Goal: Communication & Community: Participate in discussion

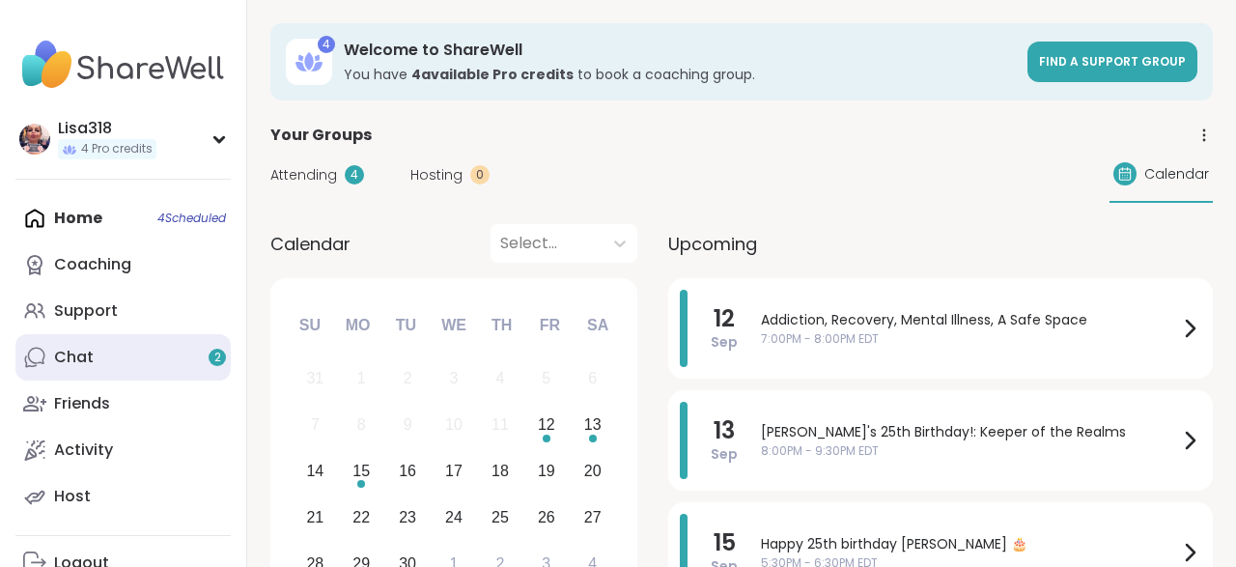
click at [94, 363] on link "Chat 2" at bounding box center [122, 357] width 215 height 46
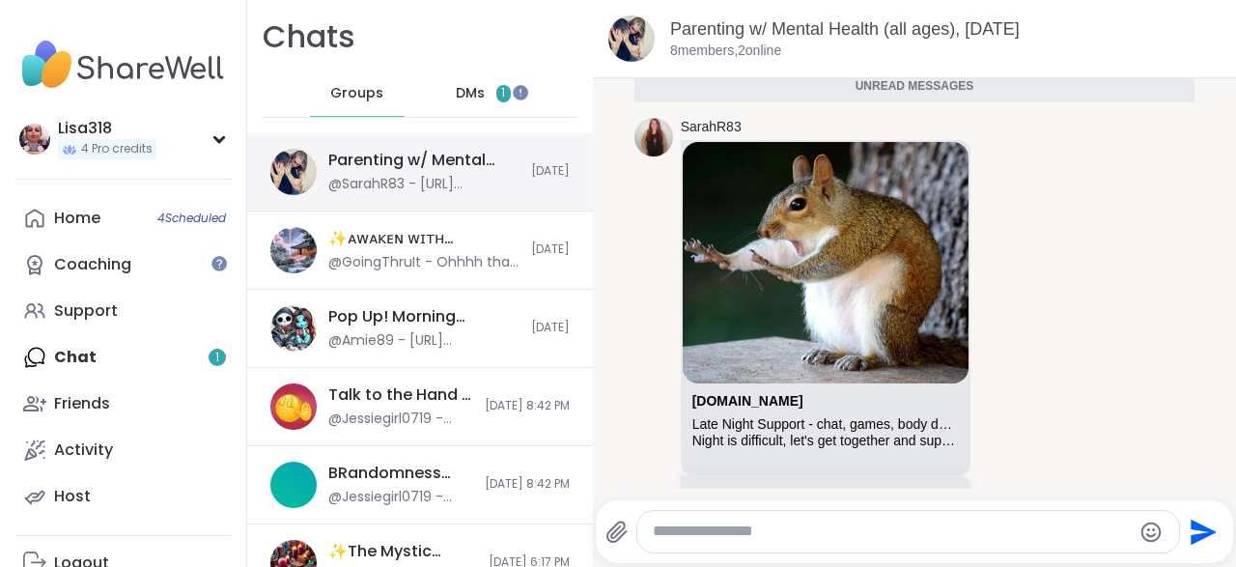
click at [486, 183] on div "@SarahR83 - https://sharewellnow.com/session/6a1dca5c-c34f-4a76-9f4c-1b6eb9306f…" at bounding box center [423, 184] width 191 height 19
click at [373, 177] on div "@SarahR83 - https://sharewellnow.com/session/6a1dca5c-c34f-4a76-9f4c-1b6eb9306f…" at bounding box center [423, 184] width 191 height 19
click at [478, 101] on span "DMs" at bounding box center [470, 93] width 29 height 19
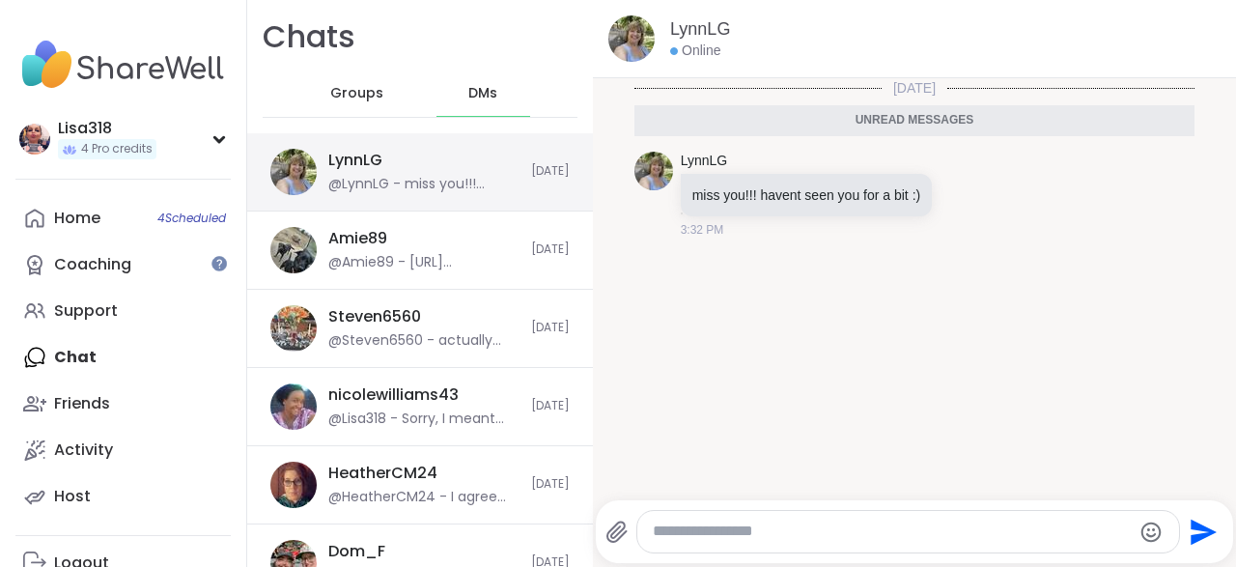
click at [462, 188] on div "@LynnLG - miss you!!! havent seen you for a bit :)" at bounding box center [423, 184] width 191 height 19
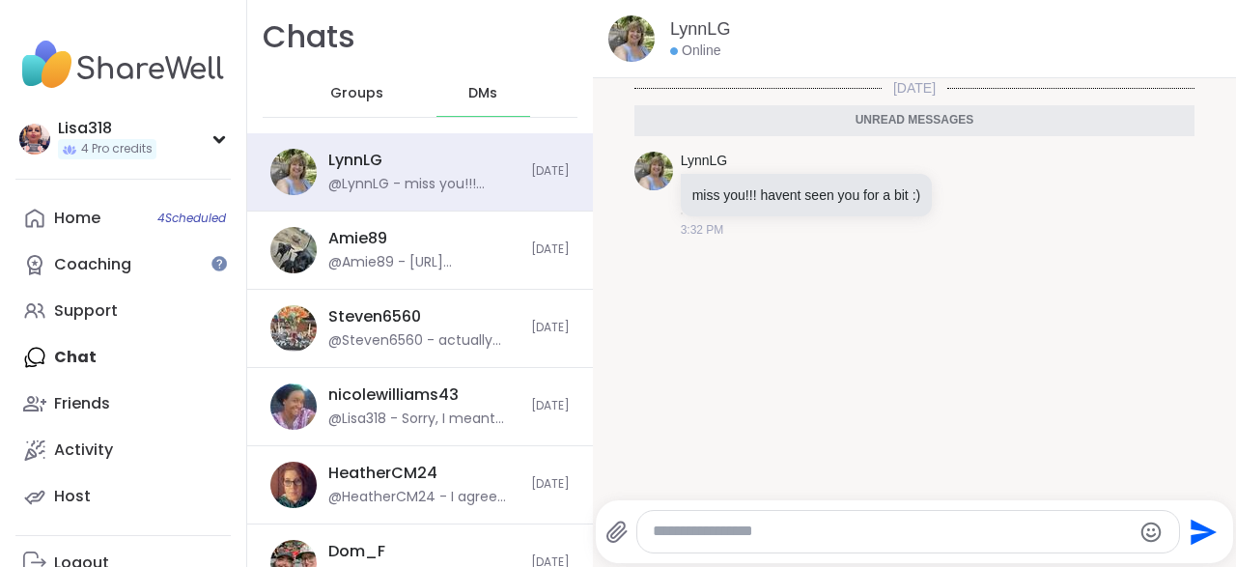
click at [728, 533] on textarea "Type your message" at bounding box center [892, 531] width 478 height 20
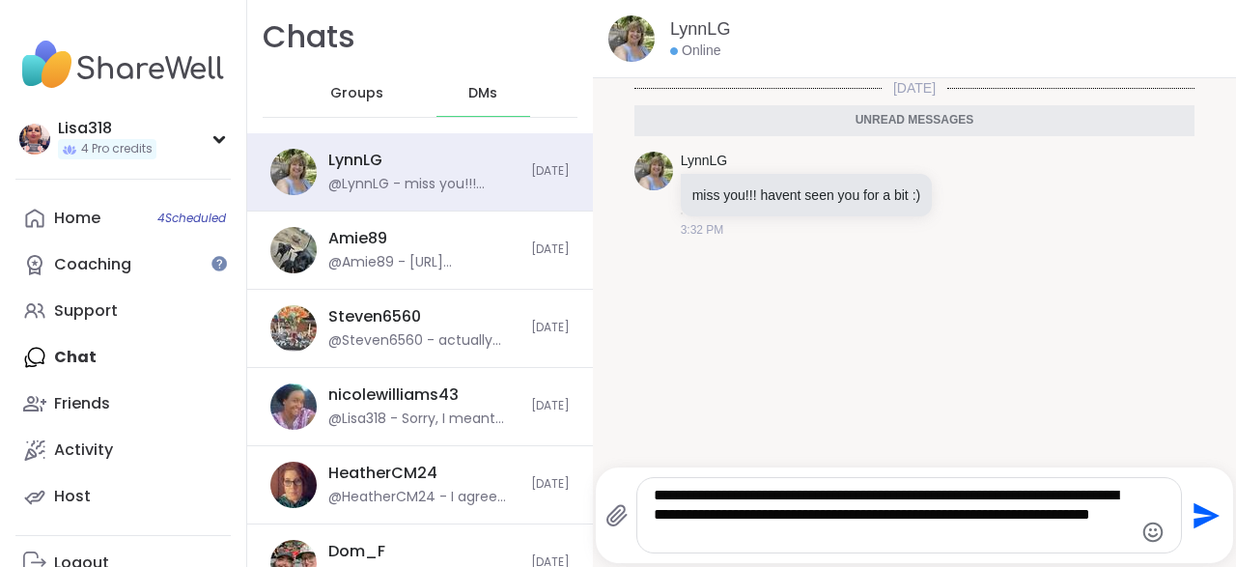
type textarea "**********"
click at [1193, 526] on icon "Send" at bounding box center [1206, 515] width 26 height 26
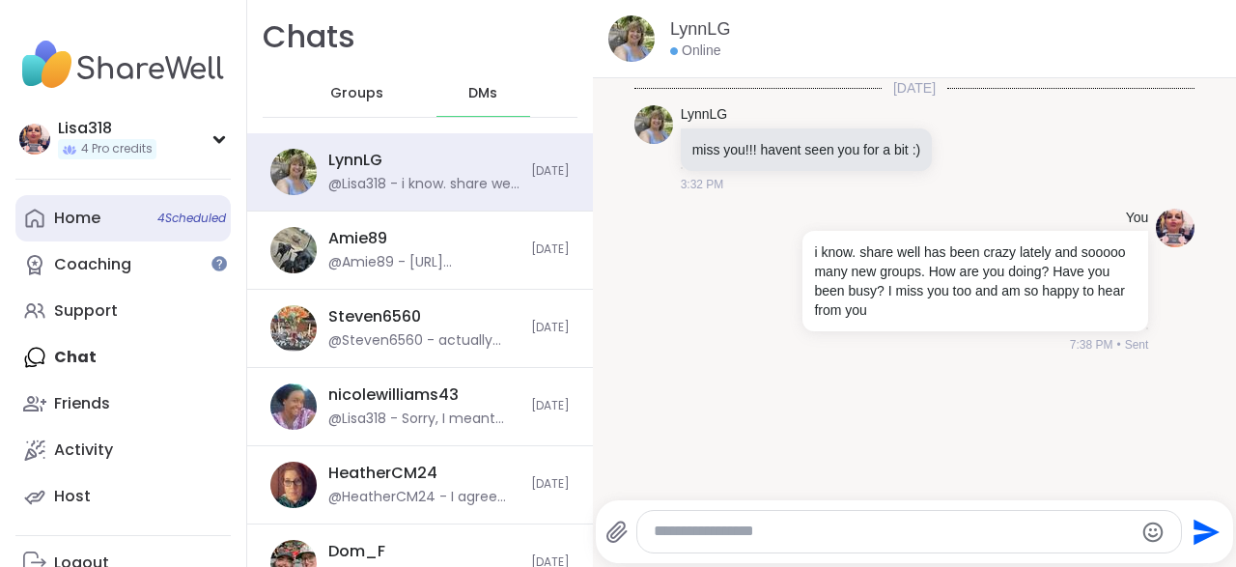
click at [213, 222] on span "4 Scheduled" at bounding box center [191, 217] width 69 height 15
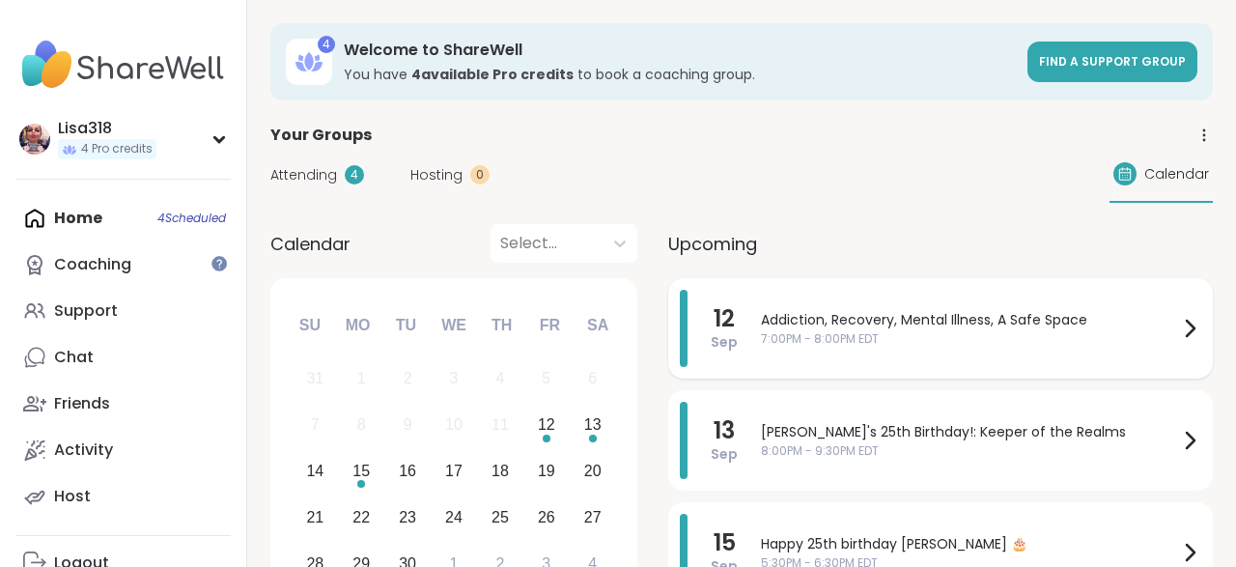
click at [957, 335] on span "7:00PM - 8:00PM EDT" at bounding box center [969, 338] width 417 height 17
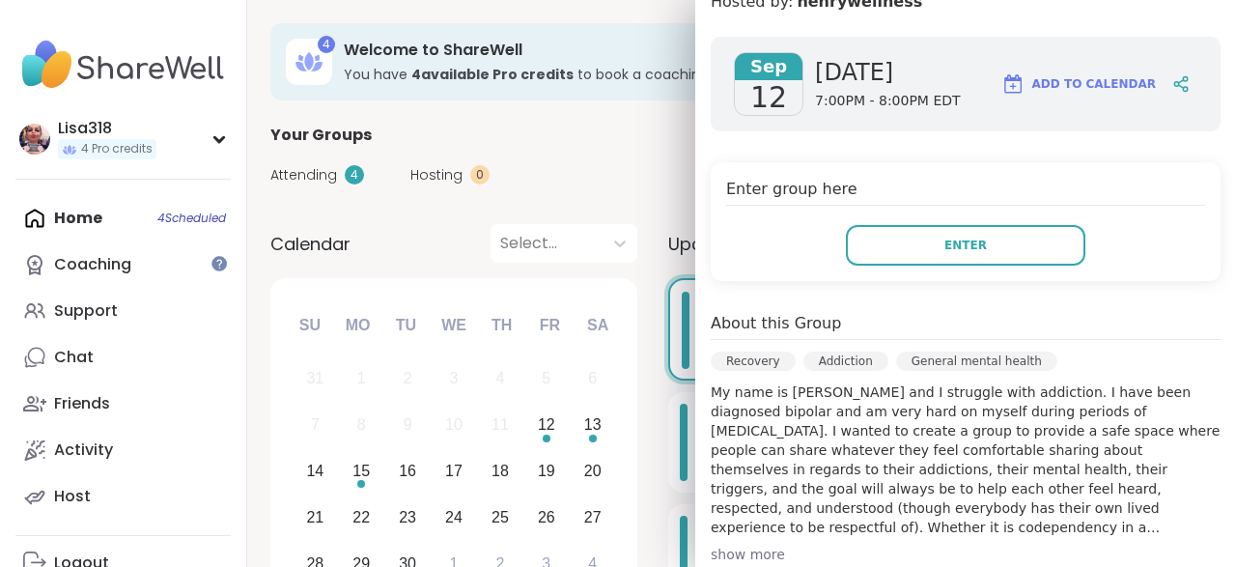
scroll to position [285, 0]
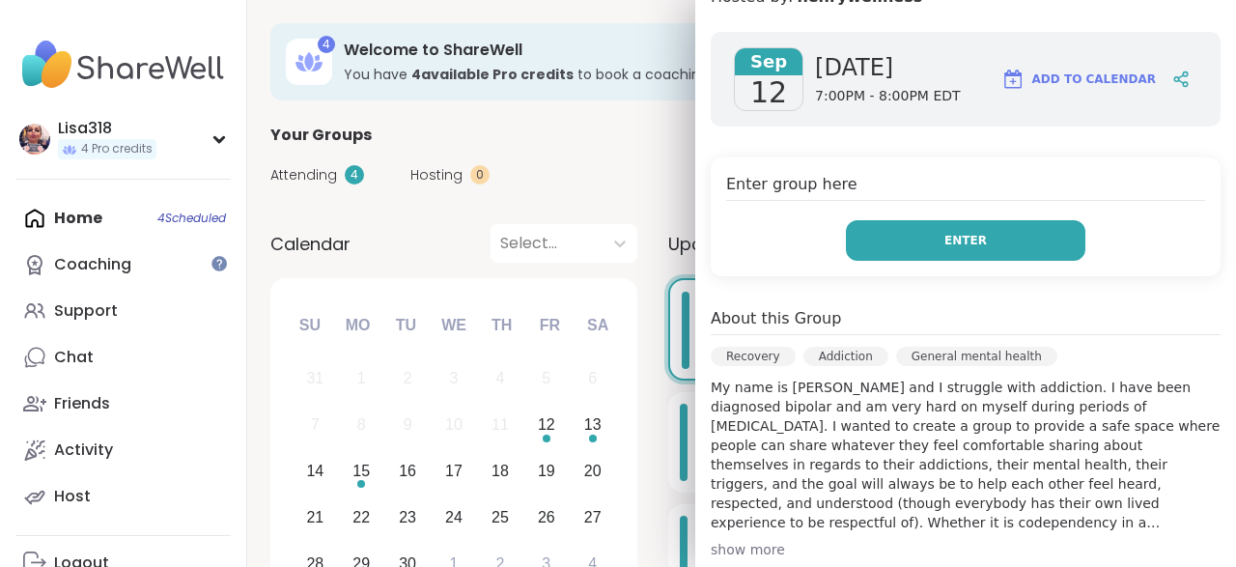
click at [967, 245] on span "Enter" at bounding box center [965, 240] width 42 height 17
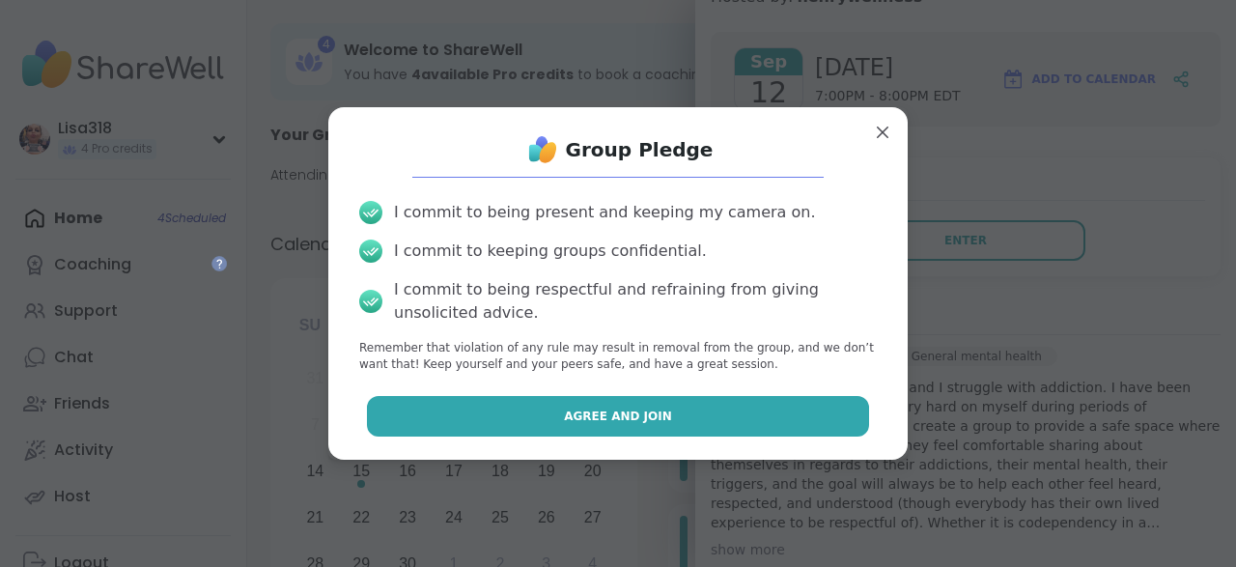
click at [749, 416] on button "Agree and Join" at bounding box center [618, 416] width 503 height 41
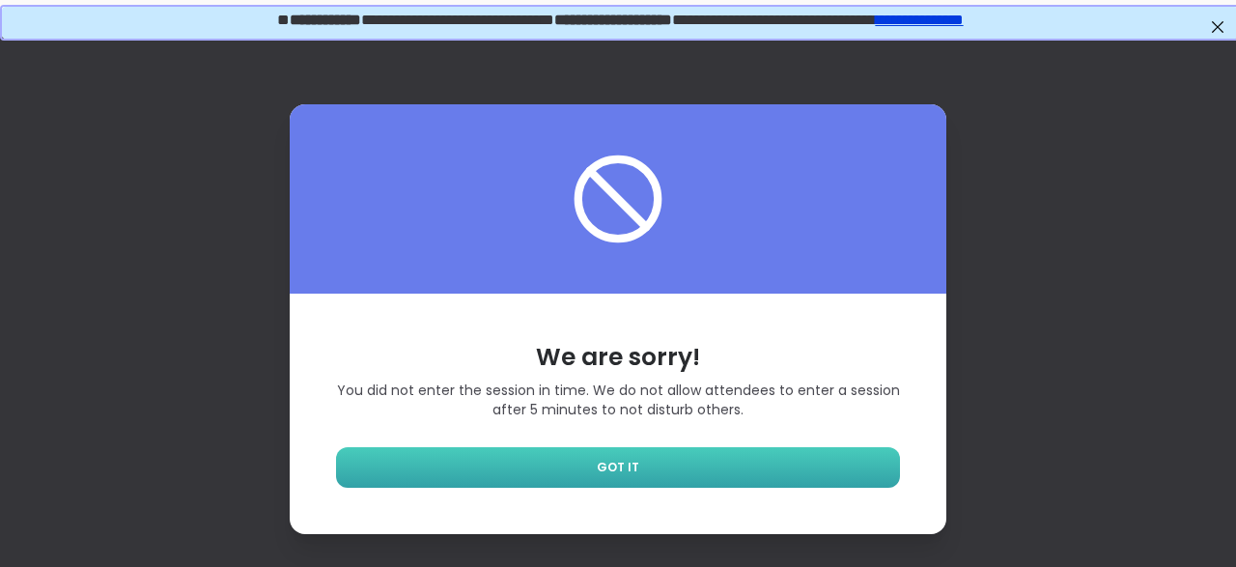
click at [555, 458] on link "GOT IT" at bounding box center [618, 467] width 564 height 41
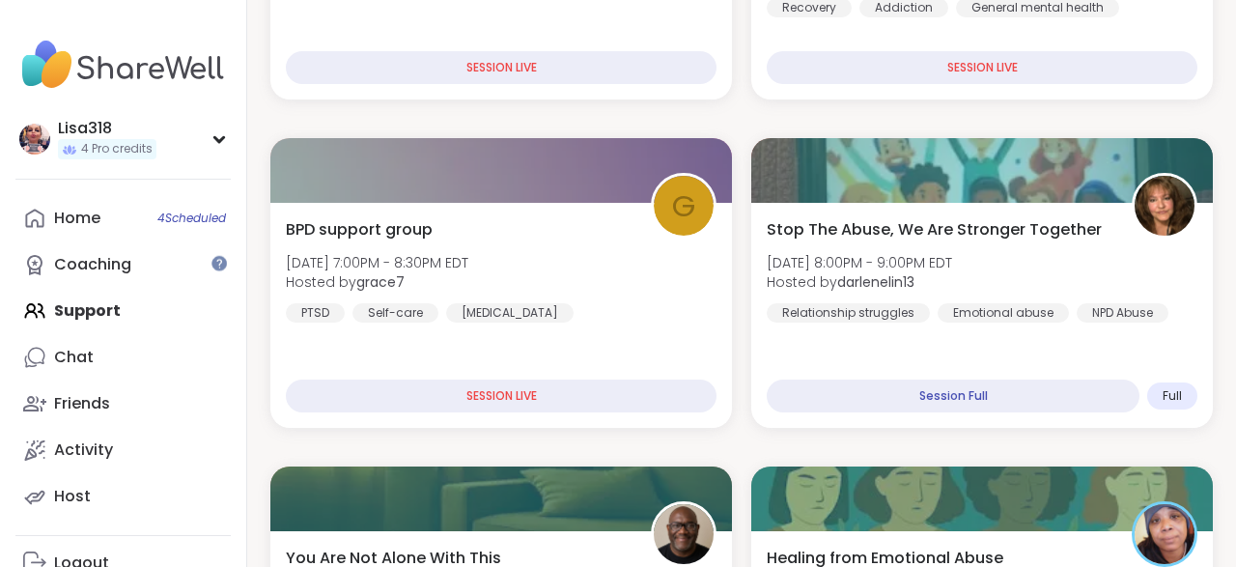
scroll to position [565, 0]
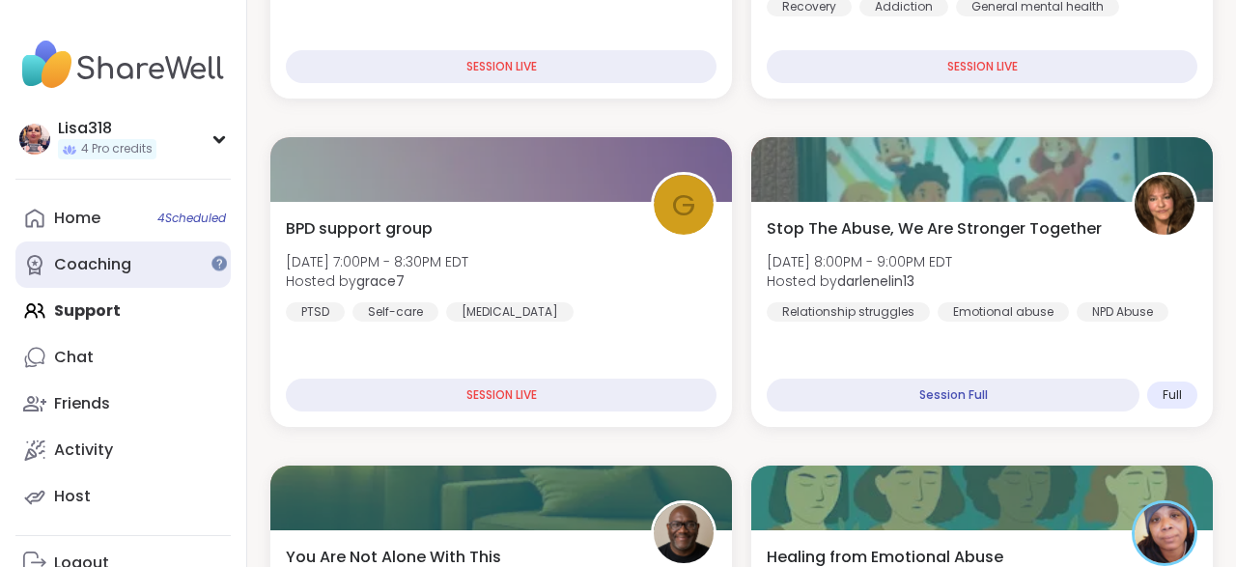
click at [101, 264] on div "Coaching" at bounding box center [92, 264] width 77 height 21
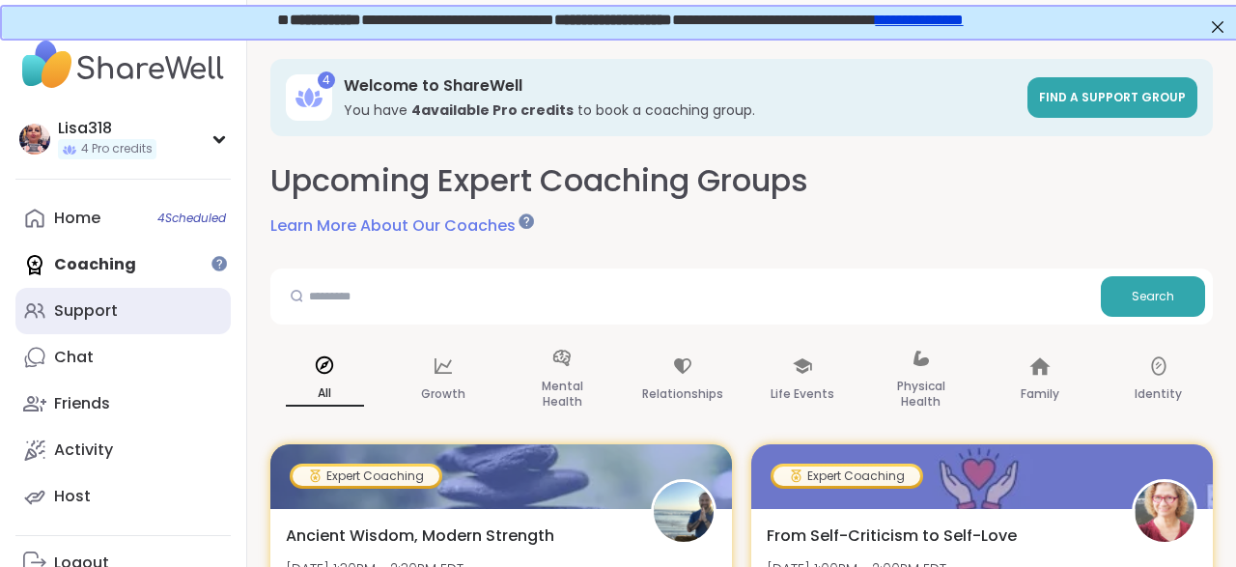
click at [101, 326] on link "Support" at bounding box center [122, 311] width 215 height 46
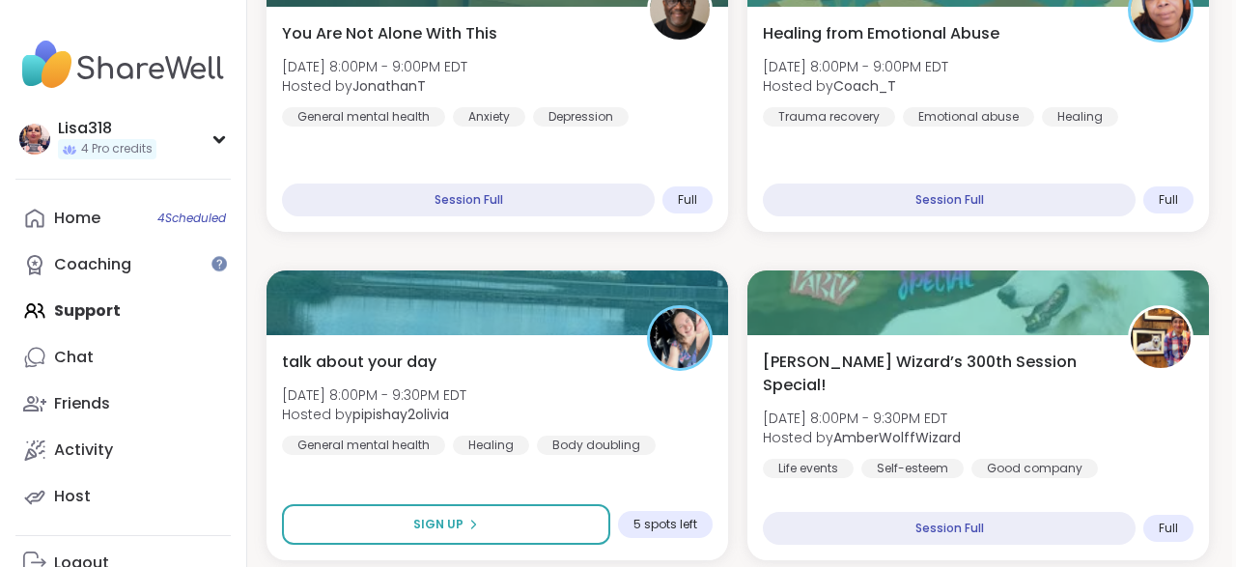
scroll to position [1124, 4]
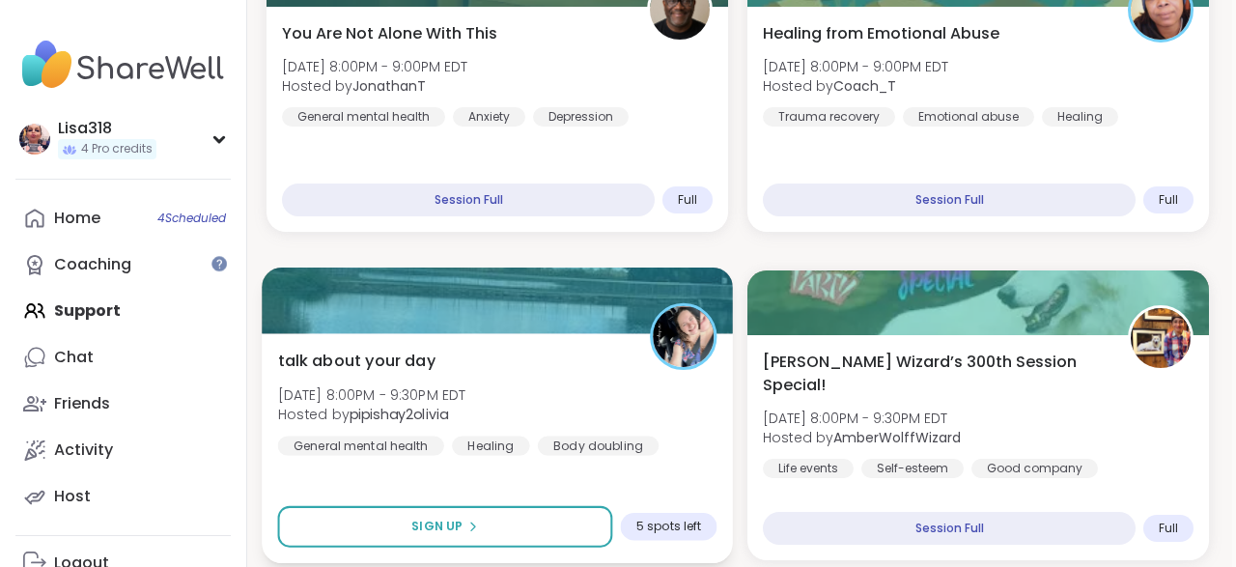
click at [569, 374] on div "talk about your day Fri, Sep 12 | 8:00PM - 9:30PM EDT Hosted by pipishay2olivia…" at bounding box center [497, 401] width 439 height 106
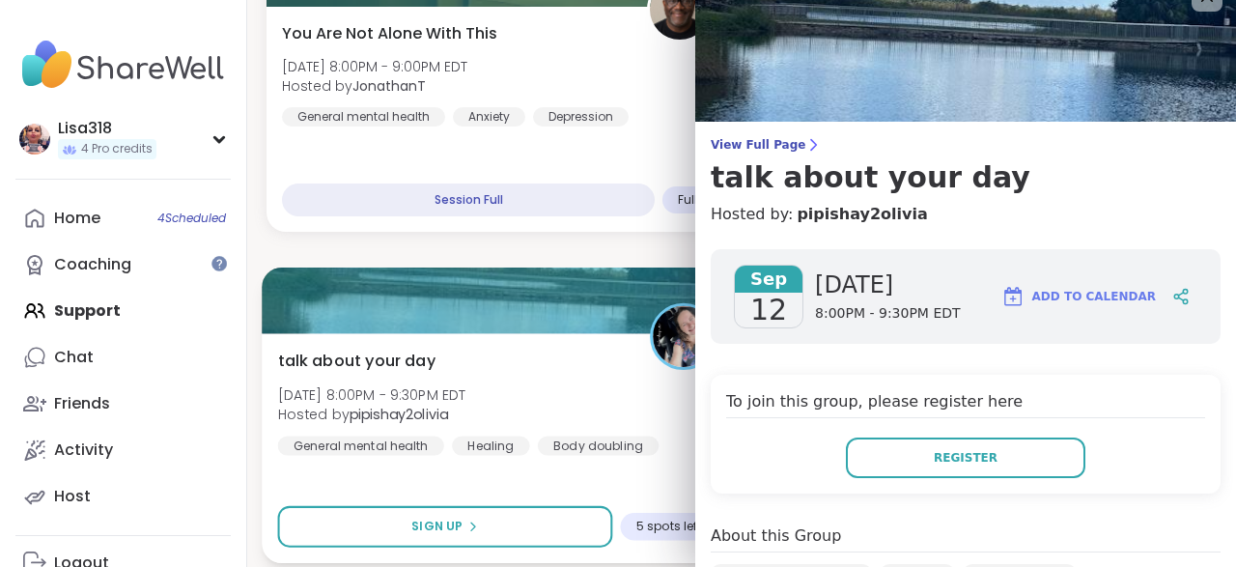
scroll to position [32, 0]
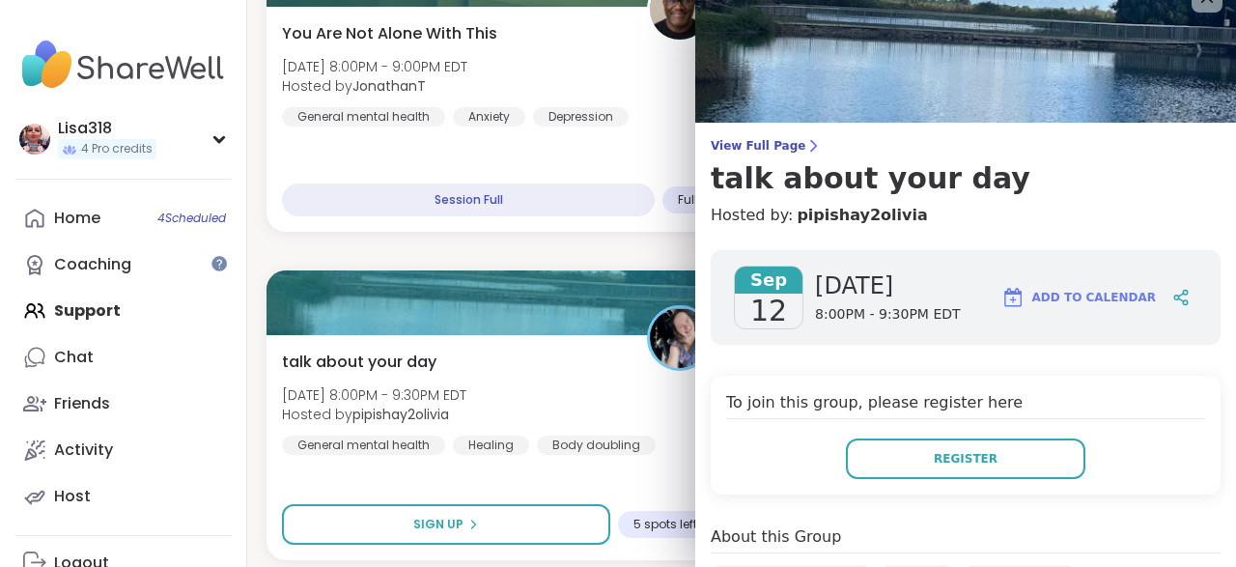
click at [968, 62] on img at bounding box center [965, 45] width 541 height 154
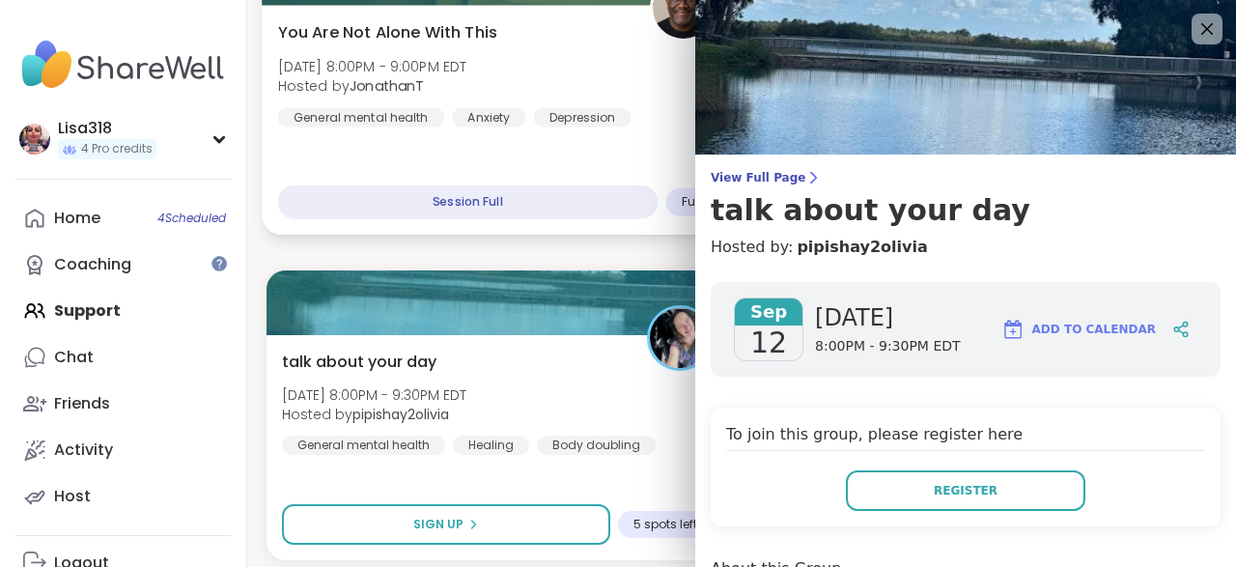
click at [420, 18] on div "You Are Not Alone With This Fri, Sep 12 | 8:00PM - 9:00PM EDT Hosted by Jonatha…" at bounding box center [497, 120] width 471 height 230
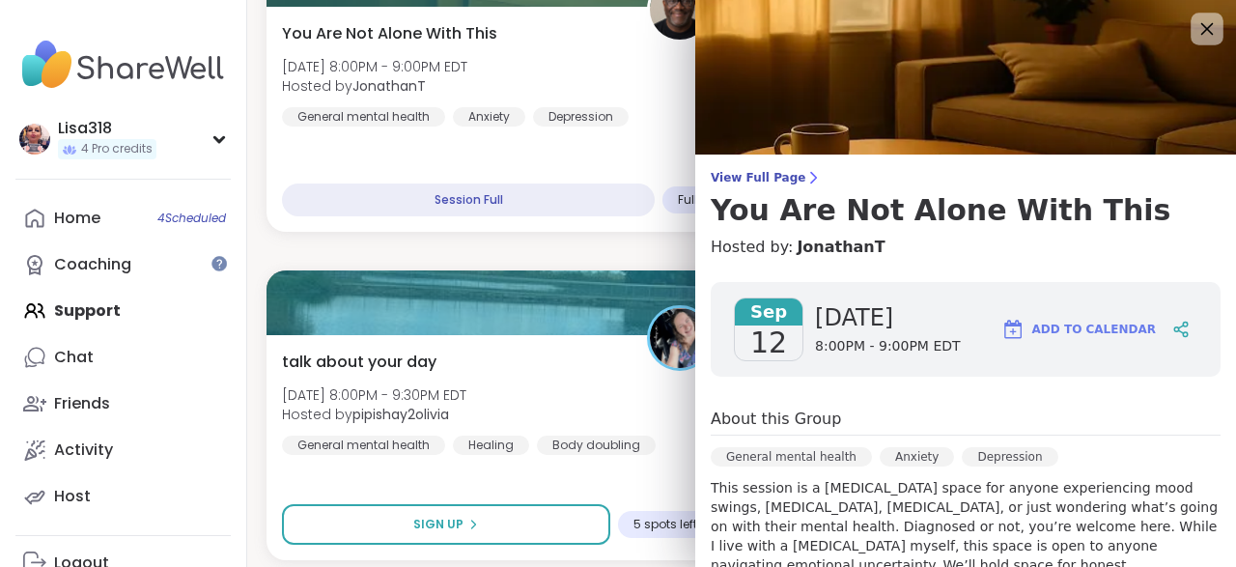
click at [1200, 29] on icon at bounding box center [1206, 28] width 24 height 24
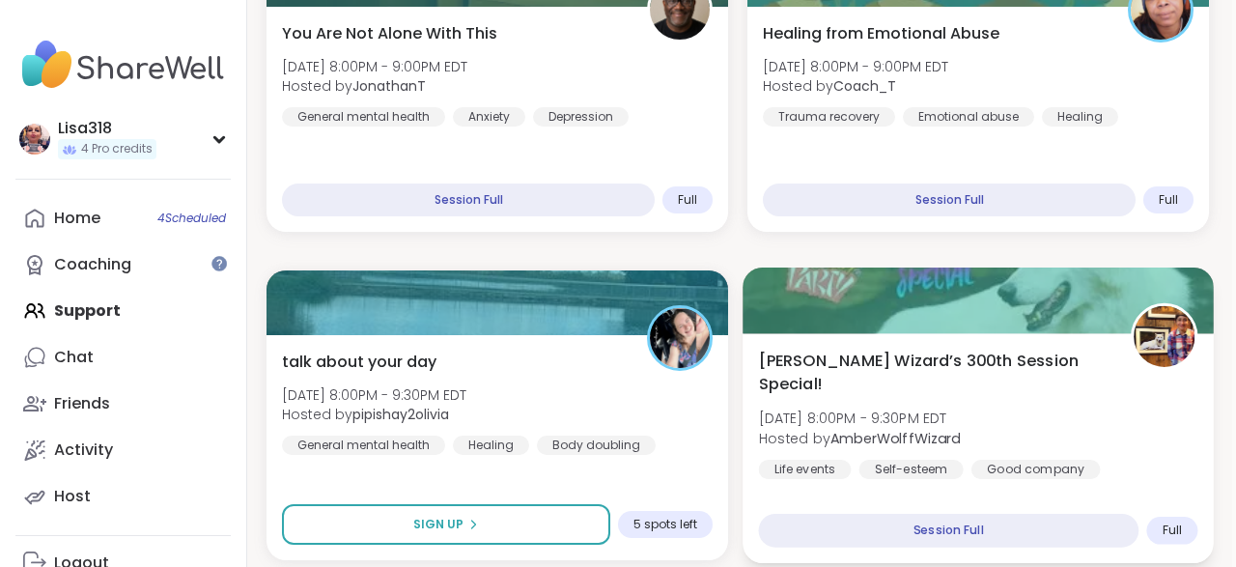
click at [1111, 370] on div "Wolff Wizard’s 300th Session Special! Fri, Sep 12 | 8:00PM - 9:30PM EDT Hosted …" at bounding box center [978, 413] width 439 height 130
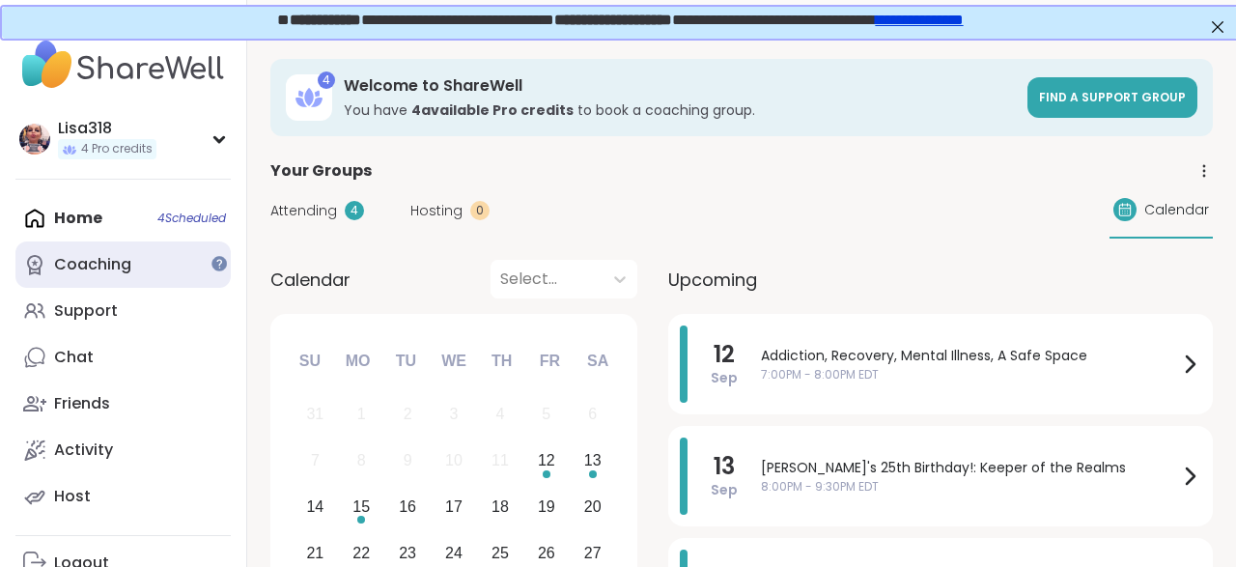
click at [124, 265] on div "Coaching" at bounding box center [92, 264] width 77 height 21
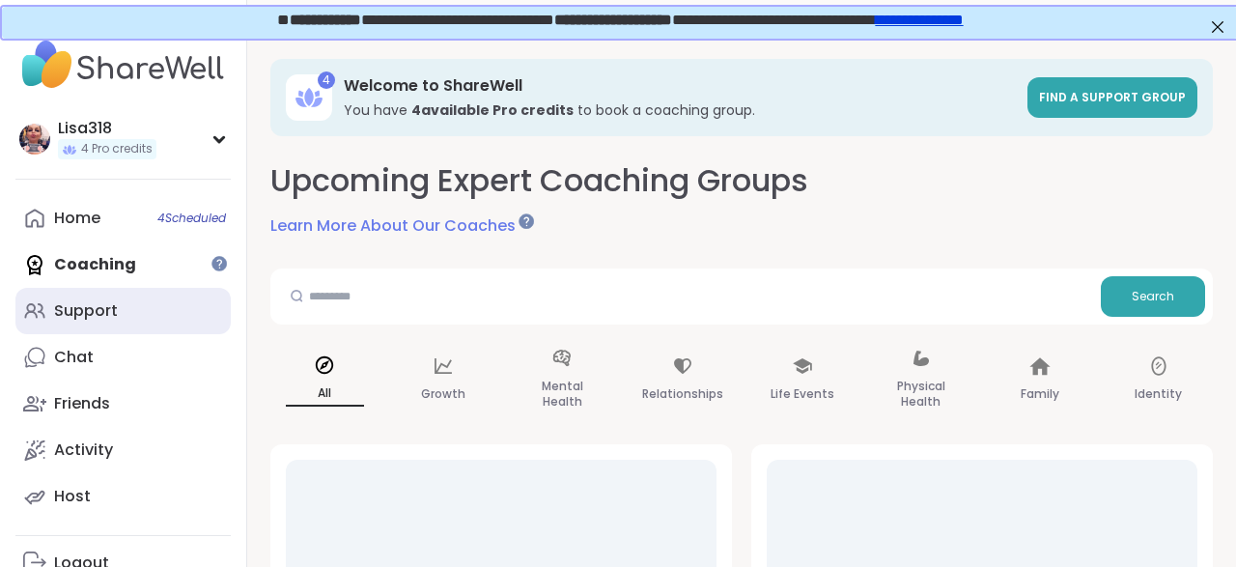
click at [108, 314] on div "Support" at bounding box center [86, 310] width 64 height 21
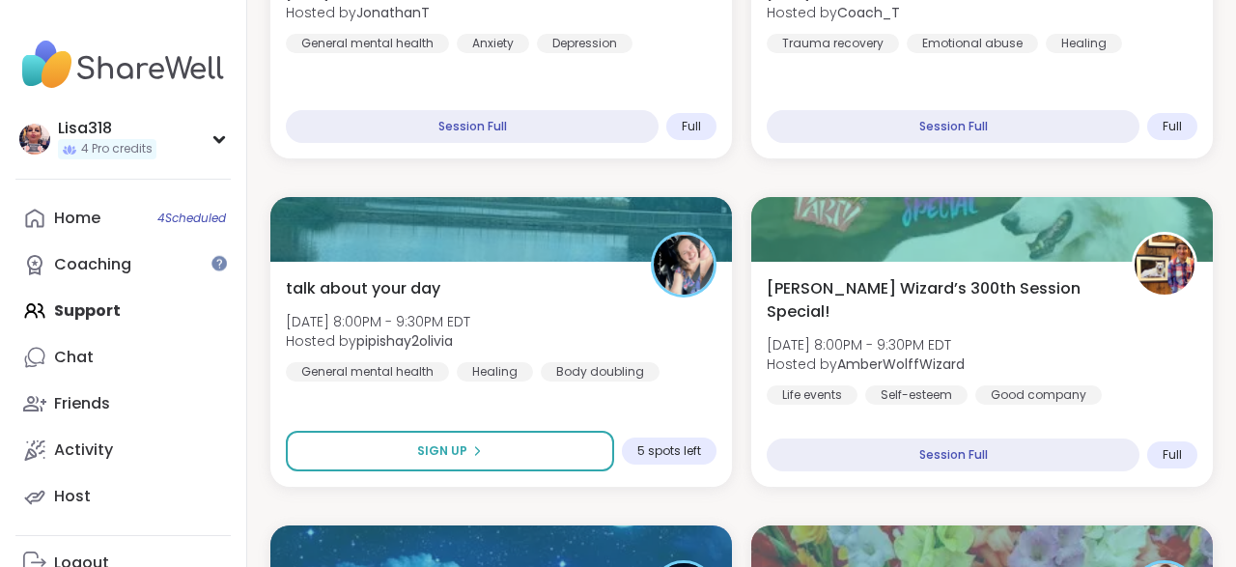
scroll to position [1200, 0]
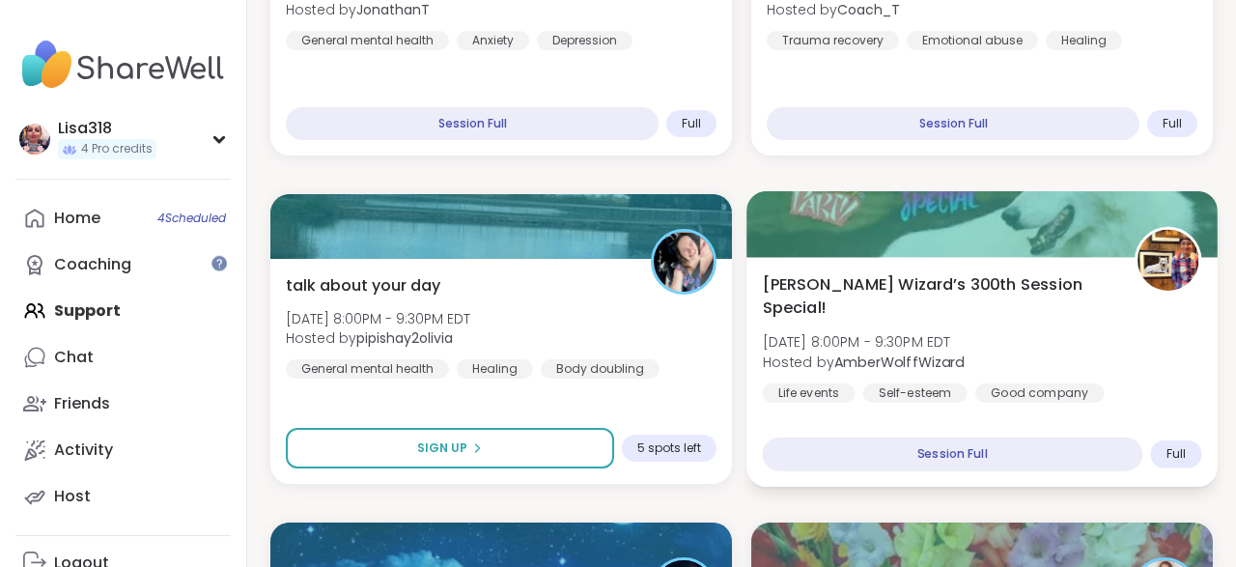
click at [1128, 361] on div "Wolff Wizard’s 300th Session Special! Fri, Sep 12 | 8:00PM - 9:30PM EDT Hosted …" at bounding box center [982, 337] width 439 height 130
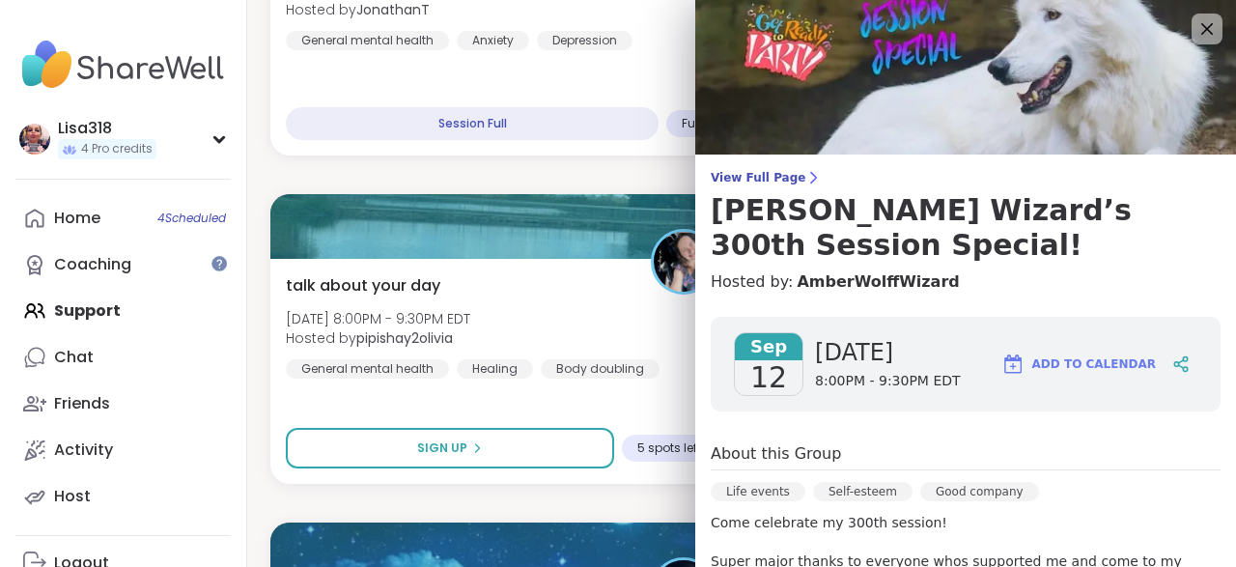
scroll to position [0, 0]
click at [1211, 37] on icon at bounding box center [1206, 28] width 24 height 24
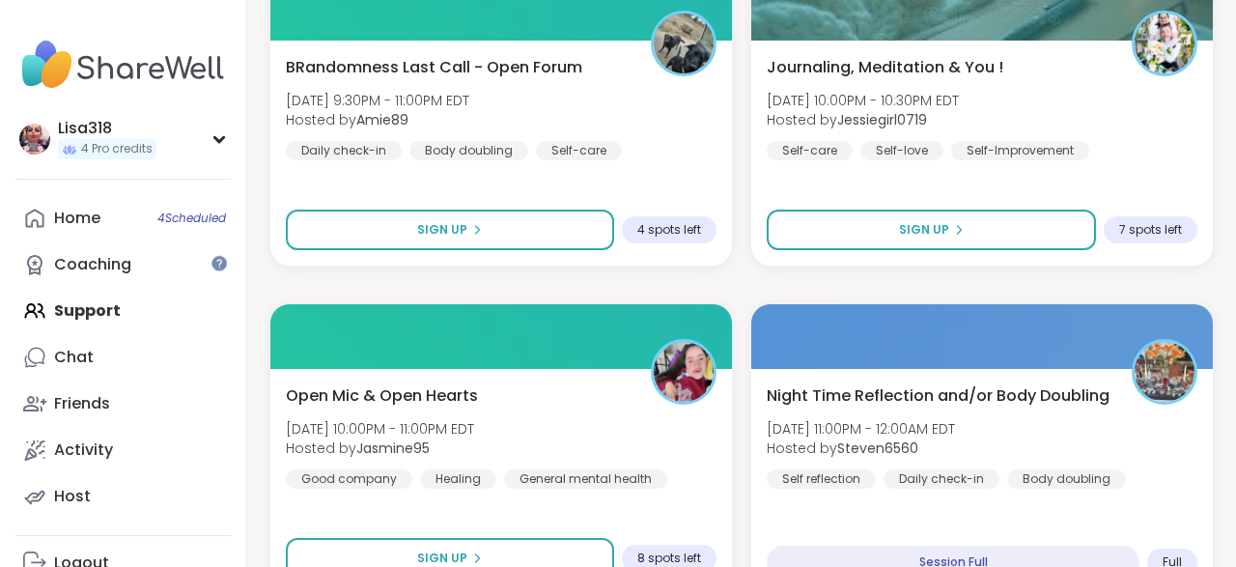
scroll to position [2075, 0]
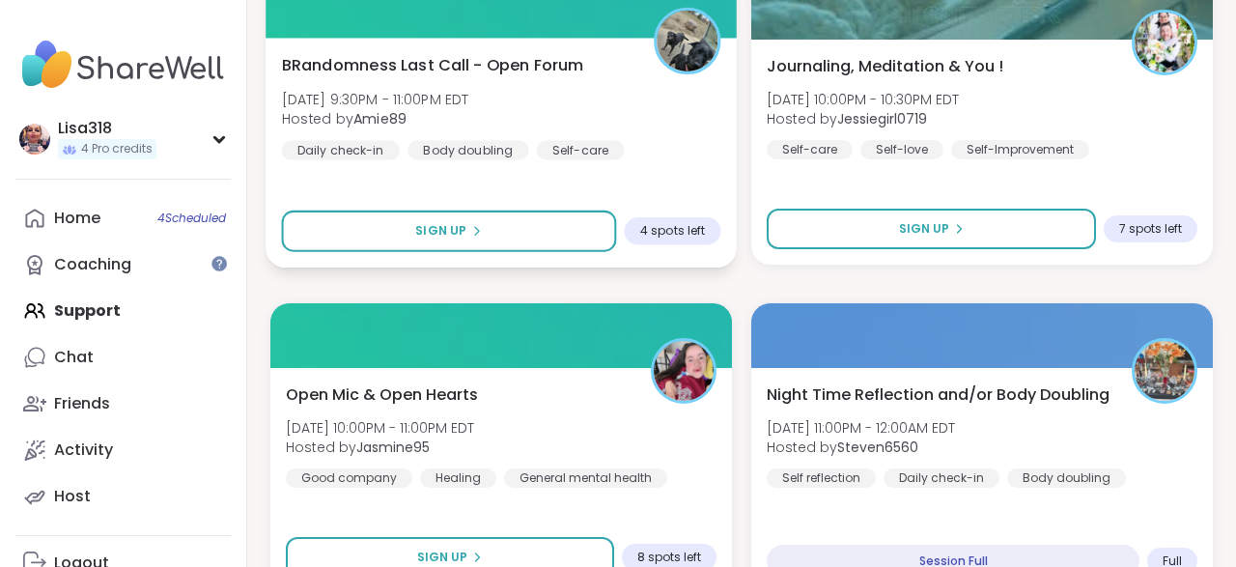
click at [673, 171] on div "BRandomness Last Call - Open Forum Fri, Sep 12 | 9:30PM - 11:00PM EDT Hosted by…" at bounding box center [500, 153] width 471 height 230
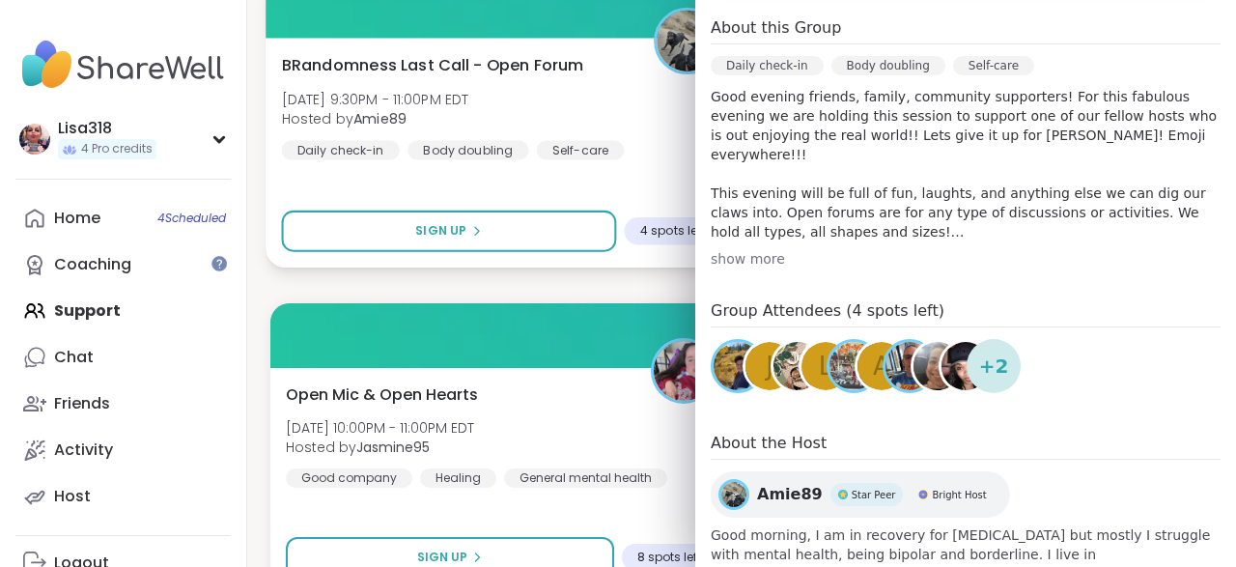
scroll to position [639, 0]
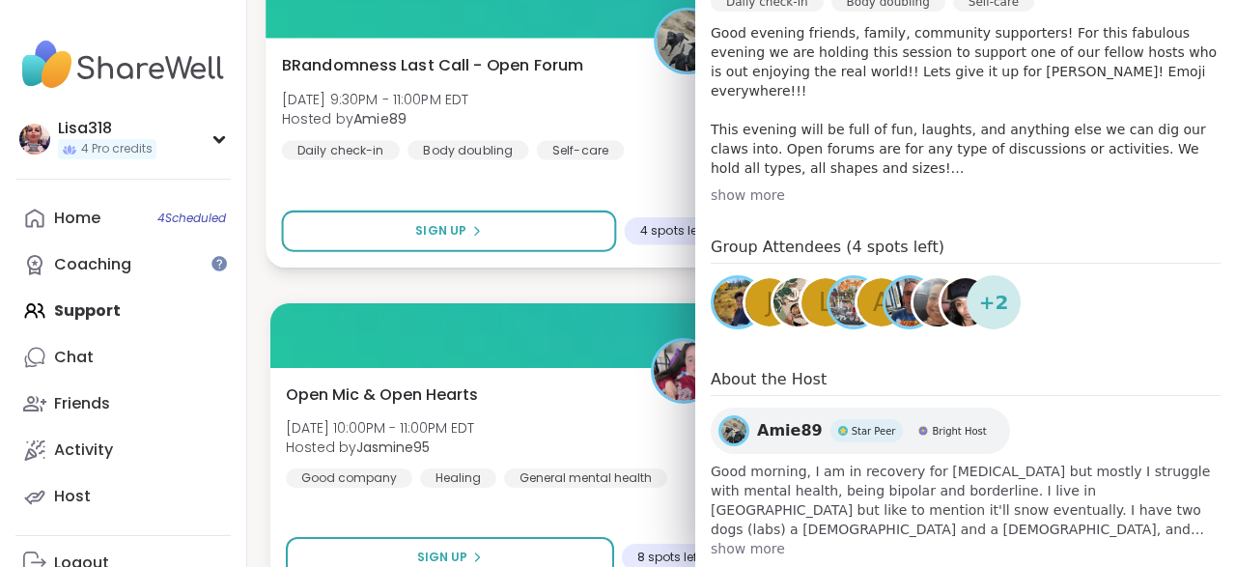
click at [644, 159] on div "BRandomness Last Call - Open Forum Fri, Sep 12 | 9:30PM - 11:00PM EDT Hosted by…" at bounding box center [501, 106] width 439 height 106
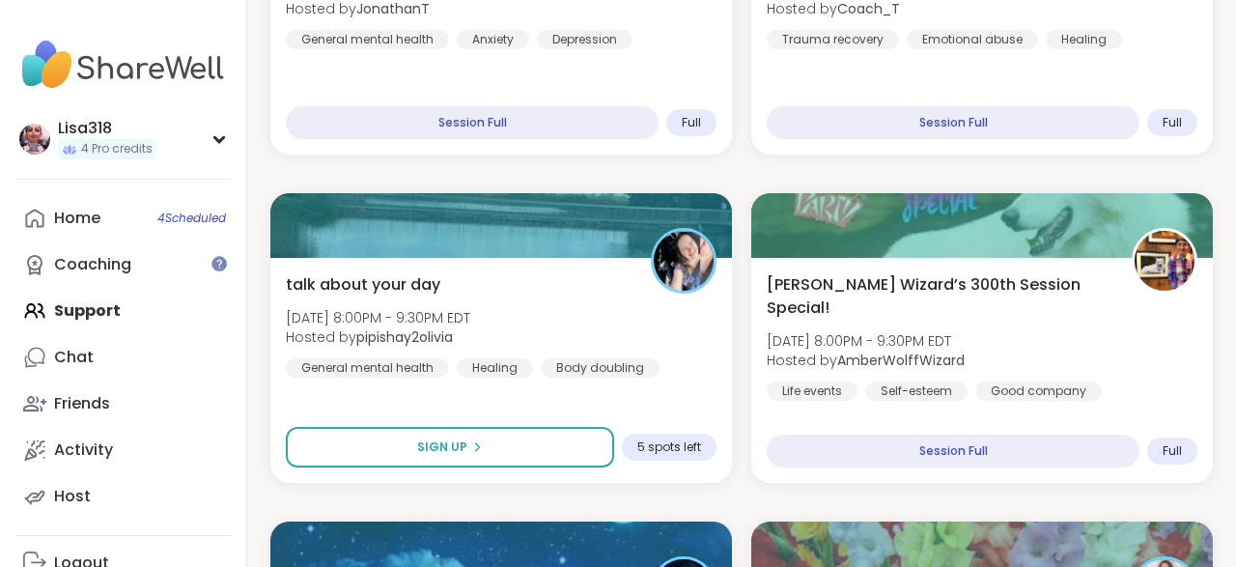
scroll to position [1201, 0]
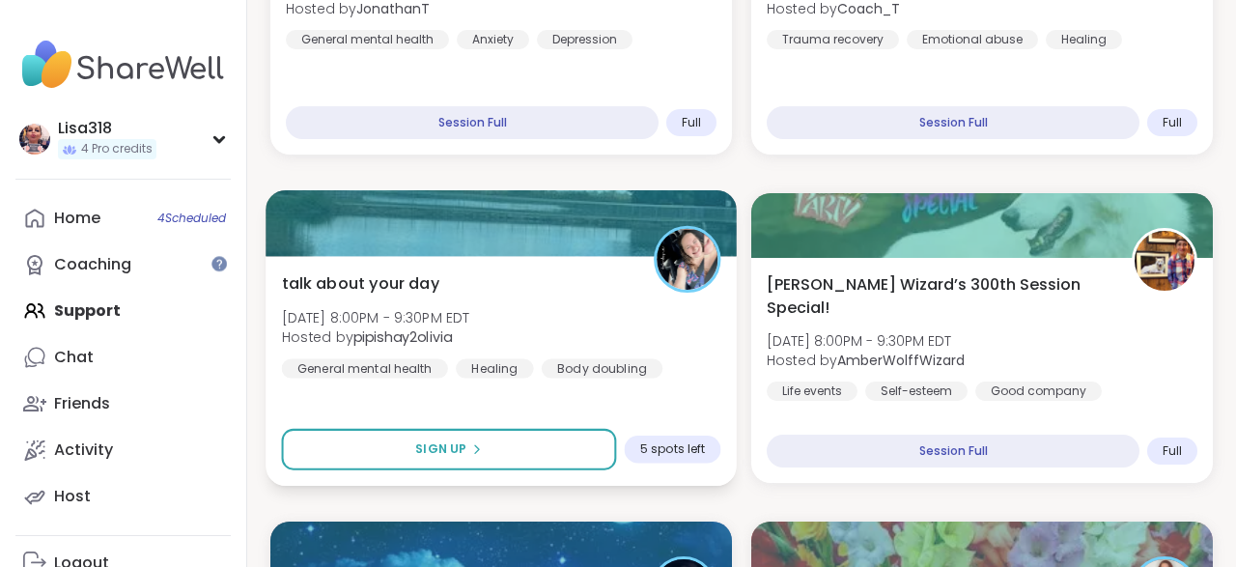
click at [561, 297] on div "talk about your day Fri, Sep 12 | 8:00PM - 9:30PM EDT Hosted by pipishay2olivia…" at bounding box center [501, 324] width 439 height 106
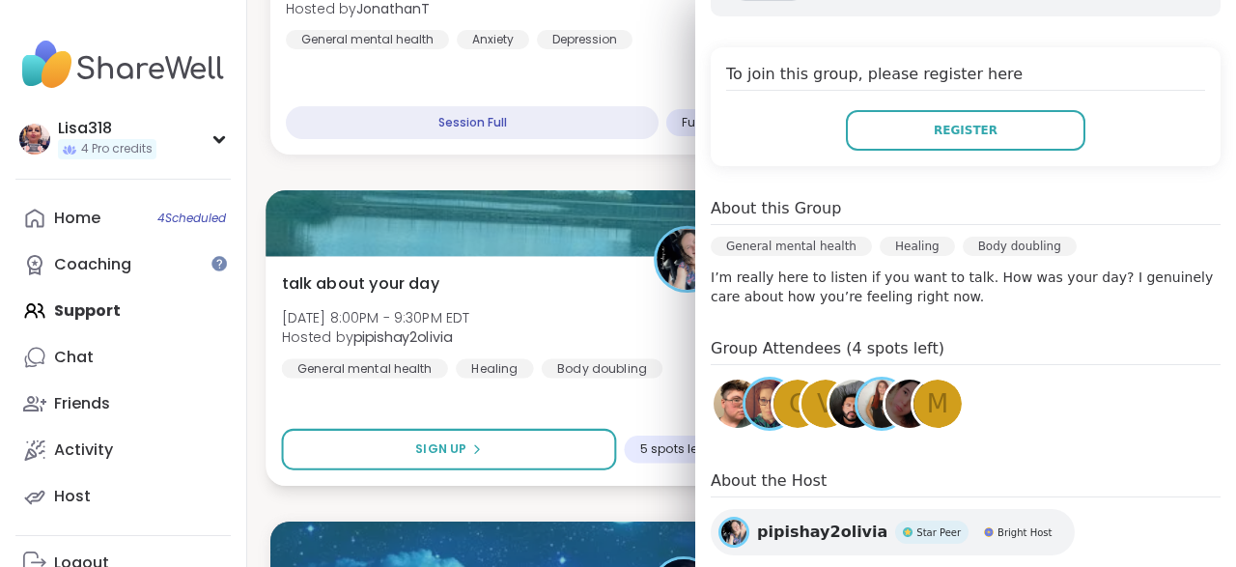
scroll to position [438, 0]
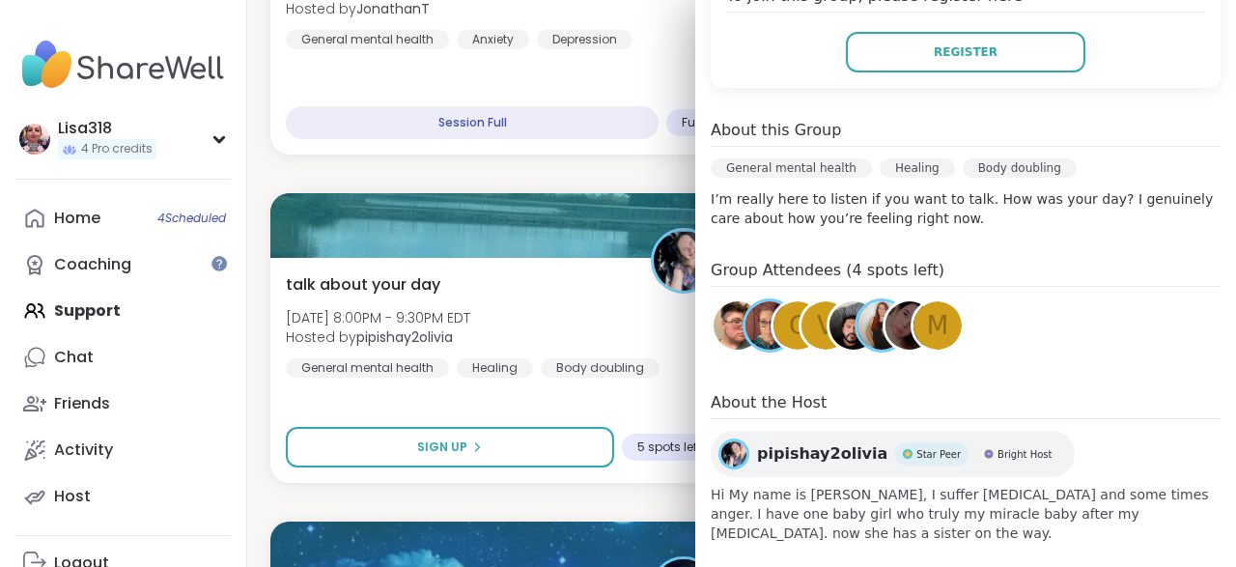
click at [848, 336] on img at bounding box center [853, 325] width 48 height 48
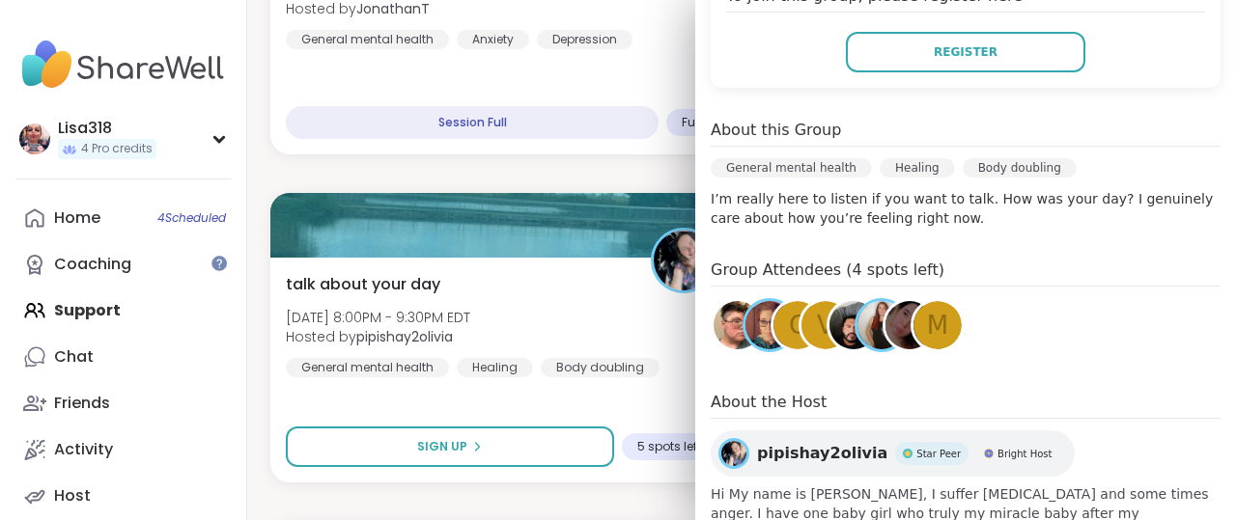
click at [841, 333] on img at bounding box center [853, 325] width 48 height 48
click at [948, 327] on span "m" at bounding box center [937, 326] width 21 height 38
click at [935, 322] on span "m" at bounding box center [937, 326] width 21 height 38
click at [815, 335] on div "v" at bounding box center [825, 325] width 48 height 48
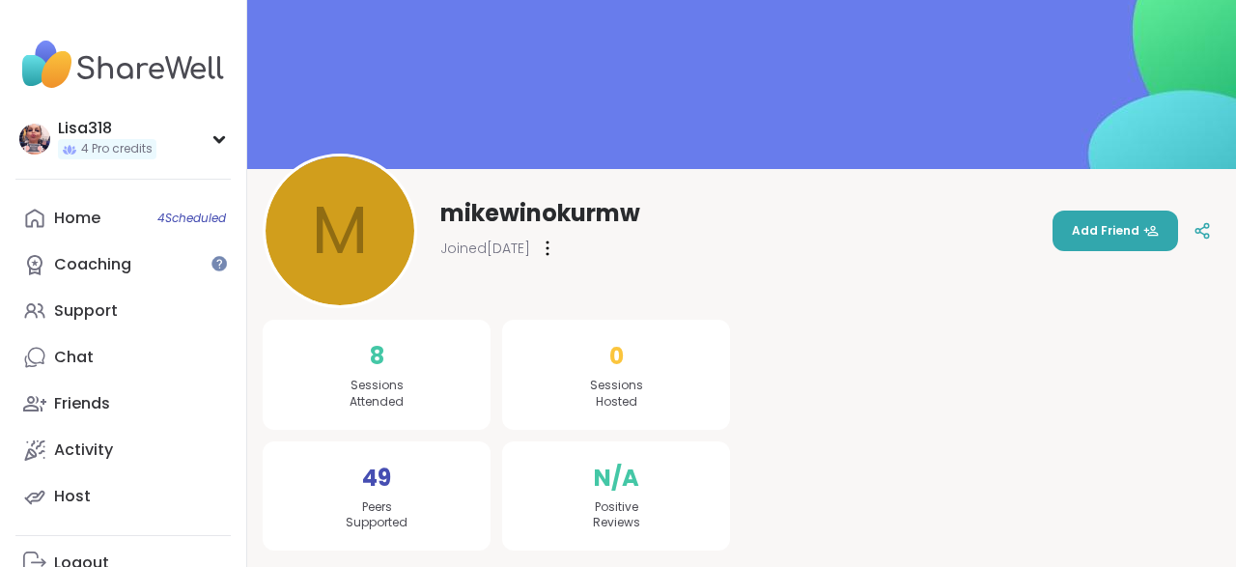
scroll to position [75, 0]
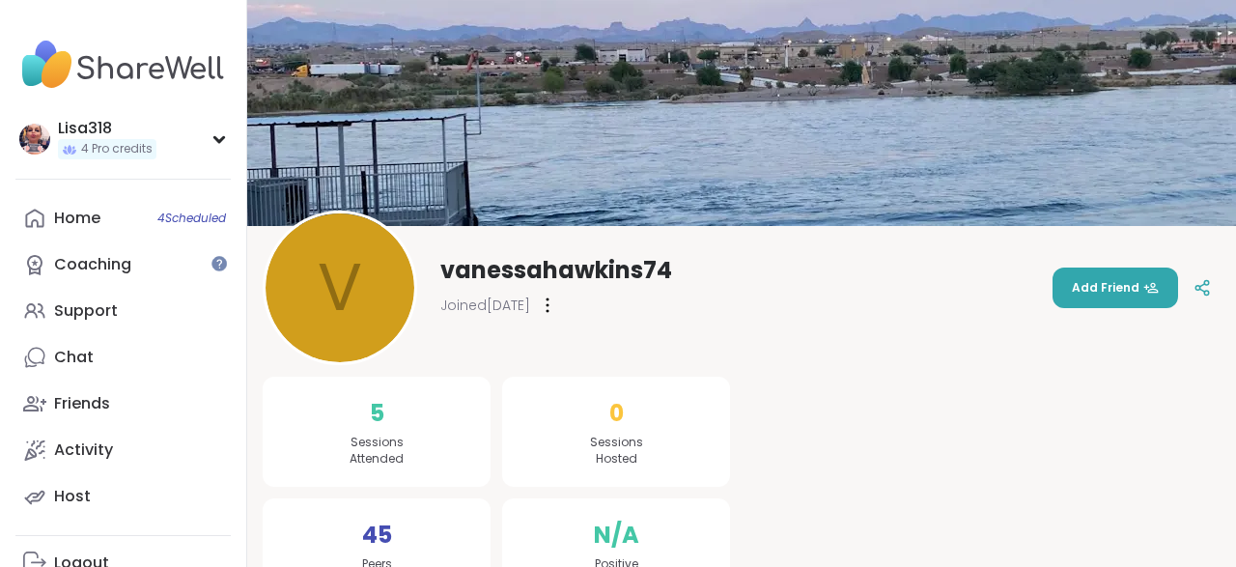
scroll to position [56, 0]
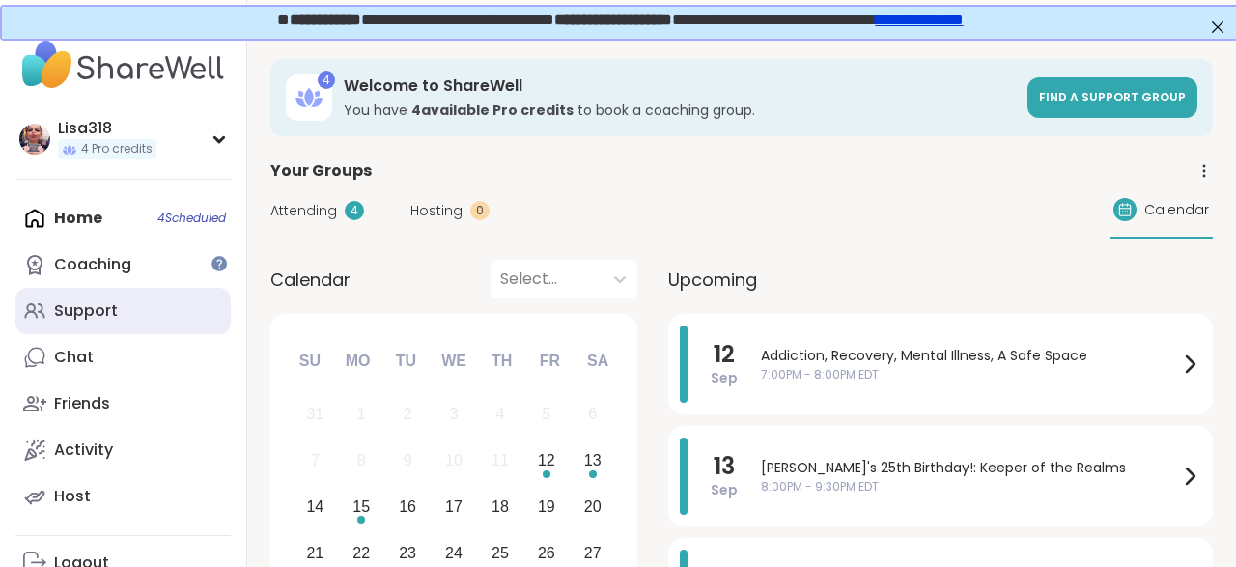
click at [96, 320] on div "Support" at bounding box center [86, 310] width 64 height 21
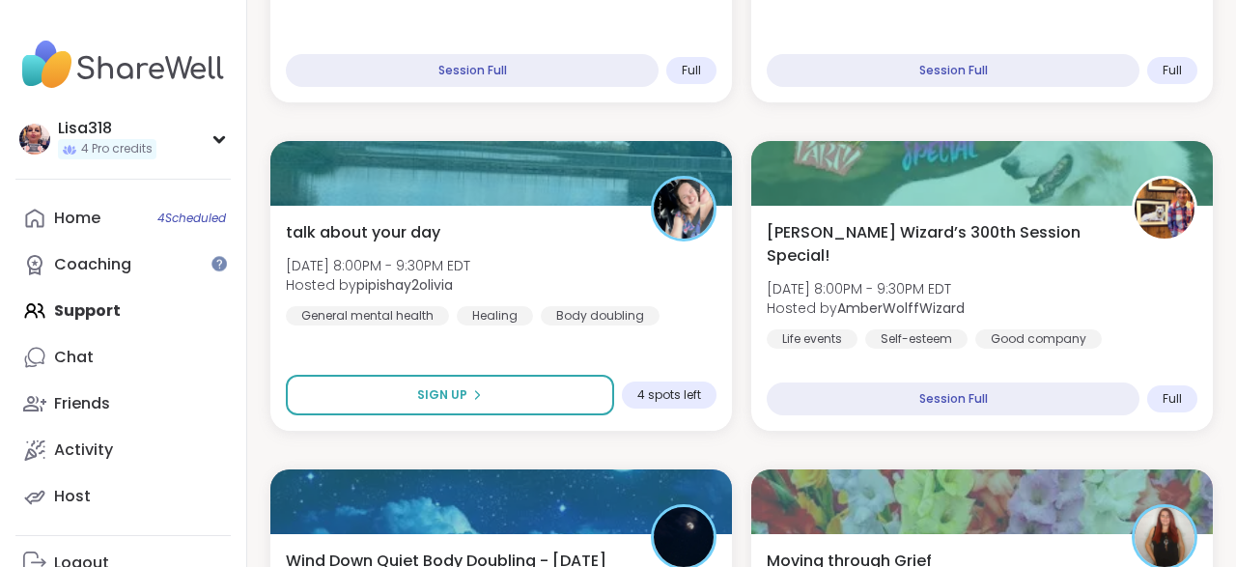
scroll to position [1218, 0]
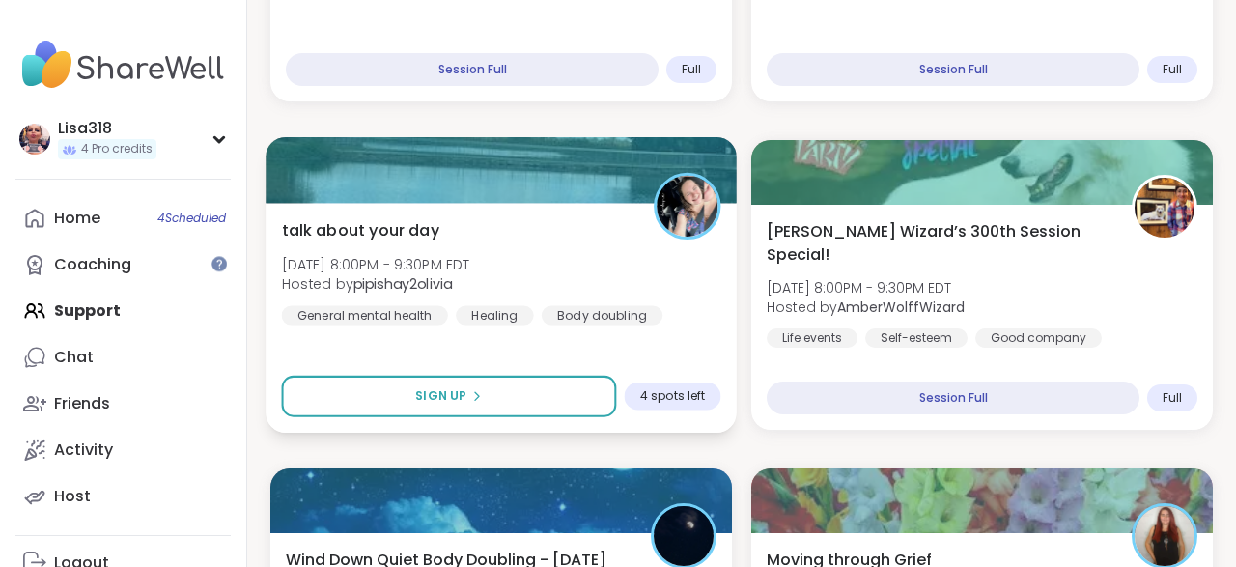
click at [592, 264] on div "talk about your day Fri, Sep 12 | 8:00PM - 9:30PM EDT Hosted by pipishay2olivia…" at bounding box center [501, 271] width 439 height 106
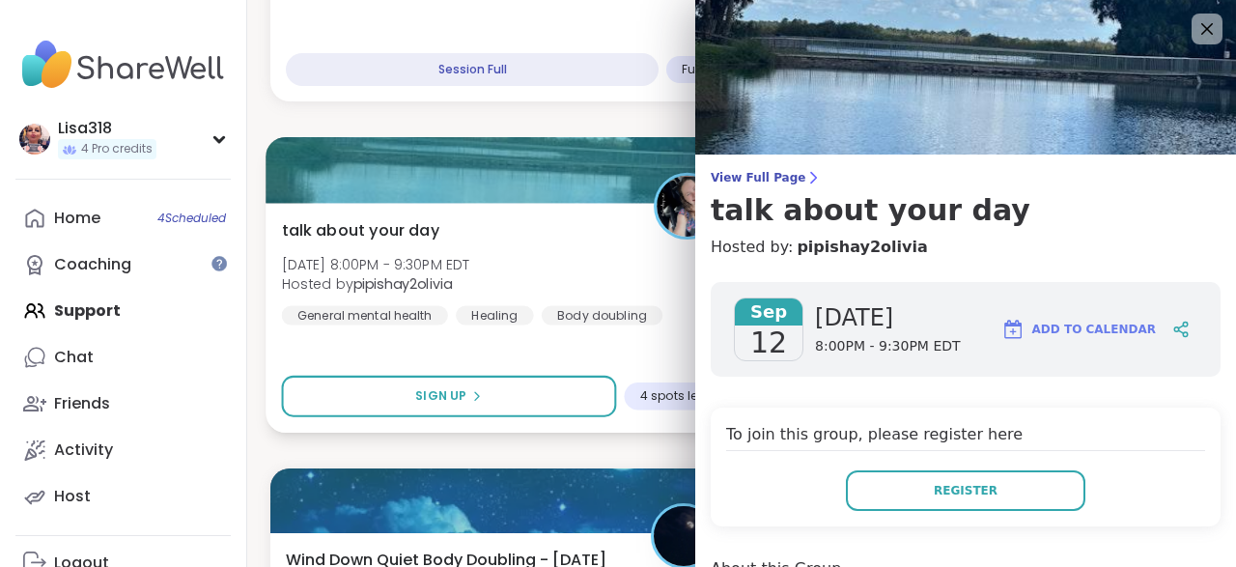
click at [592, 144] on div at bounding box center [500, 170] width 471 height 66
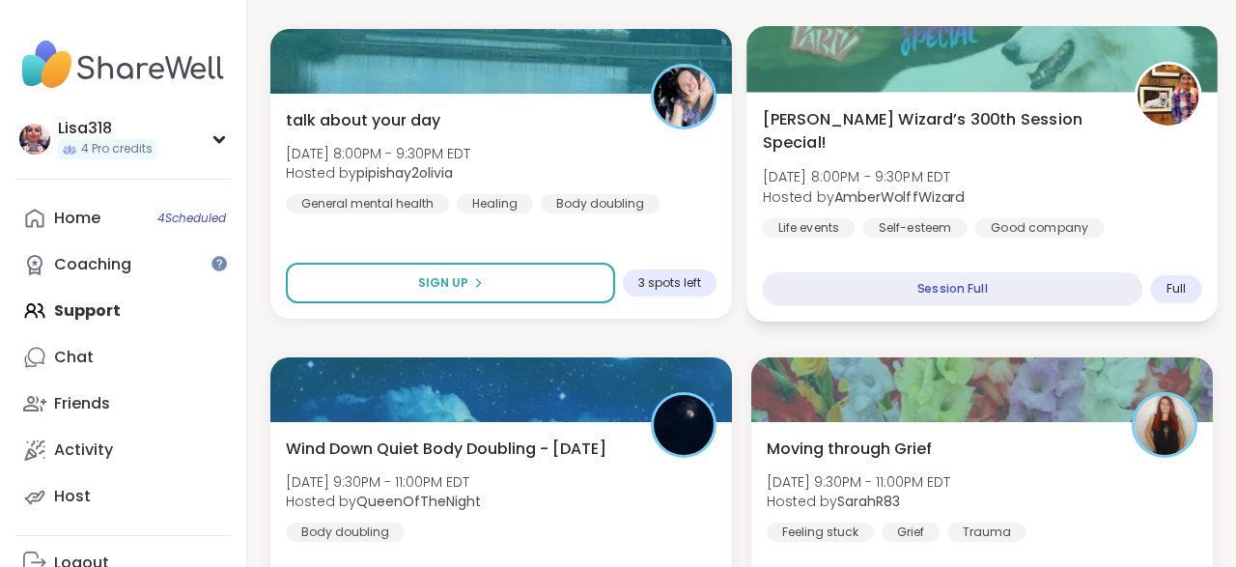
scroll to position [1330, 0]
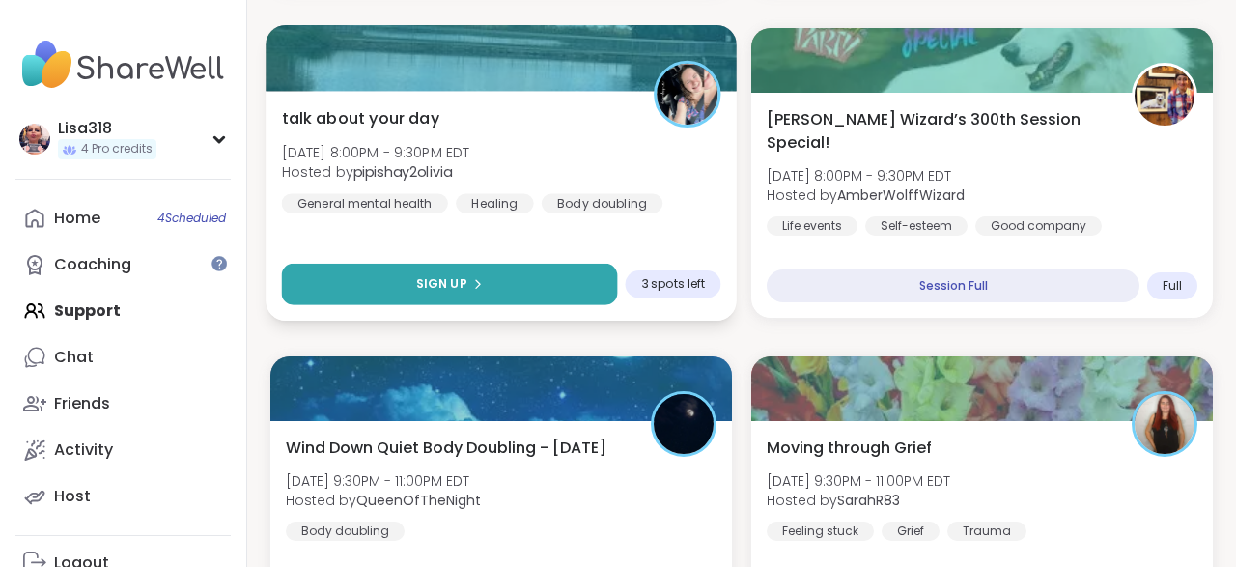
click at [541, 267] on button "Sign Up" at bounding box center [450, 285] width 336 height 42
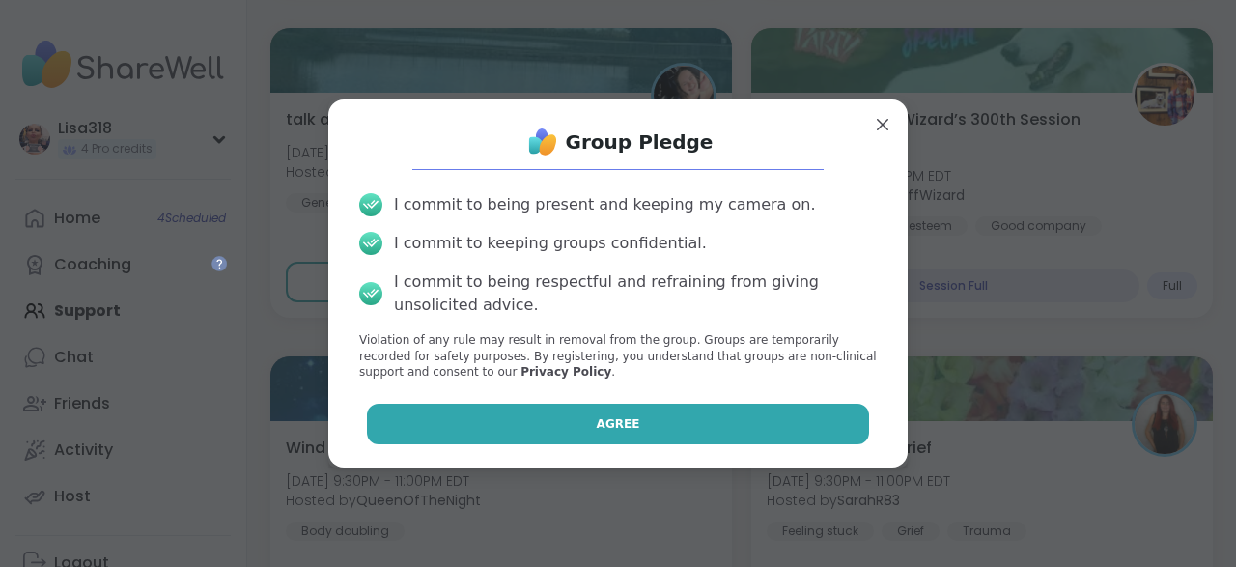
click at [648, 421] on button "Agree" at bounding box center [618, 423] width 503 height 41
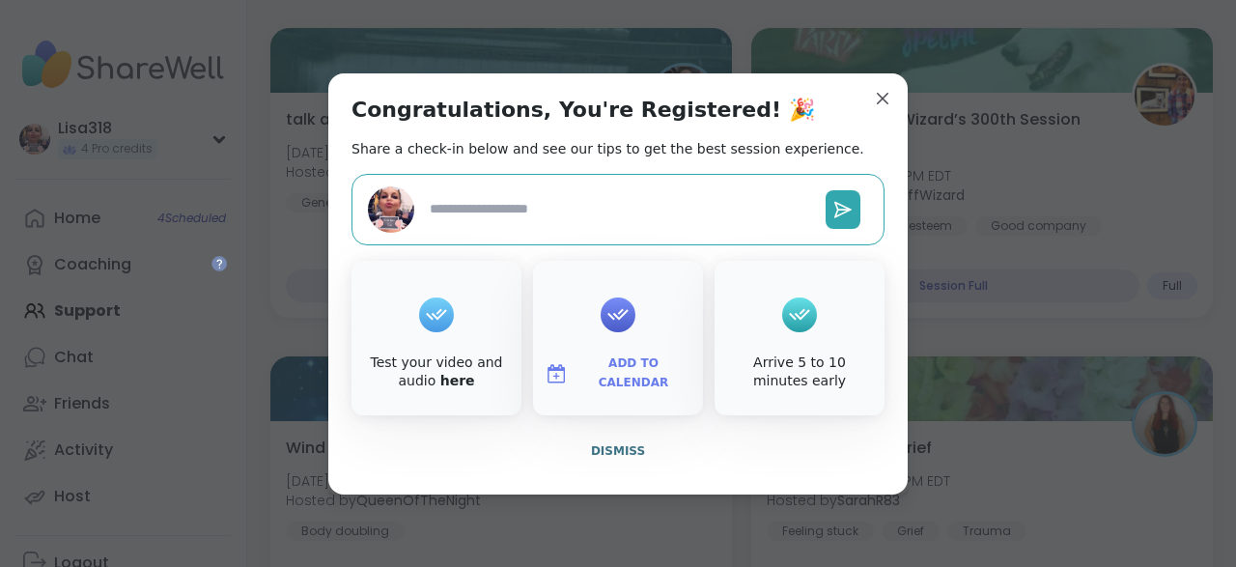
type textarea "*"
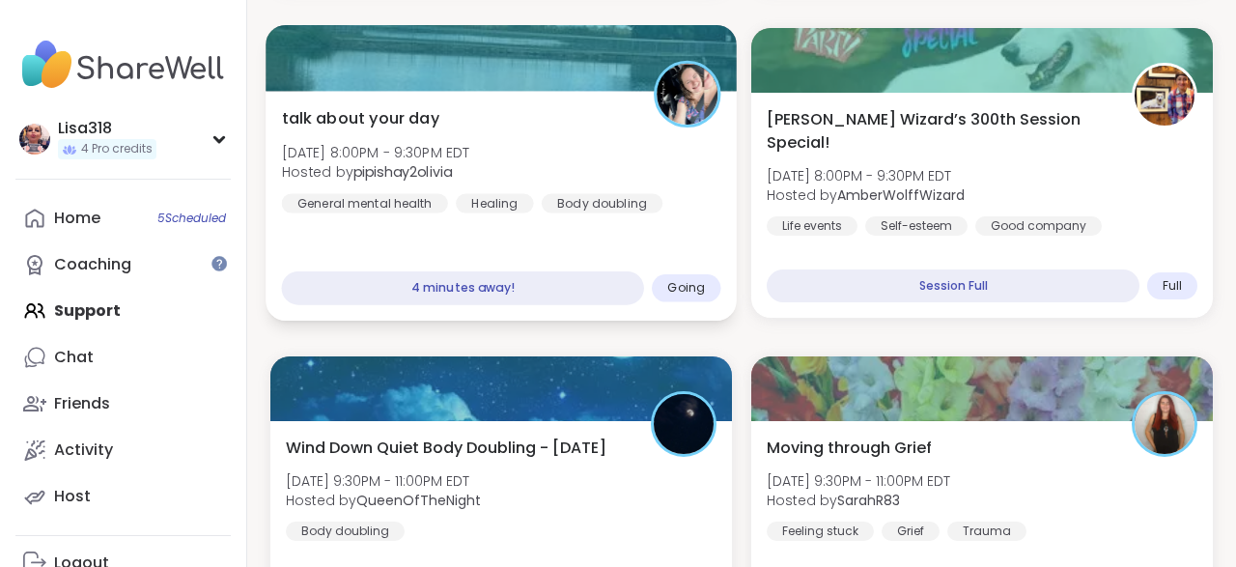
click at [700, 292] on span "Going" at bounding box center [686, 287] width 38 height 15
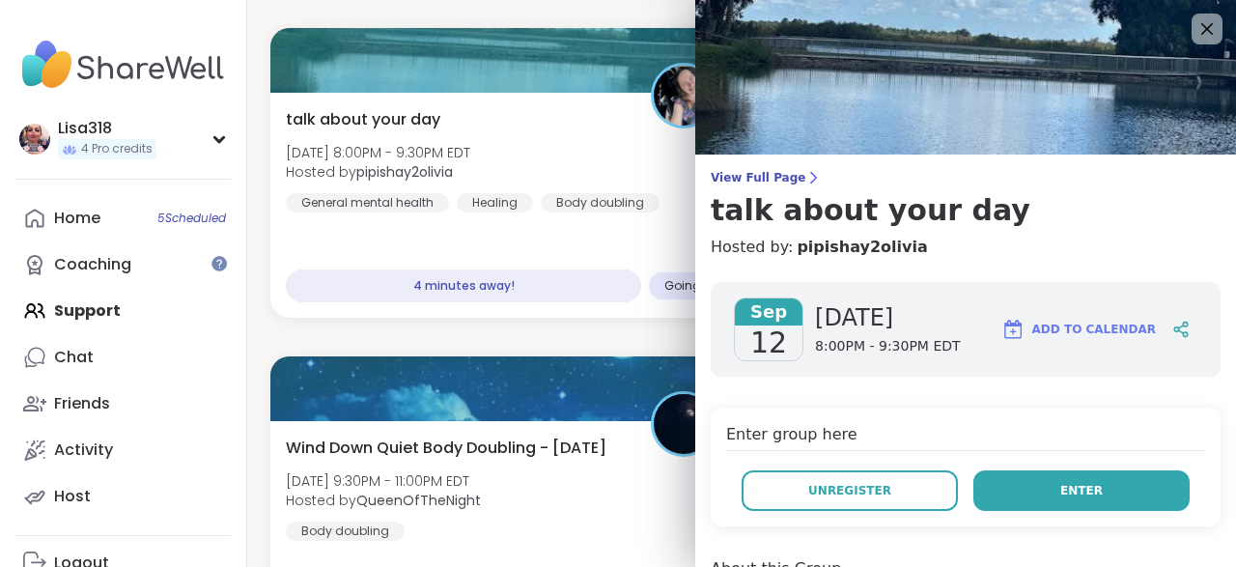
click at [1077, 487] on span "Enter" at bounding box center [1081, 490] width 42 height 17
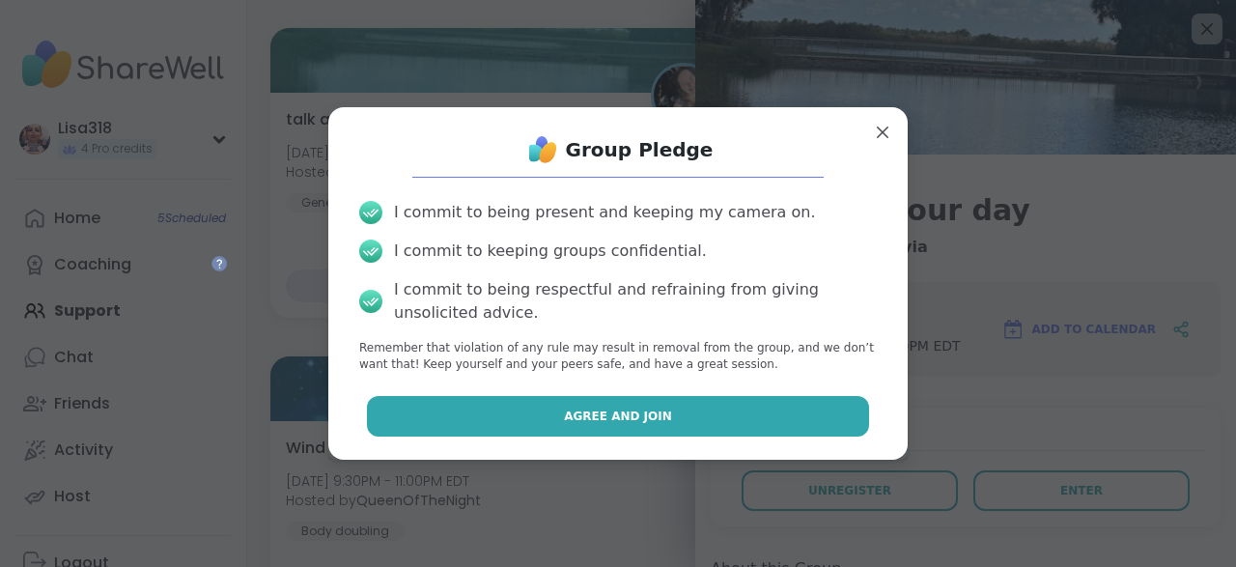
click at [692, 404] on button "Agree and Join" at bounding box center [618, 416] width 503 height 41
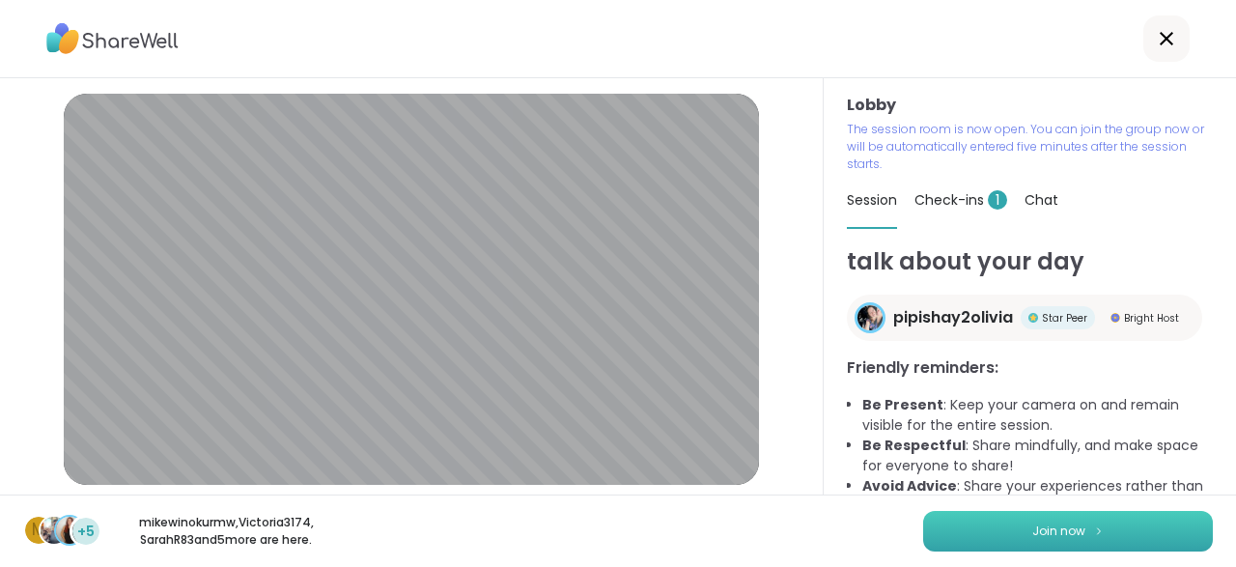
click at [1082, 526] on span "Join now" at bounding box center [1058, 530] width 53 height 17
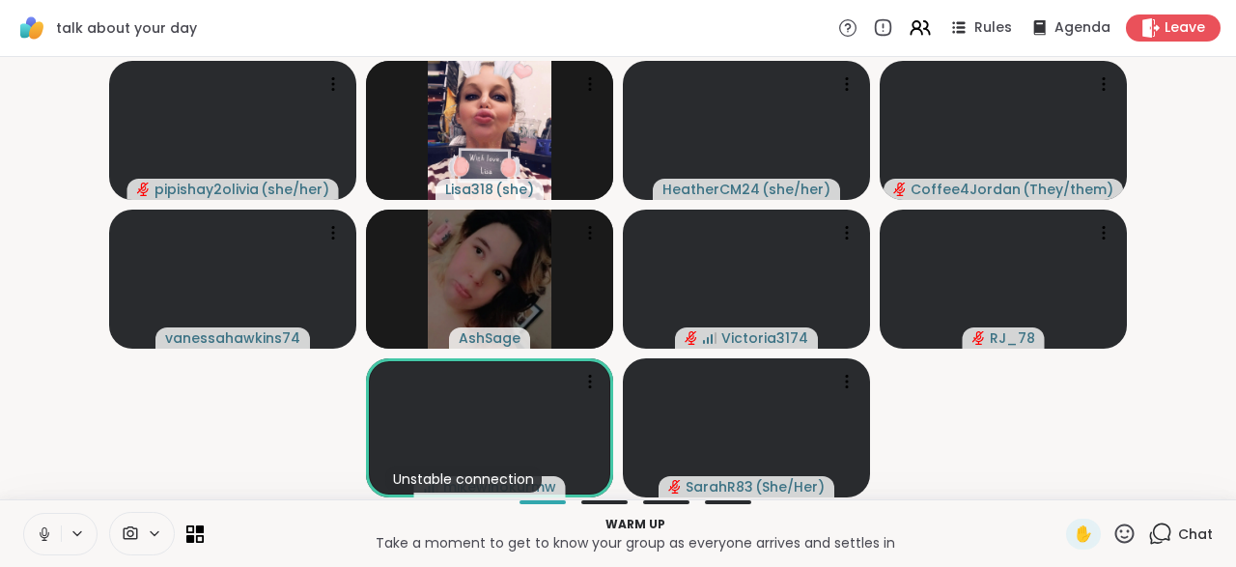
click at [45, 528] on icon at bounding box center [44, 531] width 5 height 9
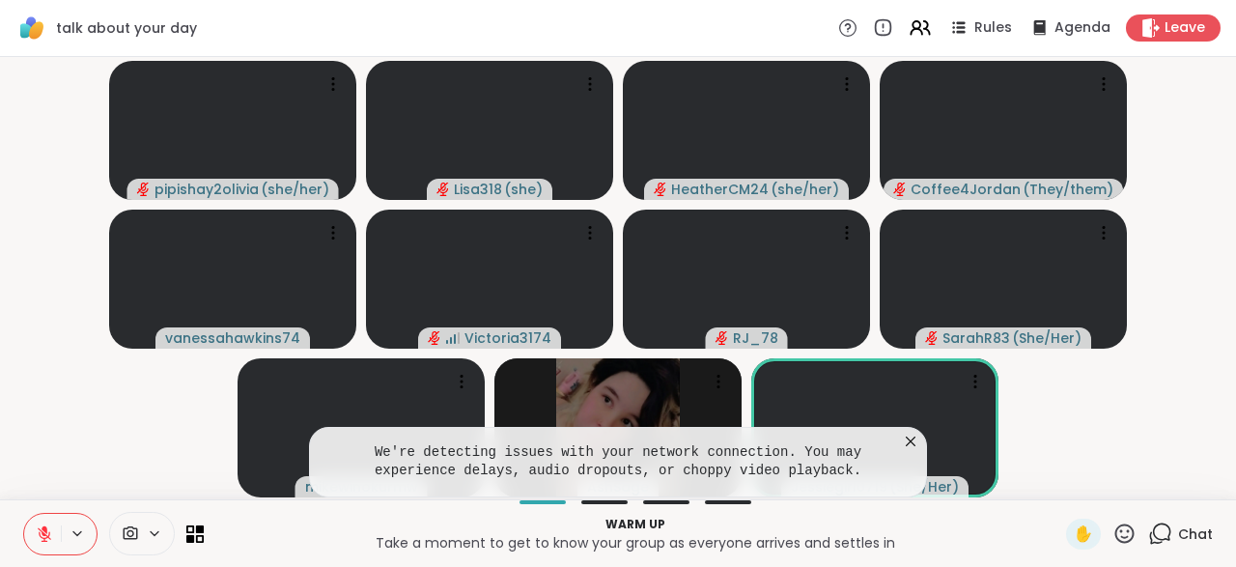
click at [908, 437] on icon at bounding box center [910, 440] width 19 height 19
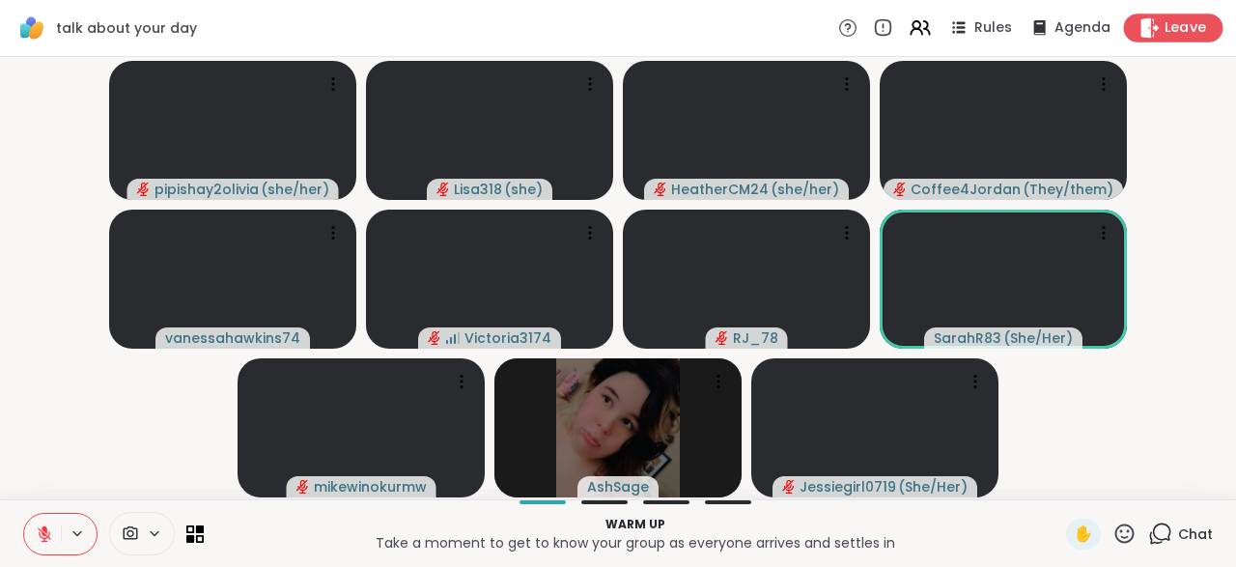
click at [1182, 32] on span "Leave" at bounding box center [1185, 28] width 42 height 20
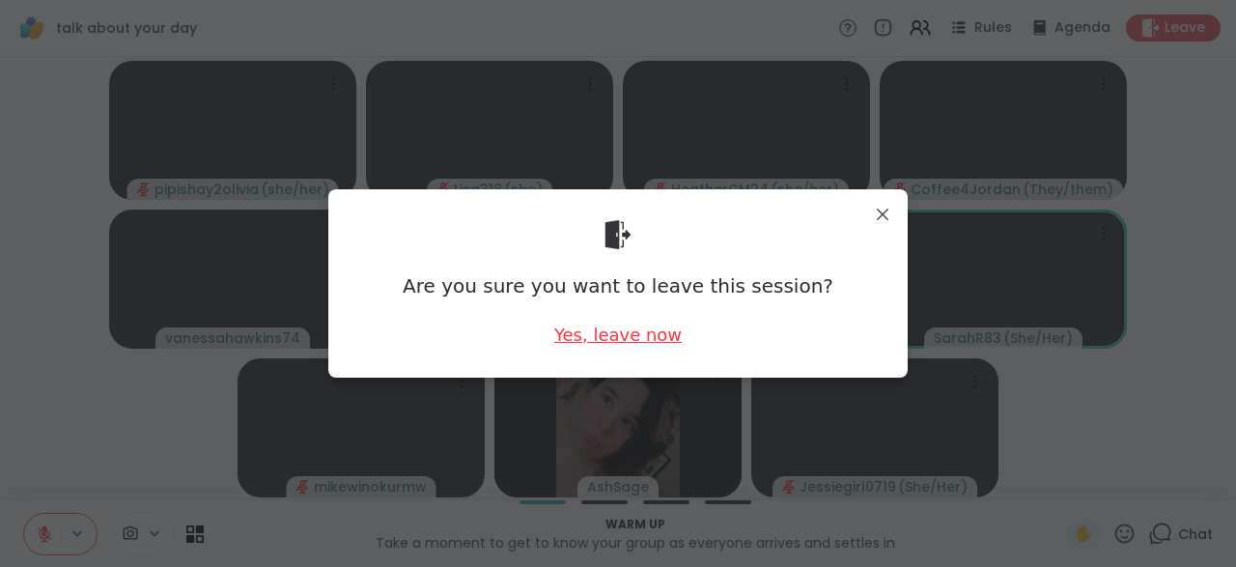
click at [635, 340] on div "Yes, leave now" at bounding box center [617, 334] width 127 height 24
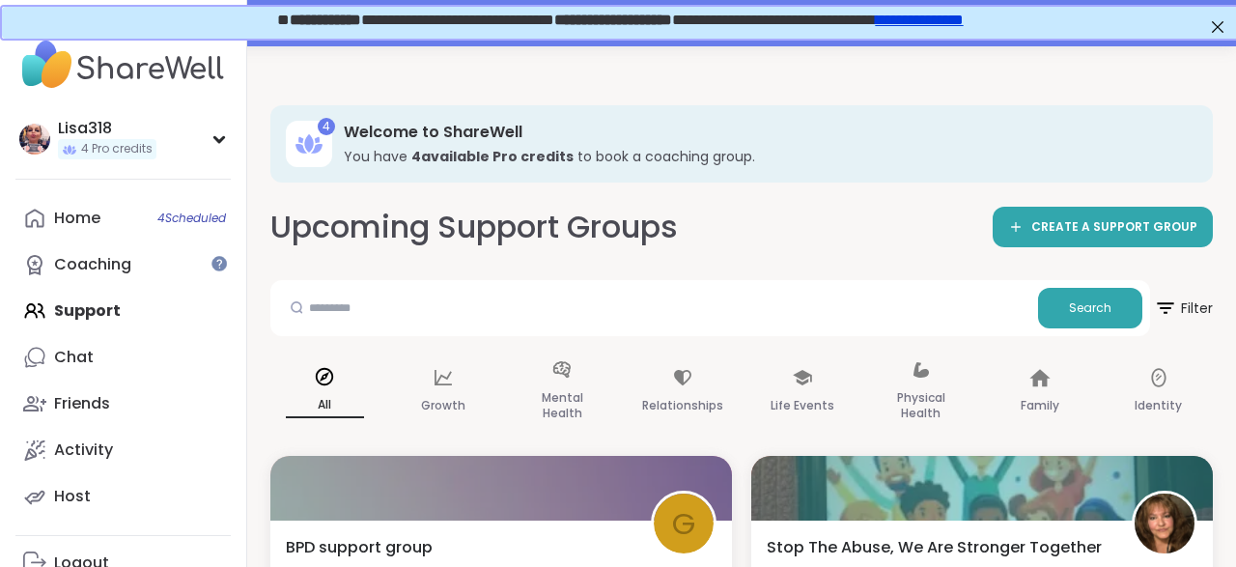
click at [961, 13] on link "**********" at bounding box center [918, 18] width 88 height 14
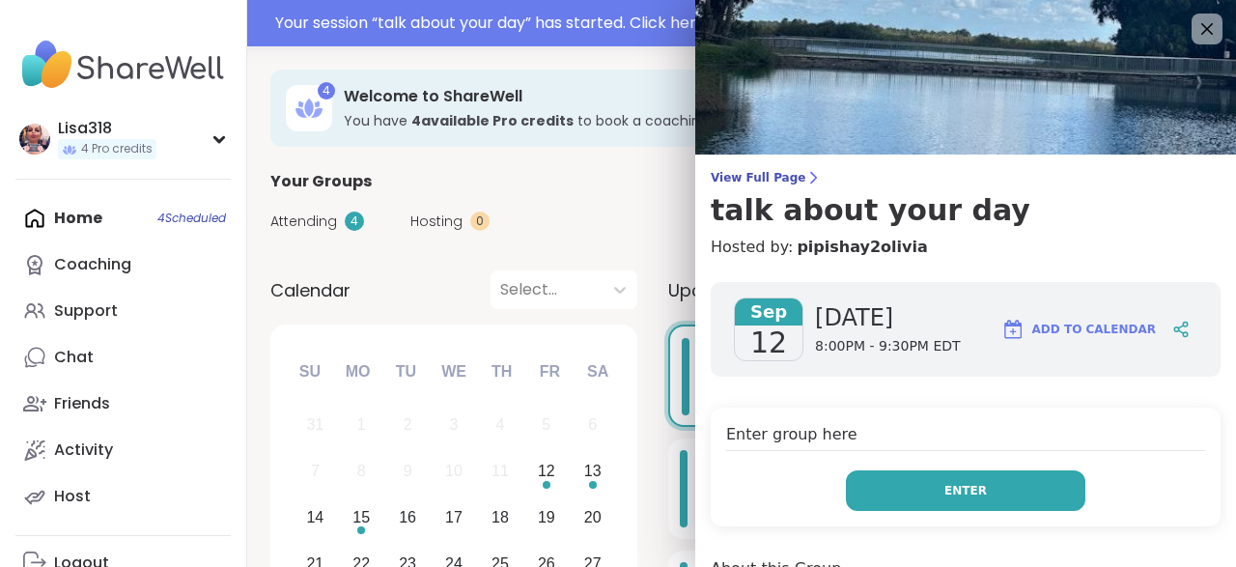
click at [947, 494] on button "Enter" at bounding box center [965, 490] width 239 height 41
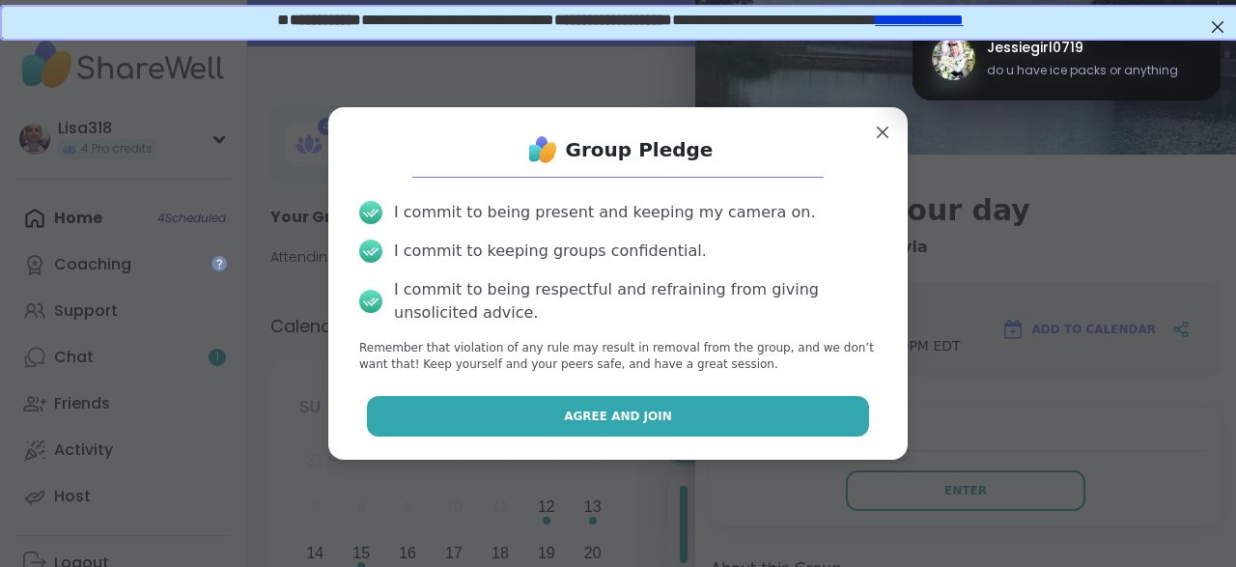
click at [667, 422] on button "Agree and Join" at bounding box center [618, 416] width 503 height 41
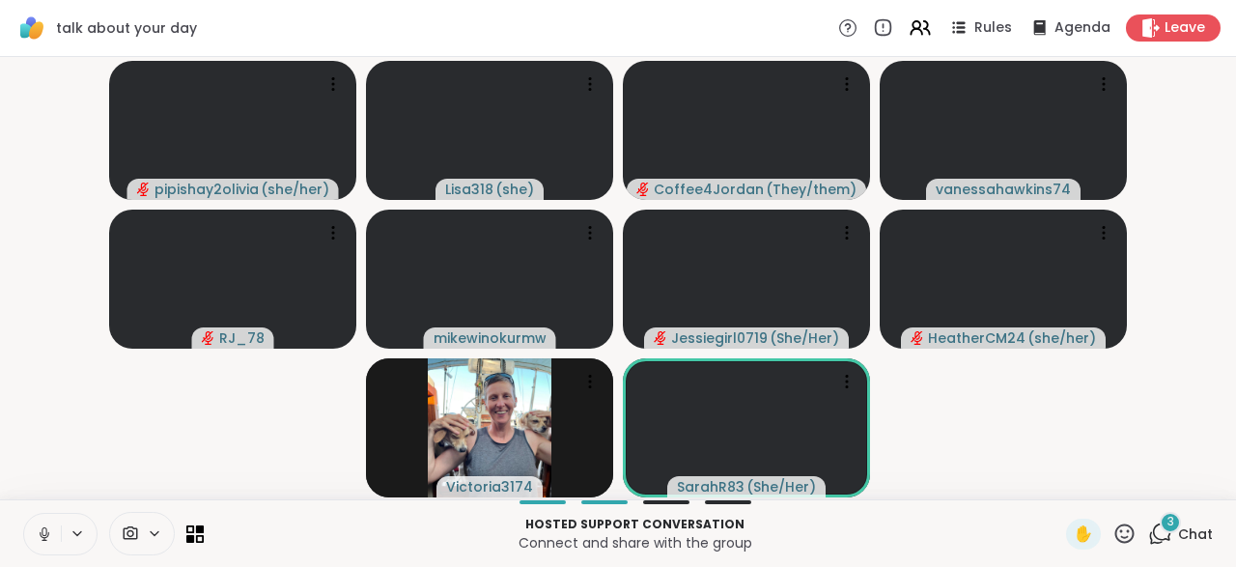
click at [1159, 542] on icon at bounding box center [1160, 533] width 24 height 24
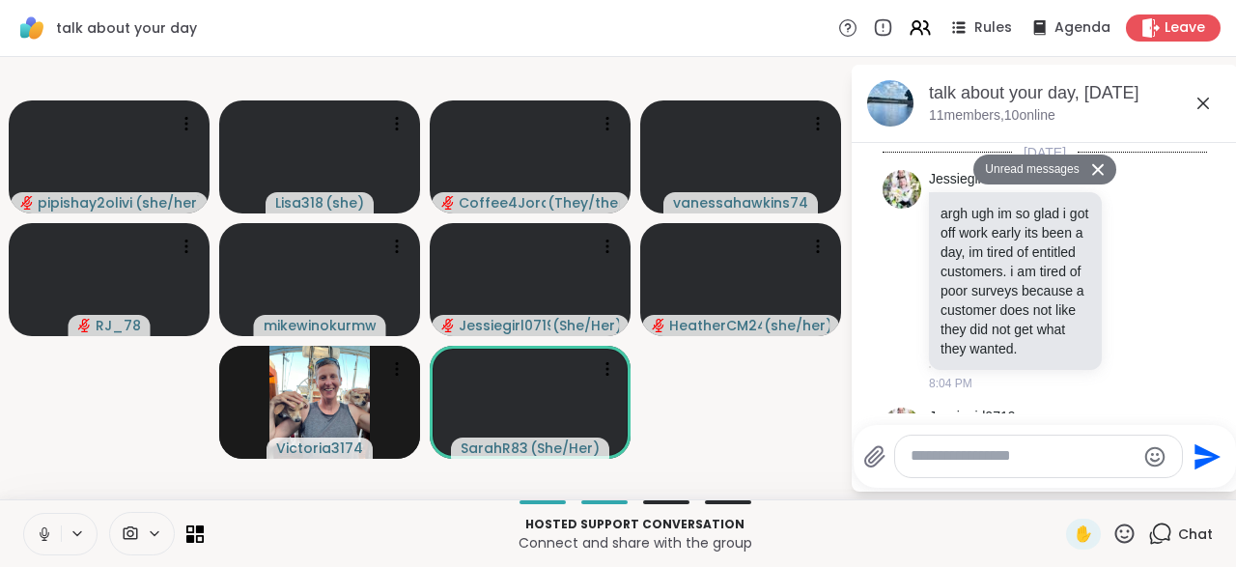
scroll to position [3625, 0]
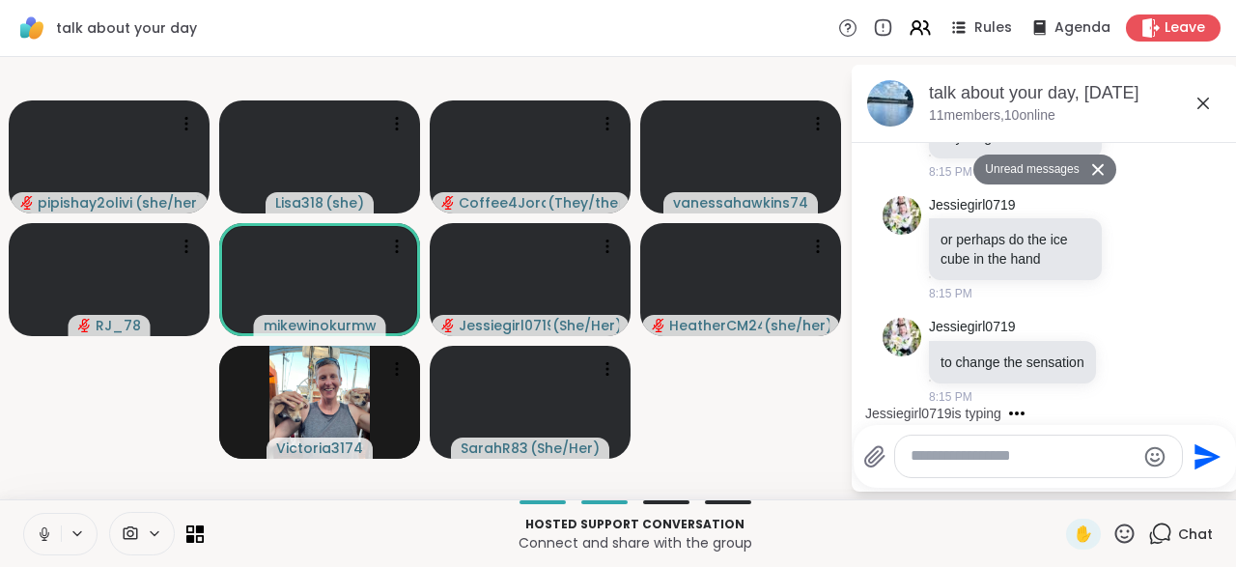
click at [932, 476] on div at bounding box center [1038, 456] width 287 height 42
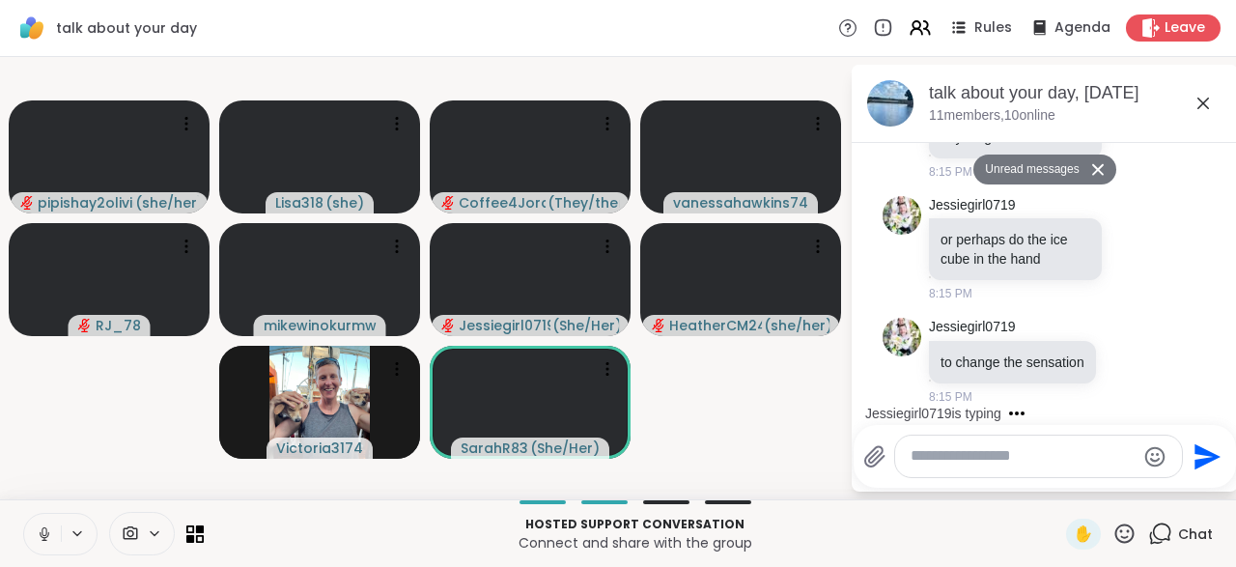
click at [927, 457] on textarea "Type your message" at bounding box center [1022, 456] width 225 height 20
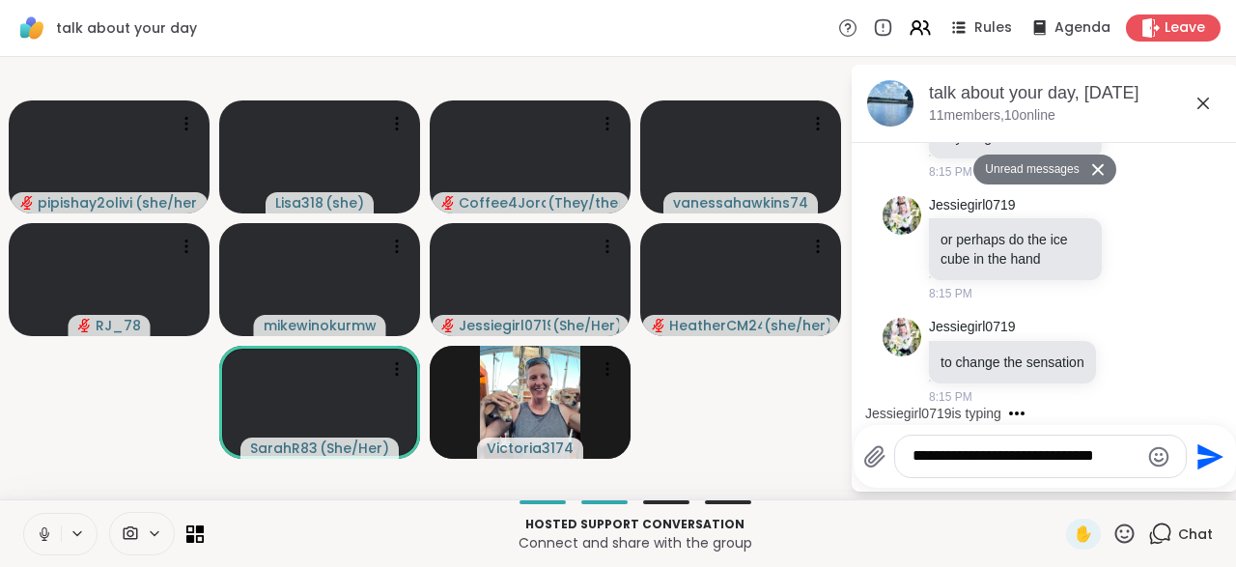
type textarea "**********"
click at [1198, 471] on icon "Send" at bounding box center [1207, 456] width 31 height 31
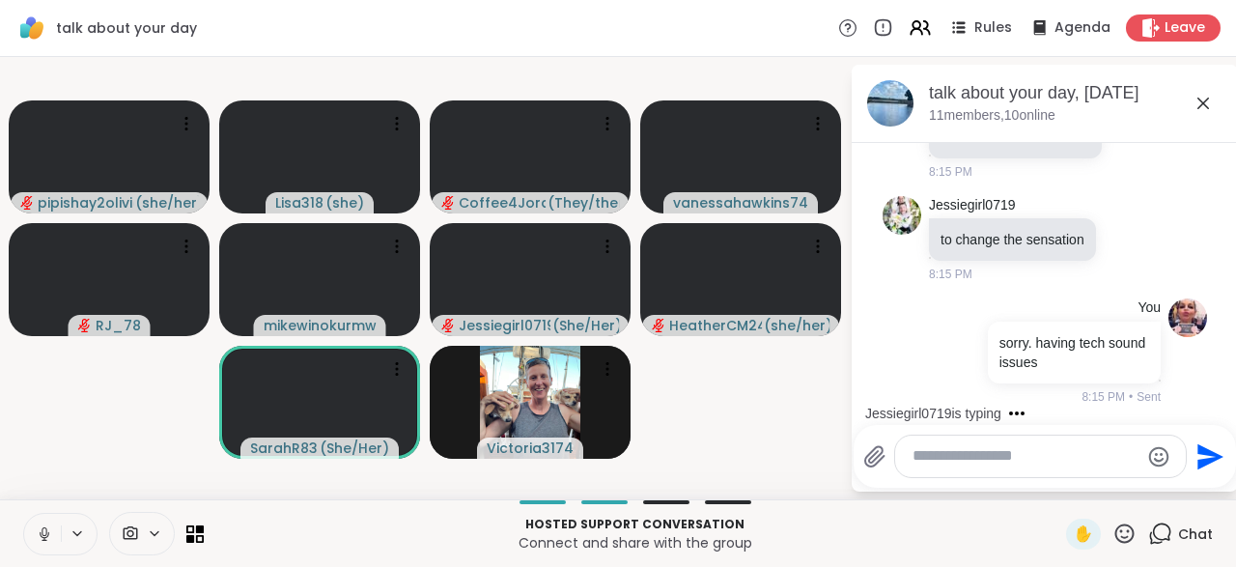
scroll to position [3842, 0]
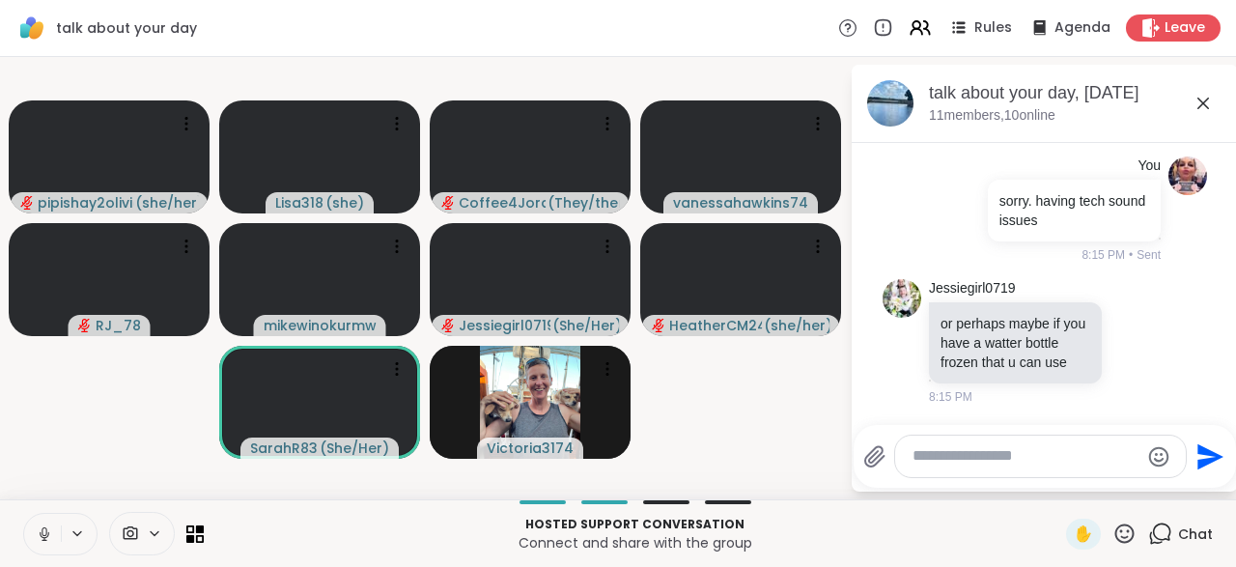
click at [42, 536] on icon at bounding box center [45, 534] width 10 height 6
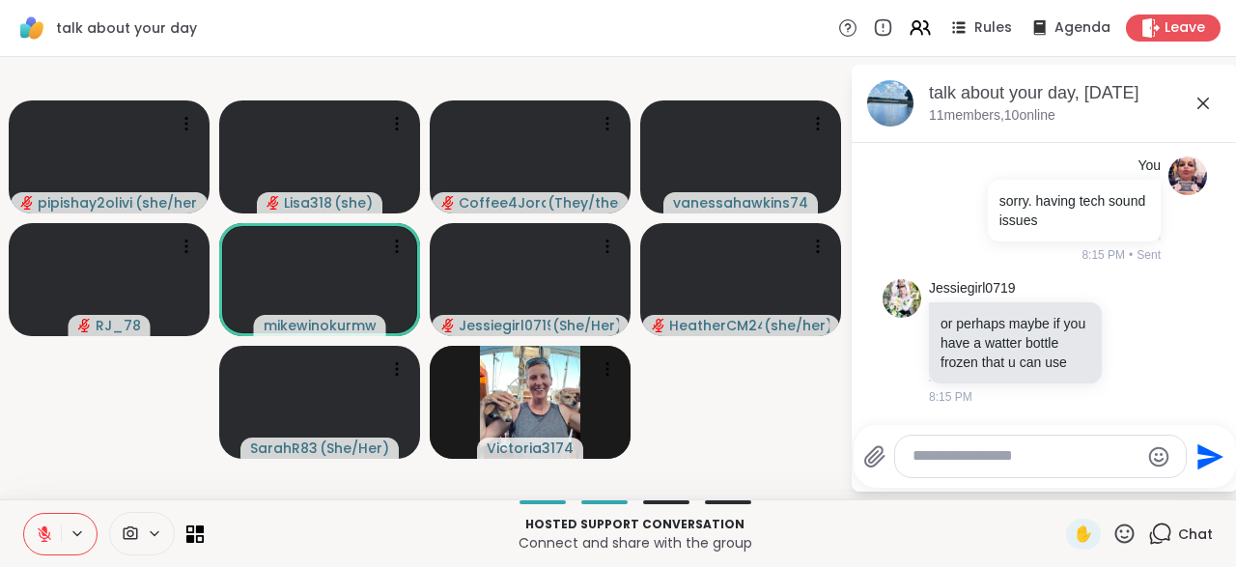
click at [933, 461] on textarea "Type your message" at bounding box center [1025, 456] width 226 height 20
click at [933, 462] on textarea "**********" at bounding box center [1025, 456] width 226 height 20
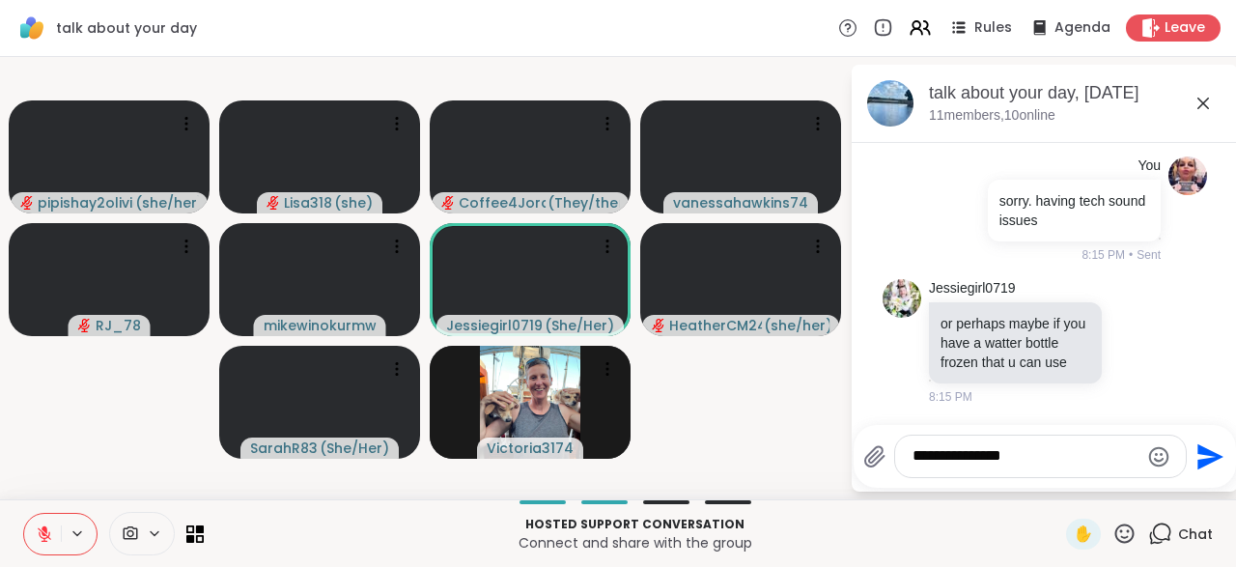
click at [1034, 463] on textarea "**********" at bounding box center [1025, 456] width 226 height 20
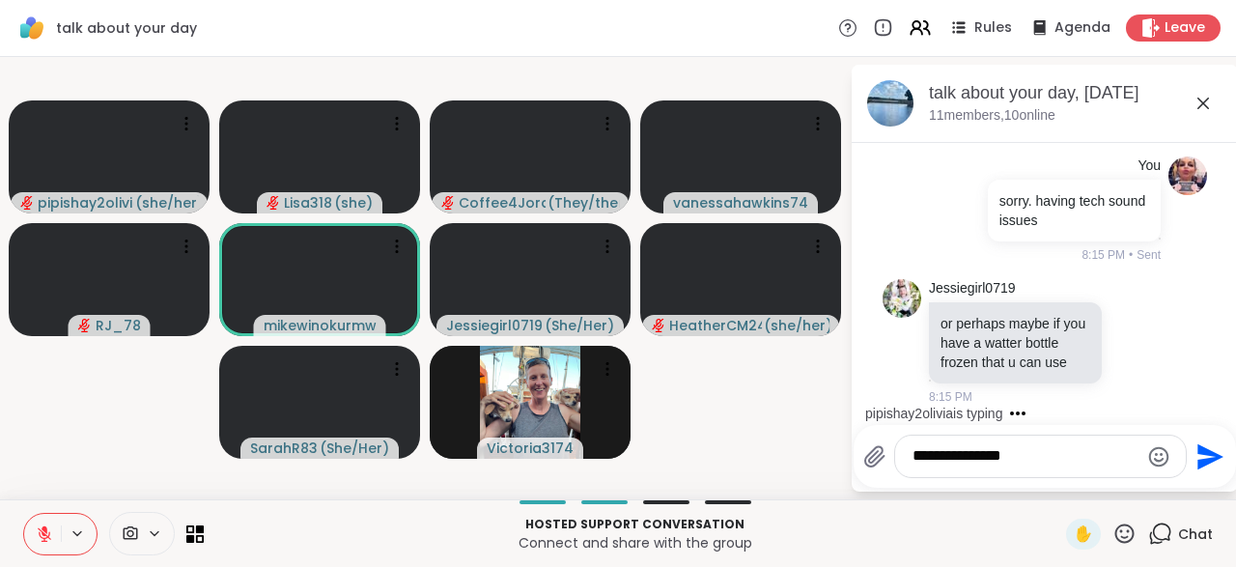
click at [1034, 464] on textarea "**********" at bounding box center [1025, 456] width 226 height 20
type textarea "**********"
click at [1200, 458] on icon "Send" at bounding box center [1207, 456] width 31 height 31
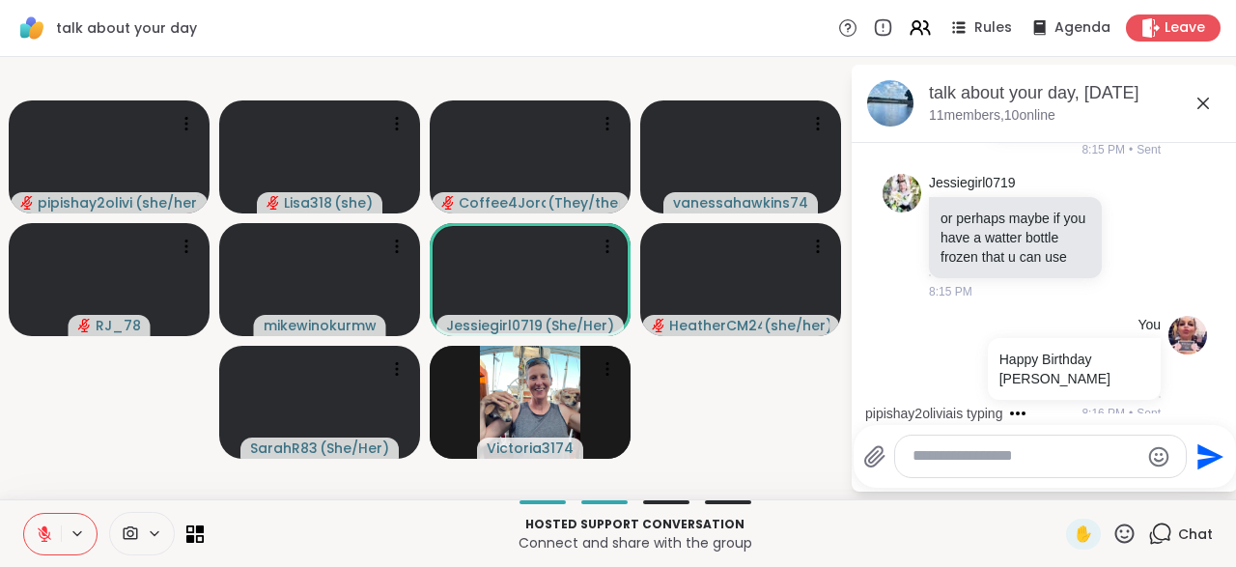
scroll to position [4158, 0]
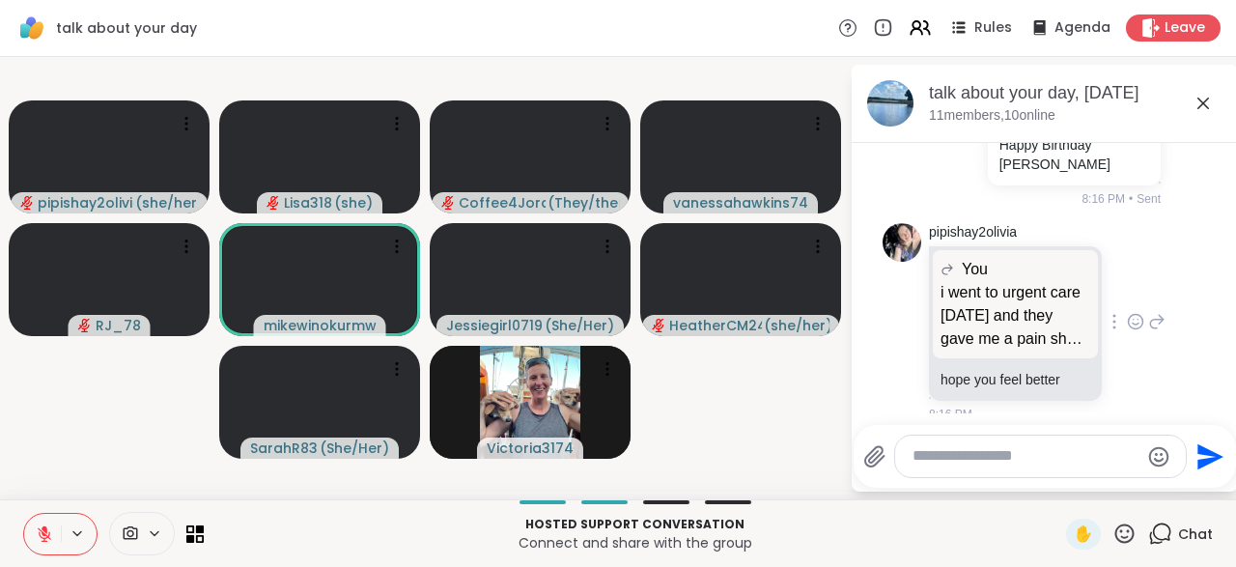
click at [1120, 327] on div "pipishay2olivia You i went to urgent care today and they gave me a pain shot in…" at bounding box center [1047, 323] width 236 height 200
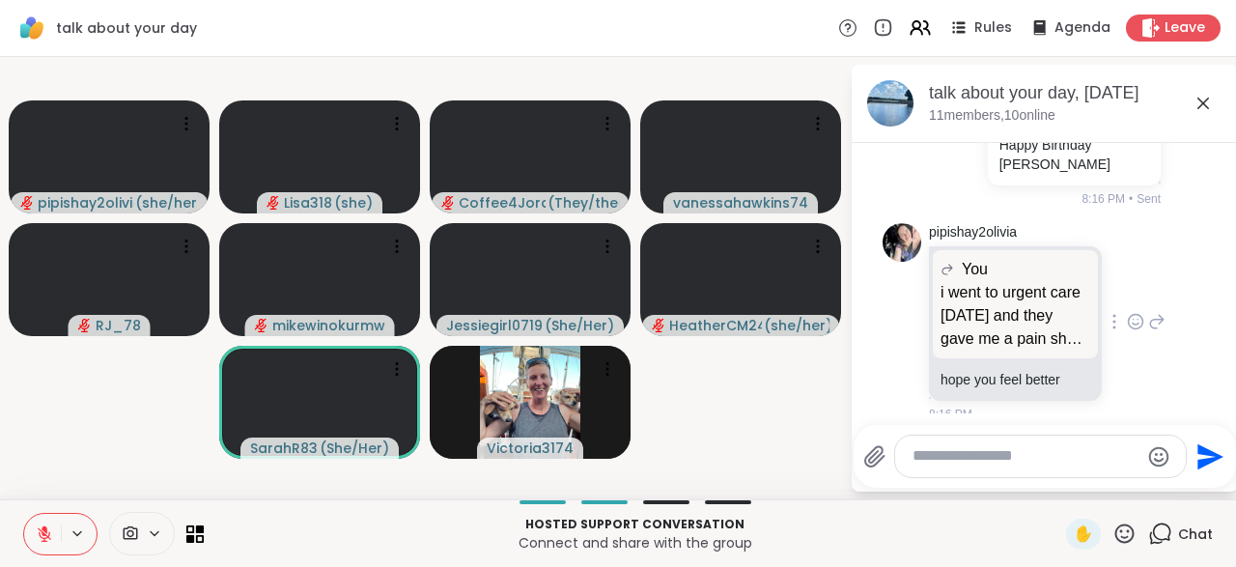
click at [1157, 311] on icon at bounding box center [1156, 321] width 17 height 23
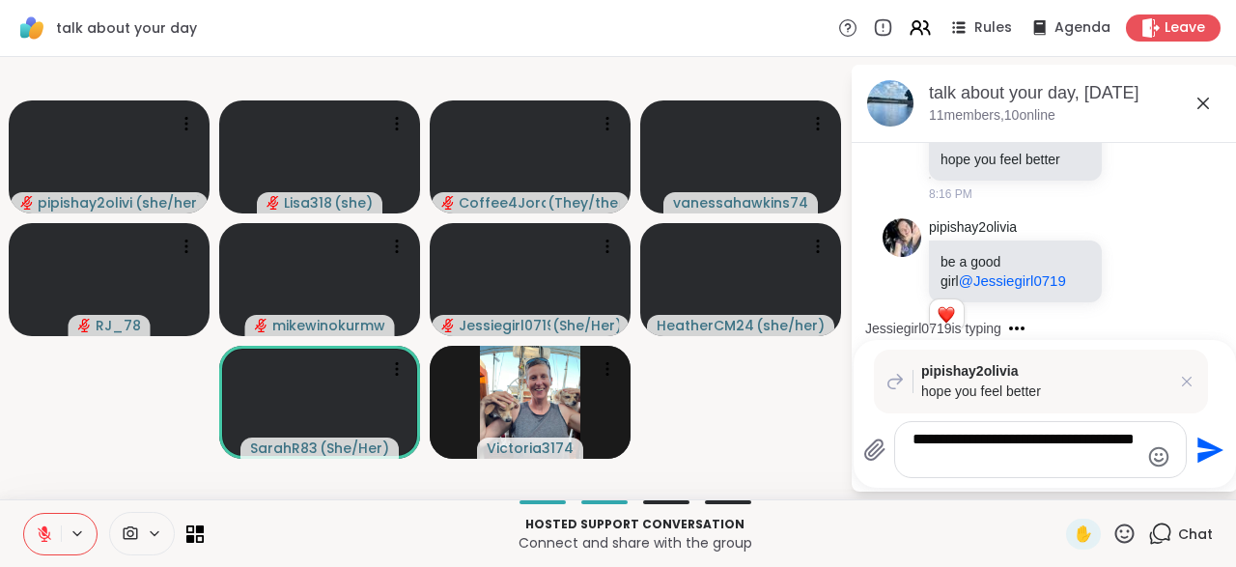
scroll to position [4602, 0]
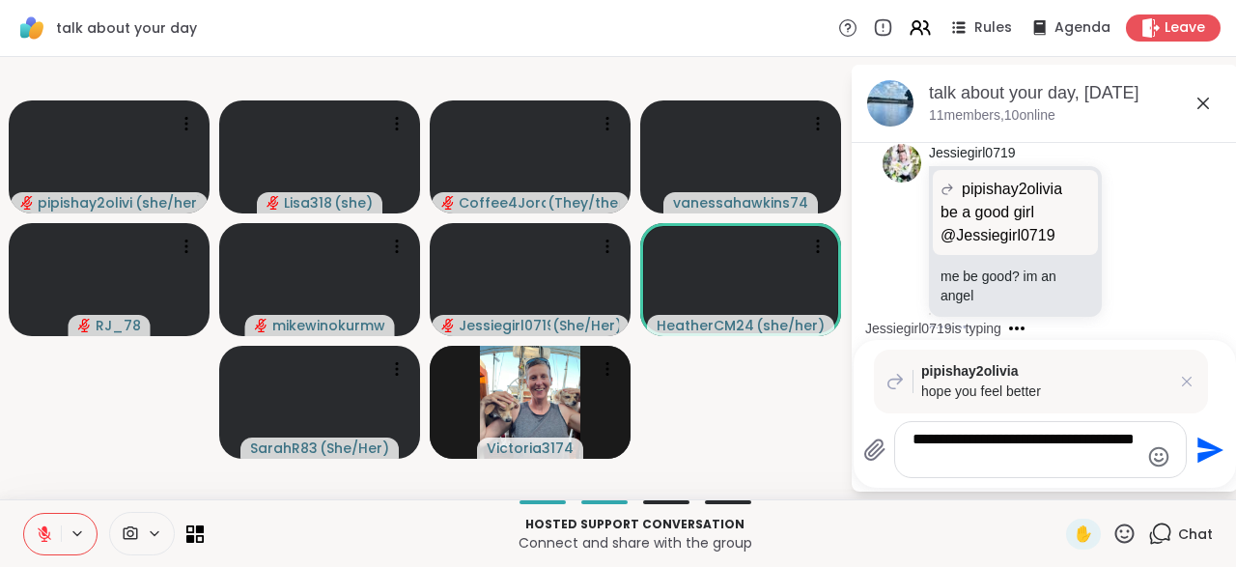
type textarea "**********"
click at [1153, 463] on icon "Emoji picker" at bounding box center [1158, 456] width 23 height 23
click at [1151, 469] on div at bounding box center [1158, 456] width 23 height 26
click at [1159, 468] on icon "Emoji picker" at bounding box center [1158, 456] width 23 height 23
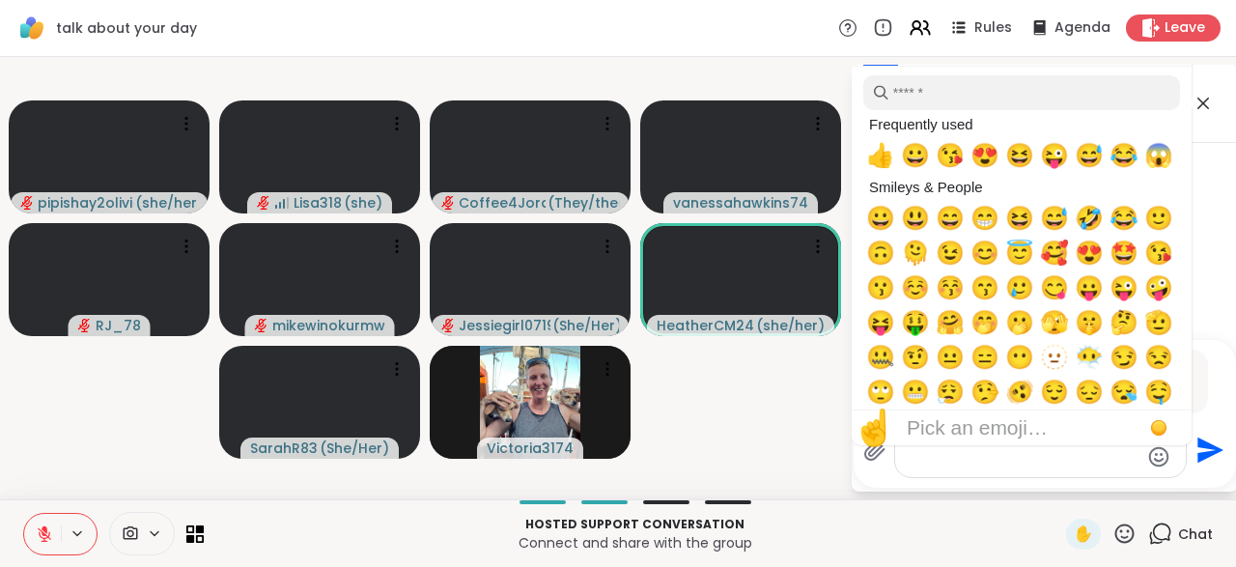
scroll to position [4705, 0]
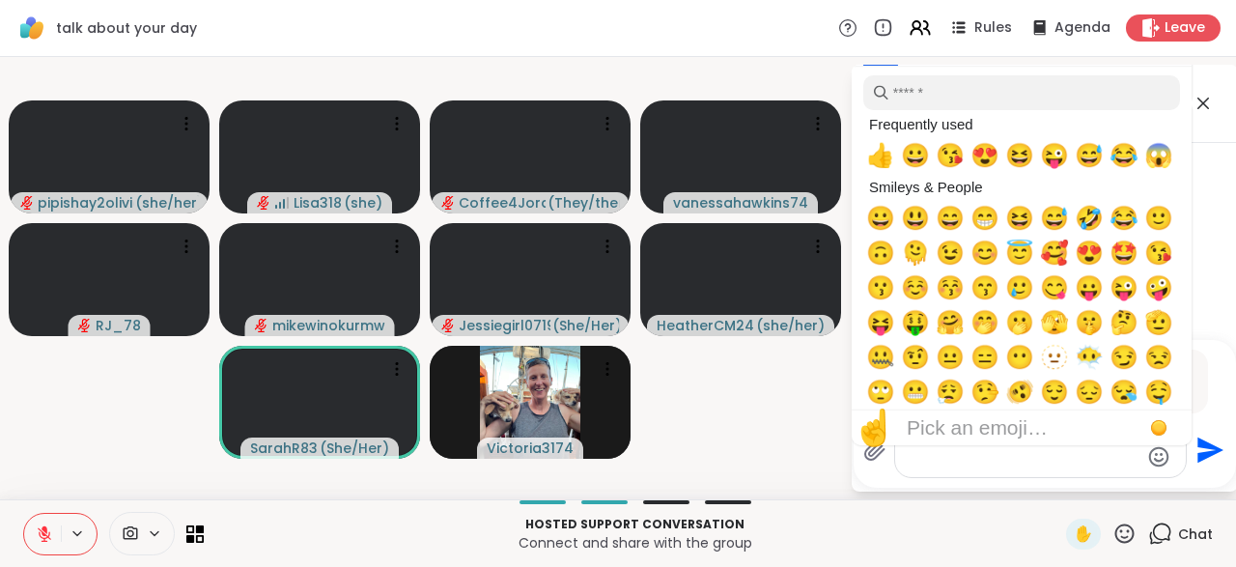
click at [1051, 264] on span "🥰" at bounding box center [1054, 252] width 29 height 27
click at [1210, 458] on icon "Send" at bounding box center [1207, 449] width 31 height 31
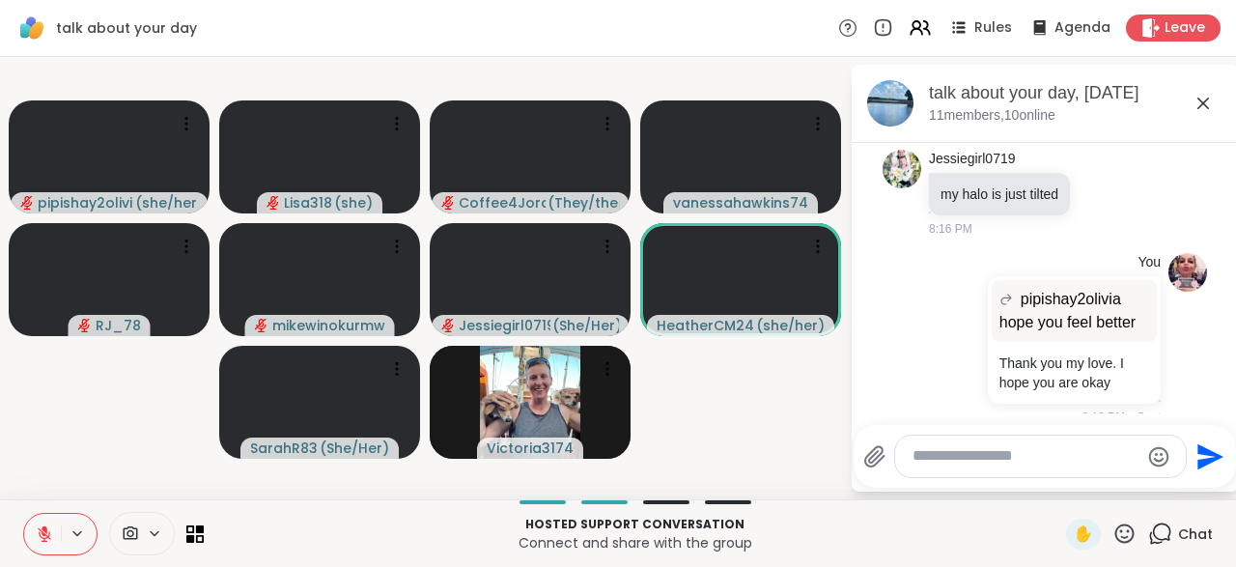
scroll to position [4909, 0]
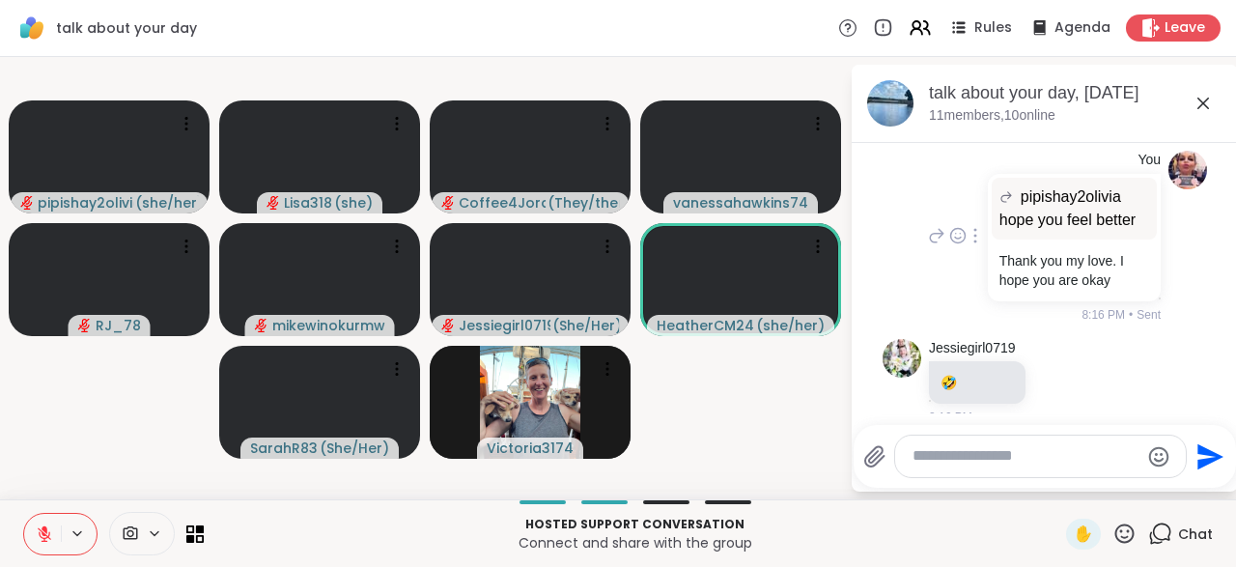
click at [1115, 239] on div "hope you feel better Thank you my love. I hope you are okay" at bounding box center [1073, 270] width 173 height 62
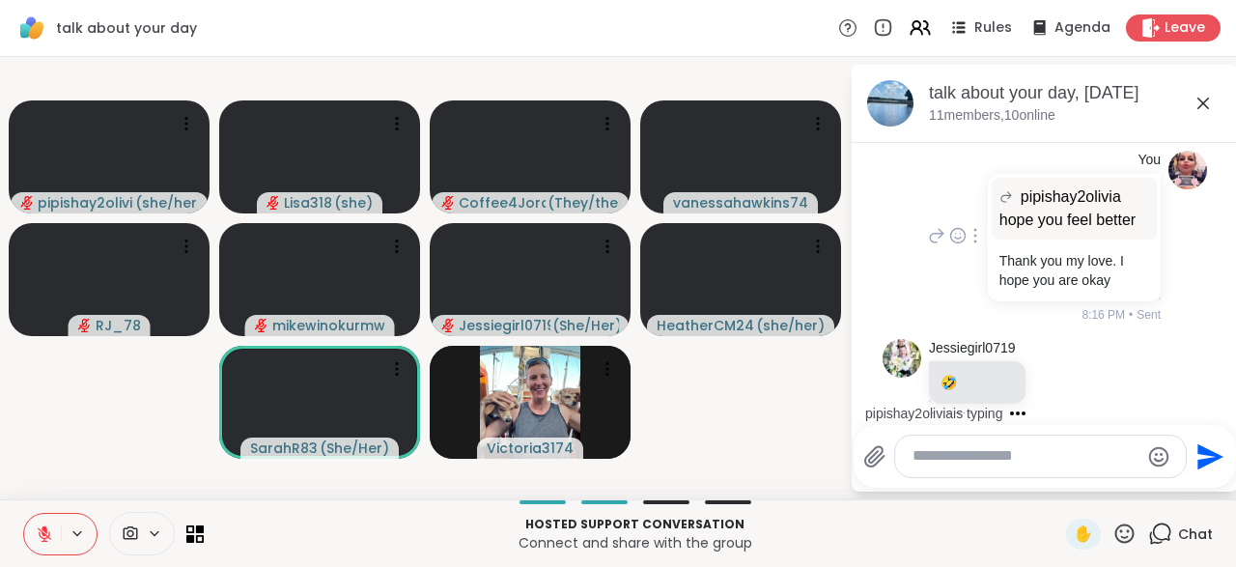
click at [923, 224] on div "You pipishay2olivia hope you feel better hope you feel better Thank you my love…" at bounding box center [1044, 237] width 324 height 188
click at [931, 230] on icon at bounding box center [937, 237] width 14 height 14
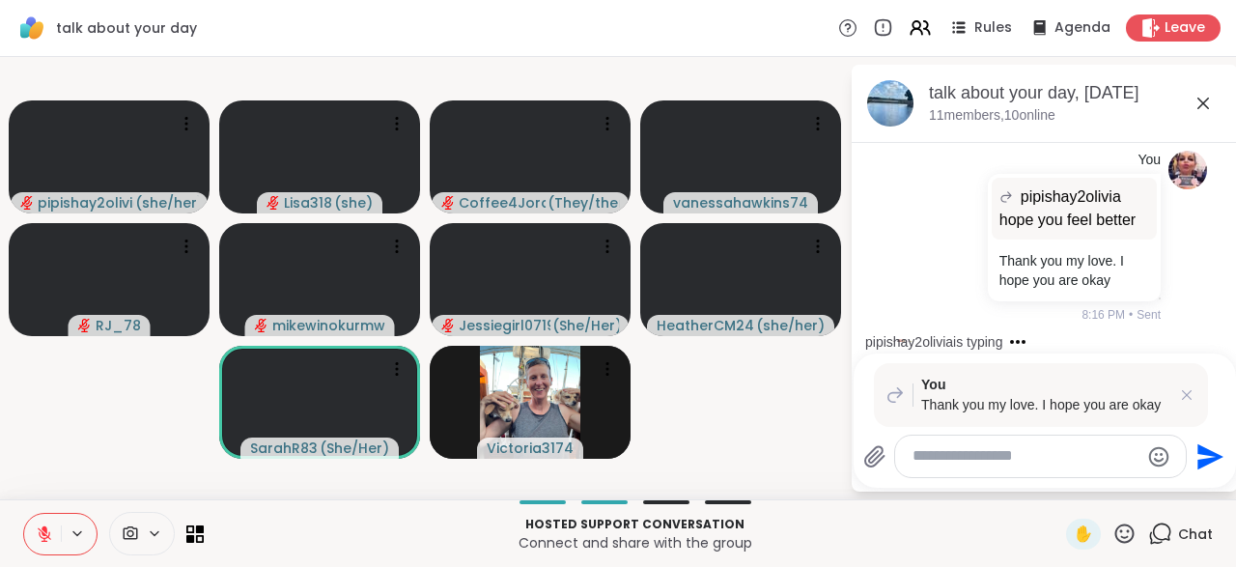
click at [43, 530] on icon at bounding box center [45, 529] width 6 height 8
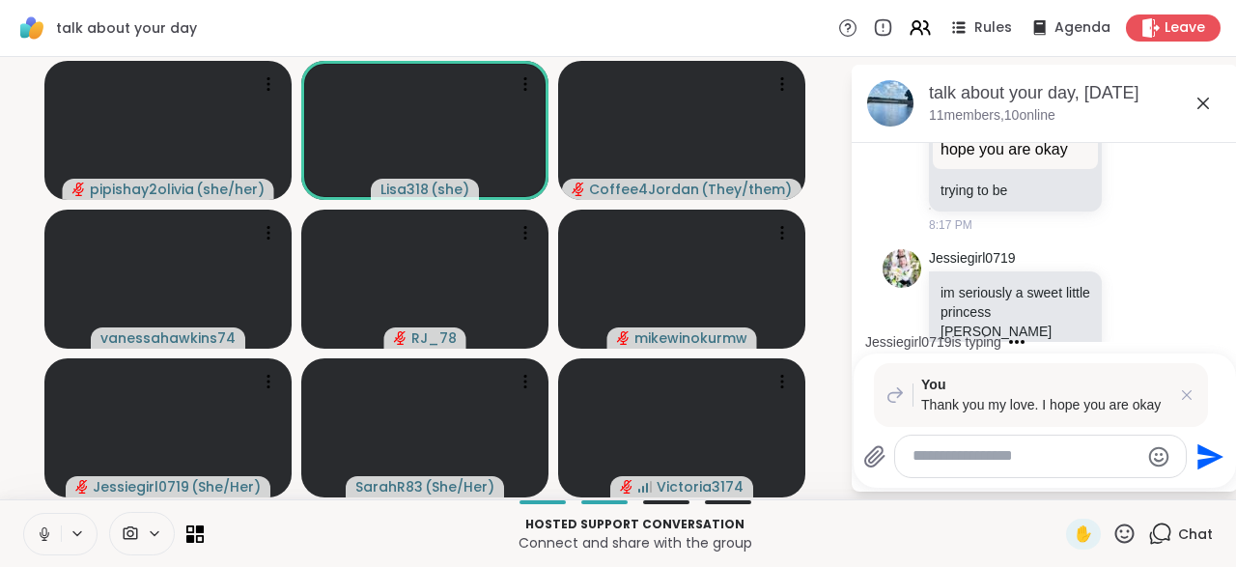
scroll to position [5434, 0]
click at [30, 526] on button at bounding box center [42, 534] width 37 height 41
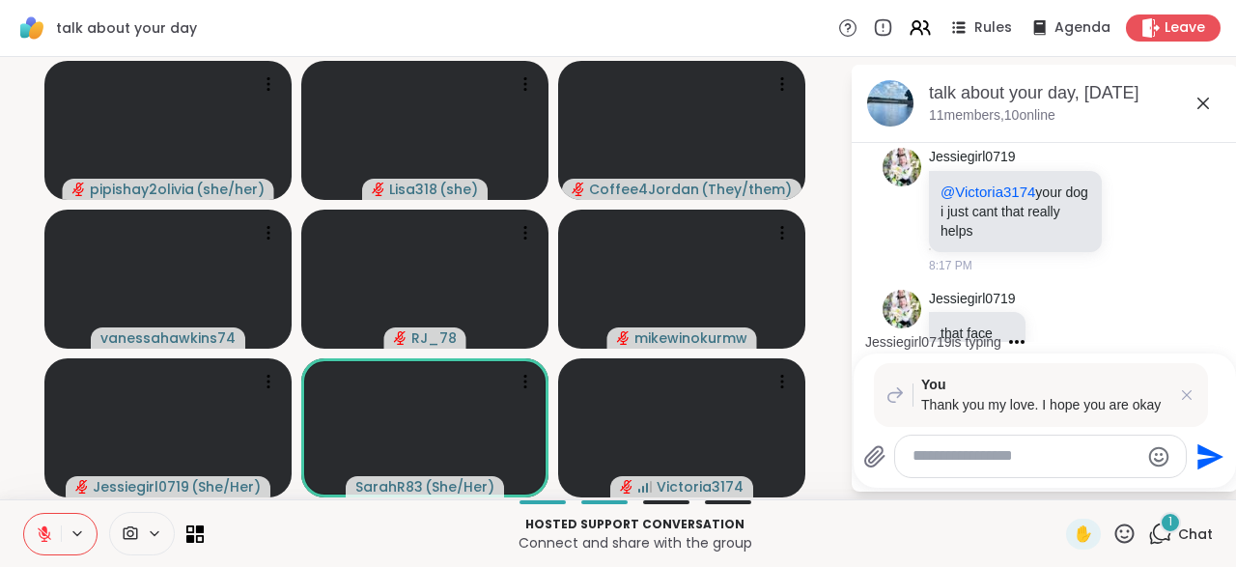
scroll to position [5799, 0]
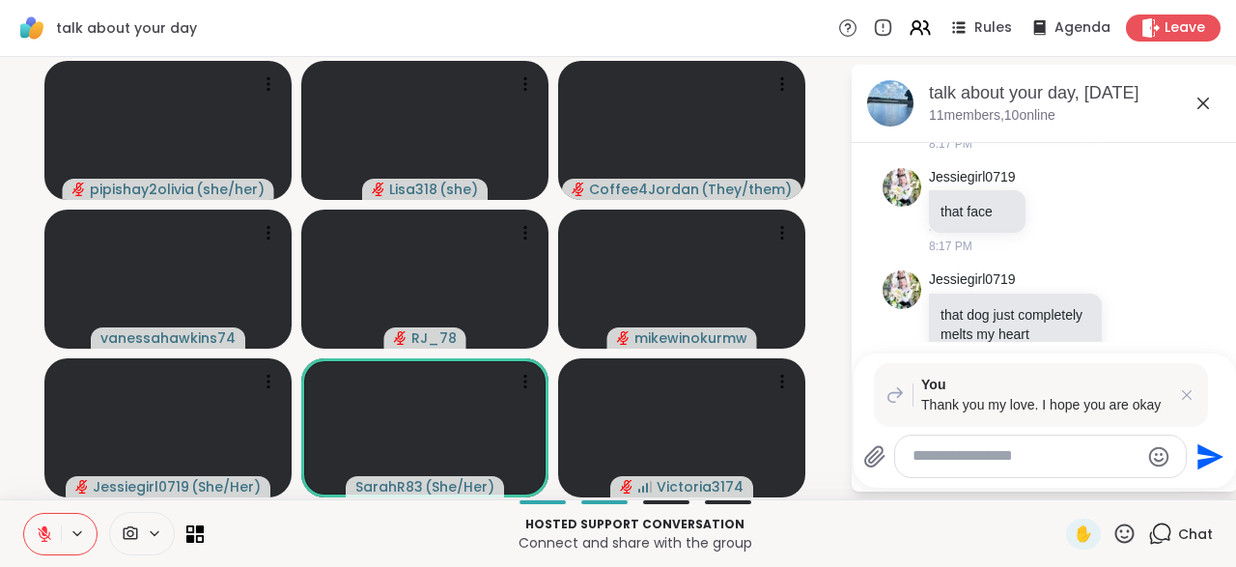
click at [993, 468] on div at bounding box center [1040, 456] width 291 height 42
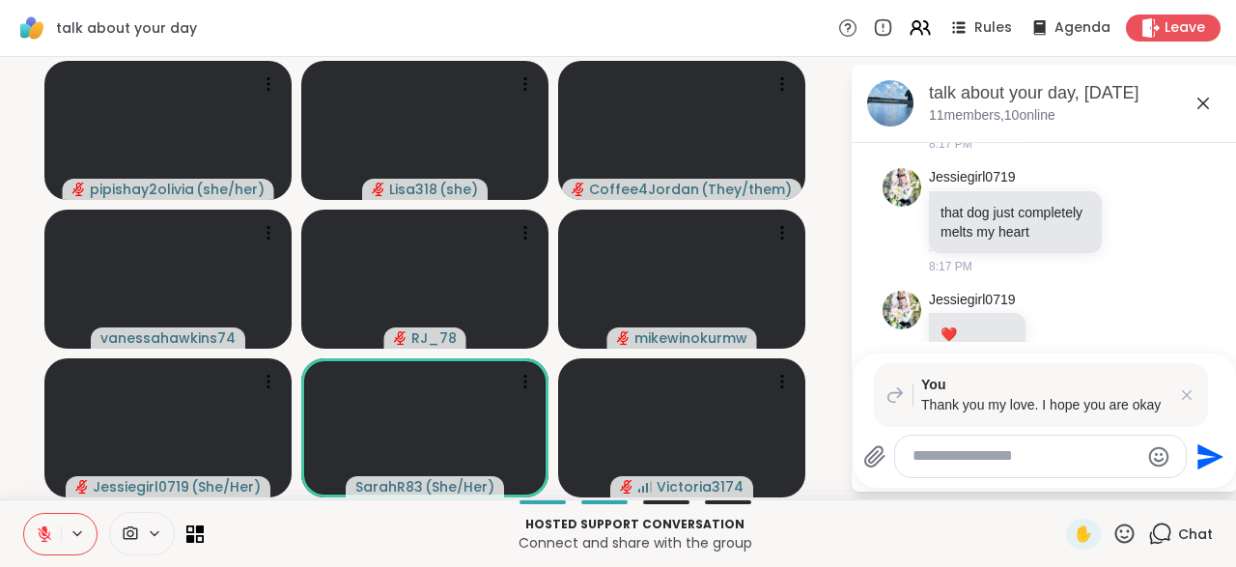
click at [921, 464] on textarea "Type your message" at bounding box center [1025, 456] width 226 height 20
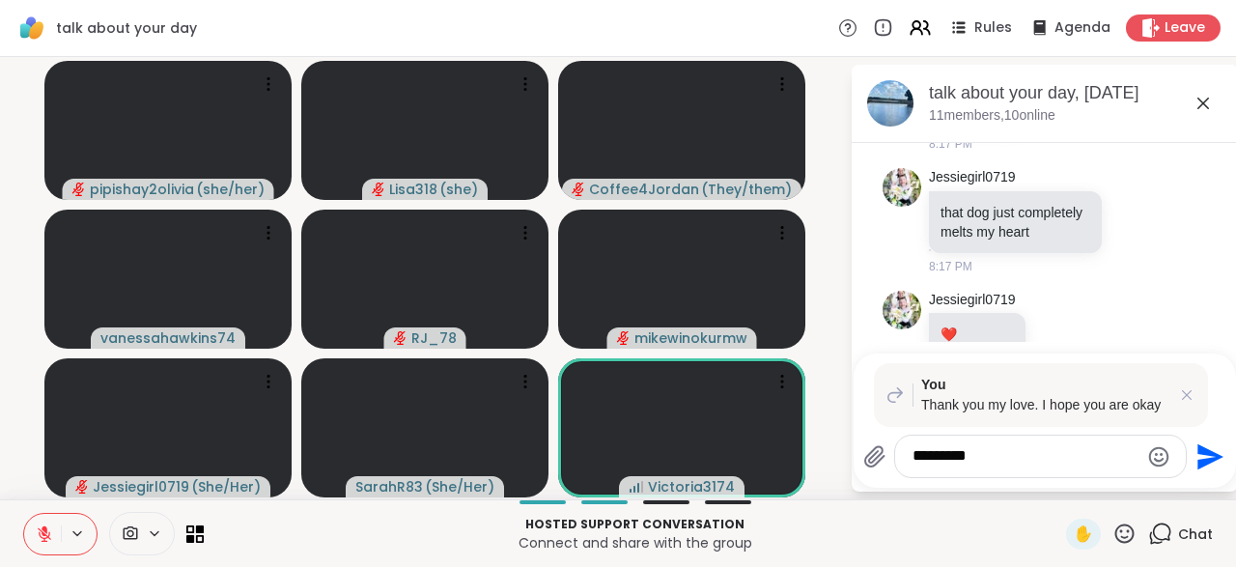
type textarea "*********"
click at [1205, 464] on icon "Send" at bounding box center [1210, 456] width 26 height 26
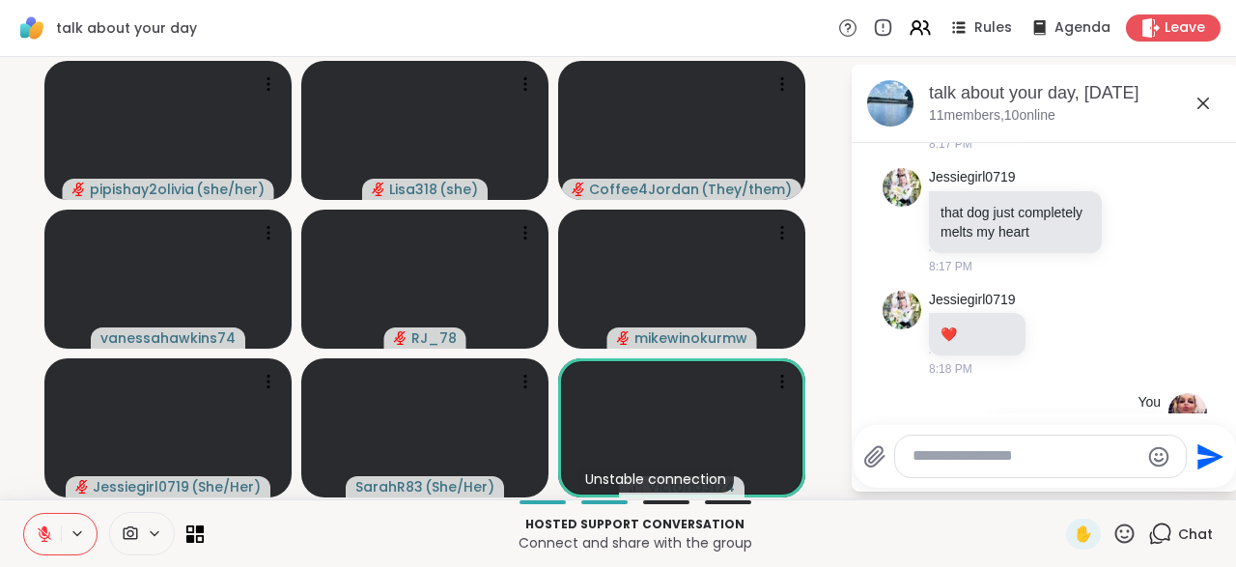
scroll to position [6021, 0]
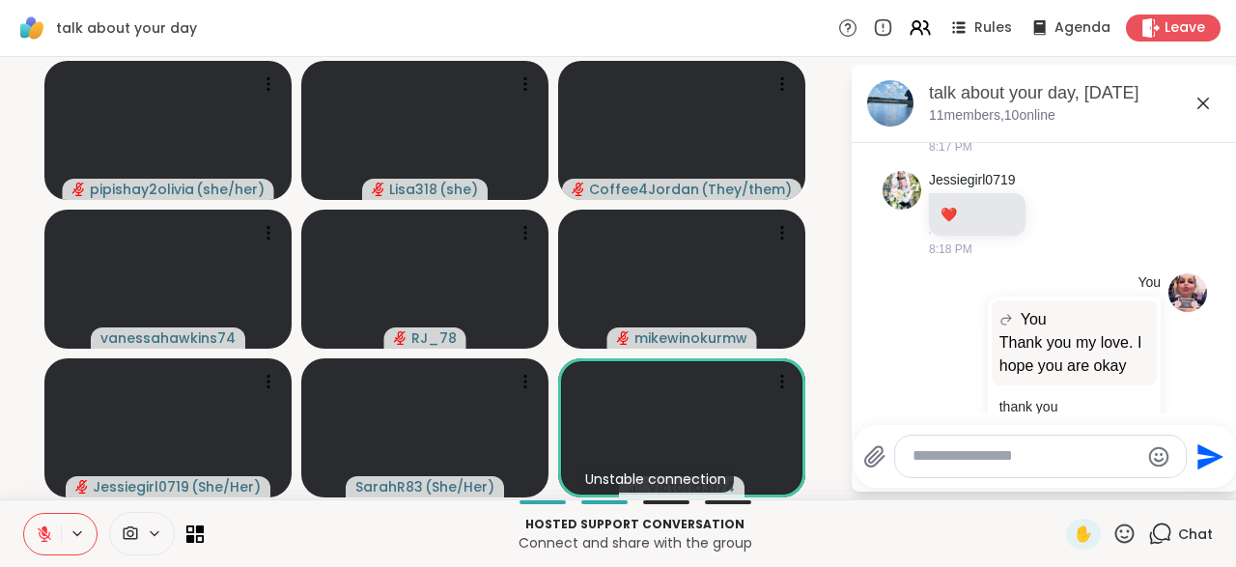
click at [956, 482] on div "Send" at bounding box center [1044, 456] width 382 height 63
click at [964, 458] on textarea "Type your message" at bounding box center [1025, 456] width 226 height 20
type textarea "**********"
click at [1200, 468] on icon "Send" at bounding box center [1207, 456] width 31 height 31
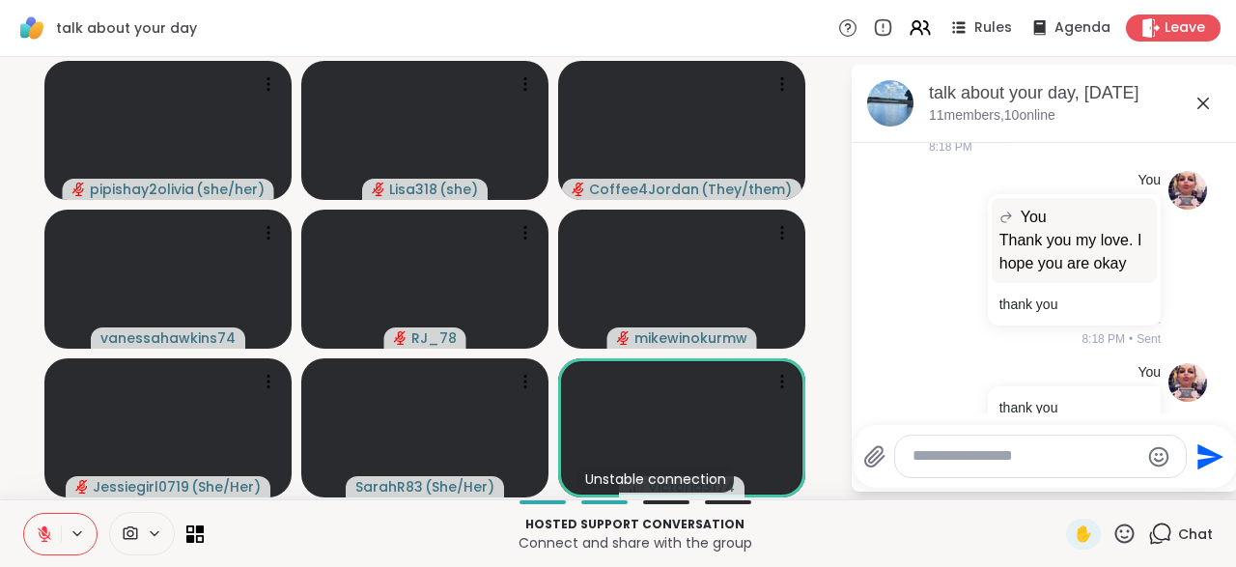
scroll to position [6225, 0]
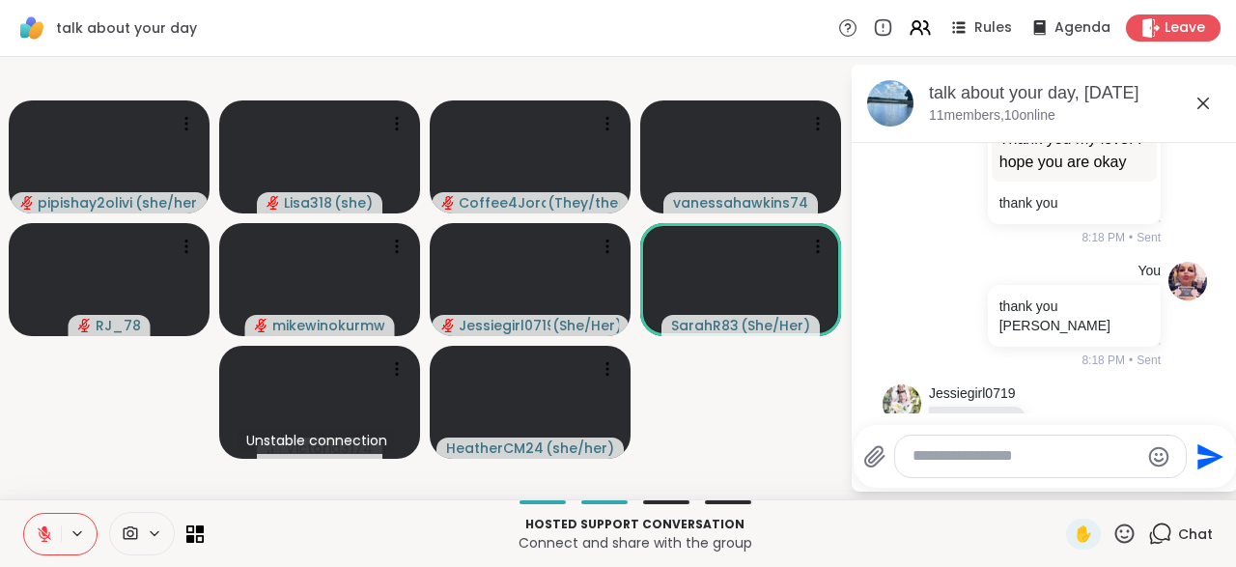
click at [1000, 418] on p "🦮 🐕" at bounding box center [976, 427] width 73 height 19
click at [1150, 376] on div "Jessiegirl0719 🦮 🐕 8:18 PM" at bounding box center [1044, 427] width 324 height 103
click at [1033, 466] on textarea "Type your message" at bounding box center [1025, 456] width 226 height 20
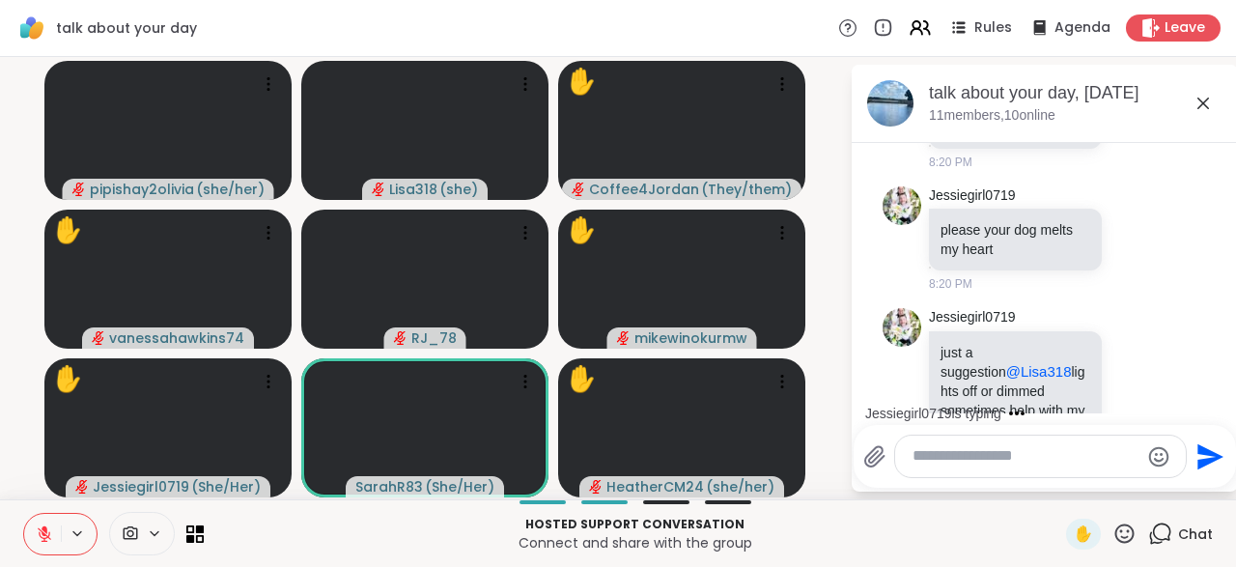
scroll to position [6846, 0]
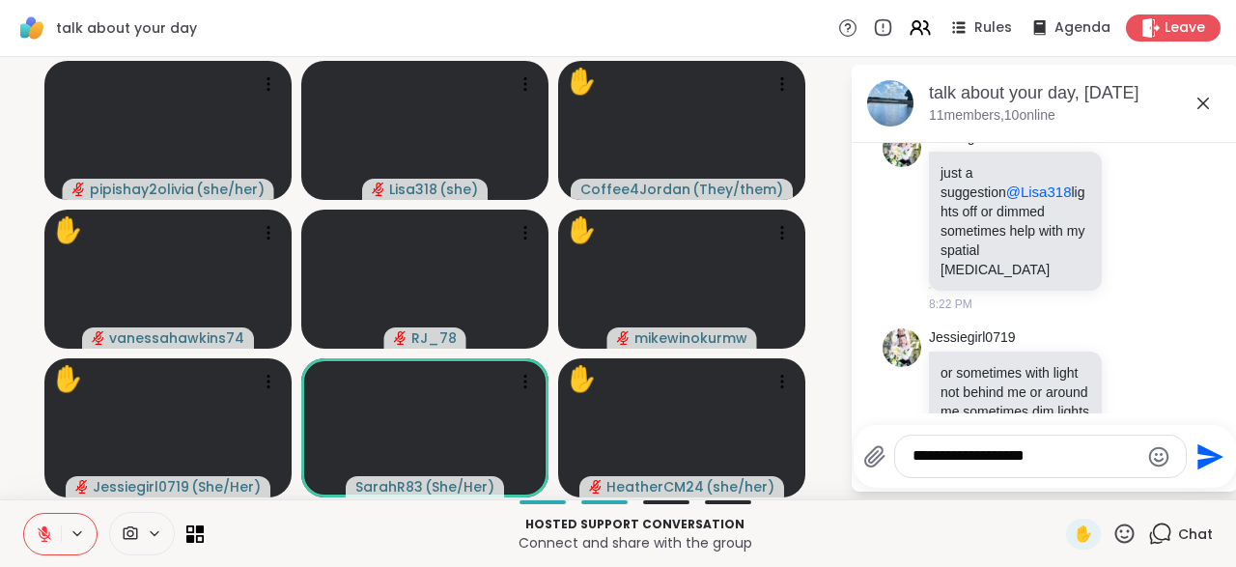
click at [991, 466] on textarea "**********" at bounding box center [1025, 456] width 226 height 20
click at [1061, 462] on textarea "**********" at bounding box center [1025, 456] width 226 height 20
click at [1159, 460] on icon "Emoji picker" at bounding box center [1158, 456] width 20 height 20
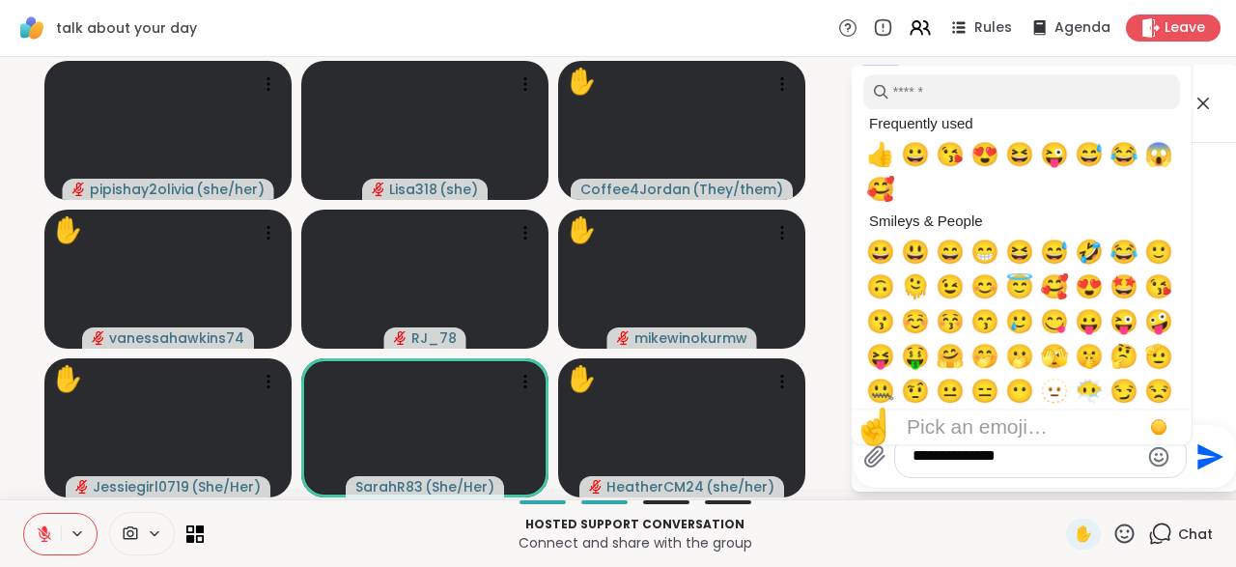
click at [1031, 478] on div "**********" at bounding box center [1040, 455] width 292 height 43
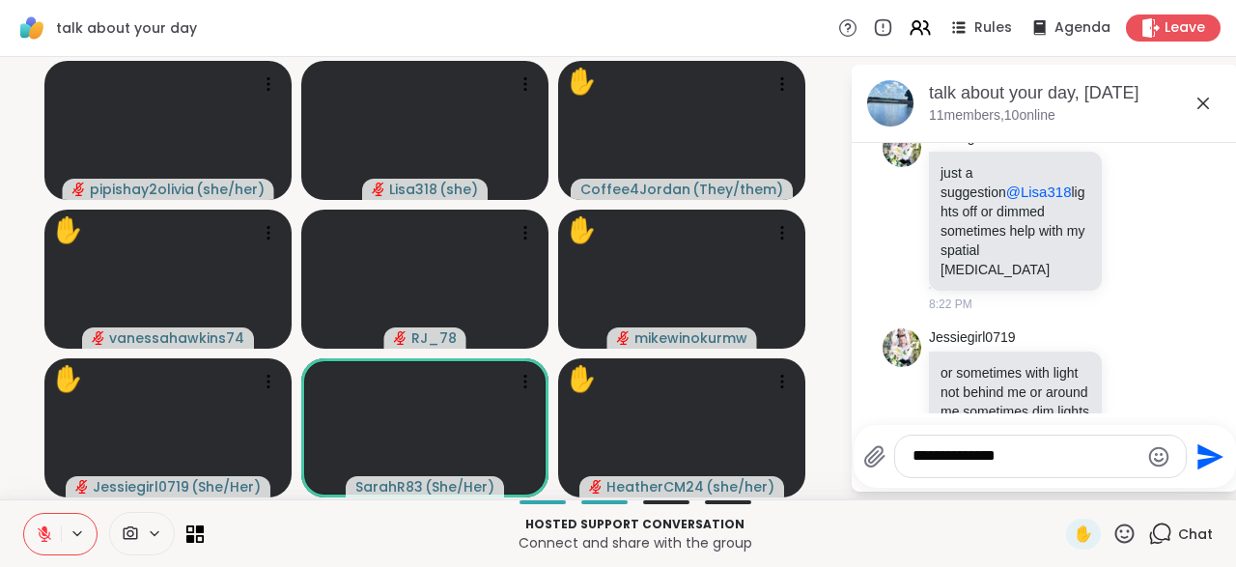
click at [1018, 464] on textarea "**********" at bounding box center [1025, 456] width 226 height 20
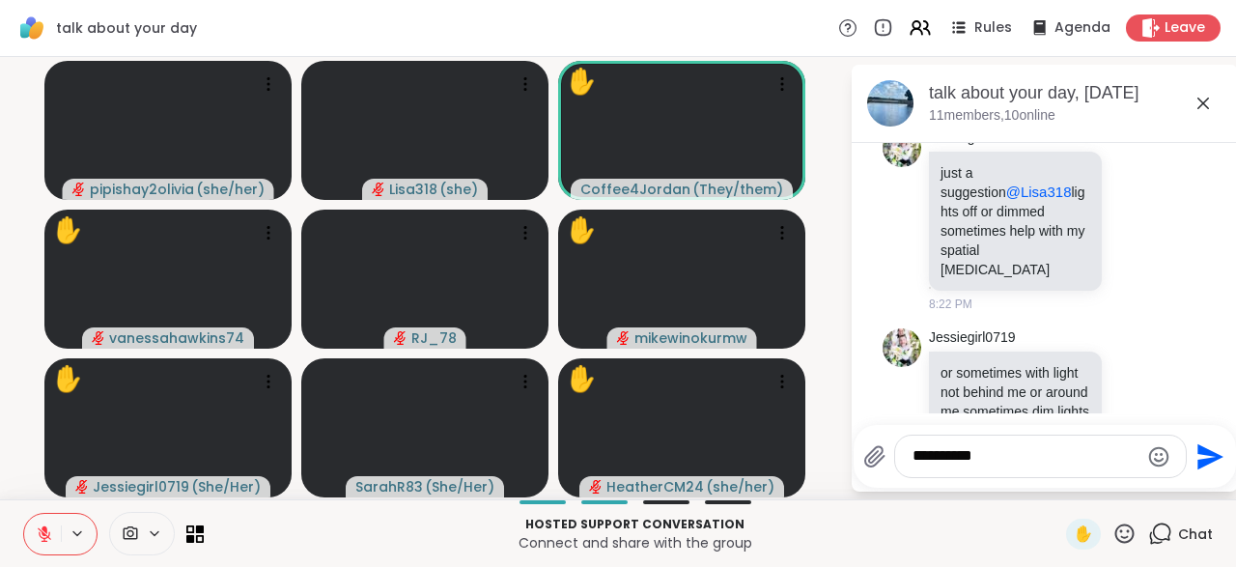
click at [1159, 468] on icon "Emoji picker" at bounding box center [1158, 456] width 23 height 23
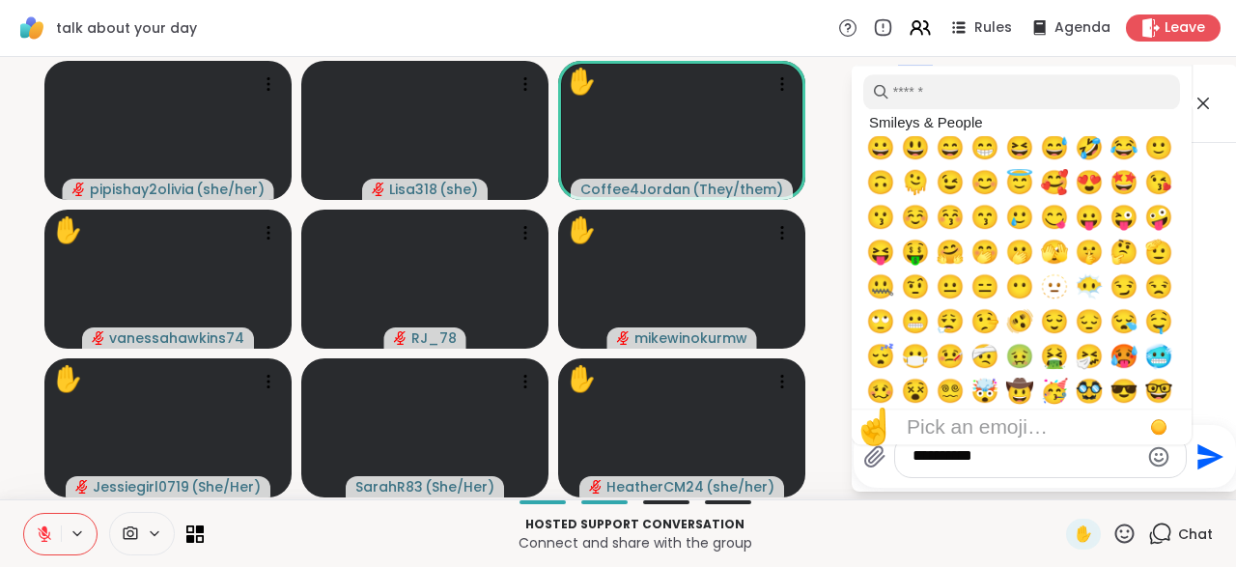
scroll to position [224, 0]
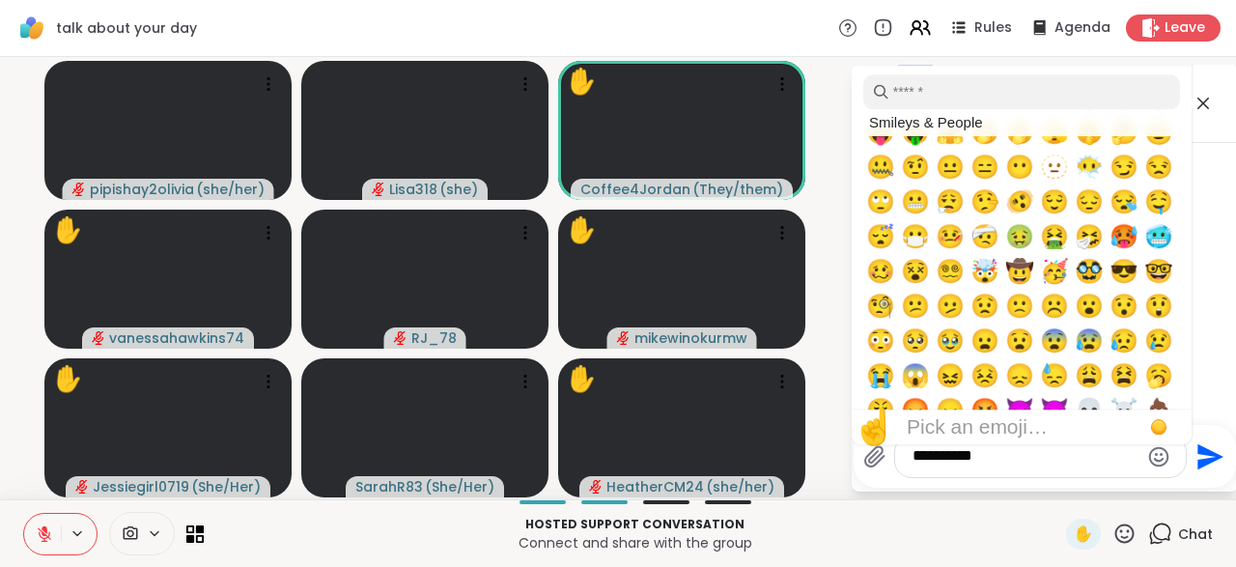
click at [1053, 253] on div "🤮" at bounding box center [1054, 236] width 35 height 35
type textarea "**********"
click at [1208, 470] on icon "Send" at bounding box center [1207, 456] width 31 height 31
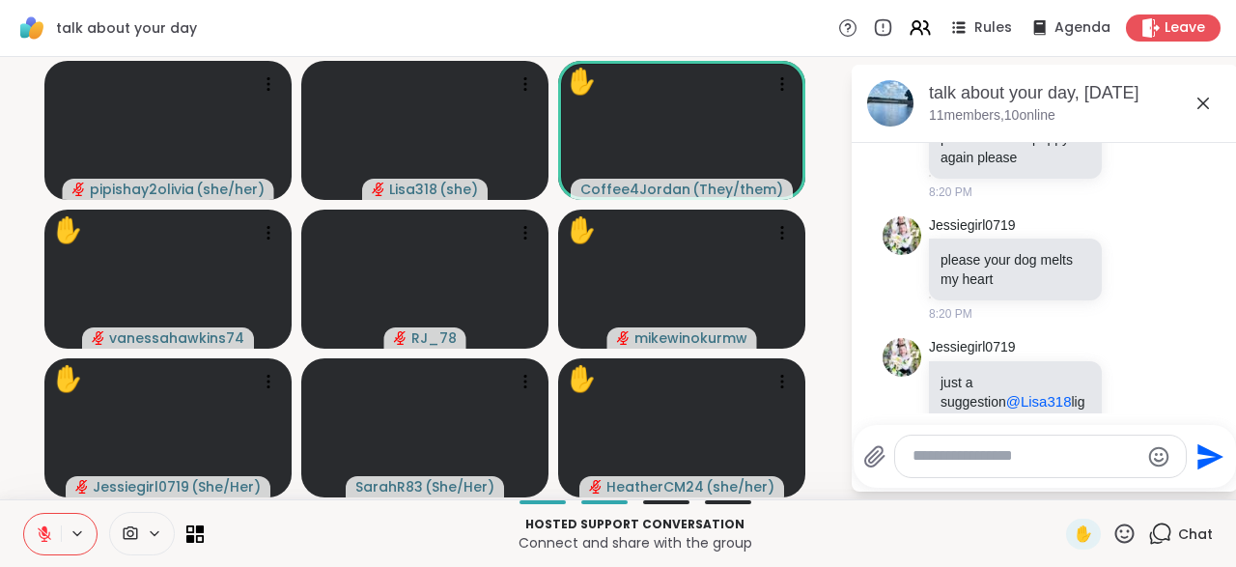
scroll to position [6695, 0]
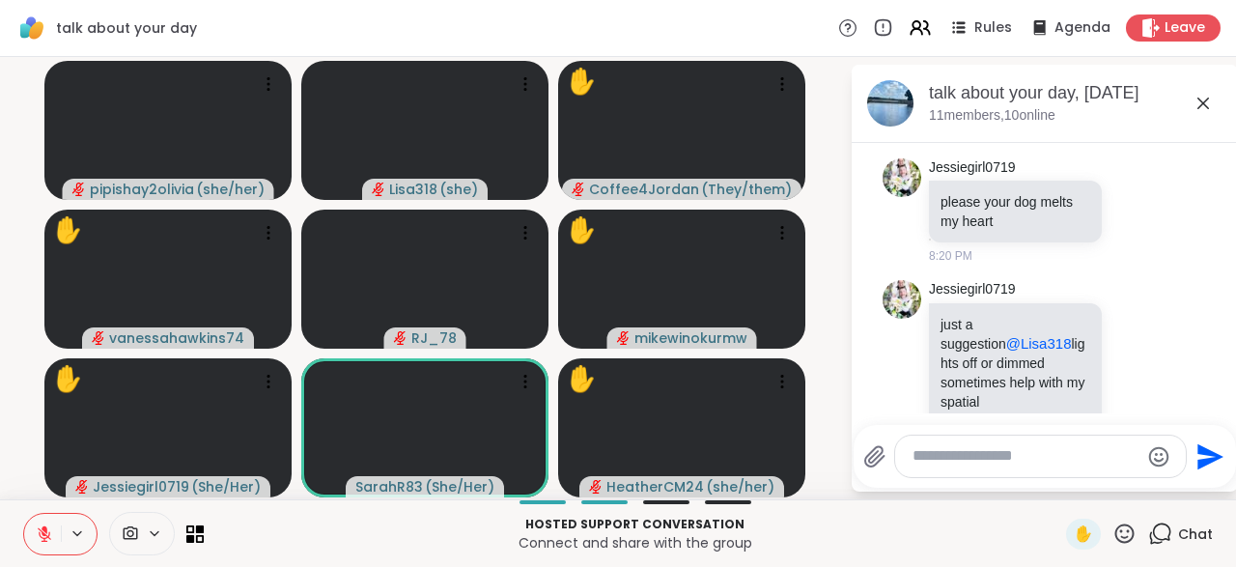
click at [935, 466] on textarea "Type your message" at bounding box center [1025, 456] width 226 height 20
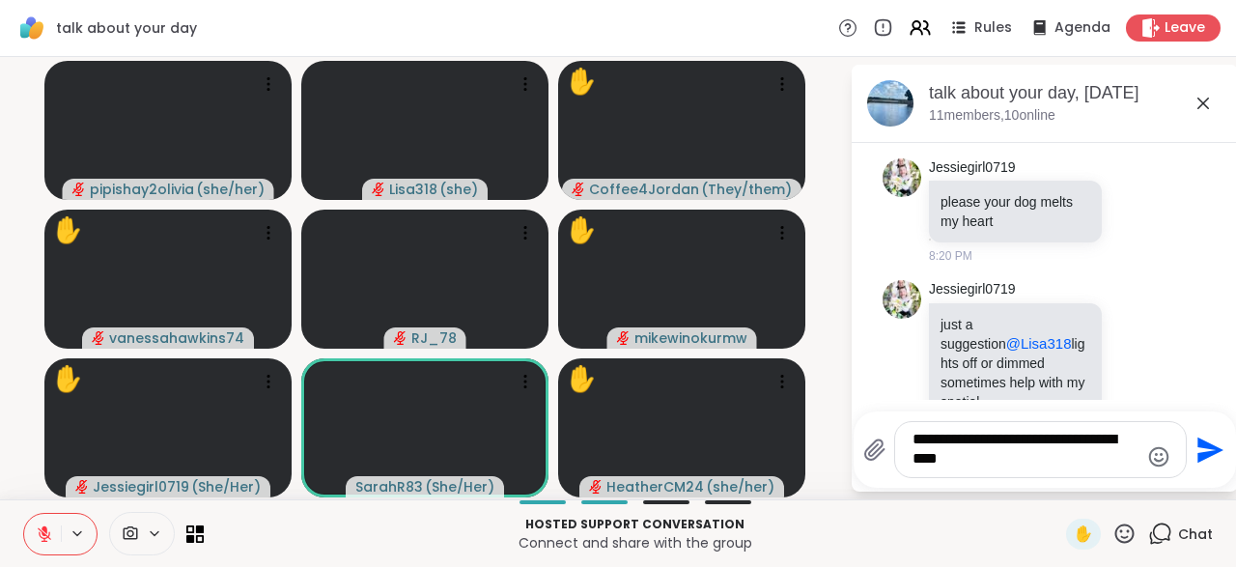
type textarea "**********"
click at [1216, 446] on icon "Send" at bounding box center [1207, 449] width 31 height 31
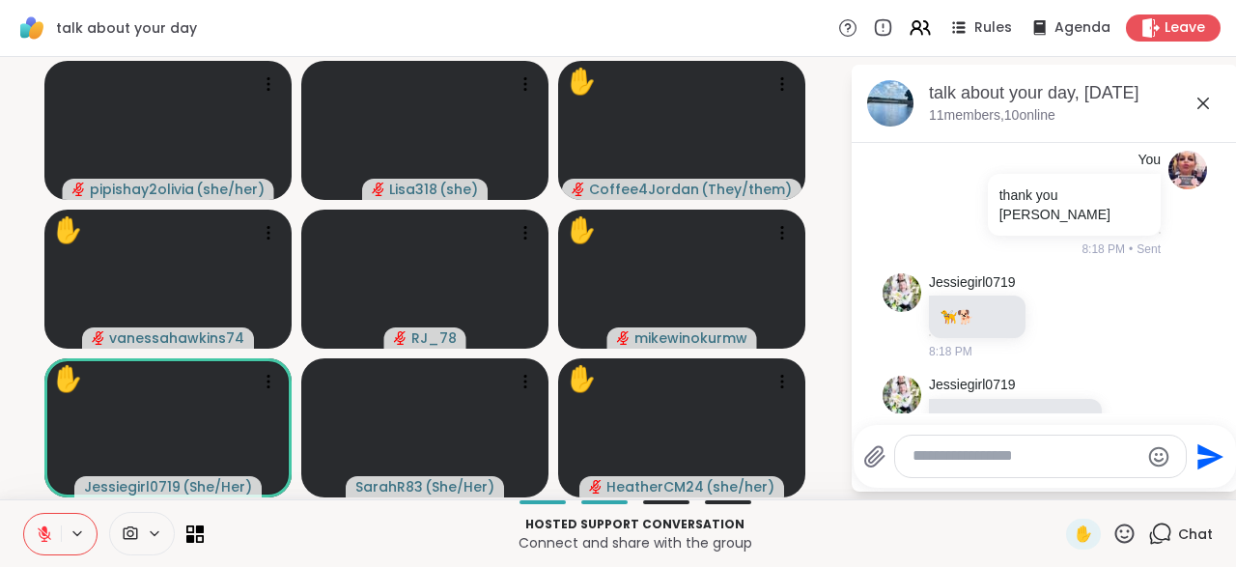
scroll to position [6335, 0]
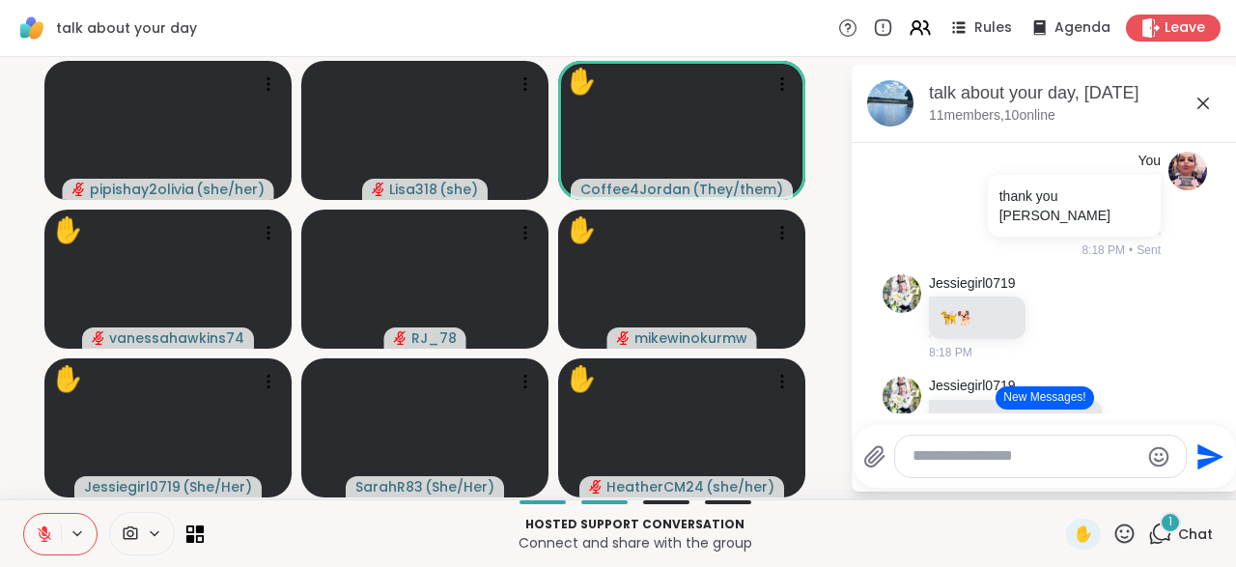
click at [928, 455] on textarea "Type your message" at bounding box center [1025, 456] width 226 height 20
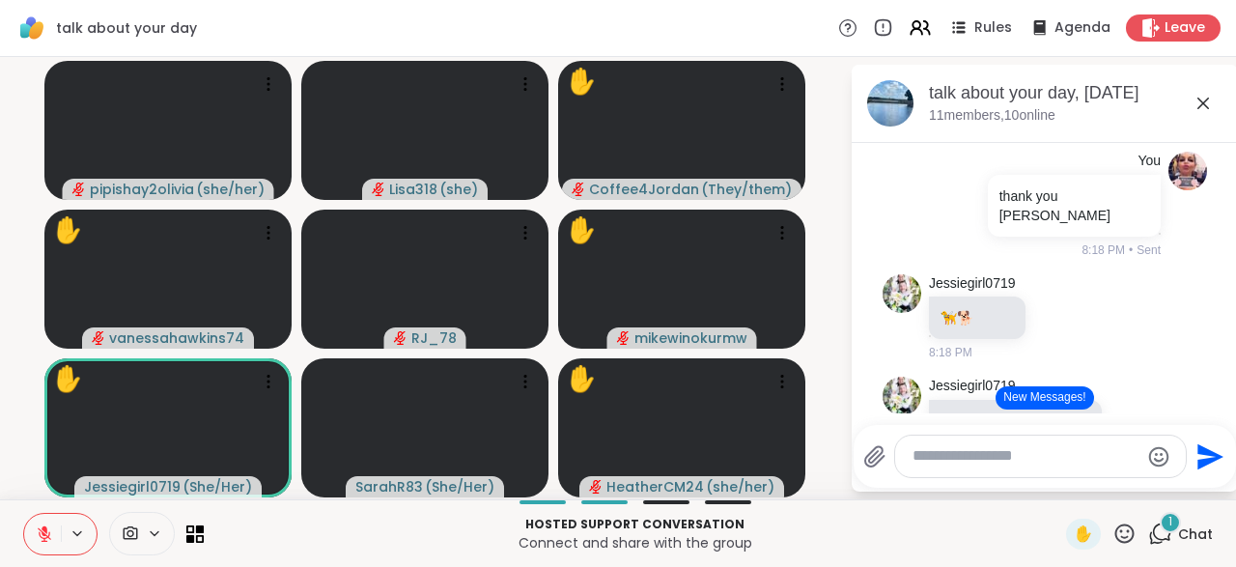
type textarea "*"
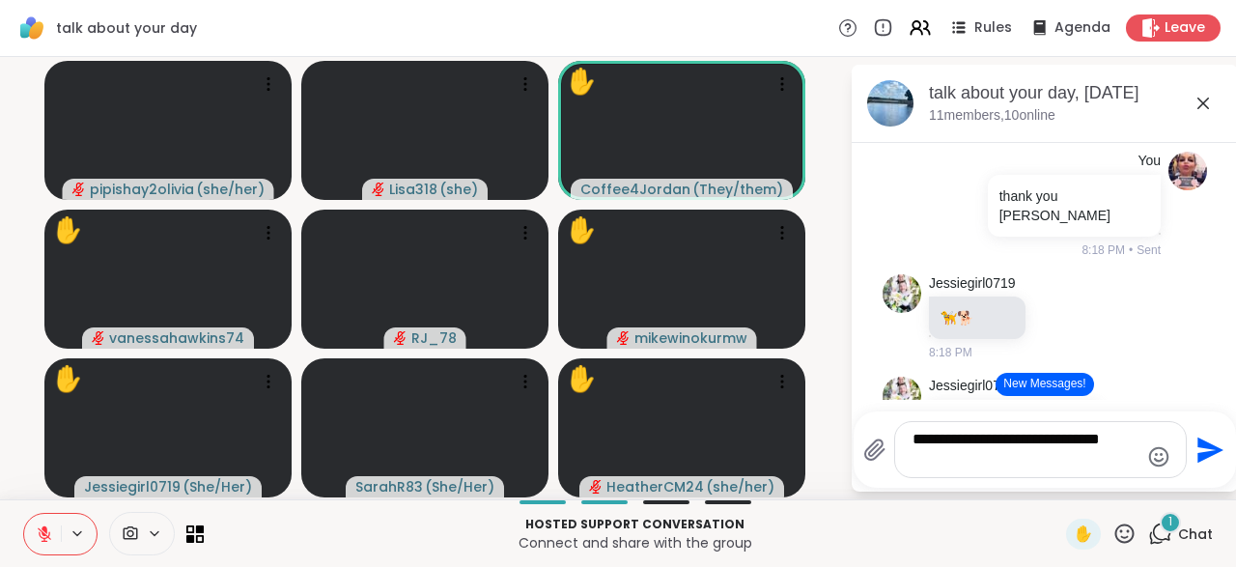
type textarea "**********"
click at [1200, 449] on icon "Send" at bounding box center [1210, 449] width 26 height 26
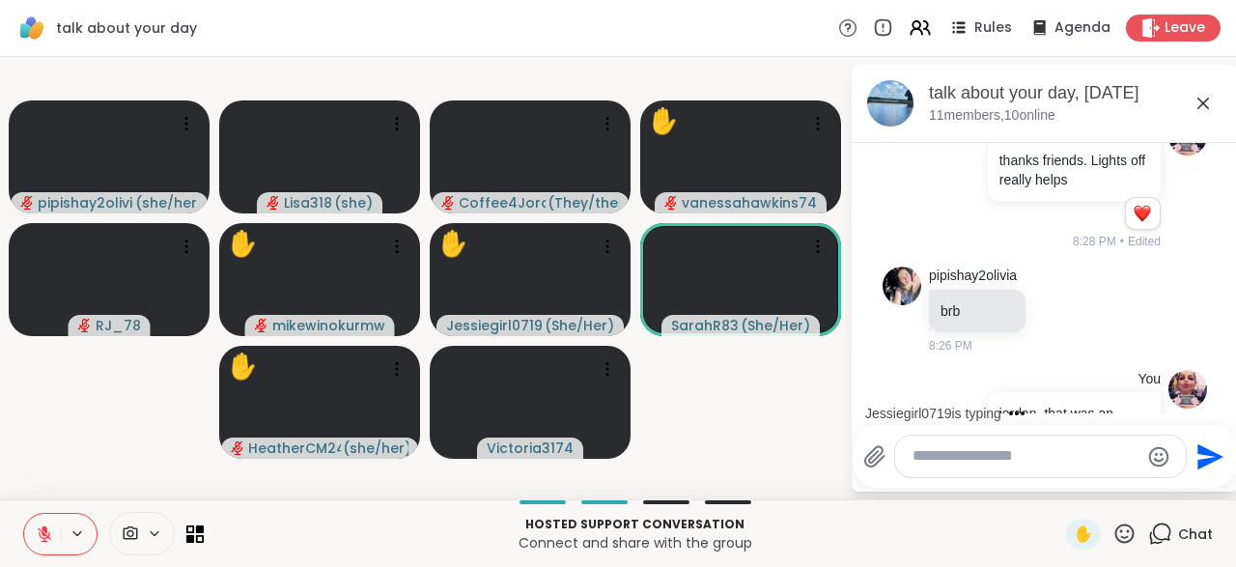
scroll to position [7537, 0]
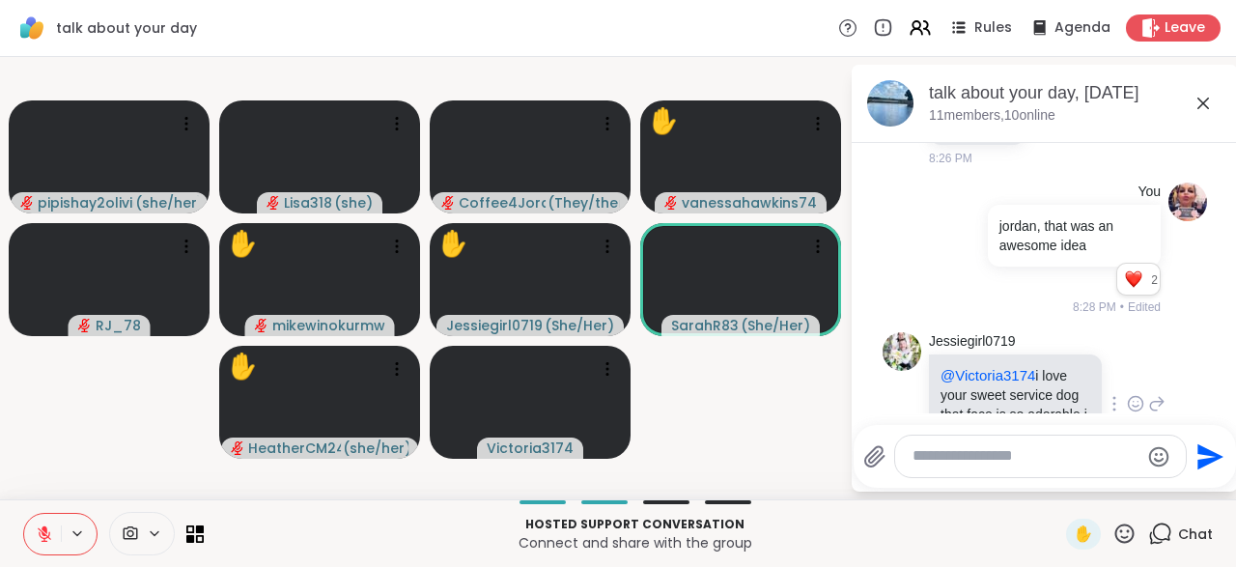
click at [1117, 392] on div at bounding box center [1113, 403] width 17 height 23
click at [1125, 392] on div at bounding box center [1135, 403] width 60 height 23
click at [1136, 392] on div at bounding box center [1134, 403] width 17 height 23
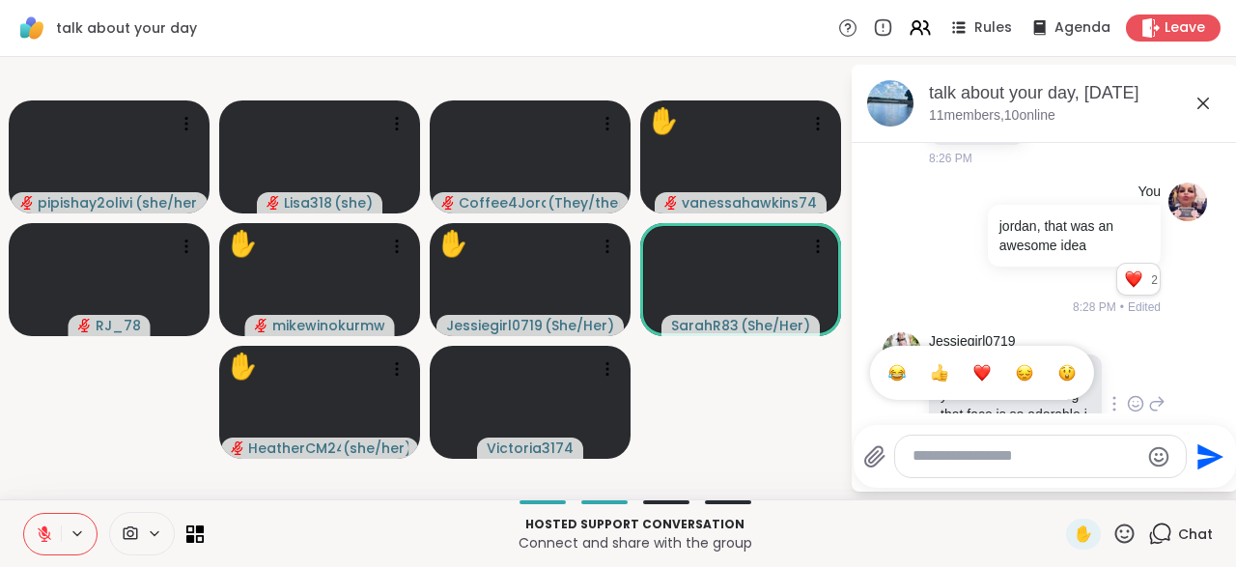
click at [984, 364] on div "Select Reaction: Heart" at bounding box center [981, 372] width 17 height 17
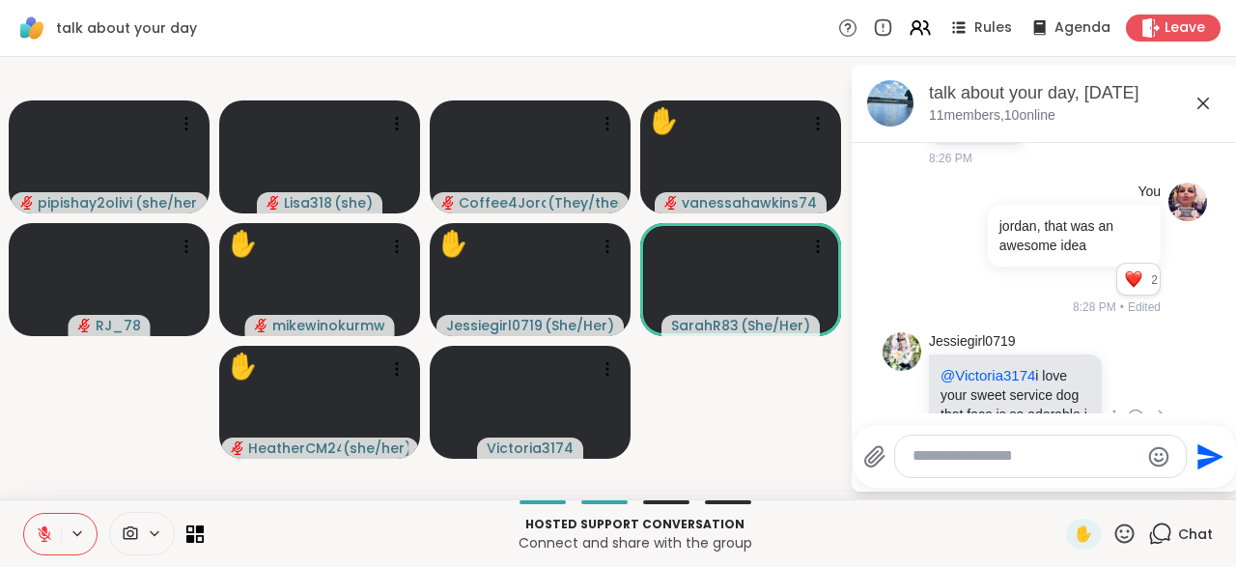
scroll to position [7565, 0]
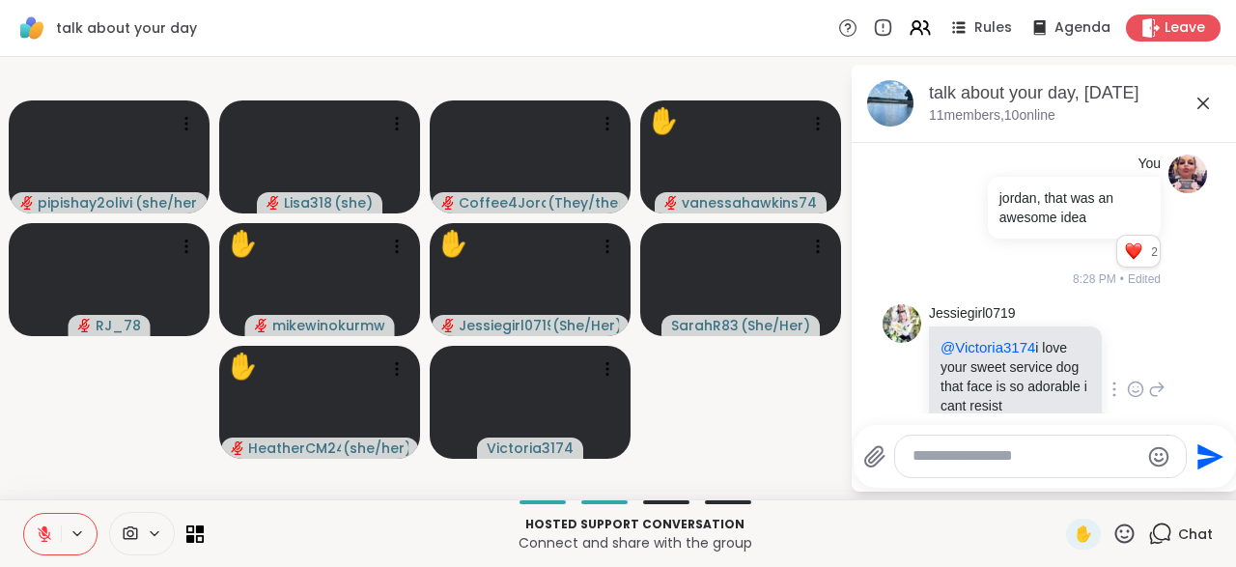
click at [1125, 542] on icon at bounding box center [1124, 533] width 24 height 24
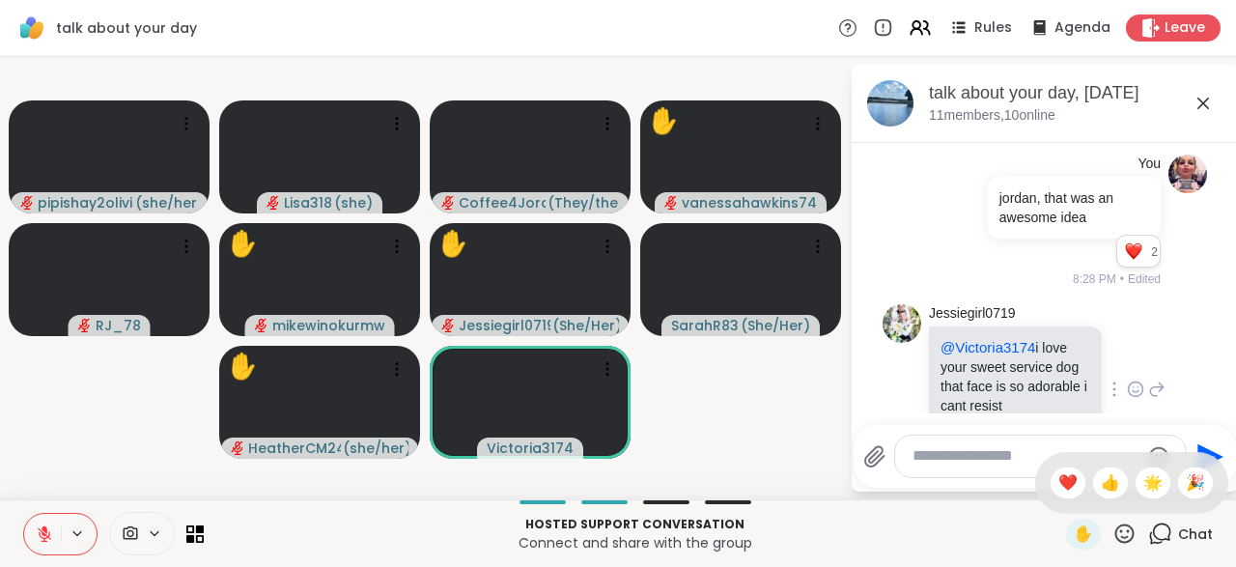
click at [1107, 502] on div "✋ ❤️ 👍 🌟 🎉" at bounding box center [1131, 483] width 193 height 62
click at [1125, 537] on icon at bounding box center [1124, 533] width 24 height 24
click at [1067, 486] on span "❤️" at bounding box center [1067, 482] width 19 height 23
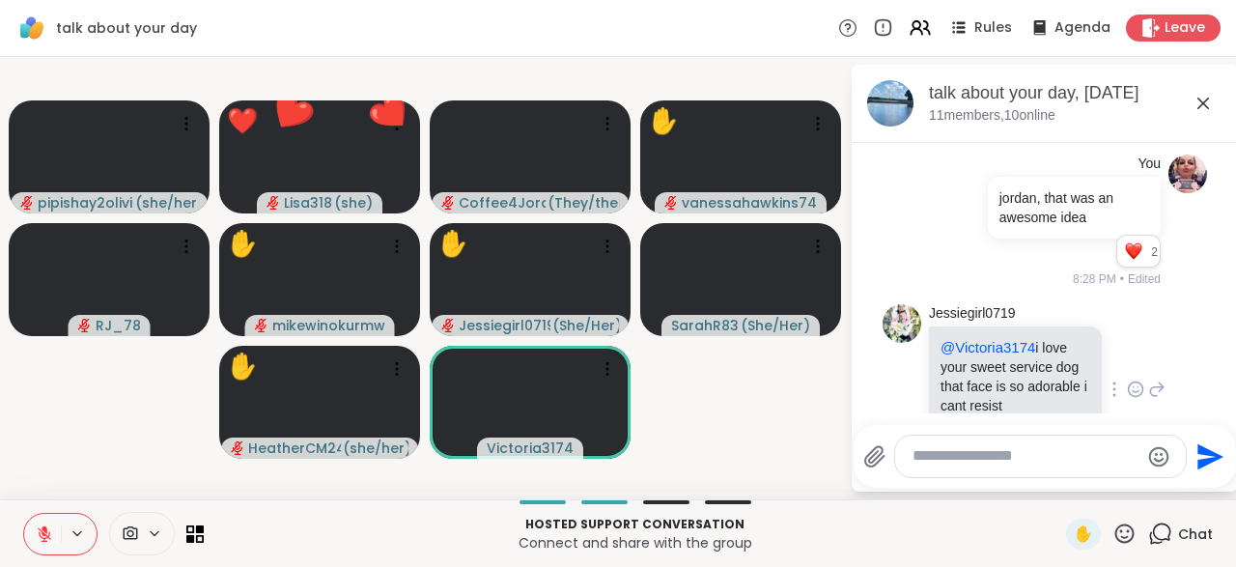
click at [1132, 537] on icon at bounding box center [1124, 533] width 24 height 24
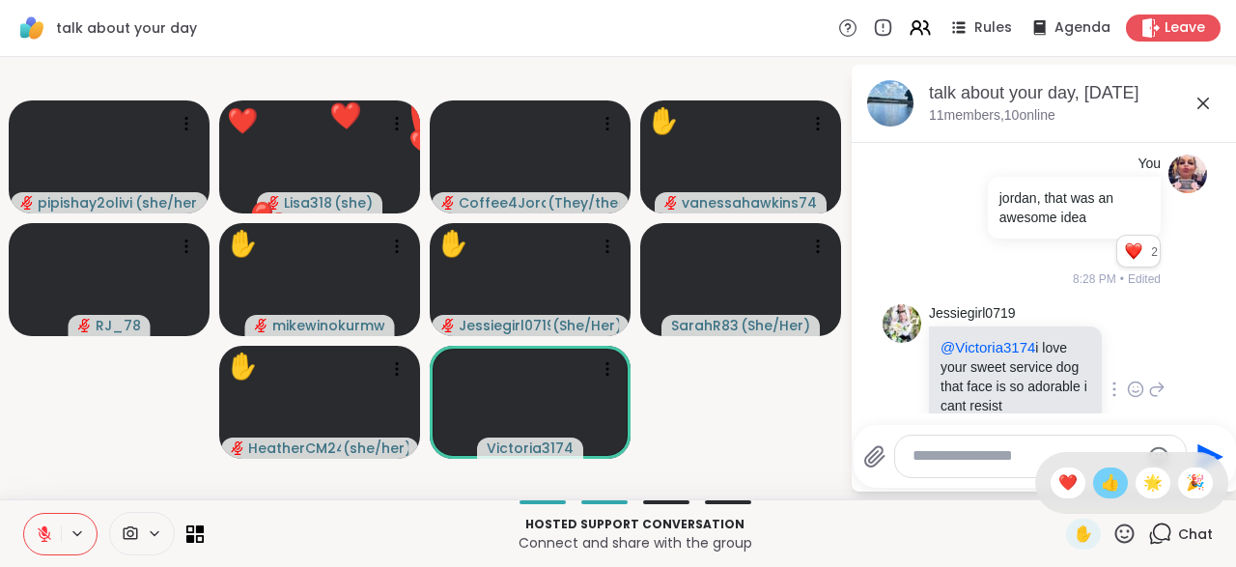
click at [1105, 491] on span "👍" at bounding box center [1109, 482] width 19 height 23
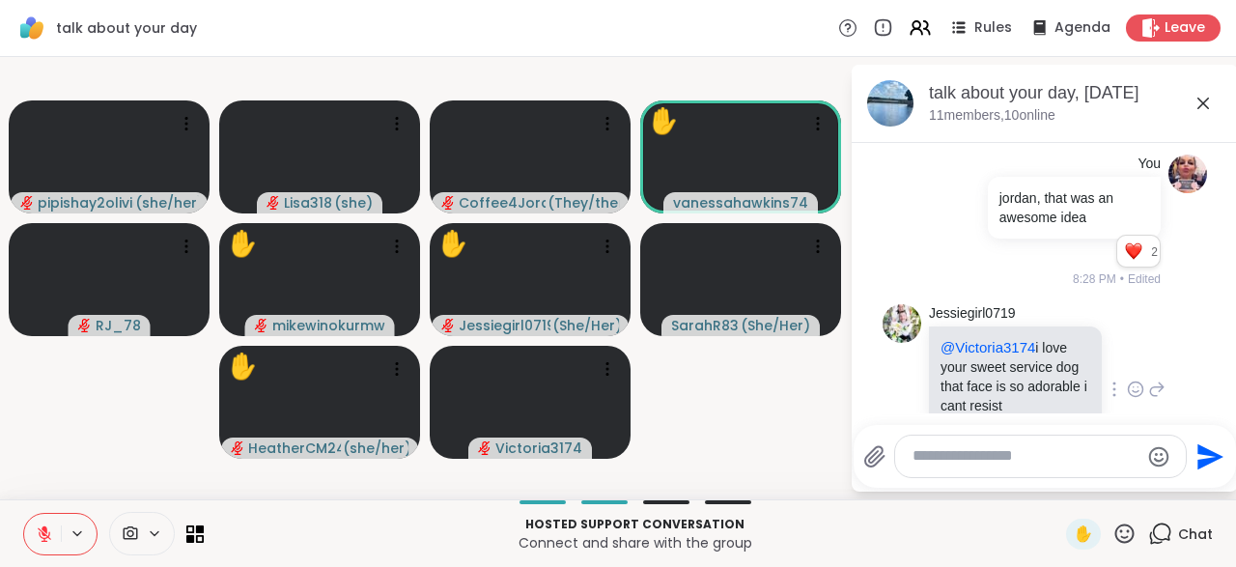
click at [928, 475] on div at bounding box center [1040, 456] width 291 height 42
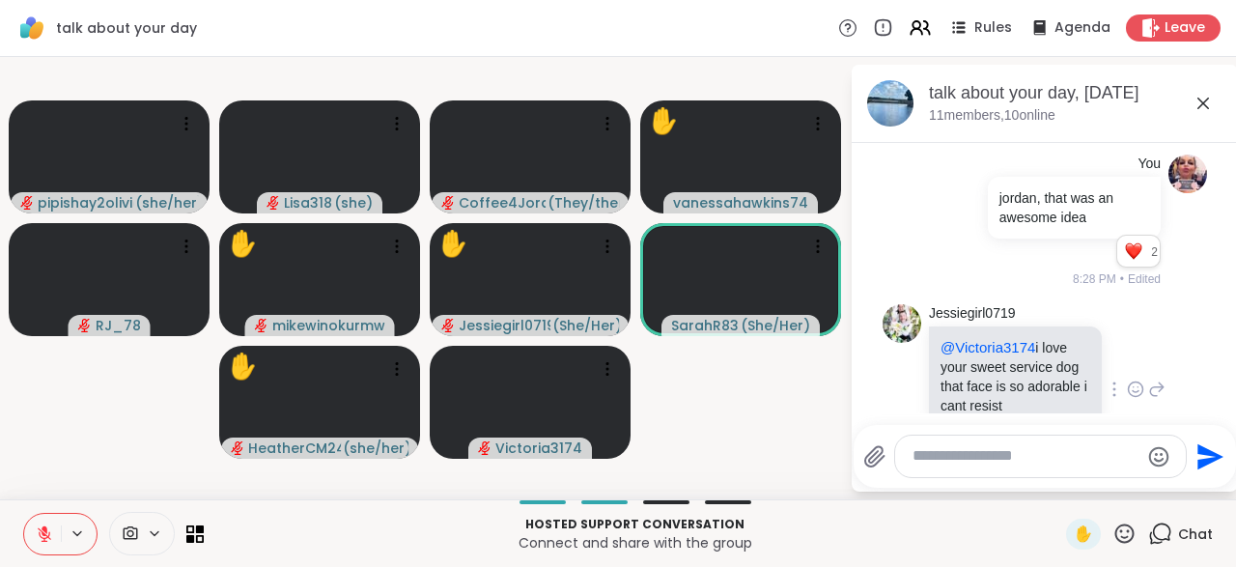
click at [931, 462] on textarea "Type your message" at bounding box center [1025, 456] width 226 height 20
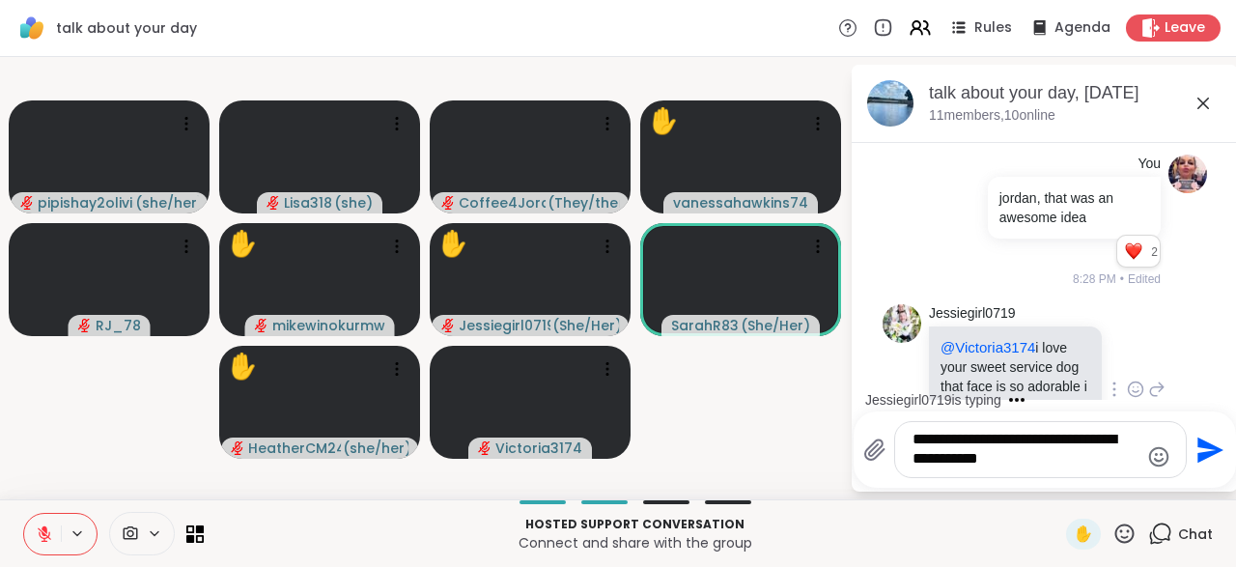
type textarea "**********"
click at [1208, 455] on icon "Send" at bounding box center [1210, 449] width 26 height 26
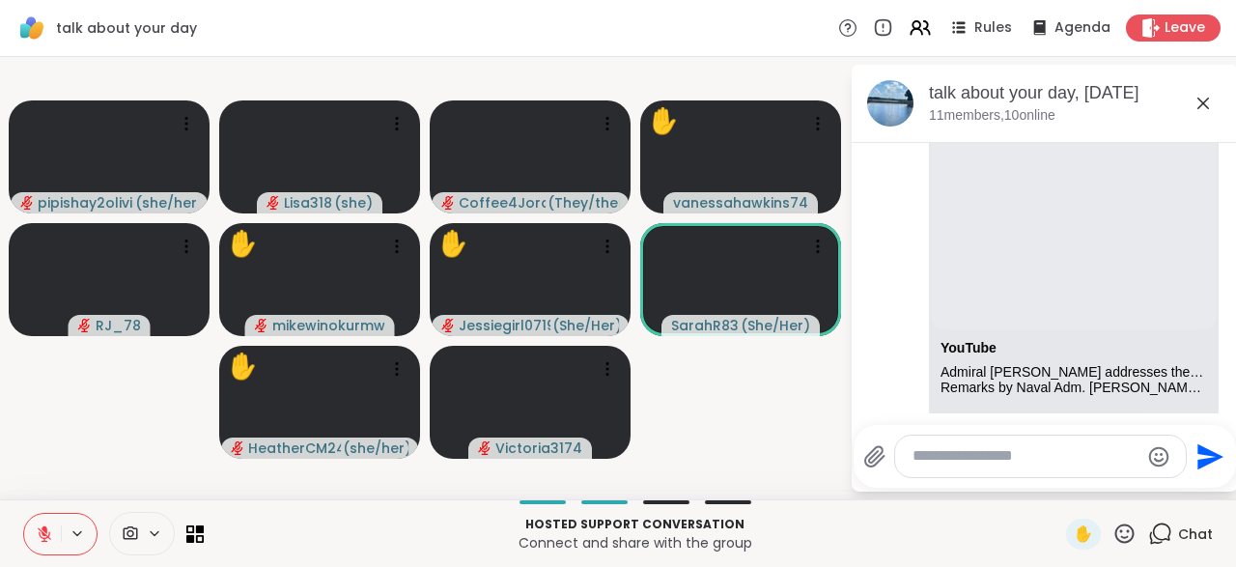
scroll to position [8160, 0]
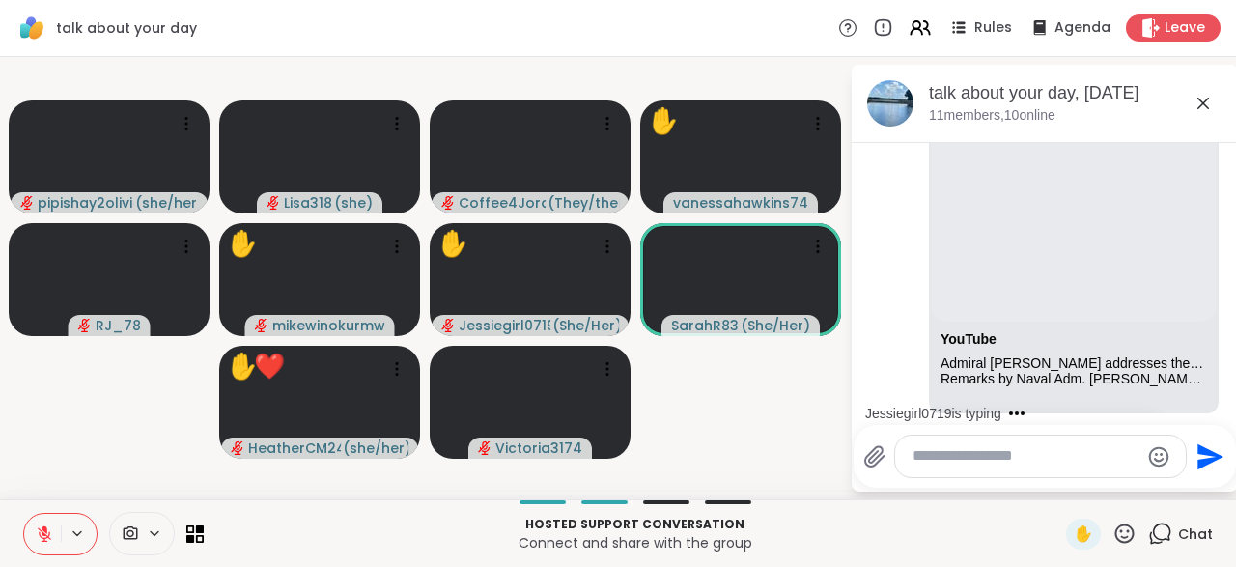
click at [958, 476] on div at bounding box center [1040, 456] width 291 height 42
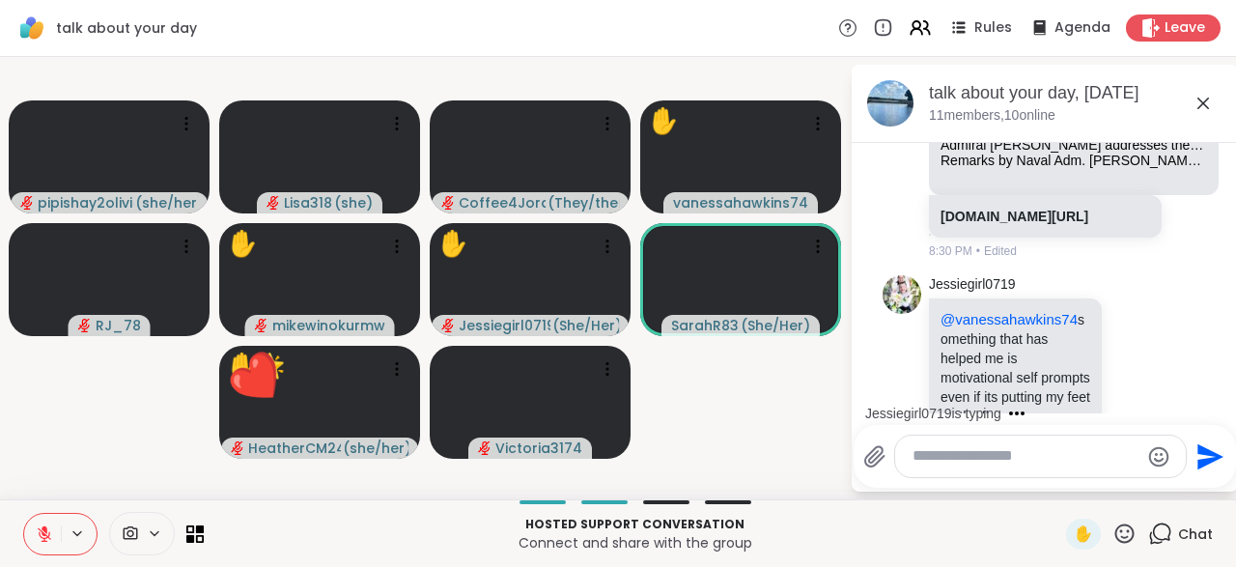
click at [933, 462] on textarea "Type your message" at bounding box center [1025, 456] width 226 height 20
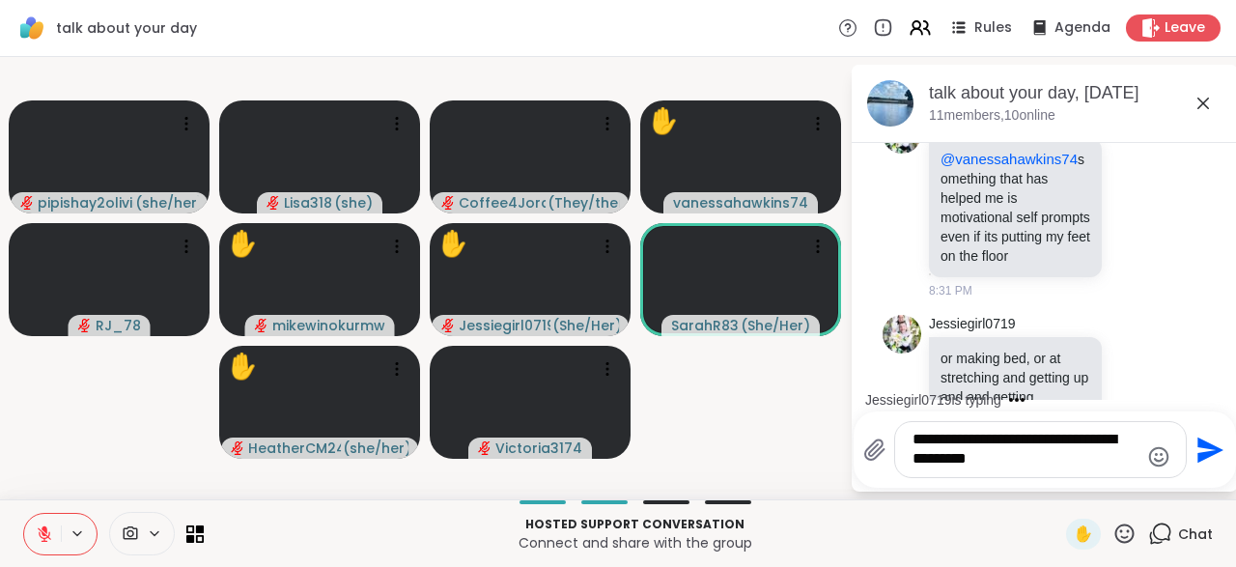
type textarea "**********"
click at [1208, 470] on button "Send" at bounding box center [1207, 449] width 43 height 43
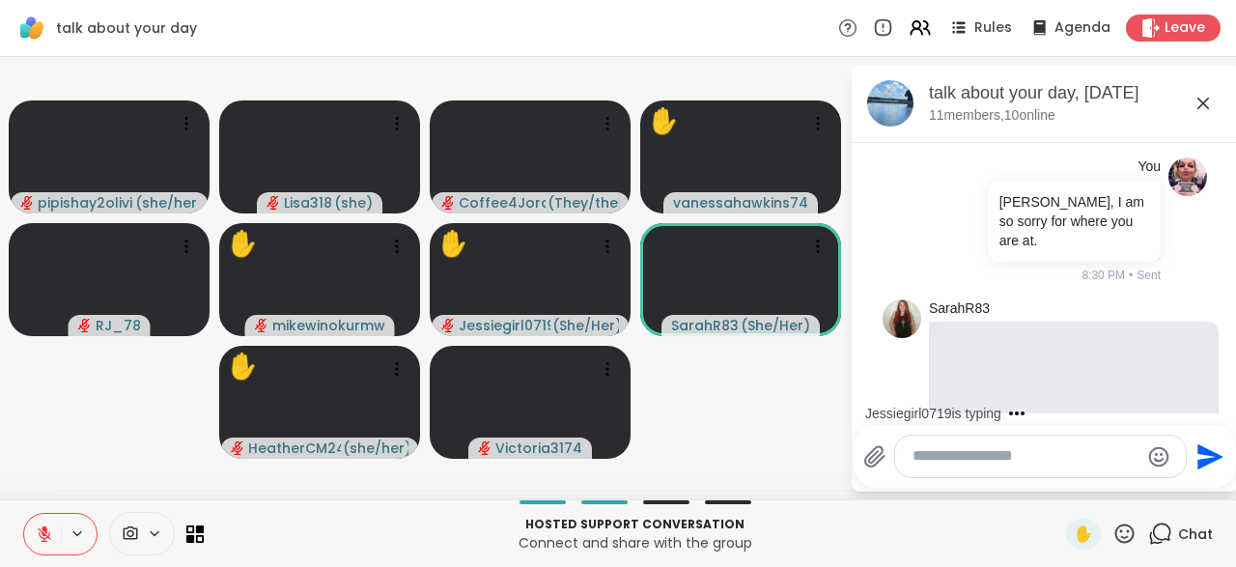
scroll to position [7913, 0]
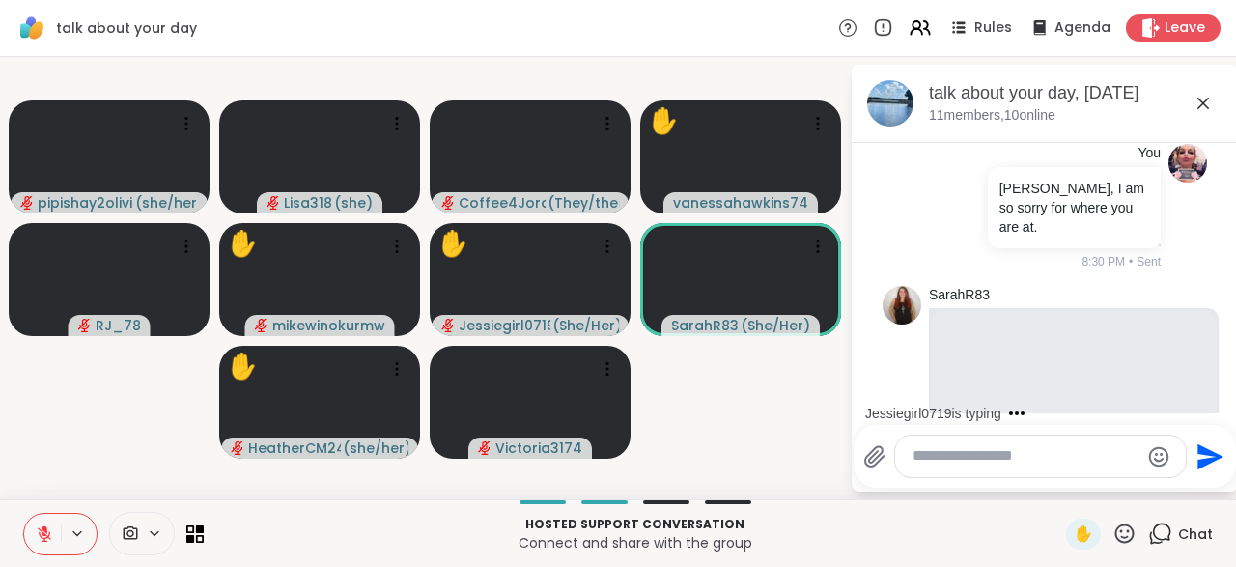
click at [883, 333] on div "SarahR83 YouTube Admiral McRaven addresses the University of Texas at Austin Cl…" at bounding box center [1044, 506] width 324 height 456
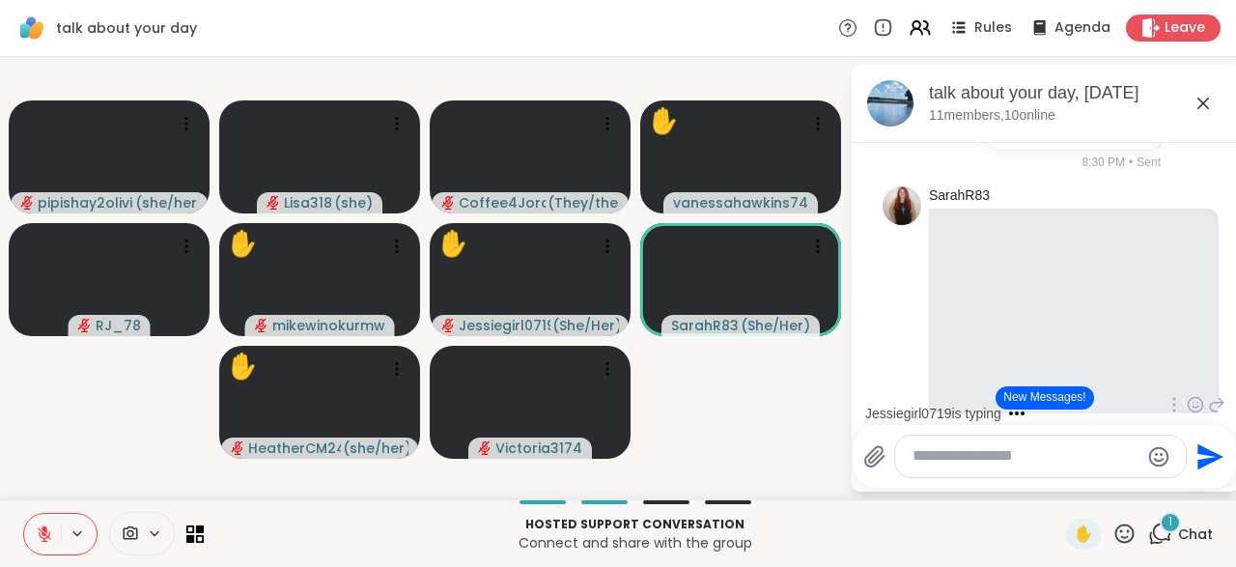
scroll to position [8013, 0]
click at [889, 288] on div "SarahR83 YouTube Admiral McRaven addresses the University of Texas at Austin Cl…" at bounding box center [1044, 406] width 324 height 456
click at [1217, 241] on div "YouTube Admiral McRaven addresses the University of Texas at Austin Class of 20…" at bounding box center [1074, 382] width 290 height 352
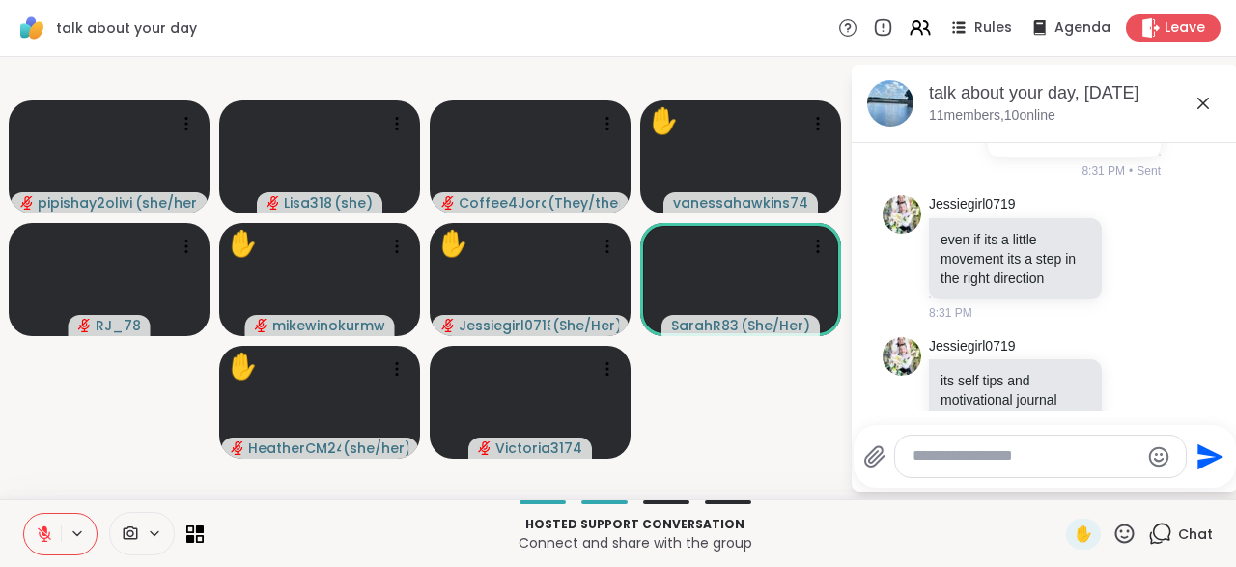
scroll to position [8961, 0]
click at [951, 458] on textarea "Type your message" at bounding box center [1025, 456] width 226 height 20
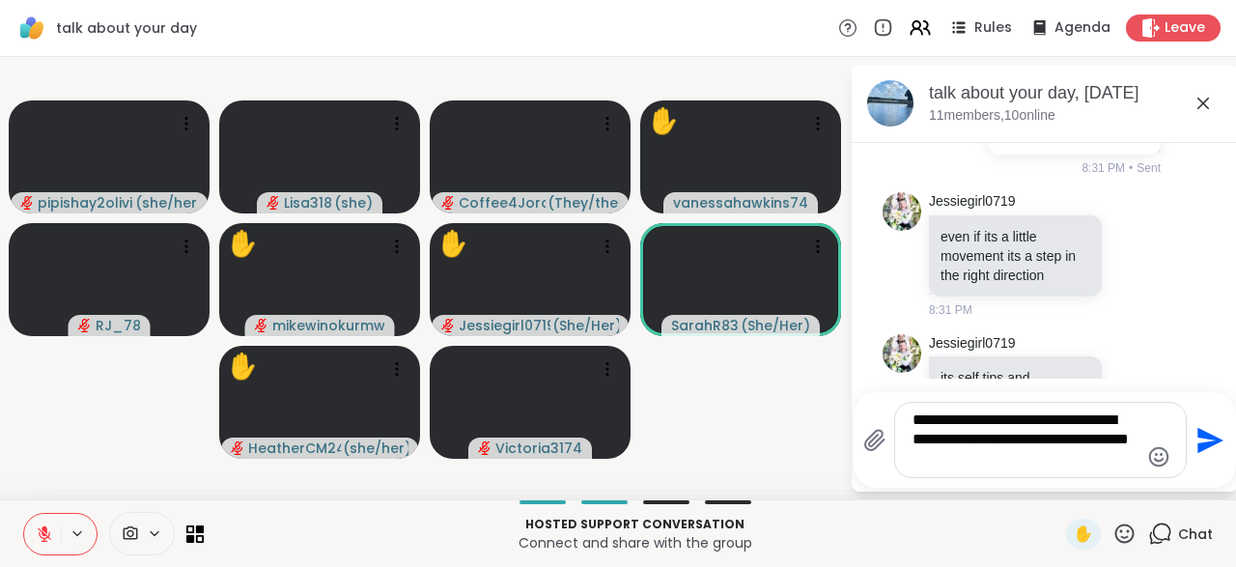
type textarea "**********"
click at [1200, 456] on icon "Send" at bounding box center [1207, 440] width 31 height 31
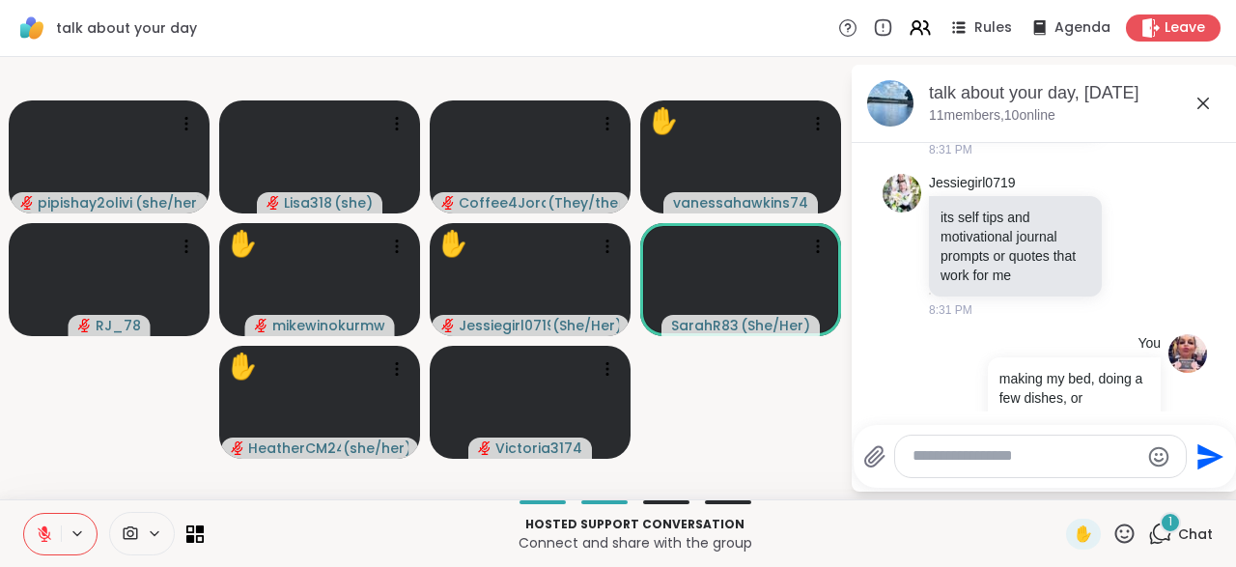
scroll to position [9243, 0]
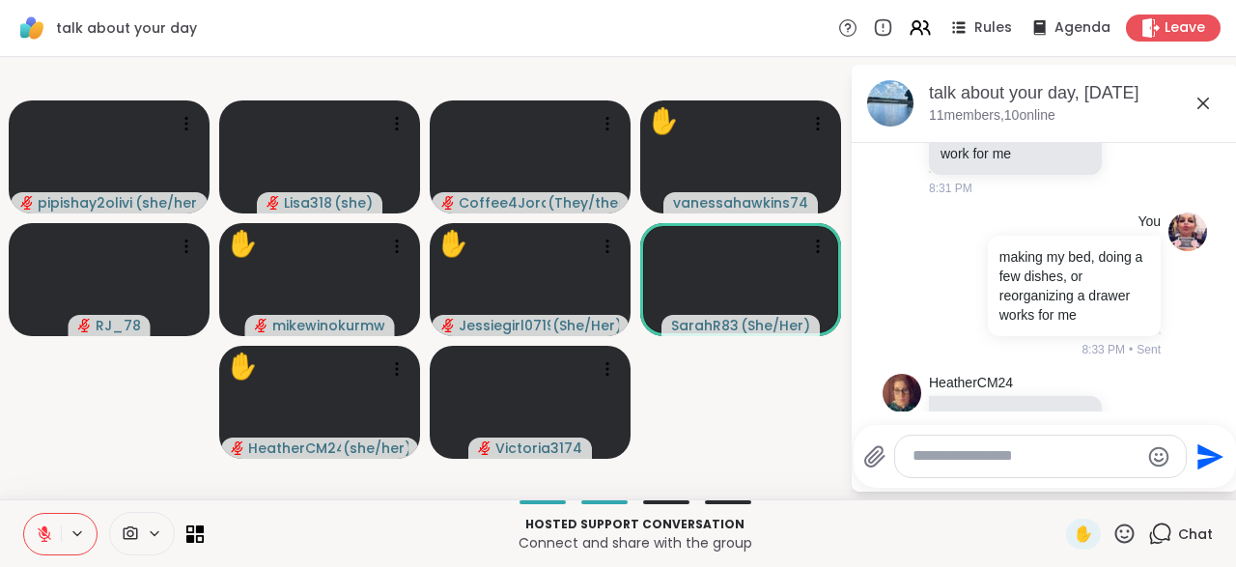
click at [1120, 374] on div "HeatherCM24 can i go next because i'm gonna dip out early 8:33 PM" at bounding box center [1047, 427] width 236 height 107
click at [1163, 392] on div "HeatherCM24 can i go next because i'm gonna dip out early 8:33 PM" at bounding box center [1047, 427] width 236 height 107
click at [1175, 380] on div "HeatherCM24 can i go next because i'm gonna dip out early 8:33 PM" at bounding box center [1044, 427] width 324 height 123
click at [971, 471] on div at bounding box center [1040, 456] width 291 height 42
click at [944, 466] on textarea "Type your message" at bounding box center [1025, 456] width 226 height 20
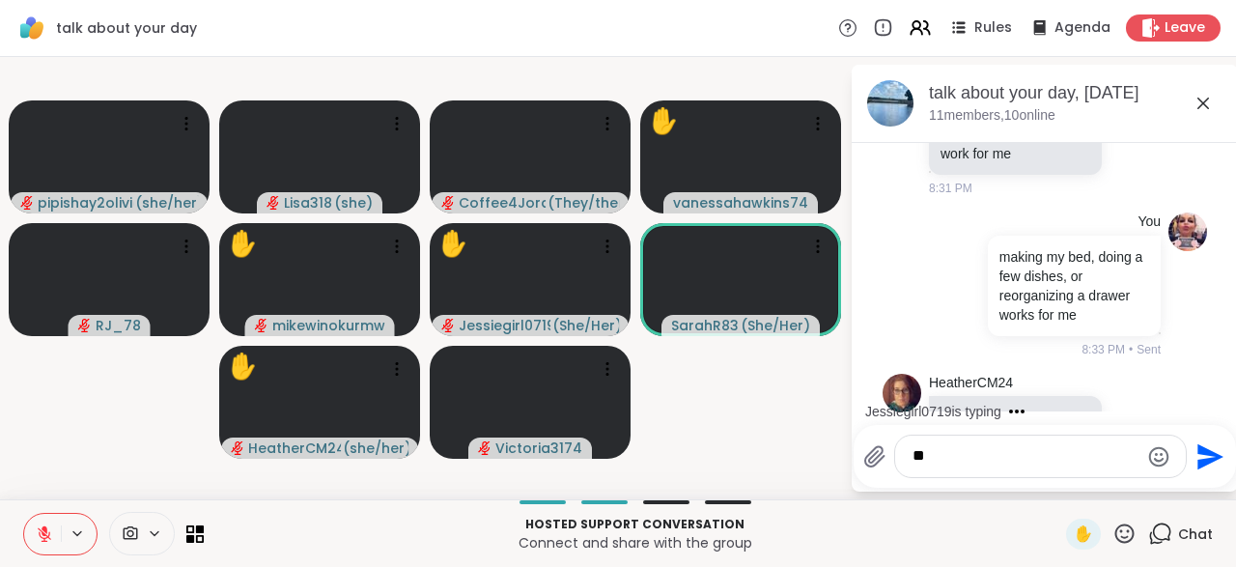
type textarea "*"
click at [1123, 414] on div at bounding box center [1113, 425] width 17 height 23
click at [1153, 419] on icon at bounding box center [1158, 426] width 14 height 14
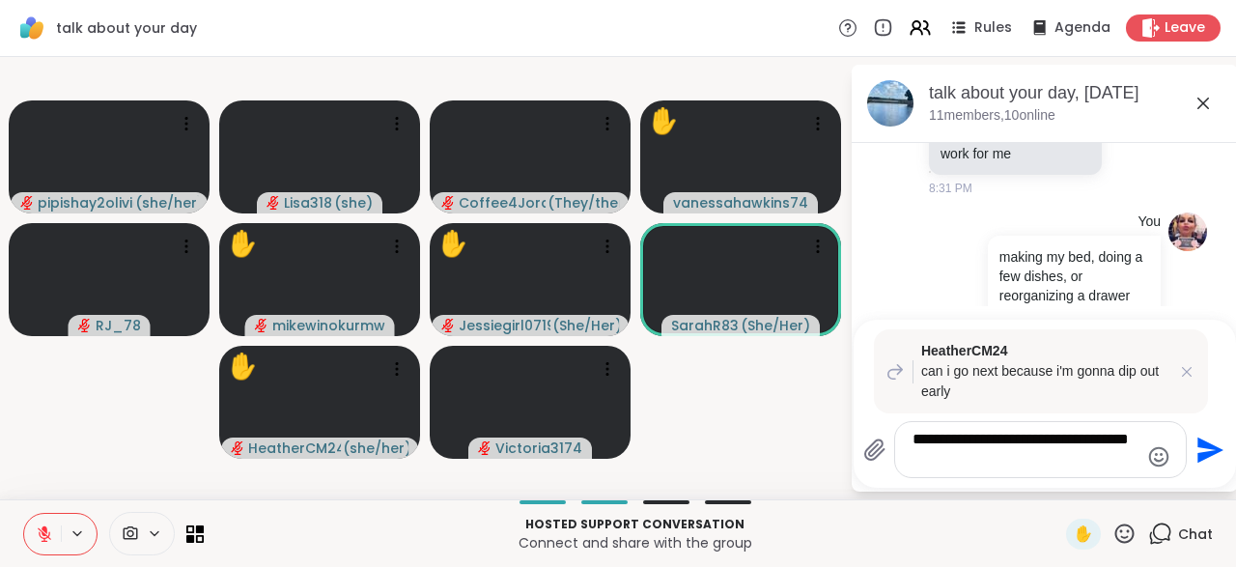
type textarea "**********"
click at [1202, 458] on icon "Send" at bounding box center [1210, 449] width 26 height 26
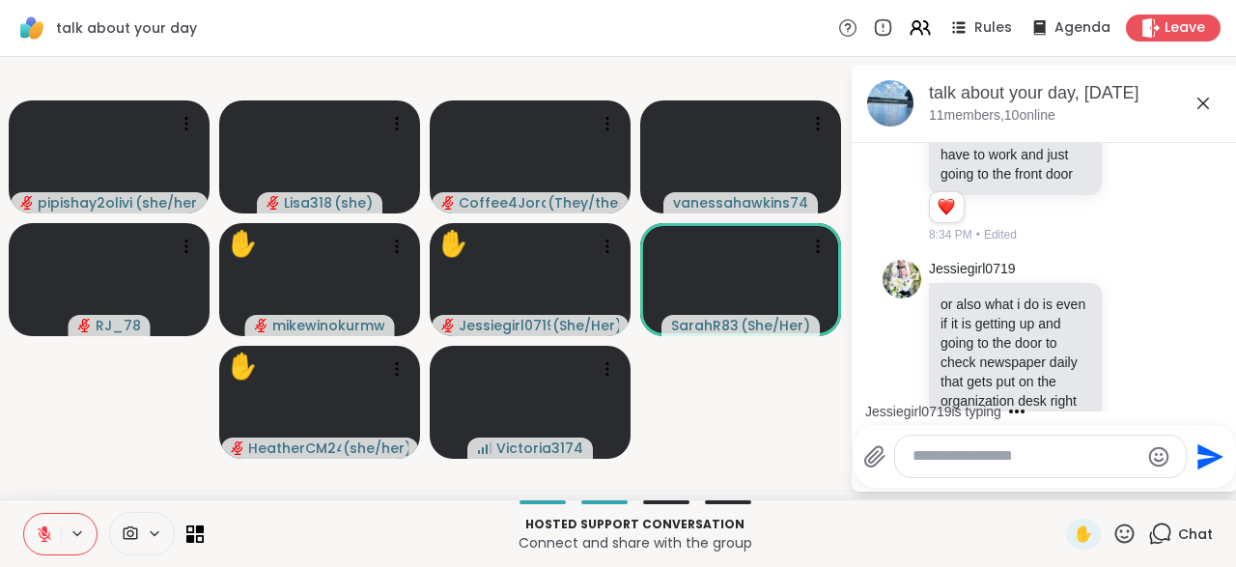
scroll to position [10042, 0]
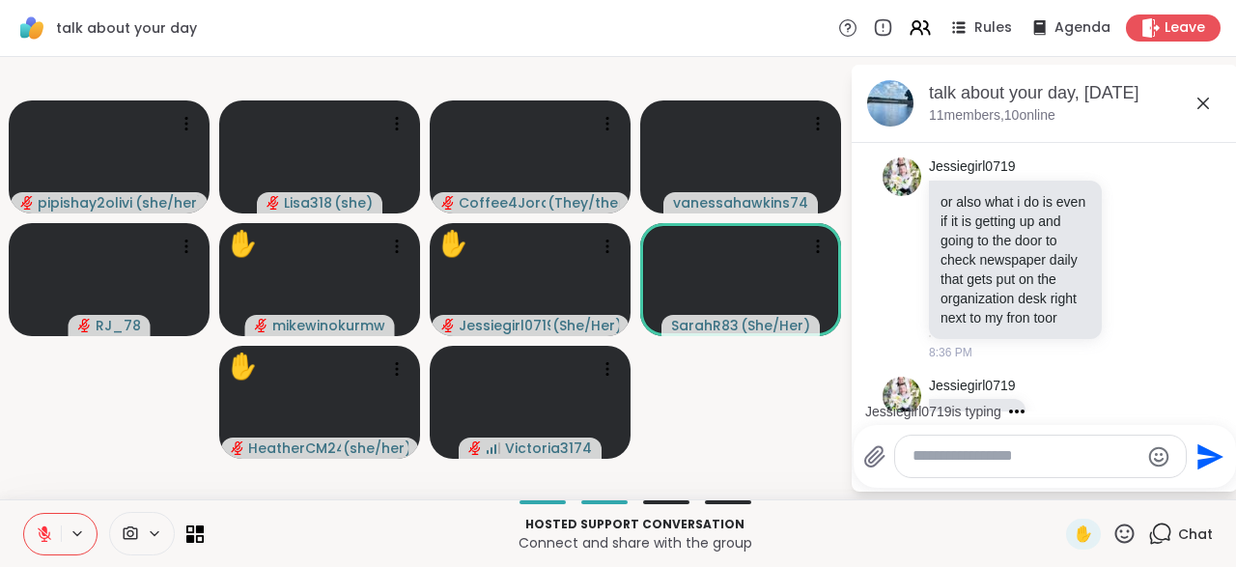
click at [935, 475] on div at bounding box center [1040, 456] width 291 height 42
click at [956, 454] on textarea "Type your message" at bounding box center [1025, 456] width 226 height 20
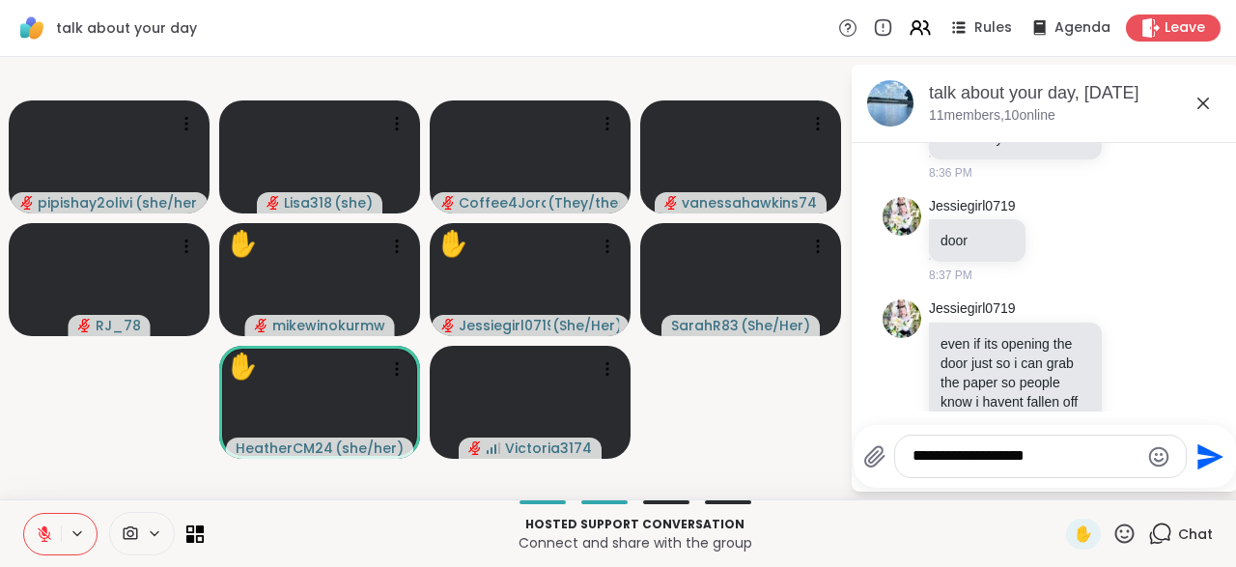
type textarea "**********"
click at [1194, 472] on icon "Send" at bounding box center [1207, 456] width 31 height 31
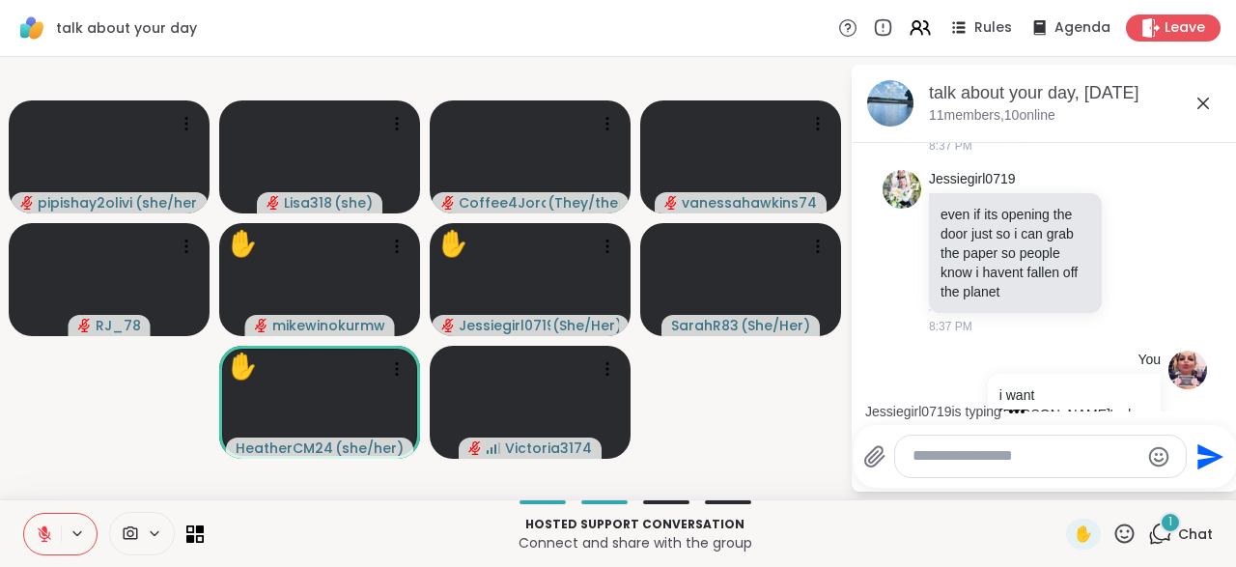
scroll to position [10519, 0]
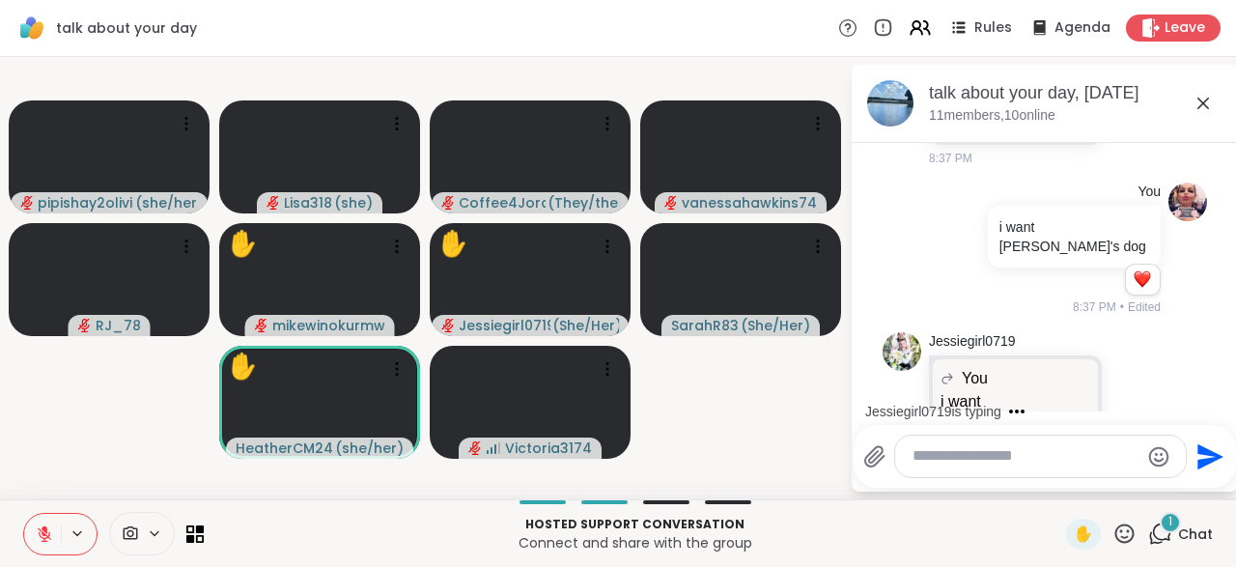
click at [938, 465] on textarea "Type your message" at bounding box center [1025, 456] width 226 height 20
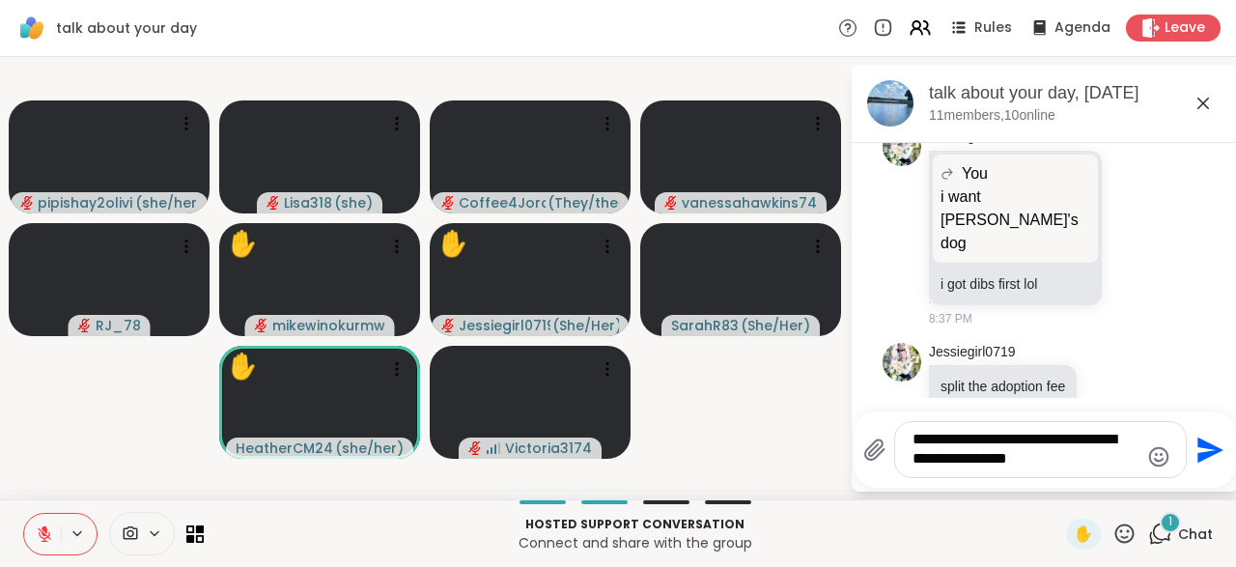
scroll to position [10840, 0]
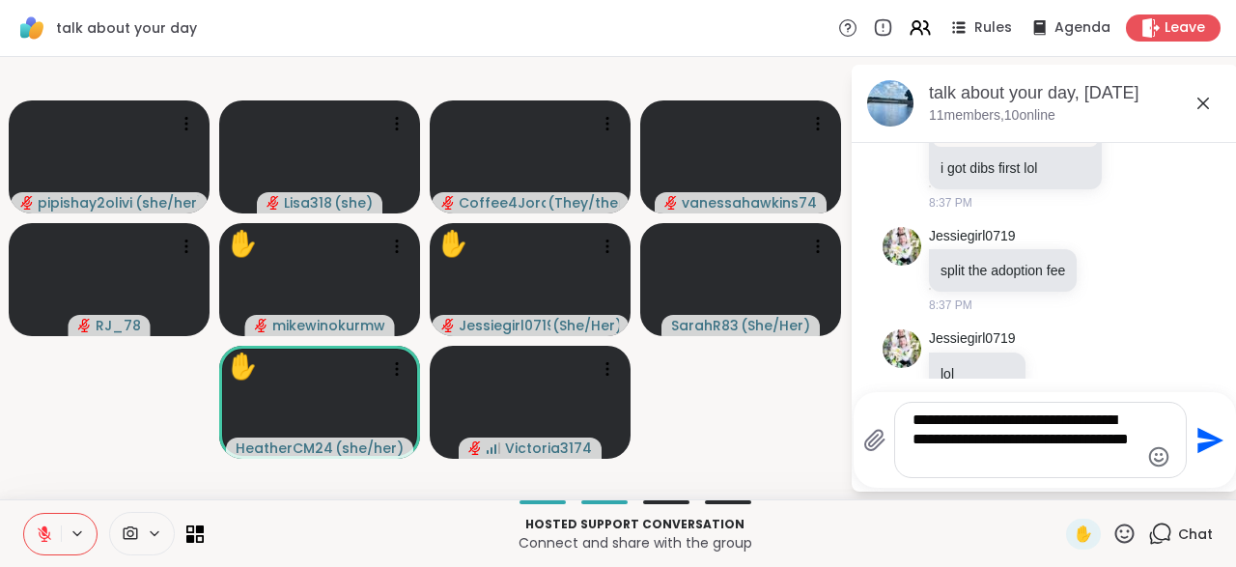
type textarea "**********"
click at [1200, 462] on div "**********" at bounding box center [1044, 440] width 363 height 76
click at [1204, 460] on button "Send" at bounding box center [1207, 439] width 43 height 43
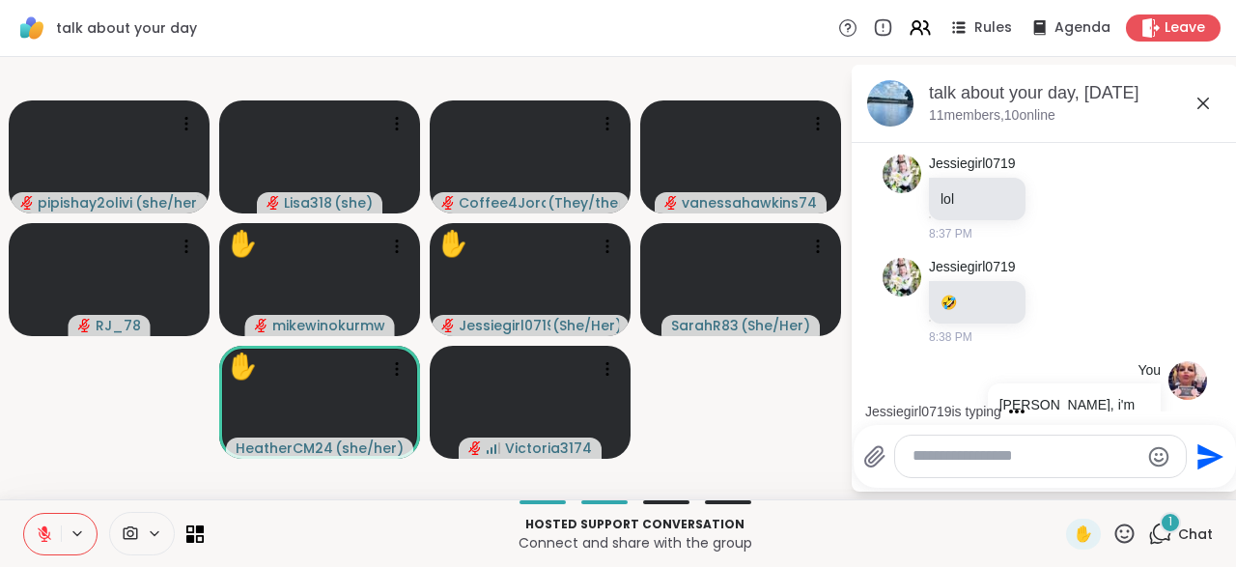
scroll to position [11247, 0]
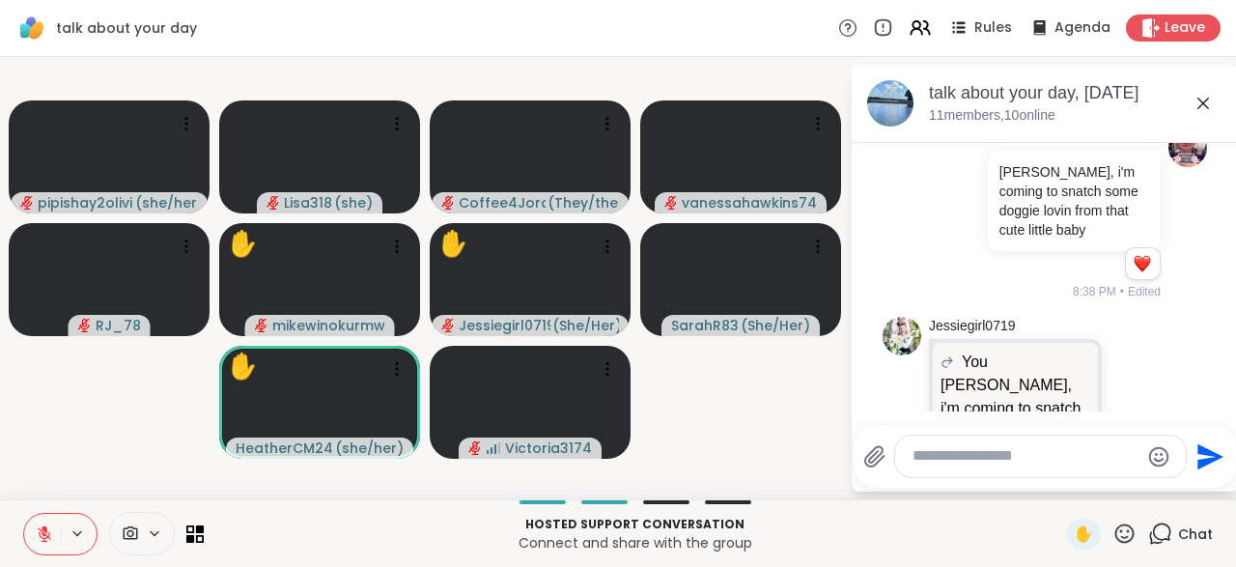
click at [1122, 329] on div "Jessiegirl0719 You Sarah, i'm coming to snatch some doggie lovin from that cute…" at bounding box center [1047, 426] width 236 height 219
click at [1133, 413] on div at bounding box center [1134, 424] width 17 height 23
click at [986, 375] on button "Select Reaction: Heart" at bounding box center [981, 394] width 39 height 39
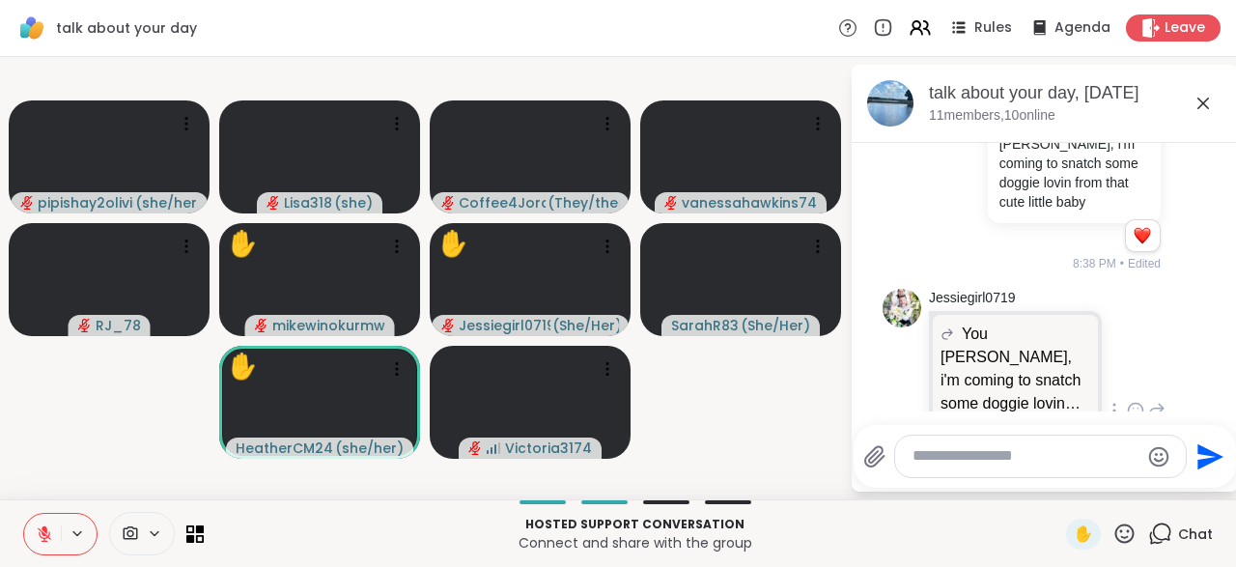
scroll to position [11377, 0]
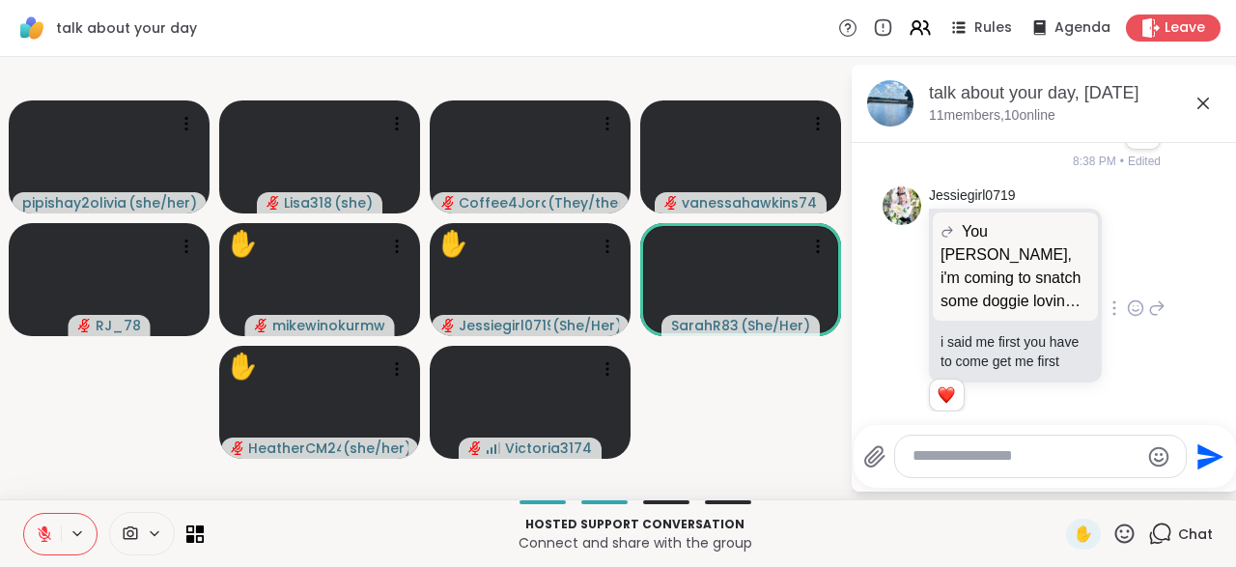
click at [940, 472] on div at bounding box center [1040, 456] width 291 height 42
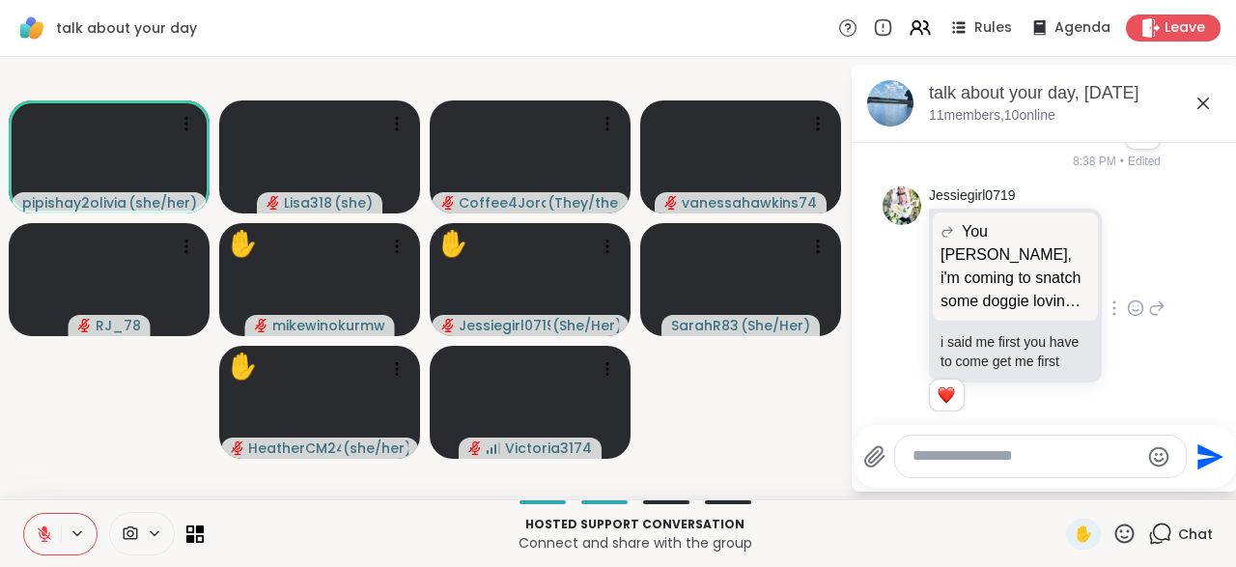
click at [953, 458] on textarea "Type your message" at bounding box center [1025, 456] width 226 height 20
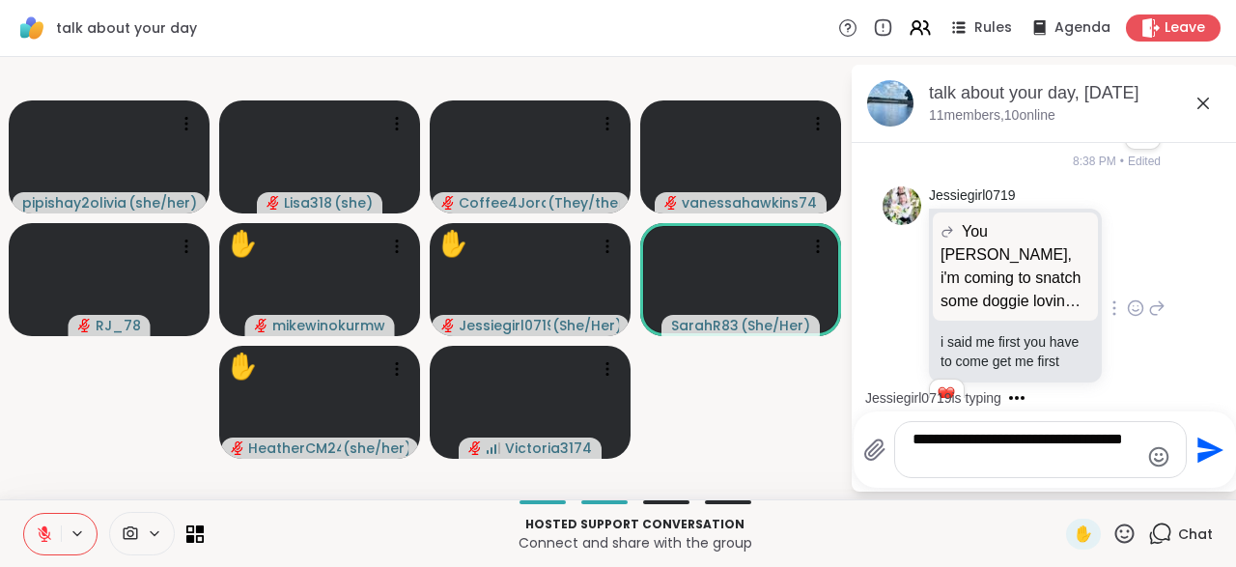
type textarea "**********"
click at [1197, 462] on icon "Send" at bounding box center [1207, 449] width 31 height 31
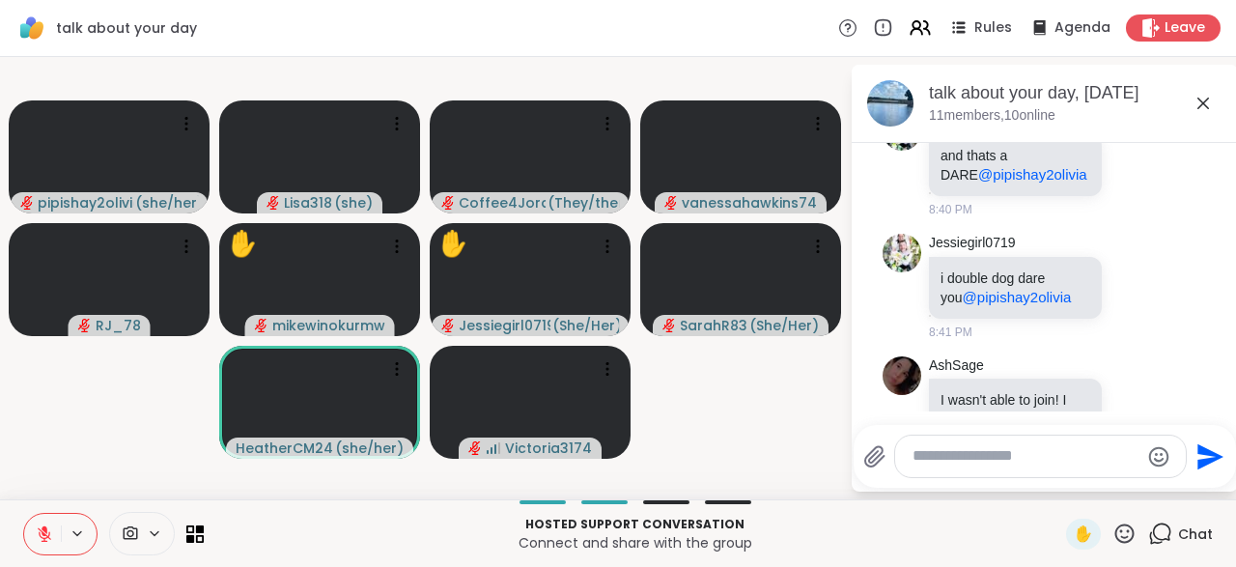
scroll to position [12859, 0]
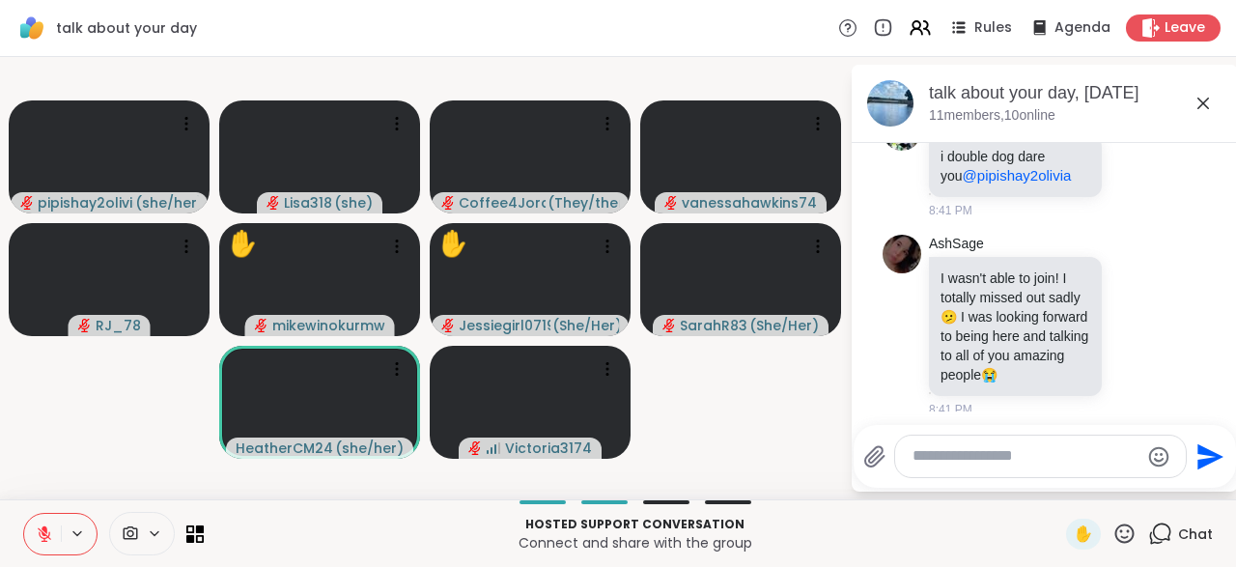
click at [978, 461] on textarea "Type your message" at bounding box center [1025, 456] width 226 height 20
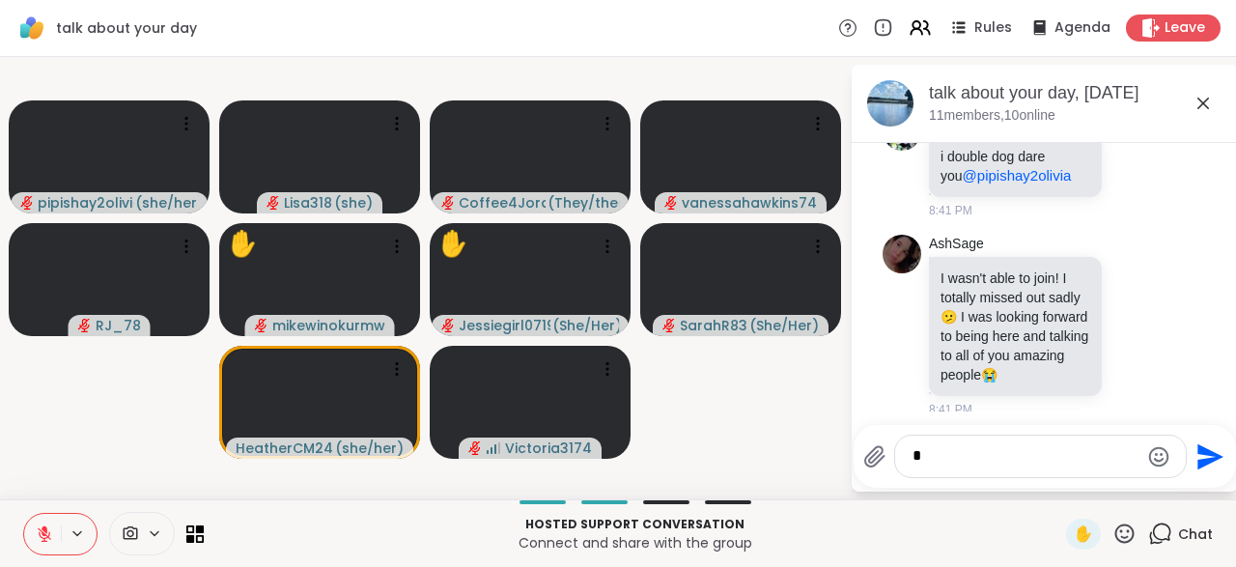
scroll to position [12886, 0]
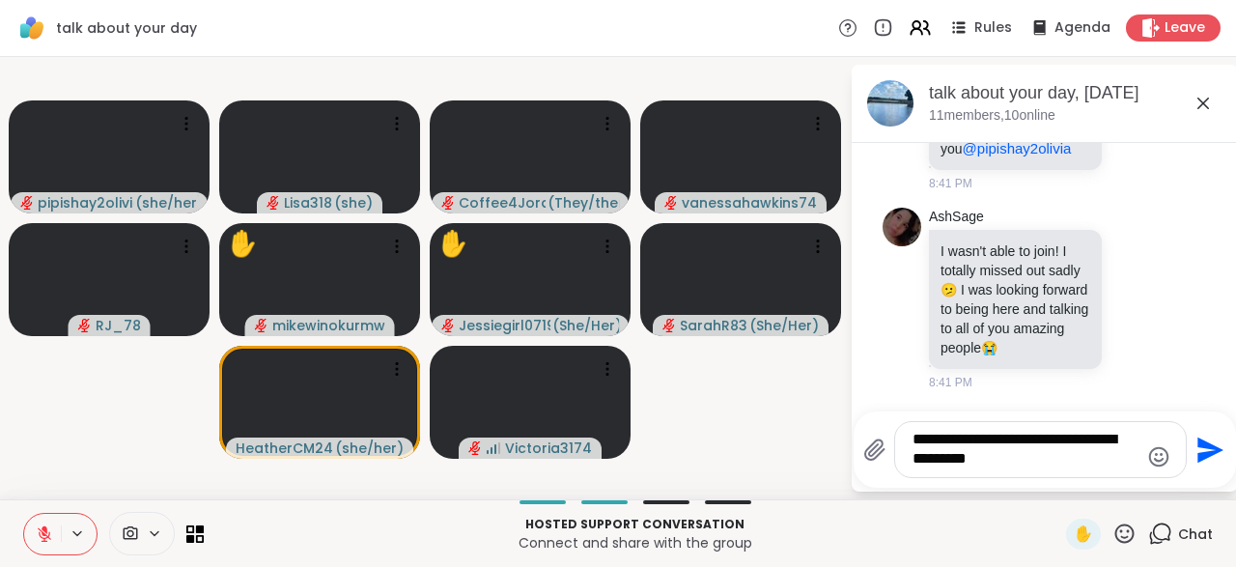
click at [979, 459] on textarea "**********" at bounding box center [1025, 450] width 226 height 40
click at [983, 459] on textarea "**********" at bounding box center [1025, 450] width 226 height 40
click at [1009, 472] on div "**********" at bounding box center [1040, 449] width 291 height 55
click at [1011, 476] on div "**********" at bounding box center [1040, 449] width 291 height 55
click at [1012, 472] on div "**********" at bounding box center [1040, 449] width 291 height 55
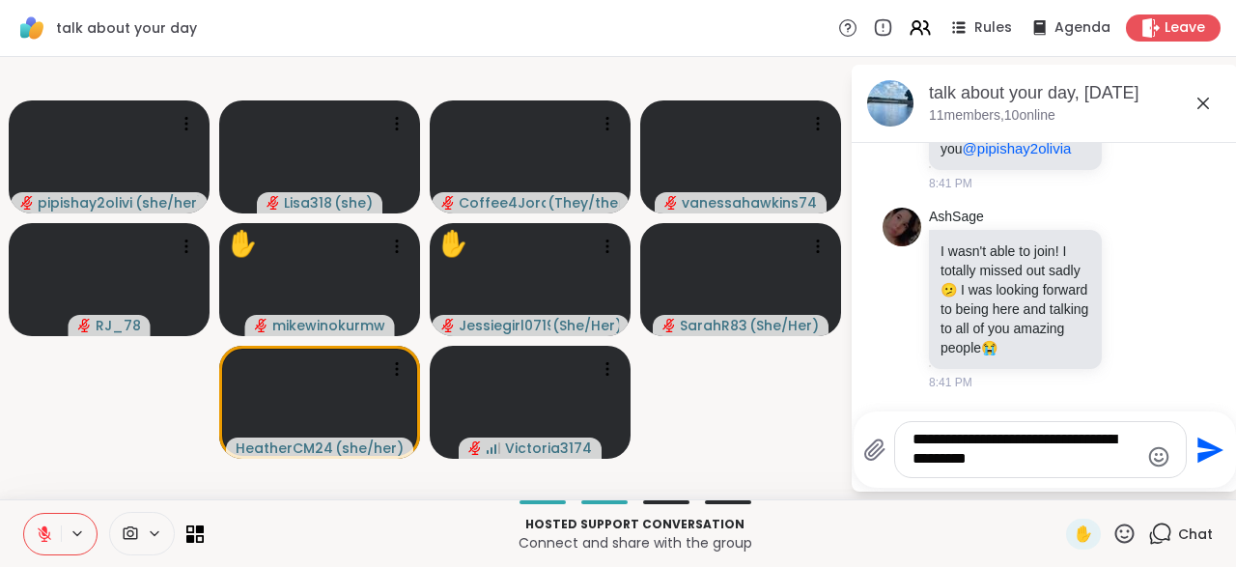
click at [1013, 475] on div "**********" at bounding box center [1040, 449] width 291 height 55
click at [1007, 466] on textarea "**********" at bounding box center [1025, 450] width 226 height 40
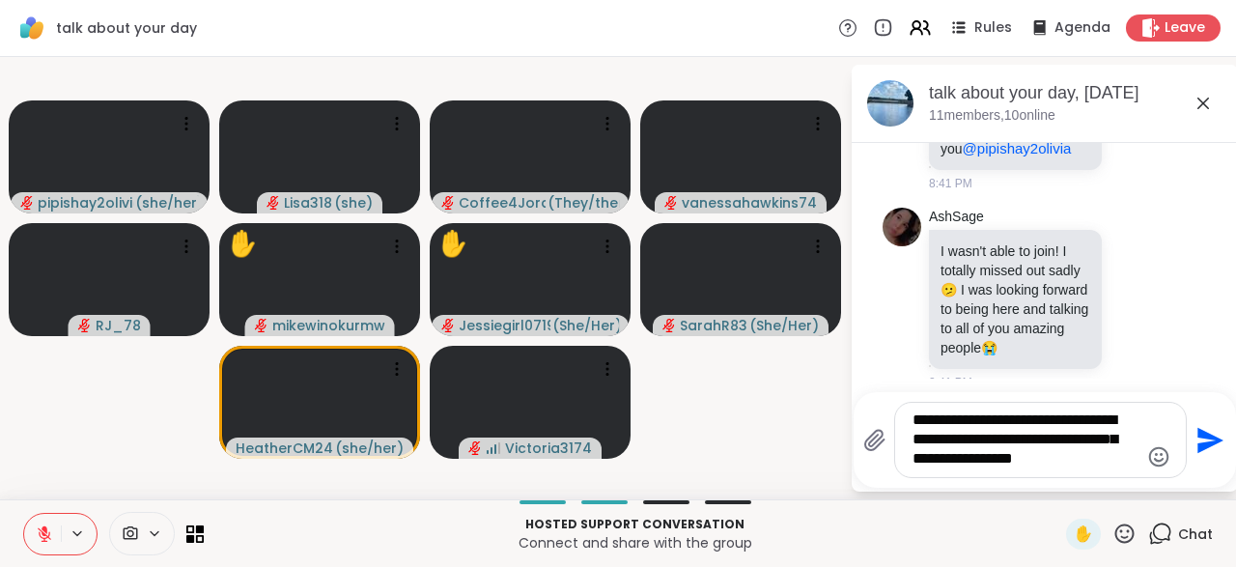
type textarea "**********"
click at [1201, 445] on icon "Send" at bounding box center [1210, 440] width 26 height 26
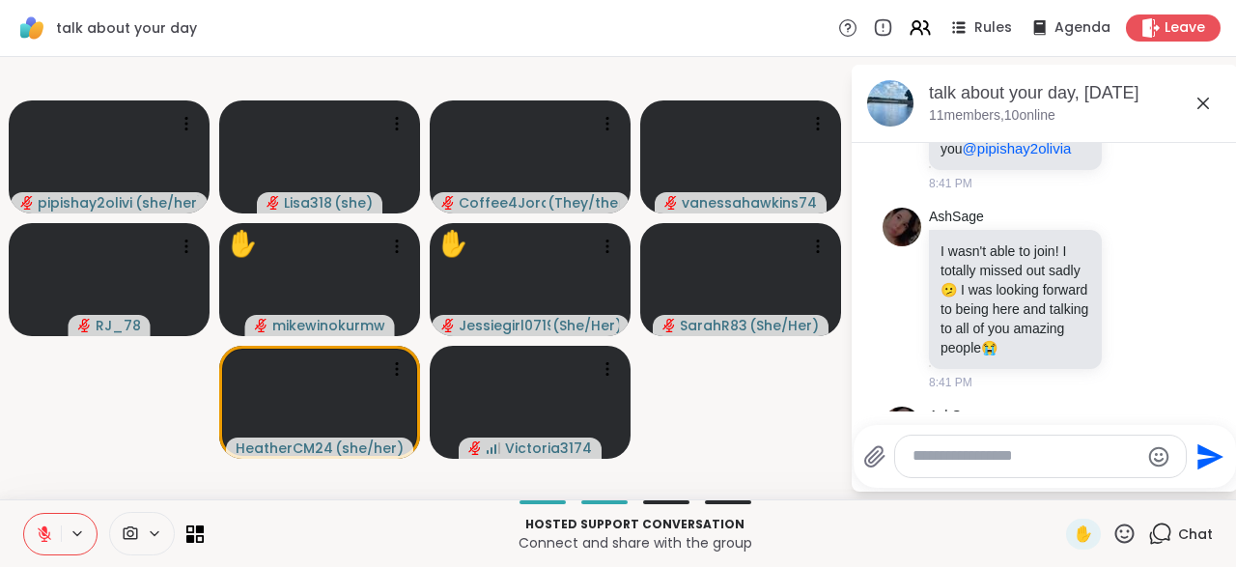
scroll to position [13046, 0]
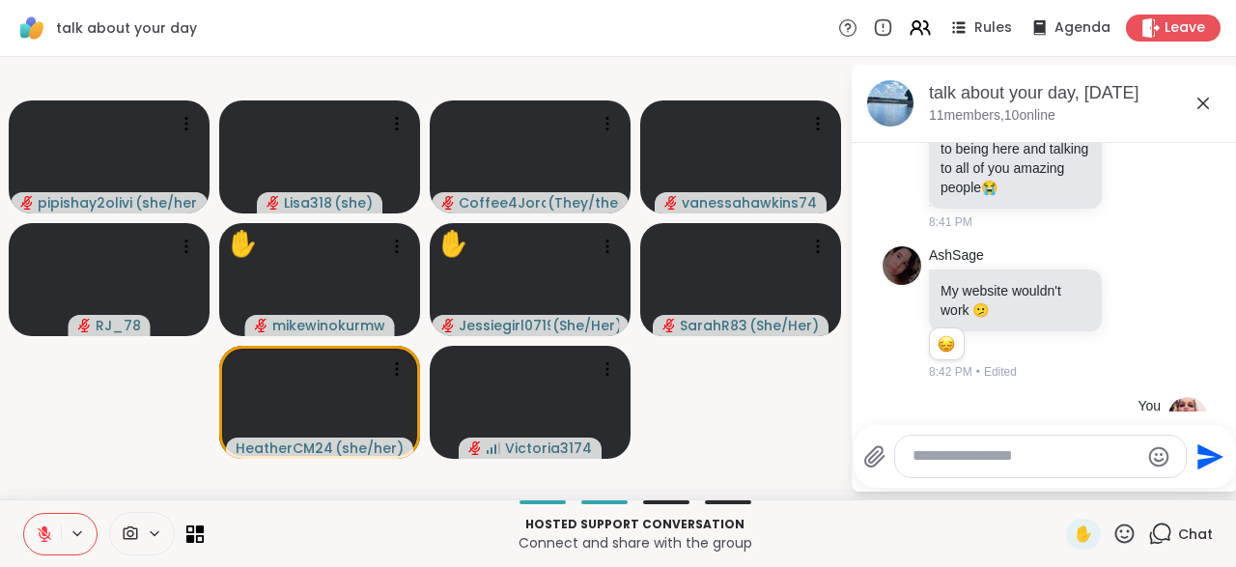
click at [46, 532] on icon at bounding box center [45, 529] width 6 height 8
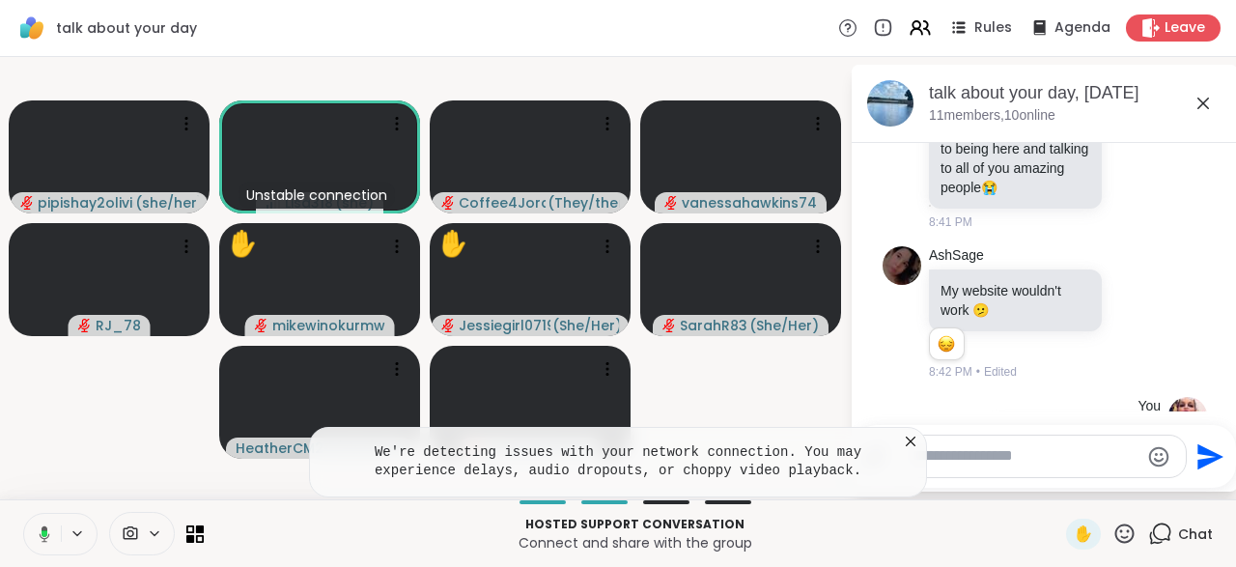
click at [919, 445] on icon at bounding box center [910, 440] width 19 height 19
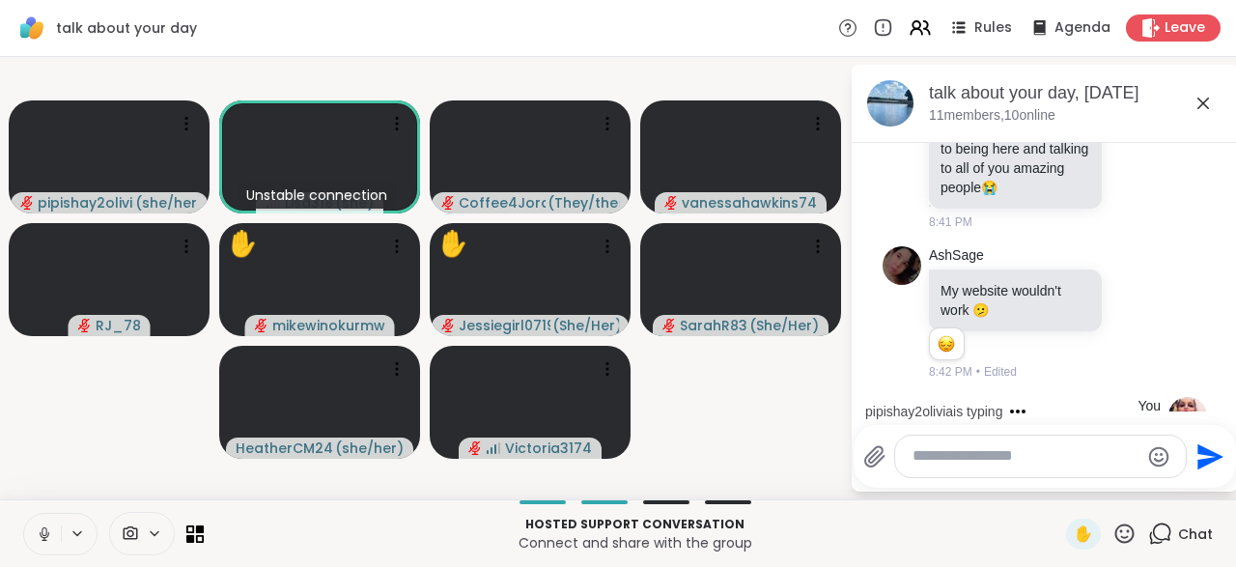
click at [42, 542] on icon at bounding box center [44, 533] width 17 height 17
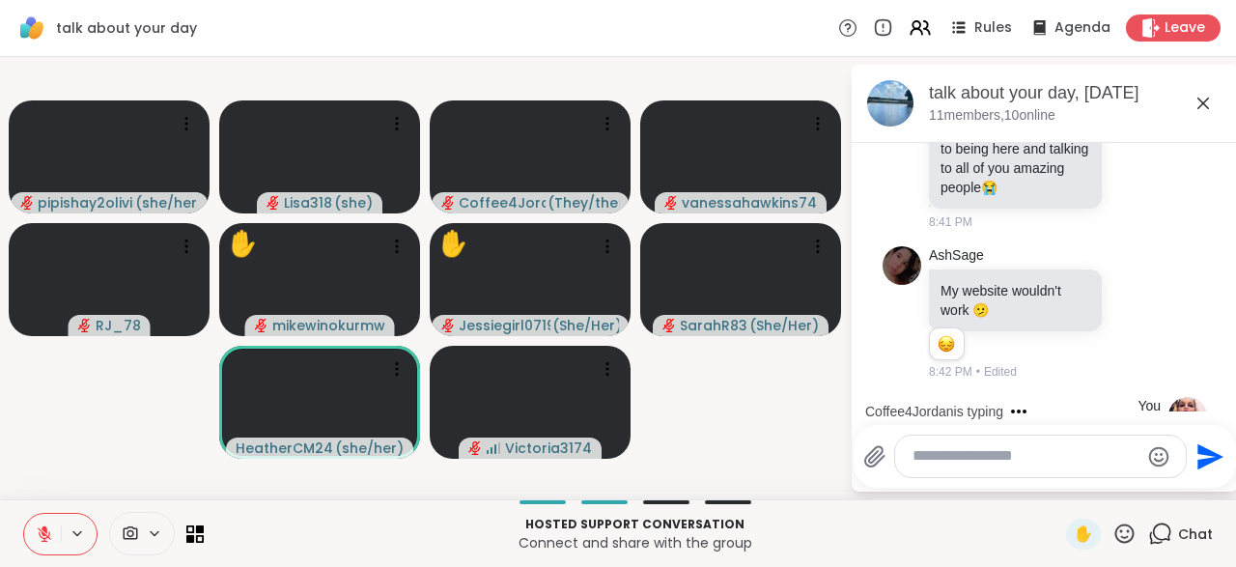
scroll to position [13168, 0]
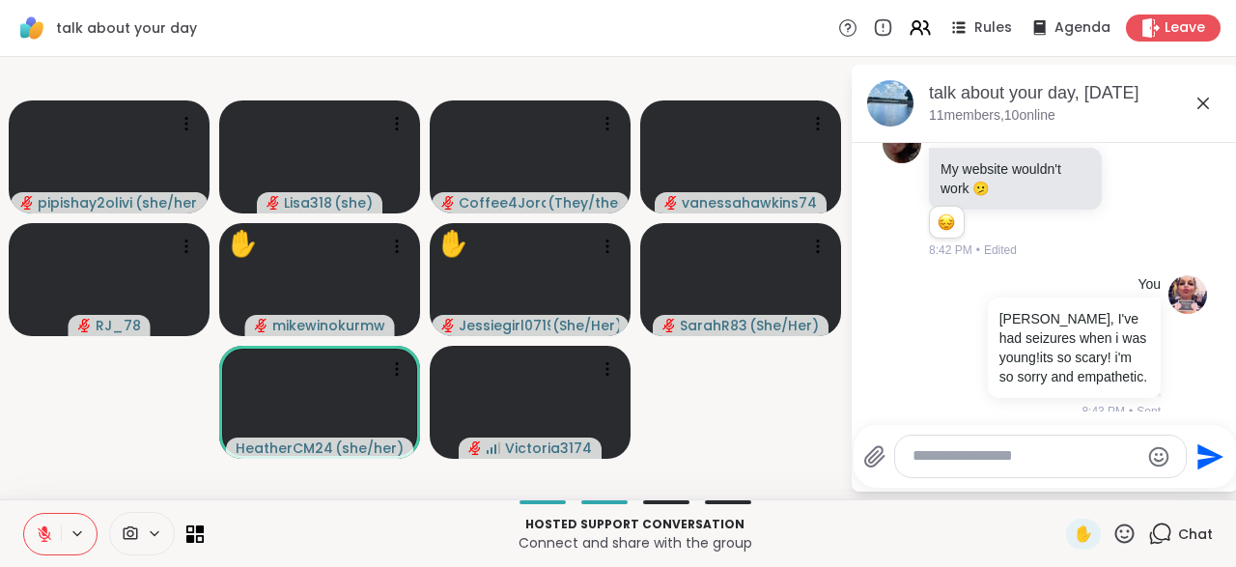
click at [1138, 479] on icon at bounding box center [1134, 488] width 17 height 19
click at [982, 438] on button "Select Reaction: Heart" at bounding box center [981, 457] width 39 height 39
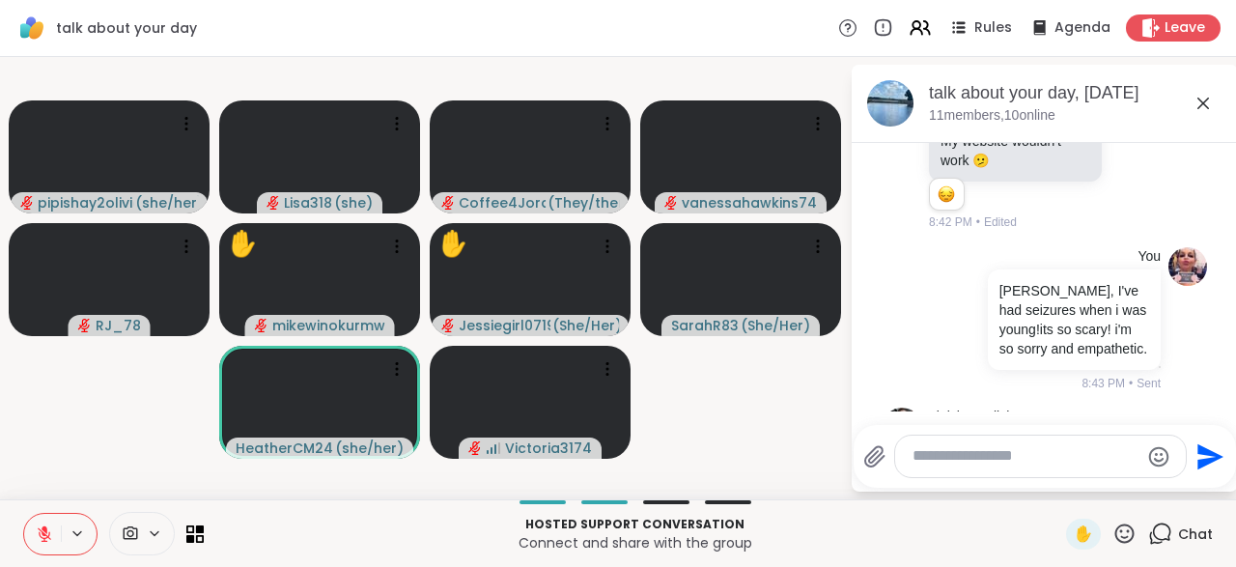
click at [1153, 467] on icon at bounding box center [1158, 474] width 14 height 14
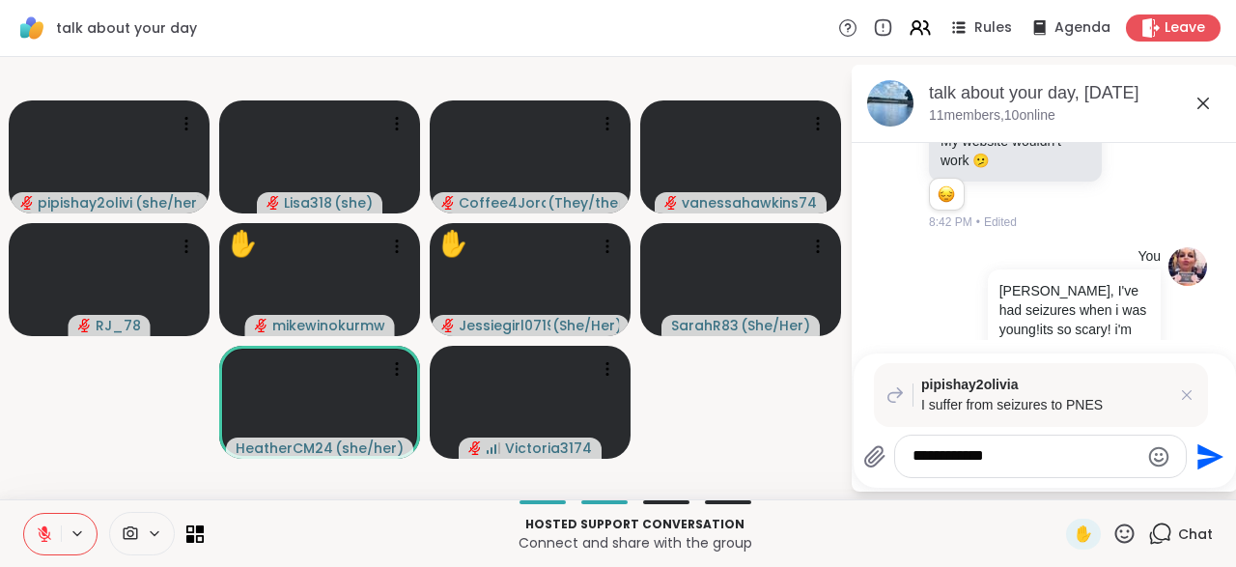
type textarea "**********"
click at [1201, 454] on icon "Send" at bounding box center [1210, 456] width 26 height 26
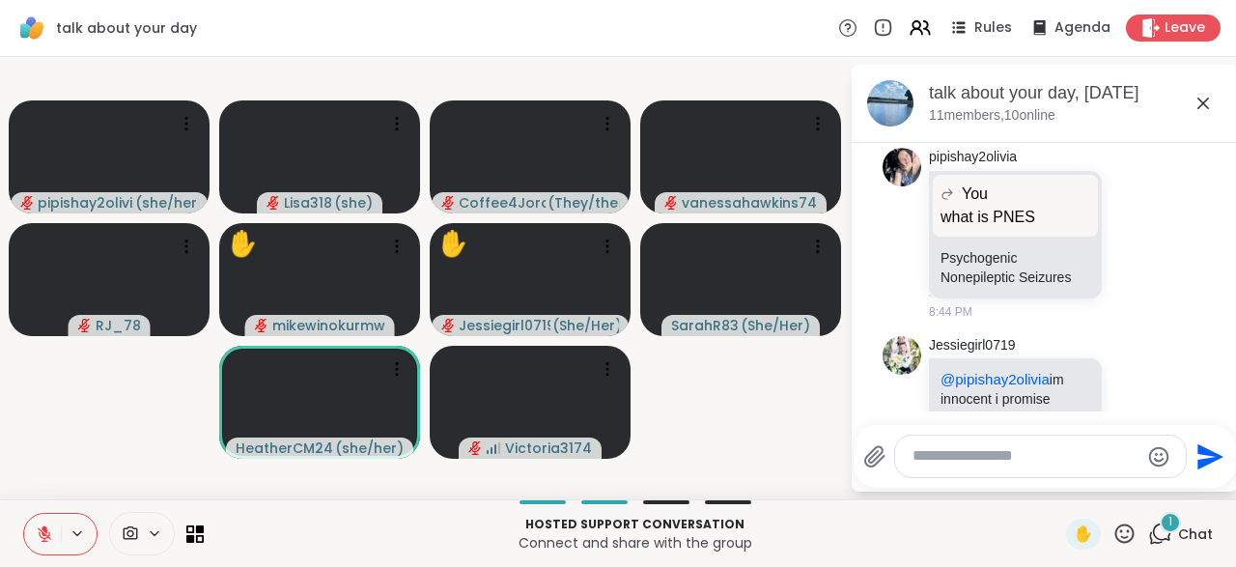
scroll to position [14085, 0]
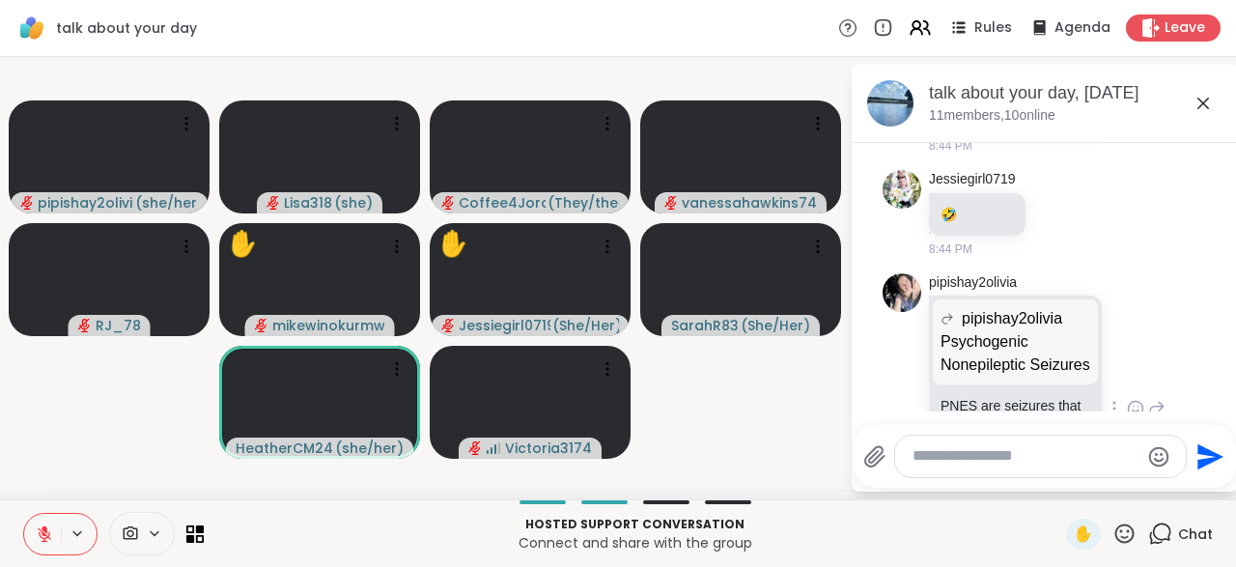
click at [1130, 402] on icon at bounding box center [1135, 409] width 14 height 14
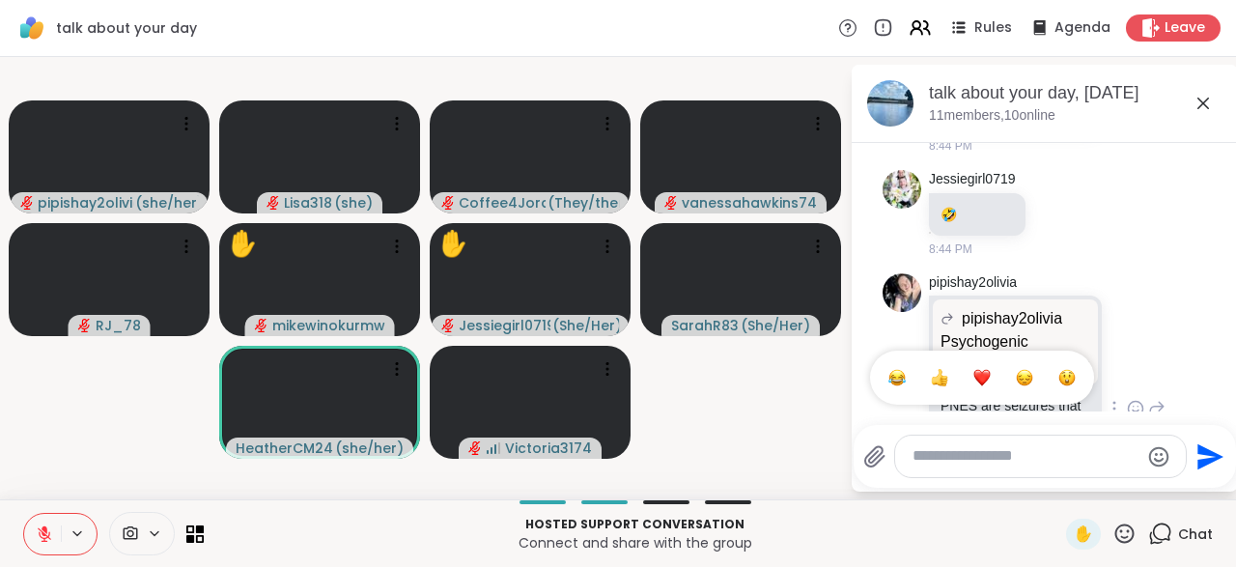
click at [940, 358] on button "Select Reaction: Thumbs up" at bounding box center [939, 377] width 39 height 39
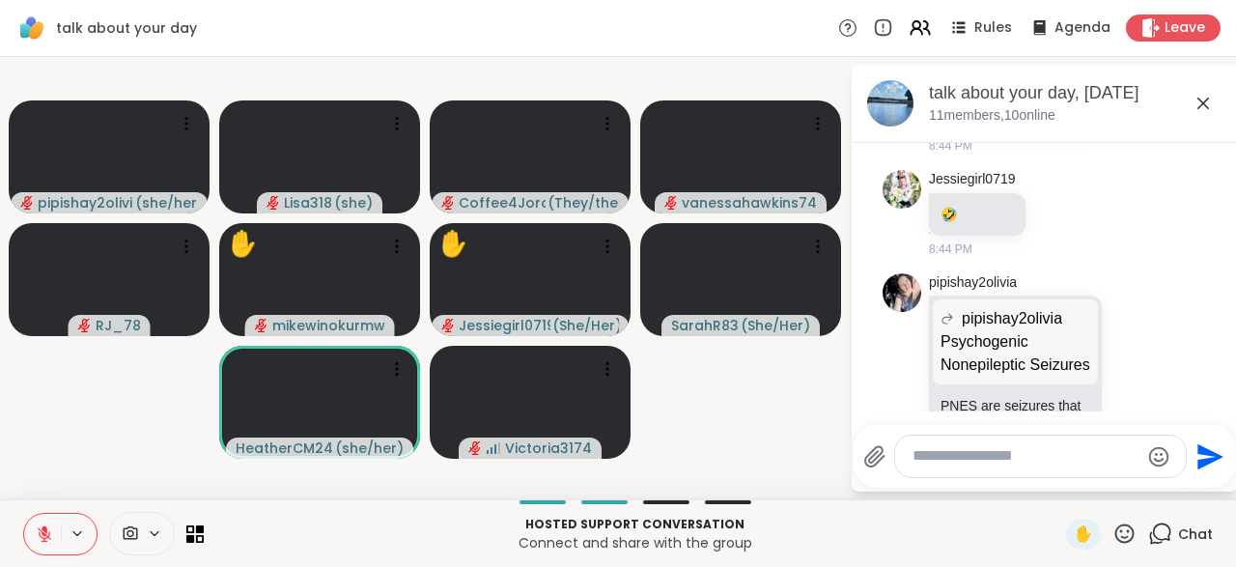
scroll to position [14113, 0]
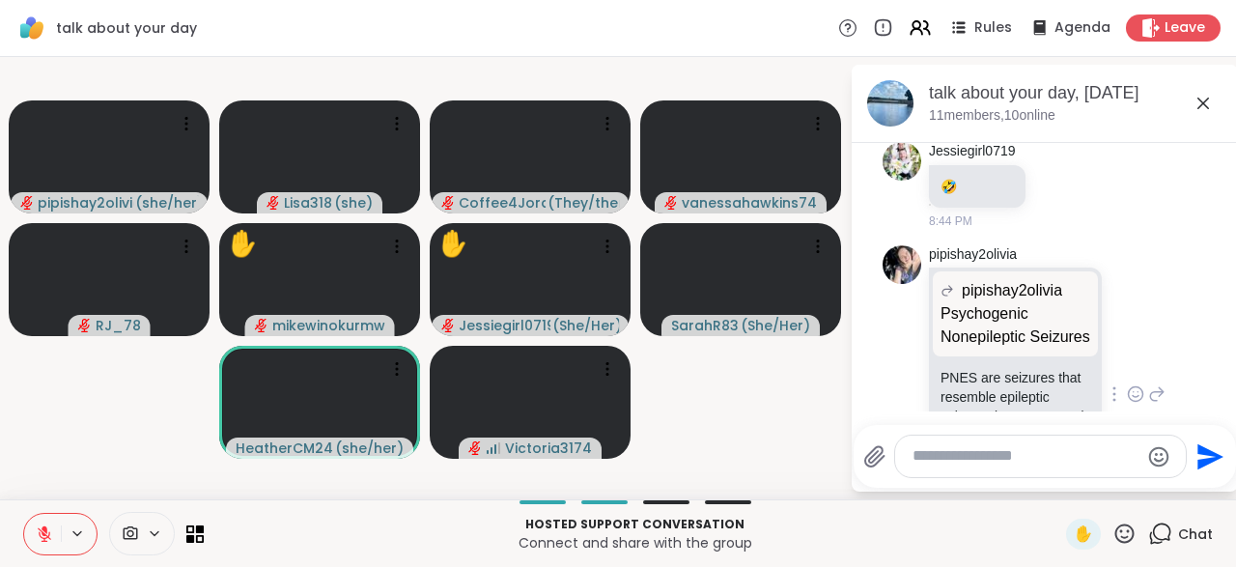
click at [934, 456] on textarea "Type your message" at bounding box center [1025, 456] width 226 height 20
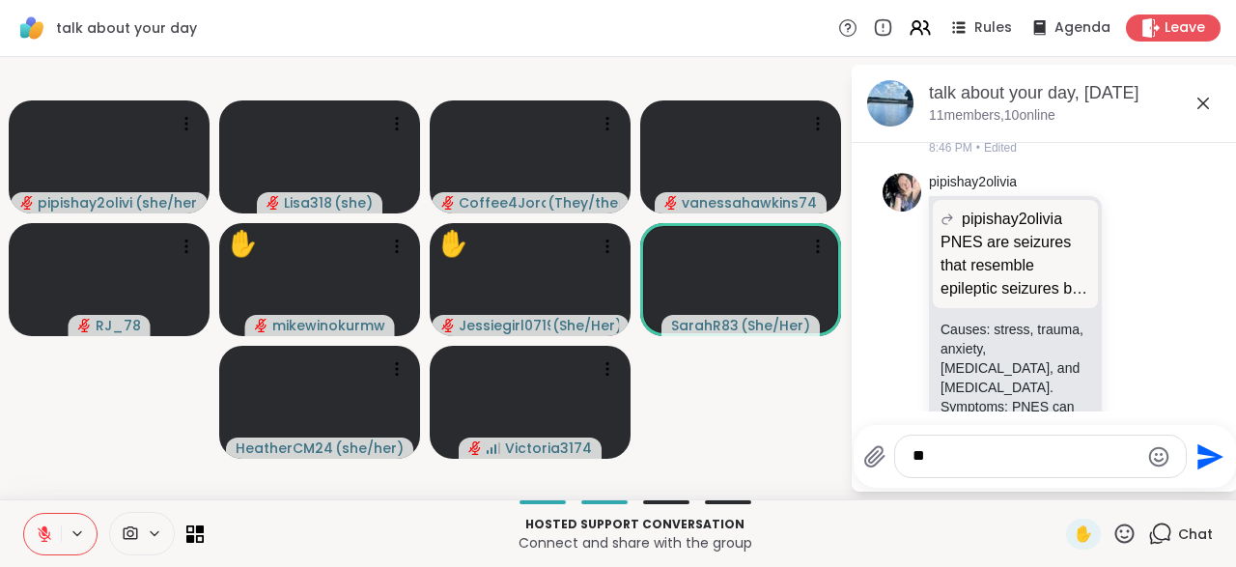
type textarea "*"
click at [1075, 549] on div "✋" at bounding box center [1083, 533] width 35 height 31
click at [1083, 542] on span "✋" at bounding box center [1082, 533] width 19 height 23
click at [966, 473] on div at bounding box center [1040, 456] width 291 height 42
click at [950, 471] on div at bounding box center [1040, 456] width 291 height 42
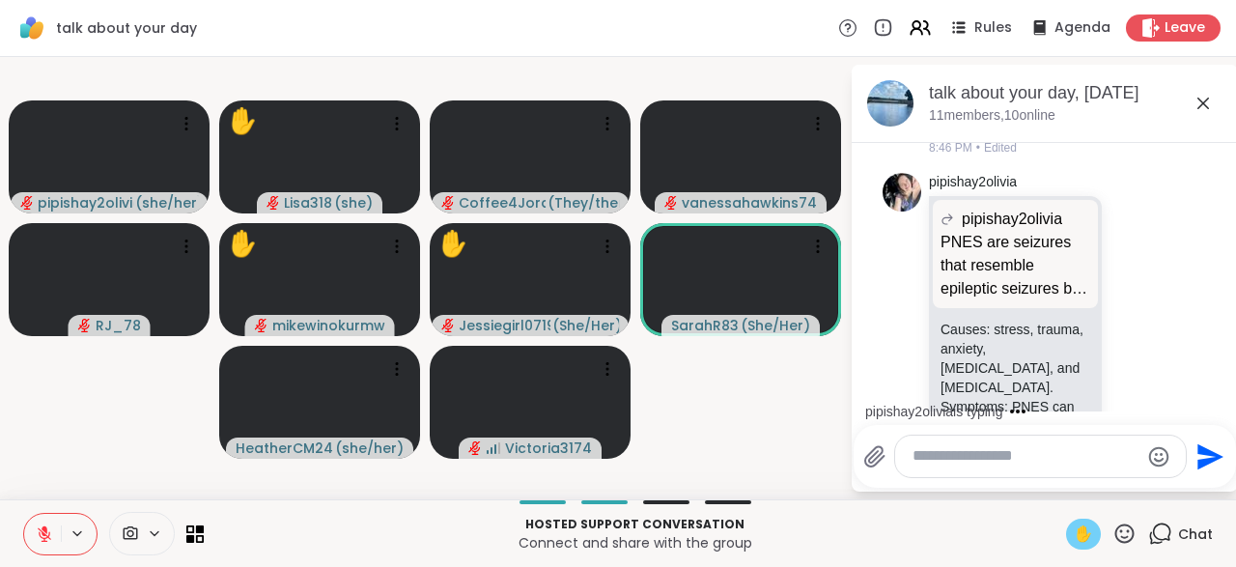
click at [933, 459] on textarea "Type your message" at bounding box center [1025, 456] width 226 height 20
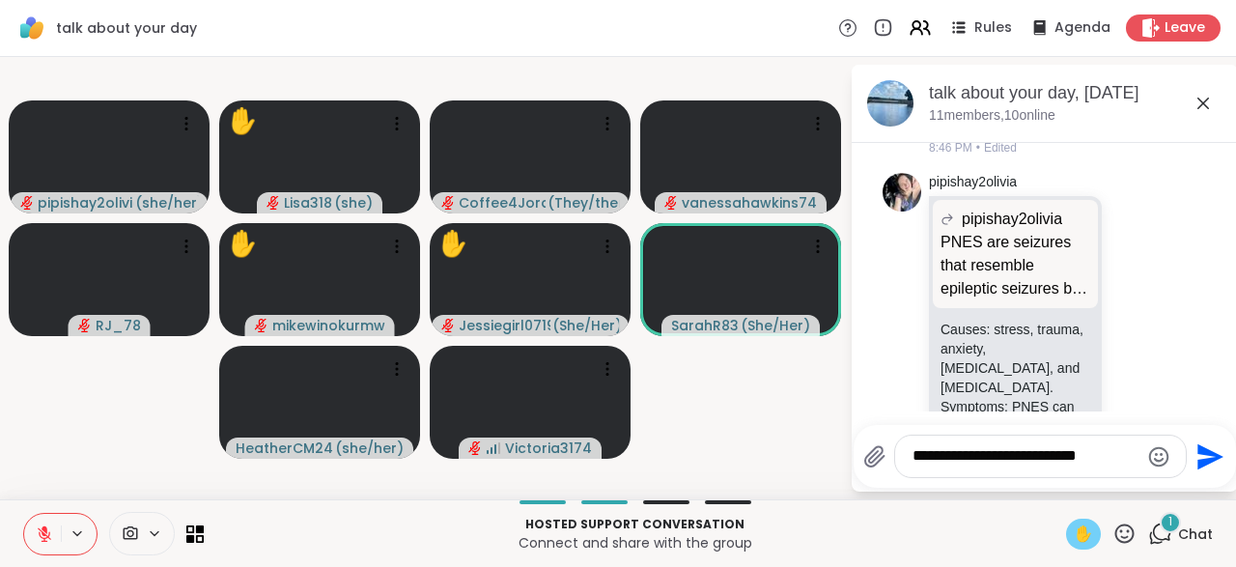
scroll to position [14642, 0]
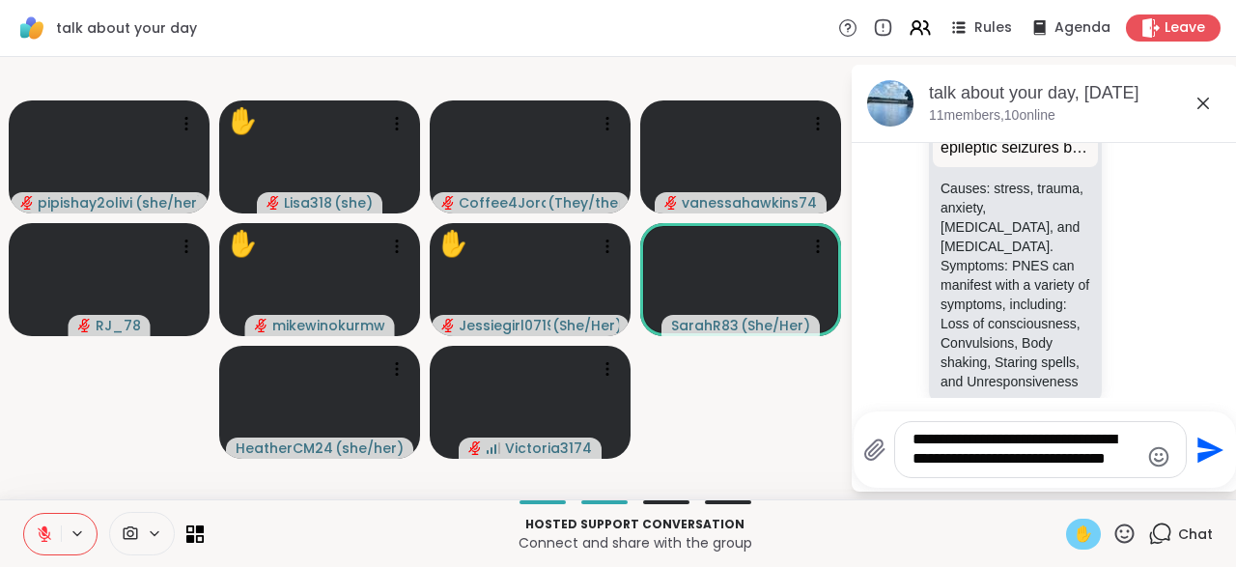
type textarea "**********"
click at [1194, 470] on button "Send" at bounding box center [1207, 449] width 43 height 43
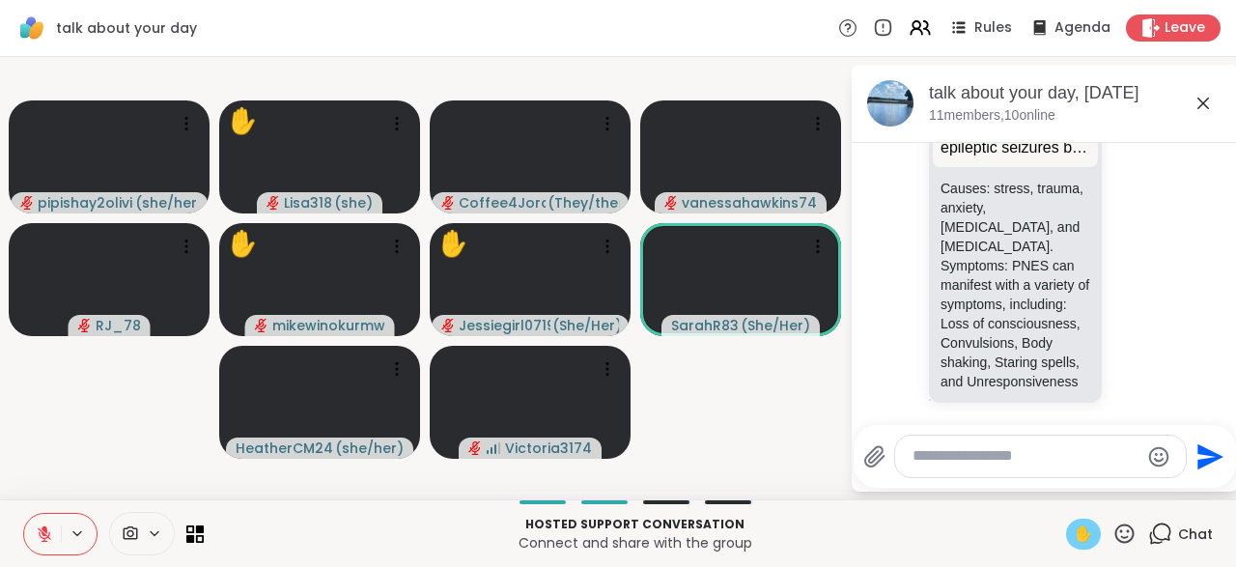
scroll to position [14783, 0]
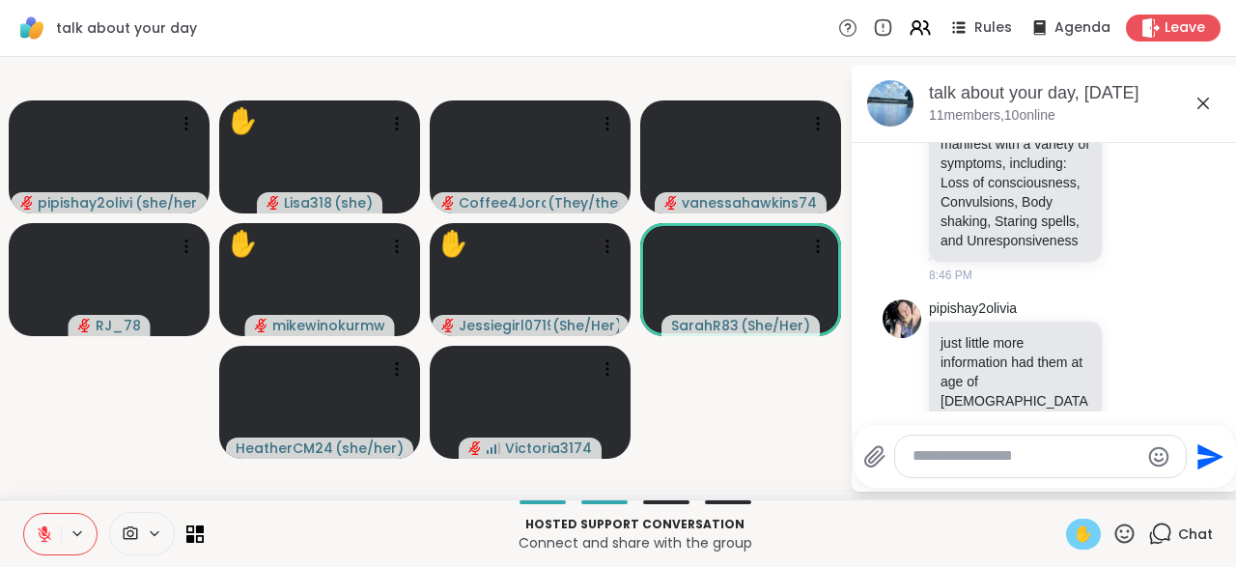
click at [1074, 549] on div "Hosted support conversation Connect and share with the group ✋ Chat" at bounding box center [618, 533] width 1236 height 68
click at [1082, 542] on span "✋" at bounding box center [1082, 533] width 19 height 23
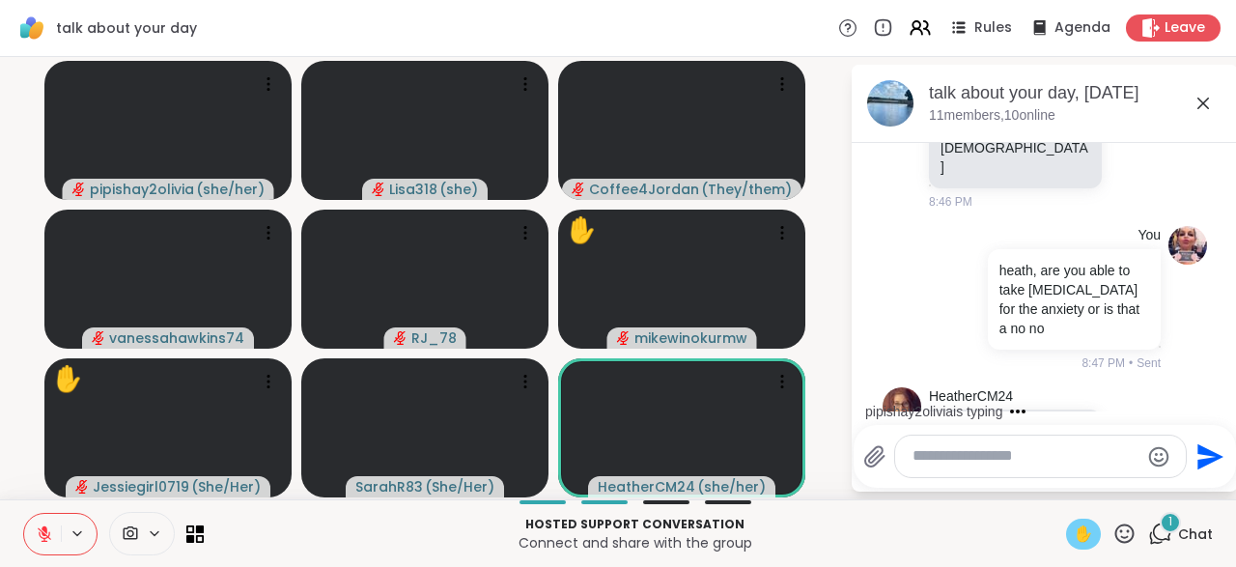
scroll to position [15234, 0]
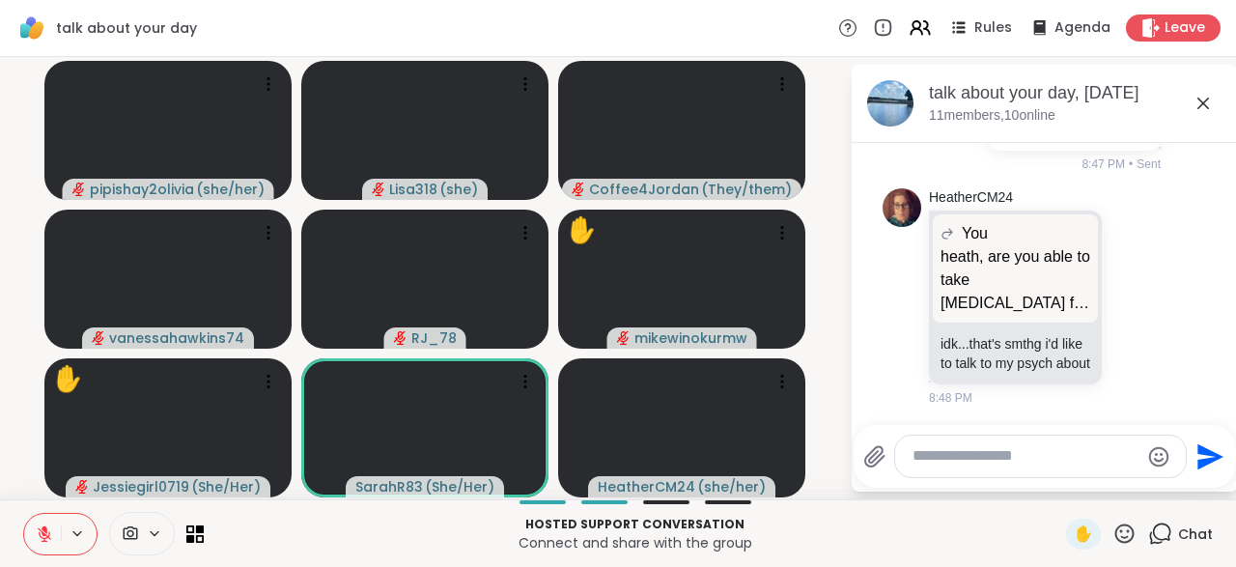
click at [1139, 422] on div "pipishay2olivia @Lisa318 I also suffer magianie because small pressure from lef…" at bounding box center [1047, 514] width 236 height 184
click at [1132, 422] on div "pipishay2olivia @Lisa318 I also suffer magianie because small pressure from lef…" at bounding box center [1047, 514] width 236 height 184
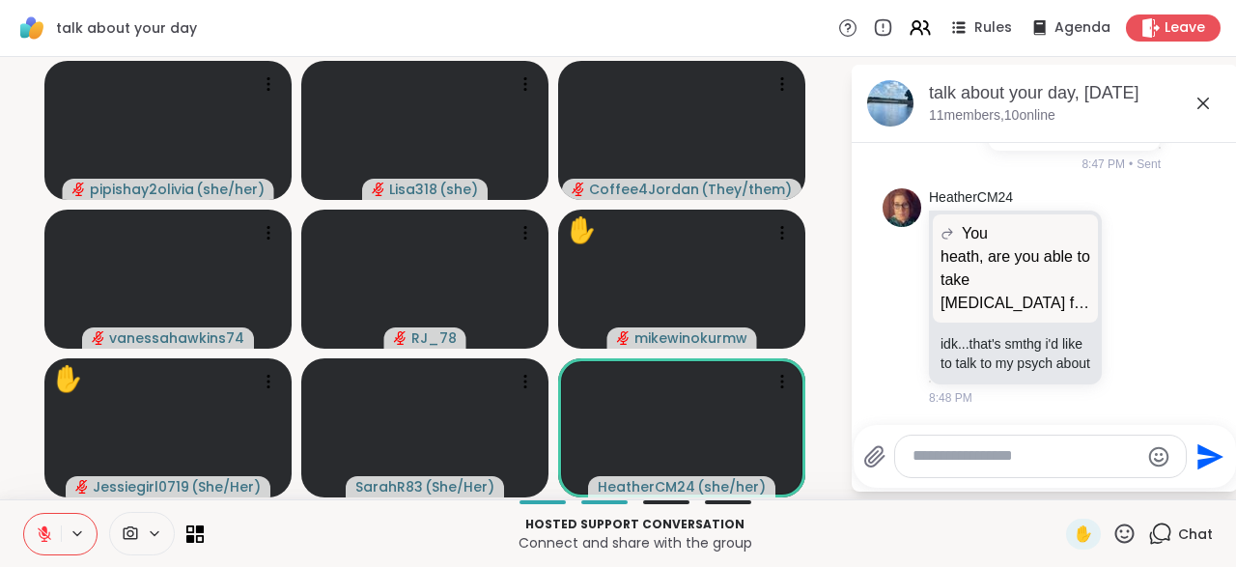
click at [942, 465] on textarea "Type your message" at bounding box center [1025, 456] width 226 height 20
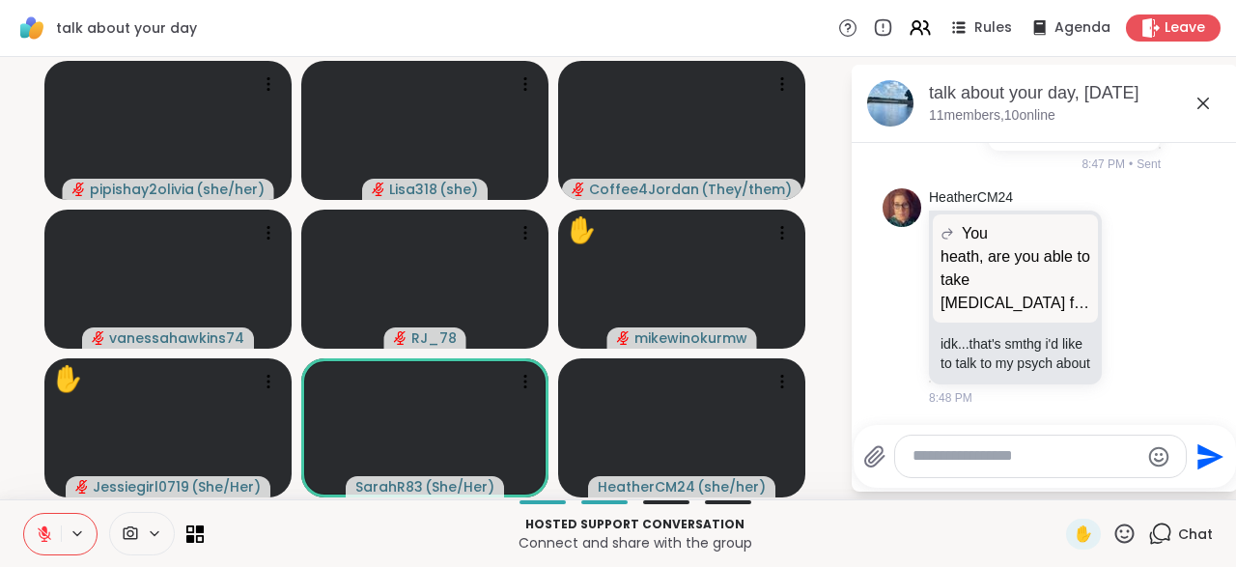
click at [1131, 504] on icon at bounding box center [1134, 513] width 17 height 19
click at [1157, 502] on icon at bounding box center [1156, 513] width 17 height 23
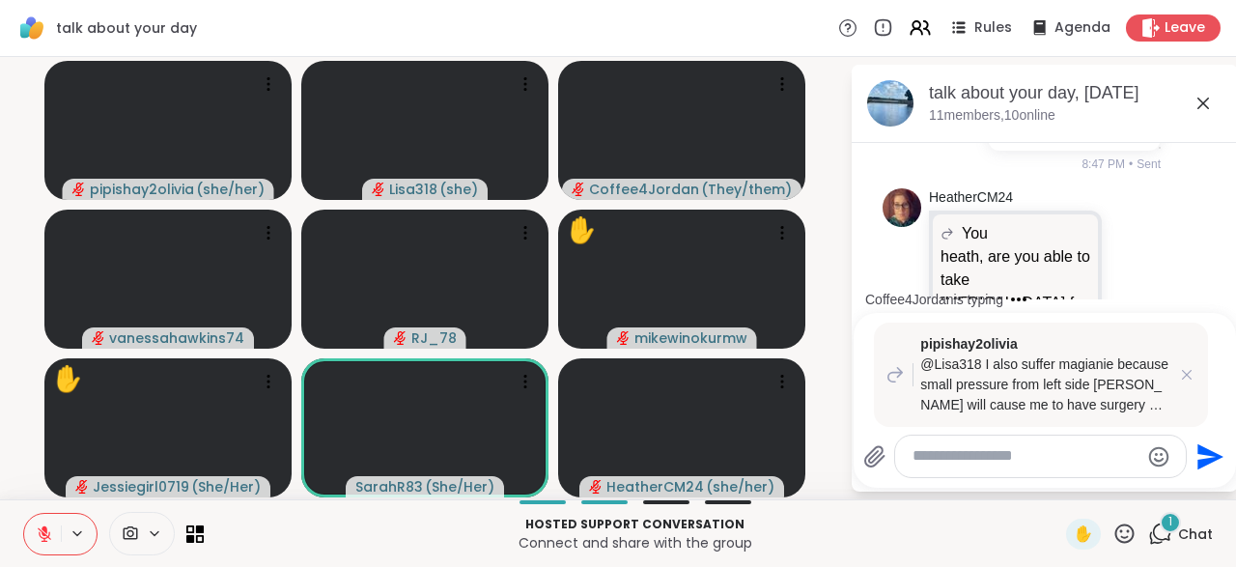
scroll to position [15449, 0]
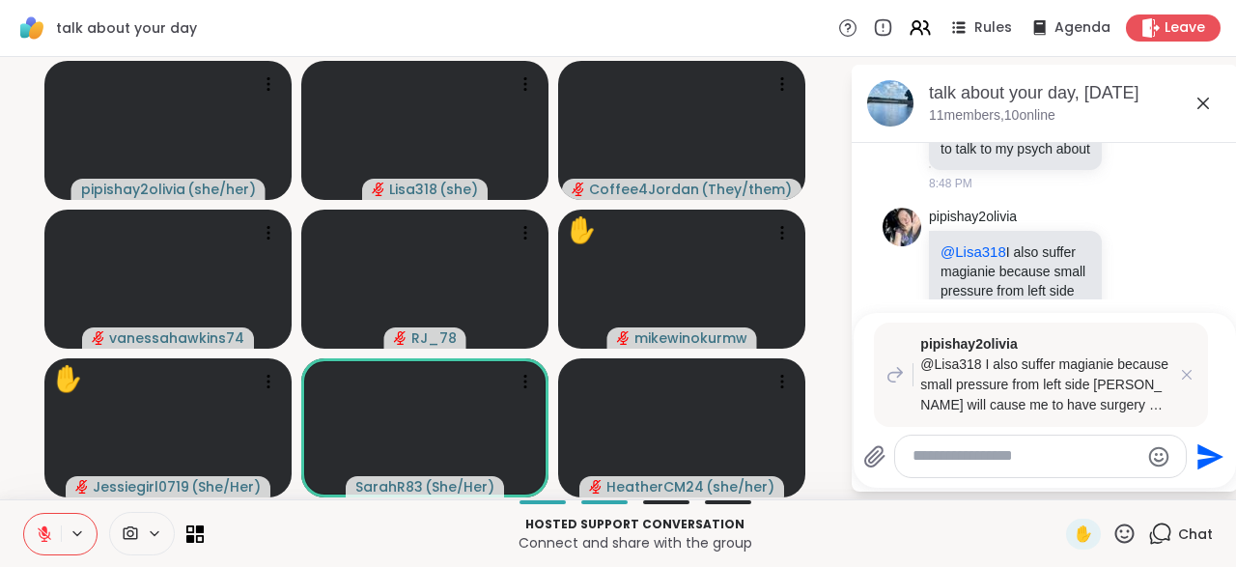
click at [51, 533] on icon at bounding box center [44, 533] width 17 height 17
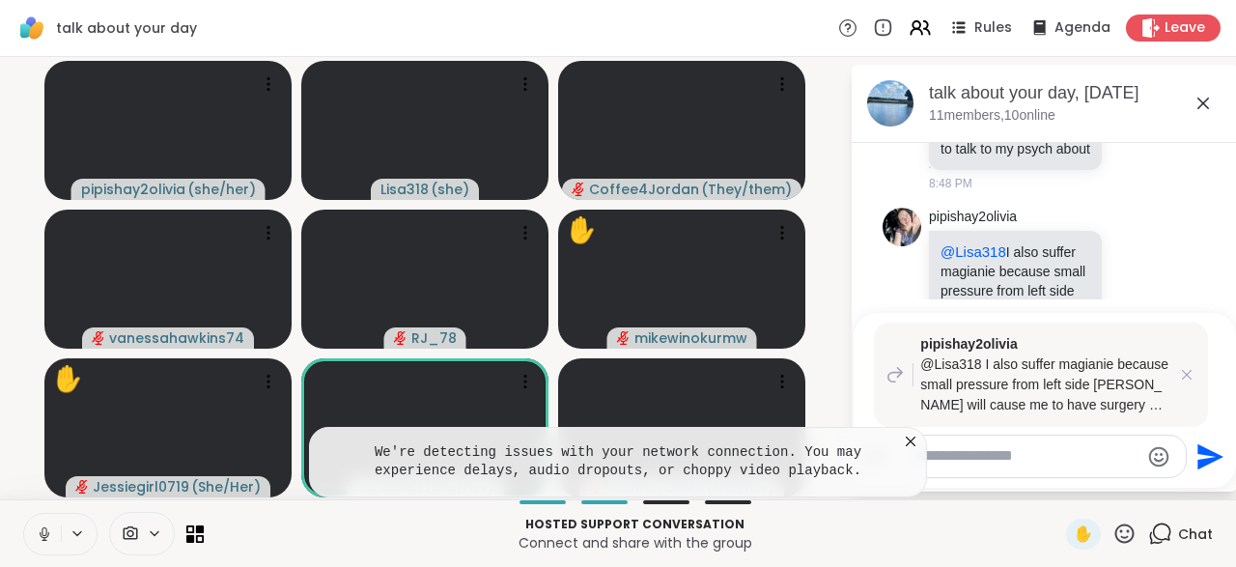
click at [910, 453] on div "We're detecting issues with your network connection. You may experience delays,…" at bounding box center [618, 462] width 618 height 70
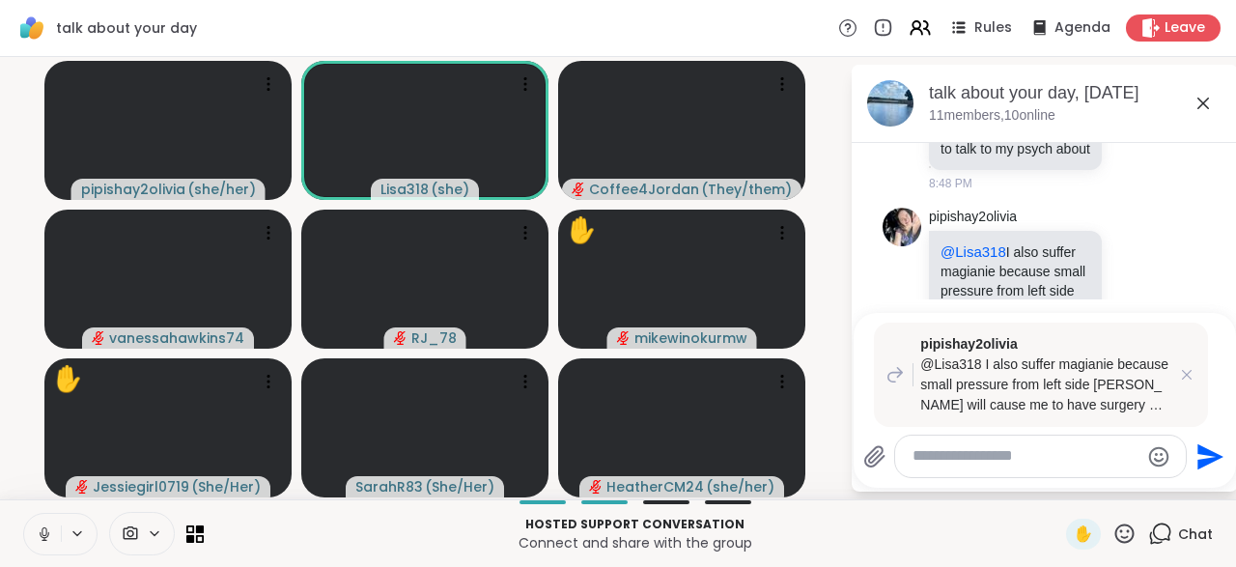
click at [997, 475] on div at bounding box center [1040, 456] width 291 height 42
click at [966, 468] on div at bounding box center [1040, 456] width 291 height 42
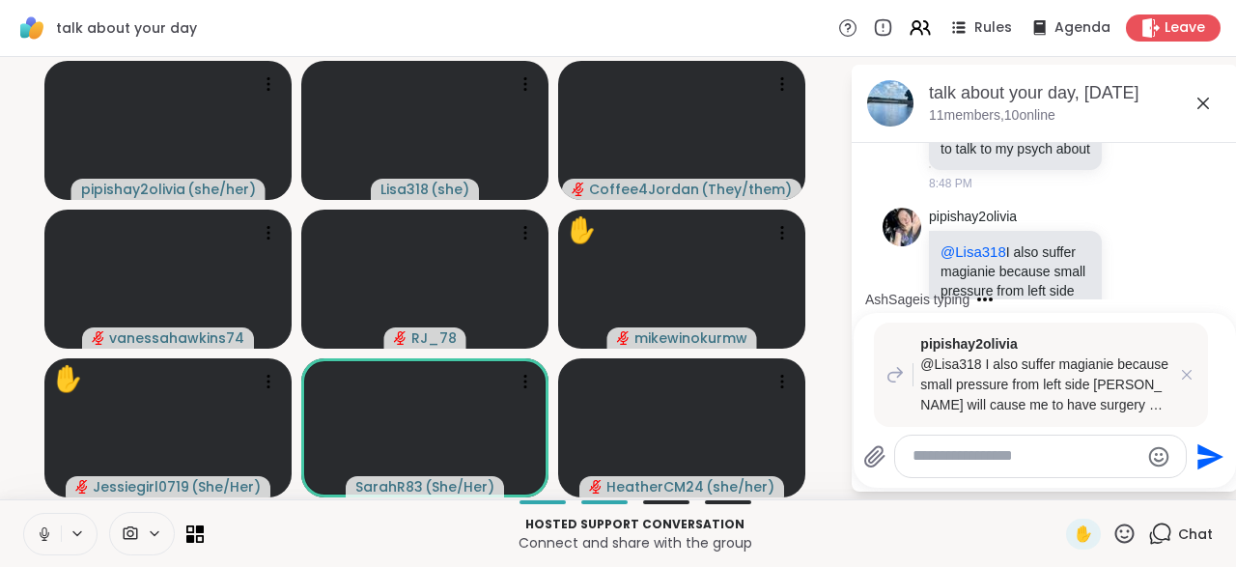
click at [43, 540] on icon at bounding box center [43, 539] width 1 height 4
click at [936, 457] on textarea "Type your message" at bounding box center [1025, 456] width 226 height 20
click at [1184, 383] on icon at bounding box center [1186, 374] width 19 height 19
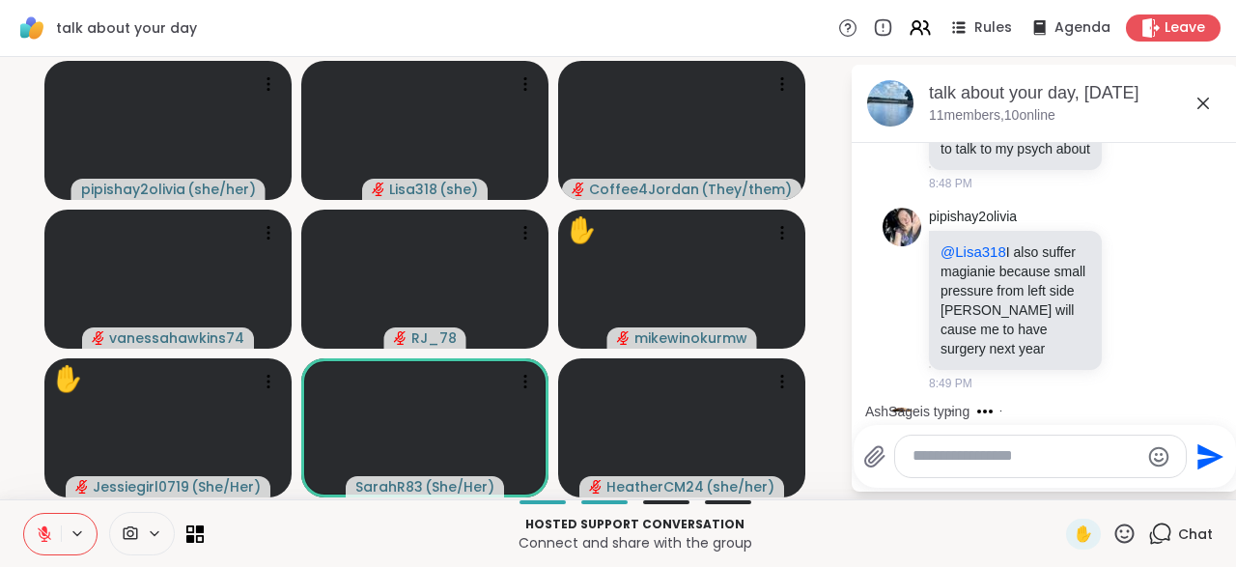
scroll to position [15337, 0]
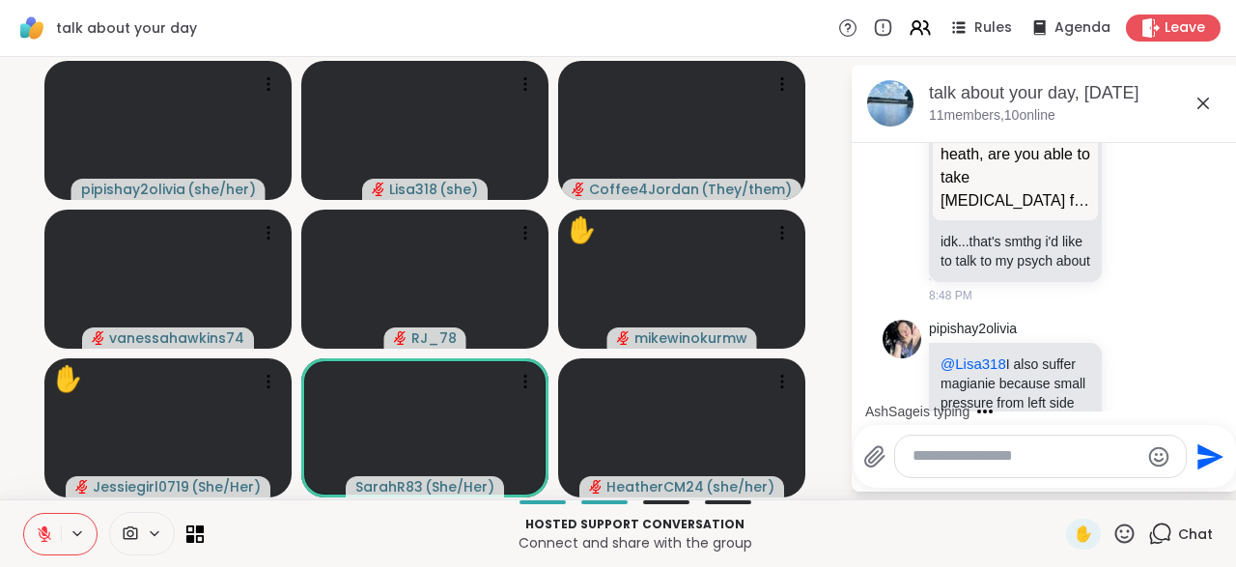
click at [943, 464] on textarea "Type your message" at bounding box center [1025, 456] width 226 height 20
click at [944, 464] on textarea "Type your message" at bounding box center [1025, 456] width 226 height 20
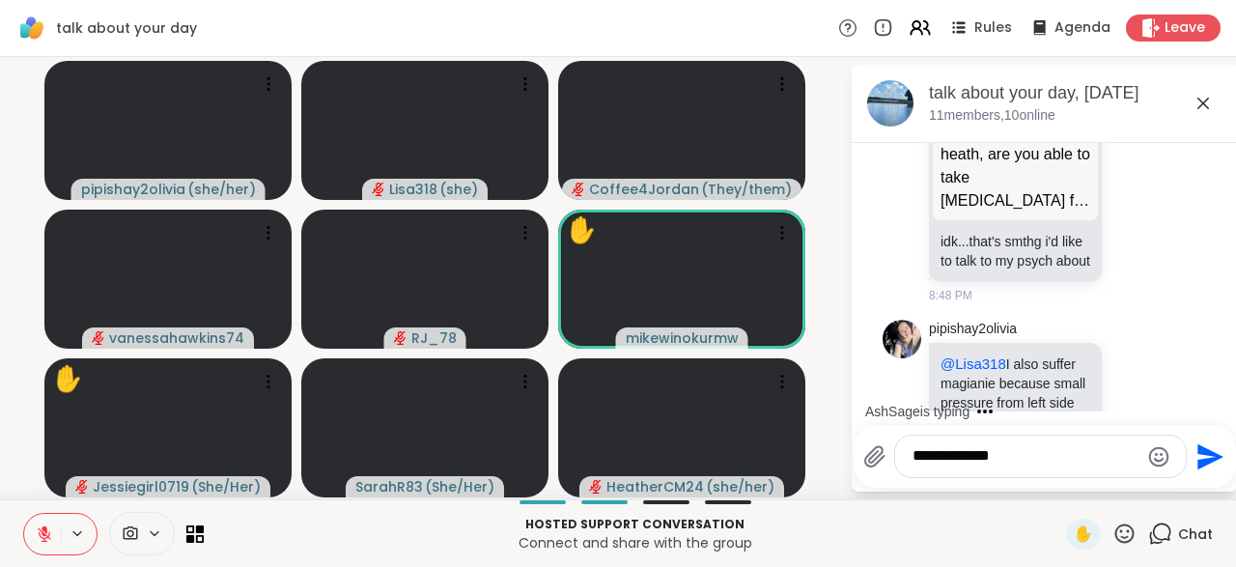
type textarea "**********"
click at [1197, 460] on icon "Send" at bounding box center [1210, 456] width 26 height 26
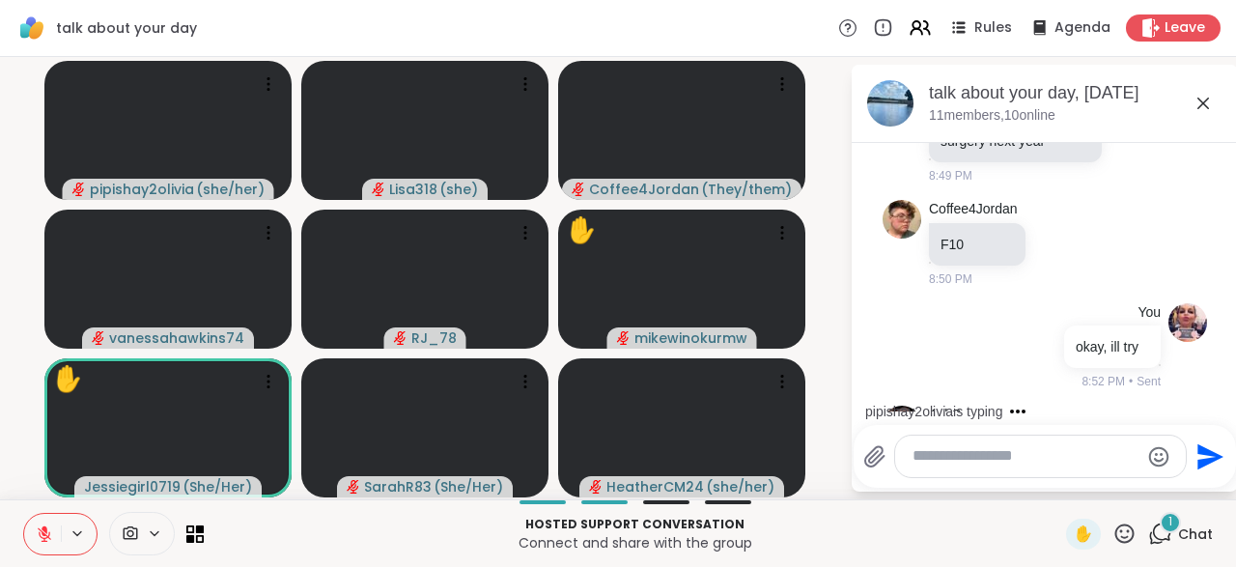
scroll to position [15871, 0]
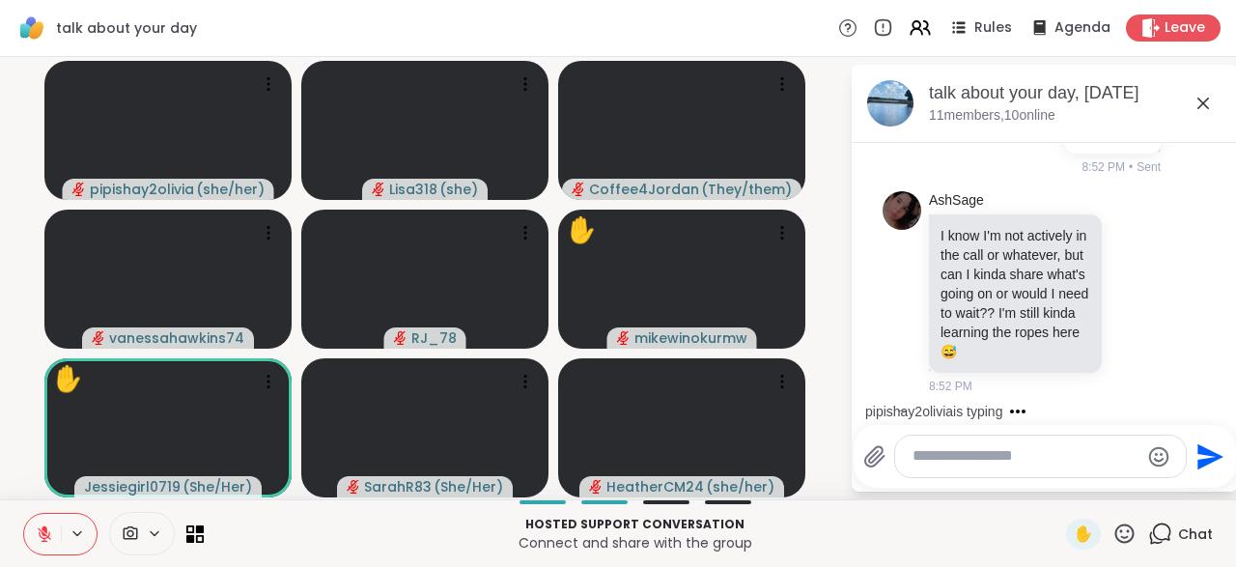
click at [964, 477] on div at bounding box center [1040, 456] width 291 height 42
click at [976, 468] on div at bounding box center [1040, 456] width 291 height 42
click at [943, 470] on div at bounding box center [1040, 456] width 291 height 42
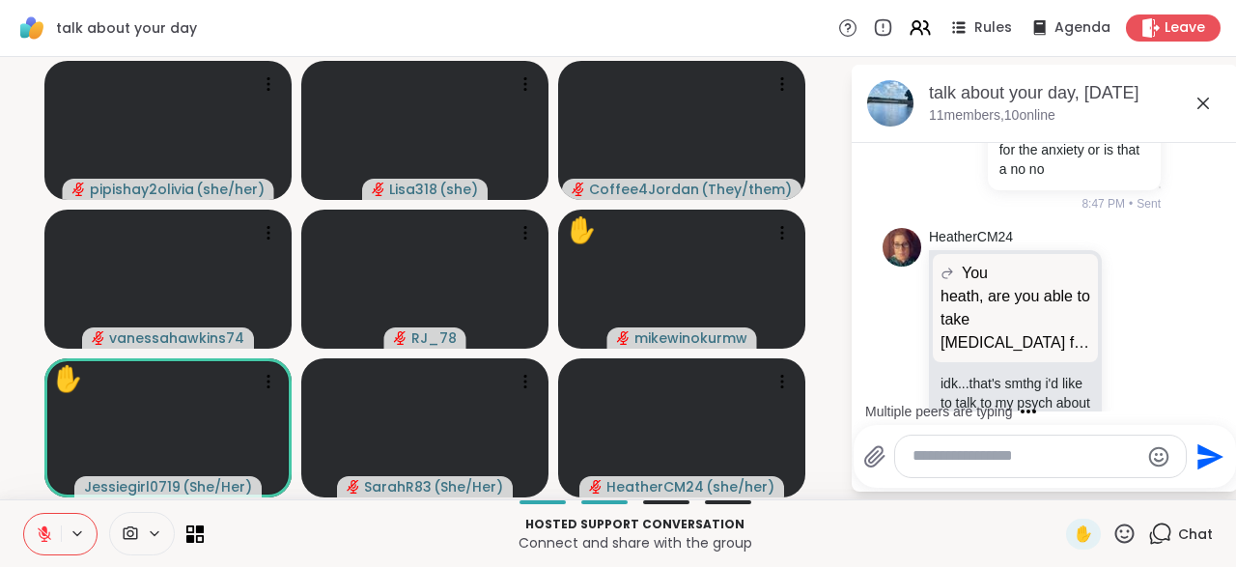
scroll to position [15252, 0]
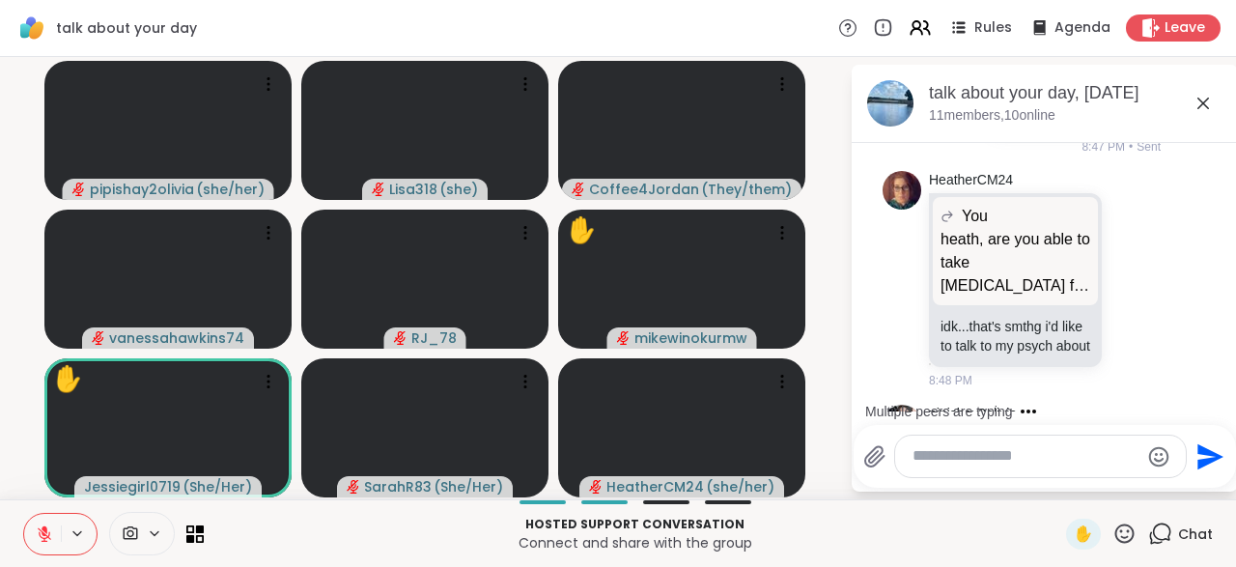
click at [1123, 485] on div at bounding box center [1135, 496] width 60 height 23
click at [1134, 404] on div "pipishay2olivia @Lisa318 I also suffer magianie because small pressure from lef…" at bounding box center [1047, 496] width 236 height 184
click at [1133, 497] on icon at bounding box center [1135, 498] width 6 height 2
click at [1032, 446] on button "Select Reaction: Sad" at bounding box center [1024, 465] width 39 height 39
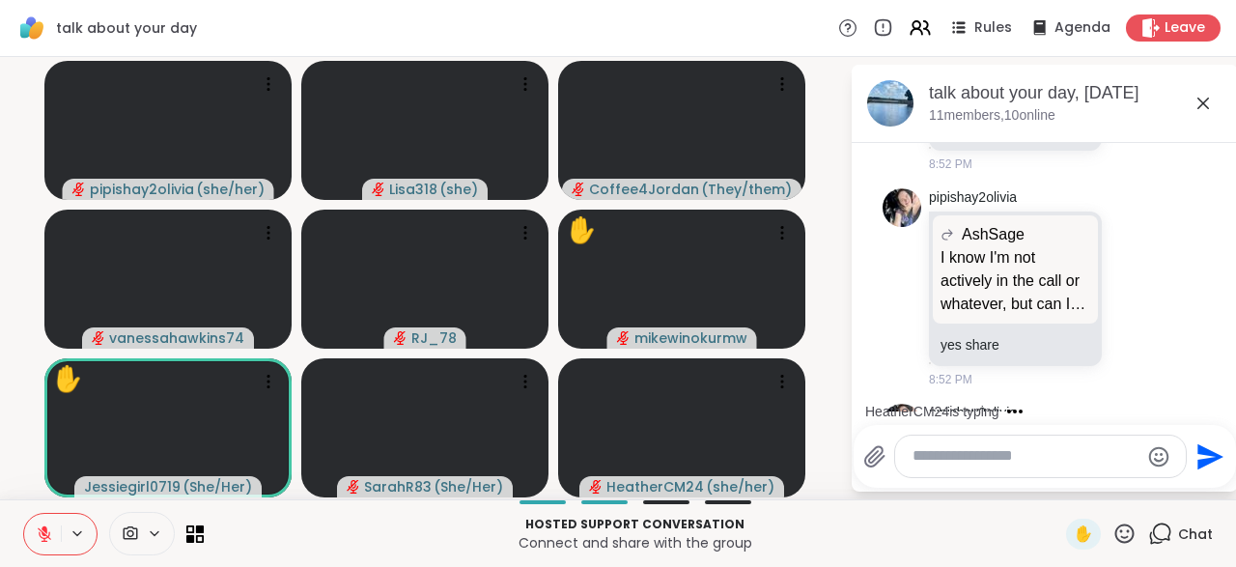
scroll to position [16142, 0]
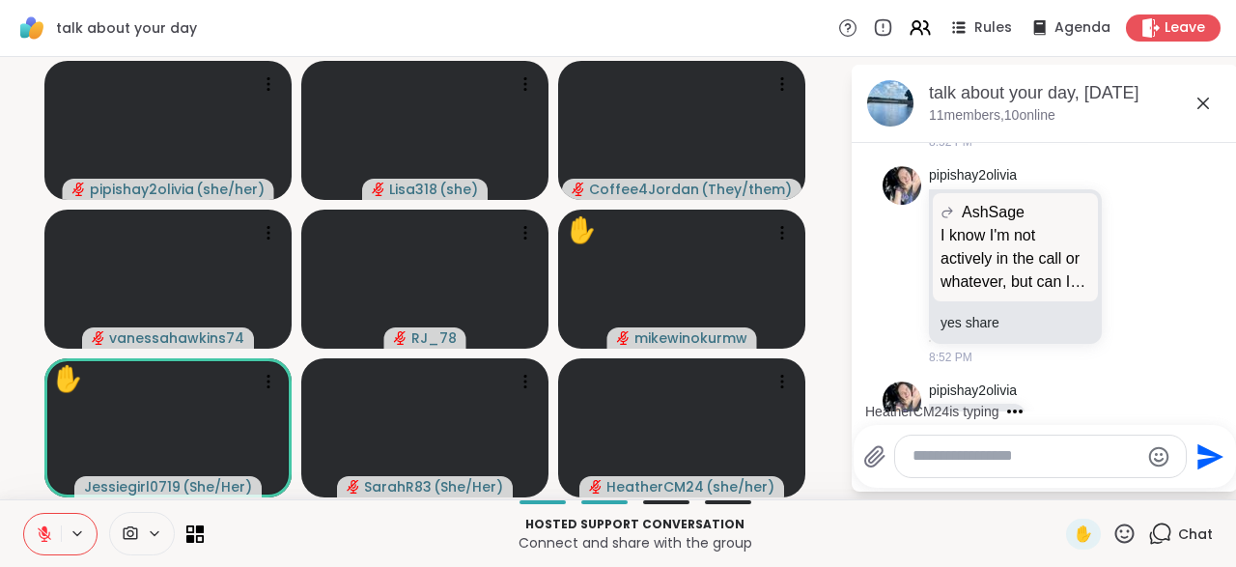
click at [932, 469] on div at bounding box center [1040, 456] width 291 height 42
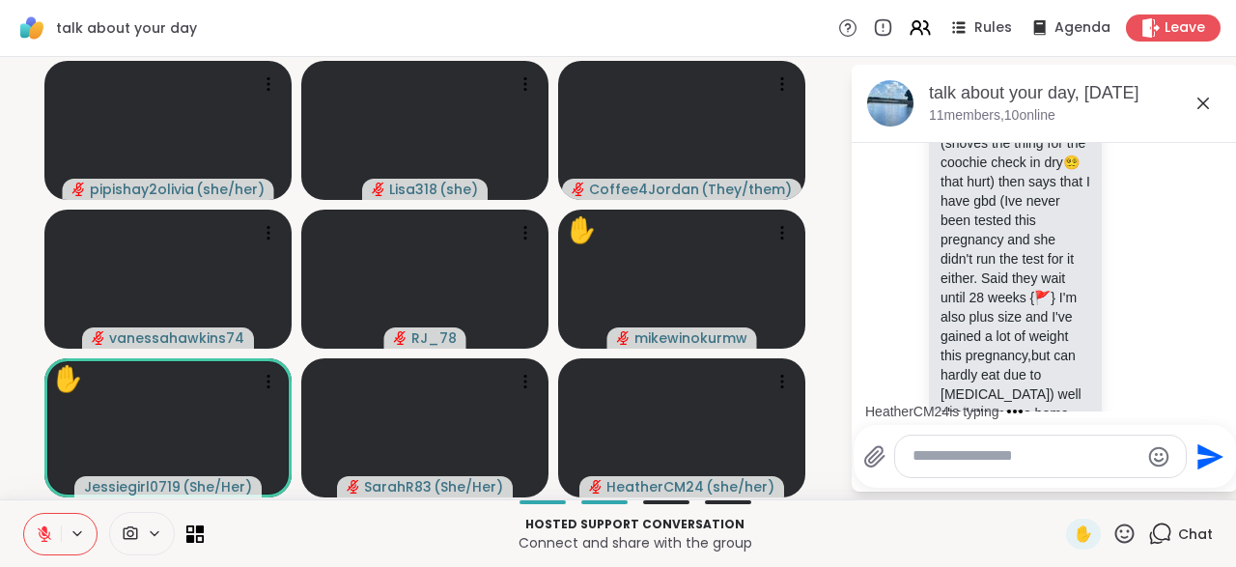
click at [937, 455] on textarea "Type your message" at bounding box center [1025, 456] width 226 height 20
type textarea "**********"
click at [1197, 469] on icon "Send" at bounding box center [1210, 456] width 26 height 26
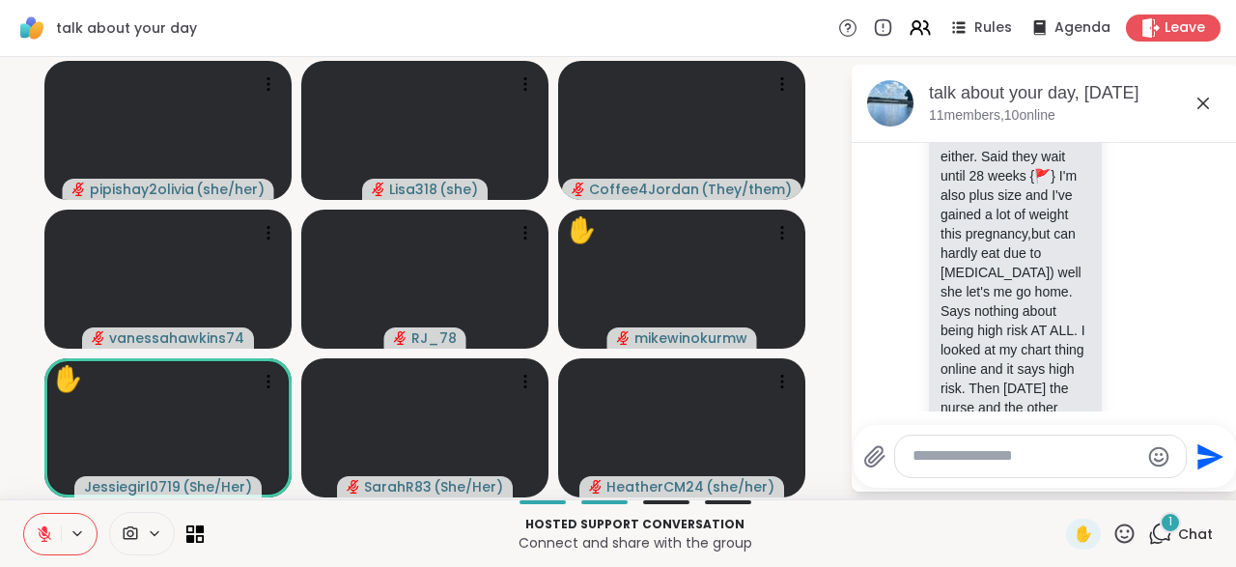
scroll to position [17704, 0]
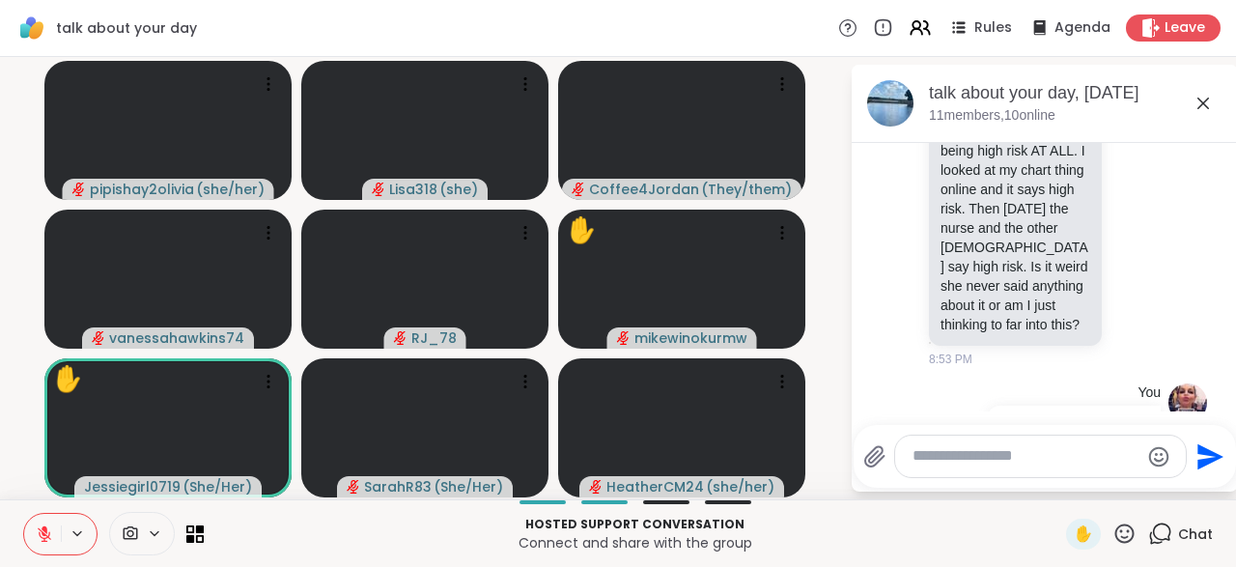
click at [983, 566] on div "Select Reaction: Heart" at bounding box center [981, 575] width 17 height 17
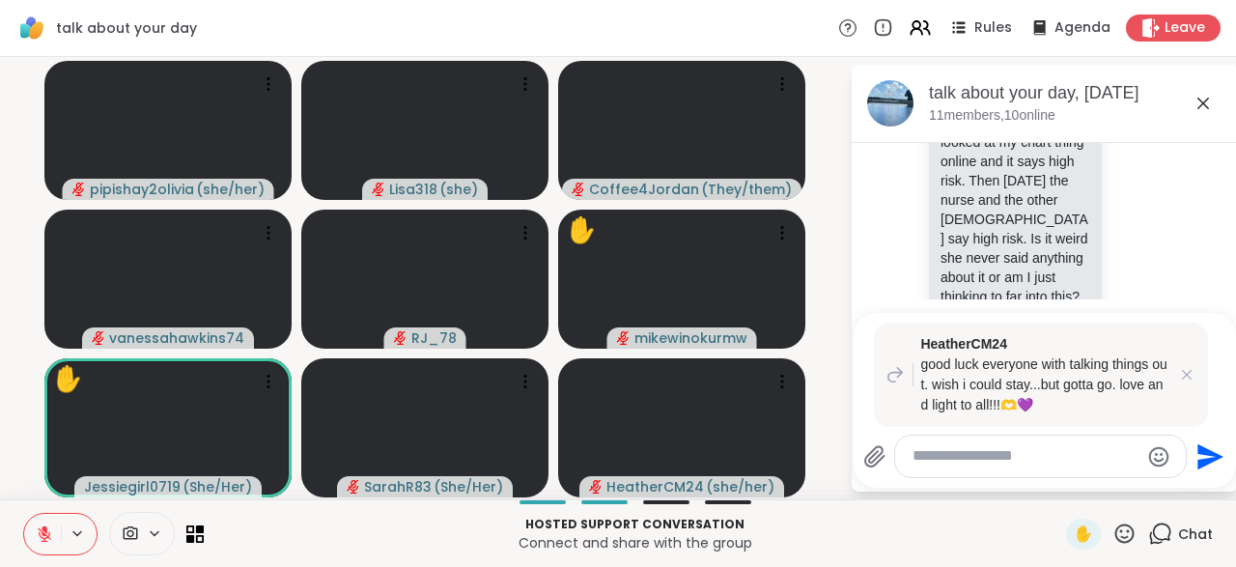
type textarea "*"
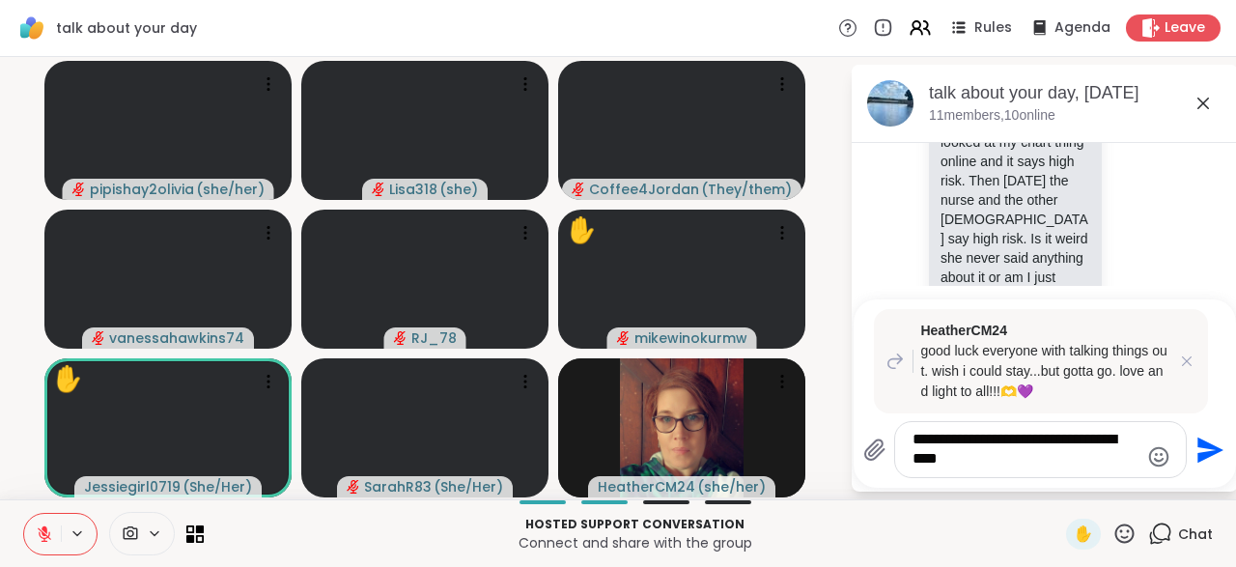
type textarea "**********"
click at [1195, 468] on button "Send" at bounding box center [1207, 449] width 43 height 43
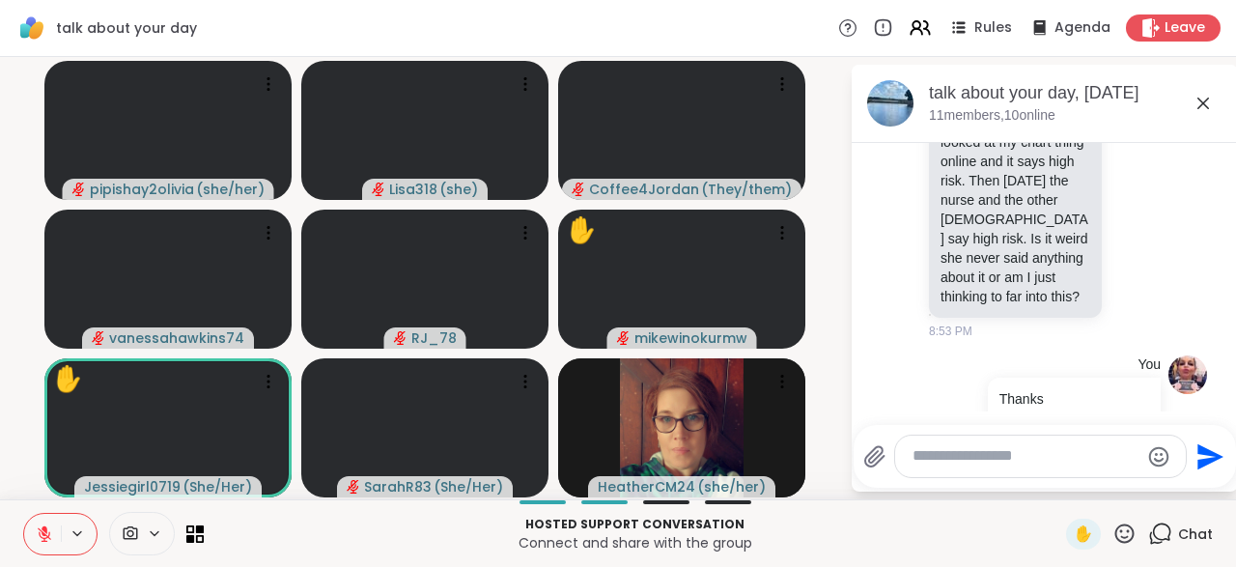
scroll to position [17964, 0]
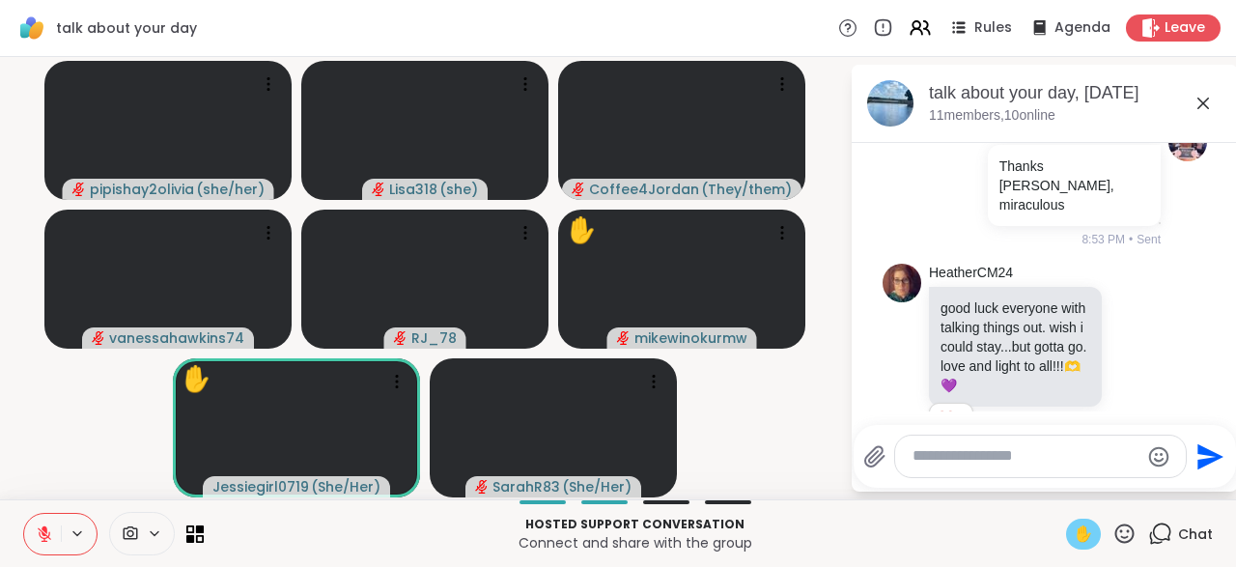
click at [1079, 540] on span "✋" at bounding box center [1082, 533] width 19 height 23
click at [960, 464] on textarea "Type your message" at bounding box center [1025, 456] width 226 height 20
type textarea "**********"
click at [1197, 460] on icon "Send" at bounding box center [1210, 456] width 26 height 26
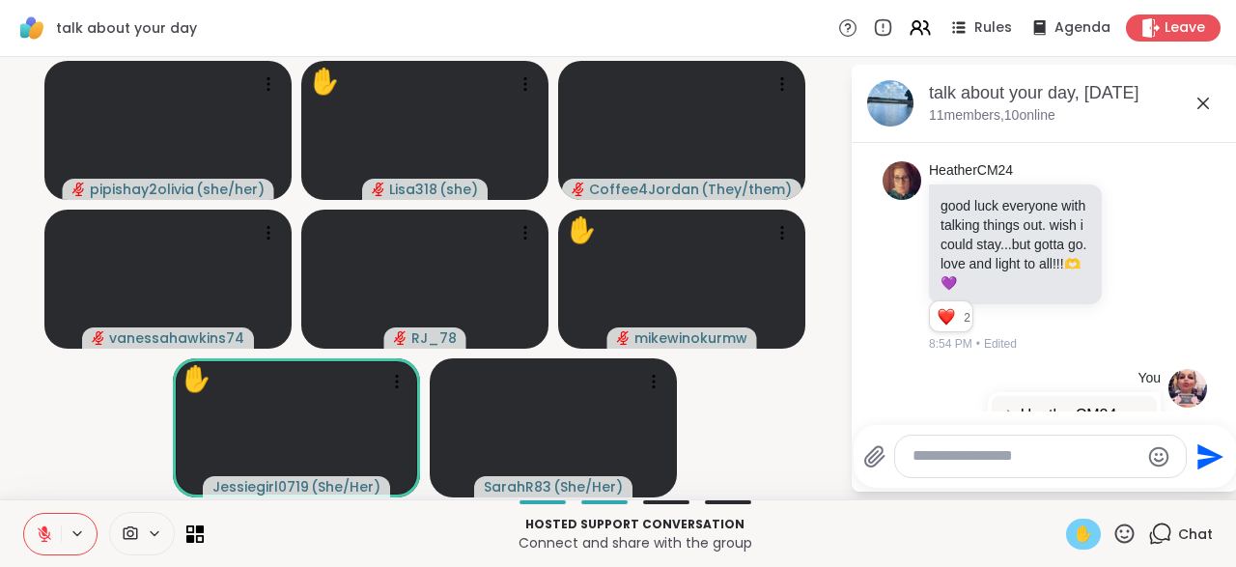
click at [1161, 467] on icon "Emoji picker" at bounding box center [1158, 456] width 23 height 23
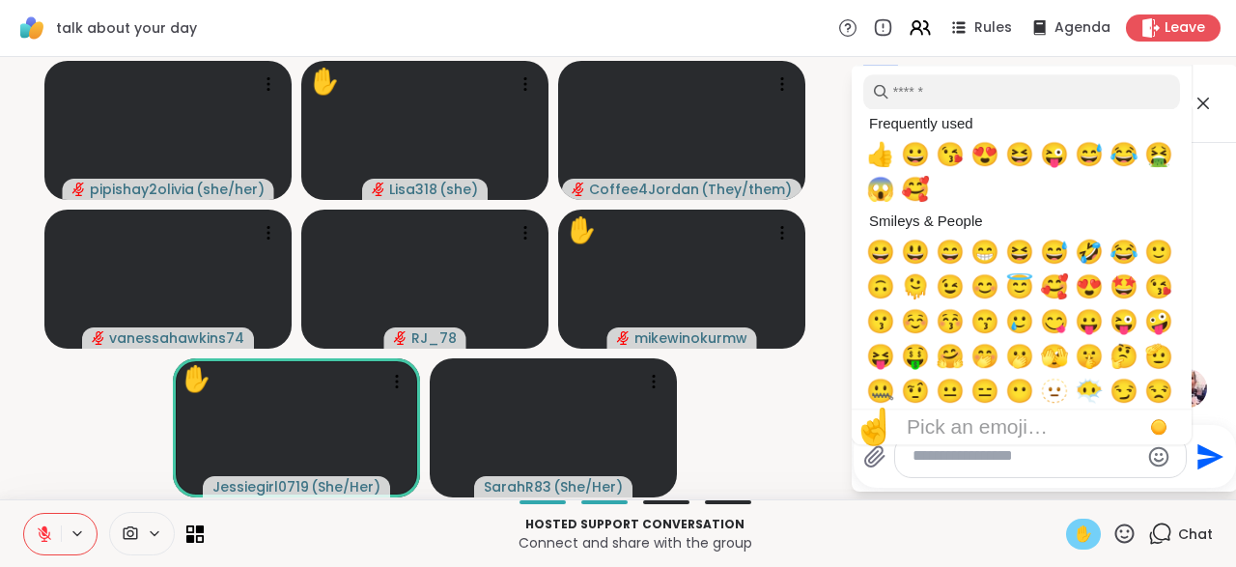
click at [913, 265] on span "😃" at bounding box center [915, 251] width 29 height 27
type textarea "**"
click at [1194, 464] on icon "Send" at bounding box center [1207, 456] width 31 height 31
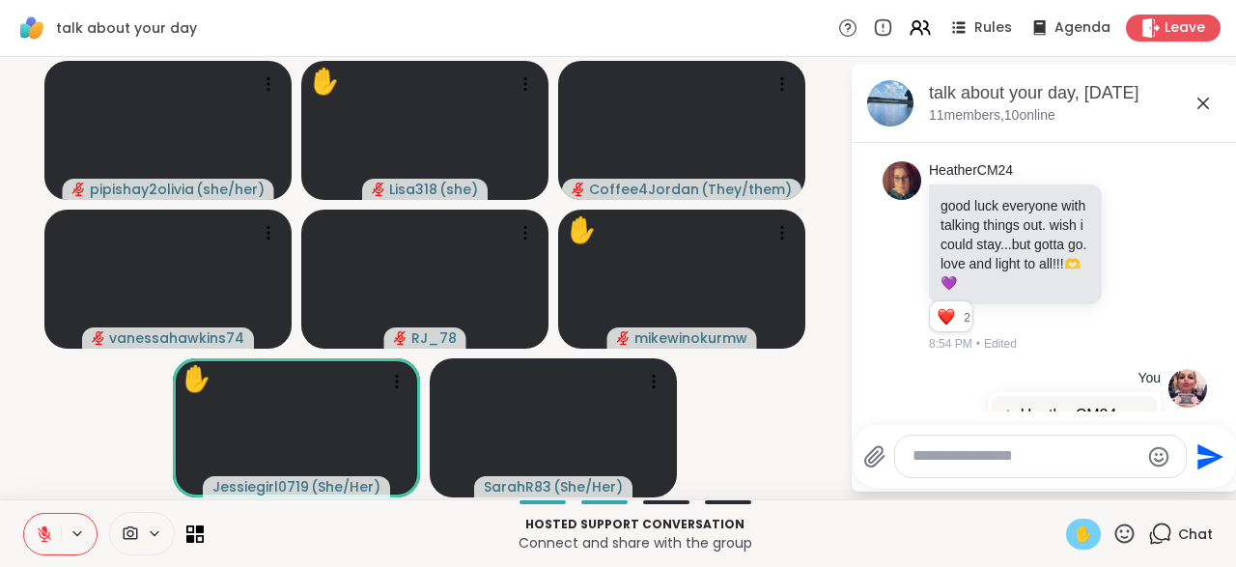
scroll to position [18169, 0]
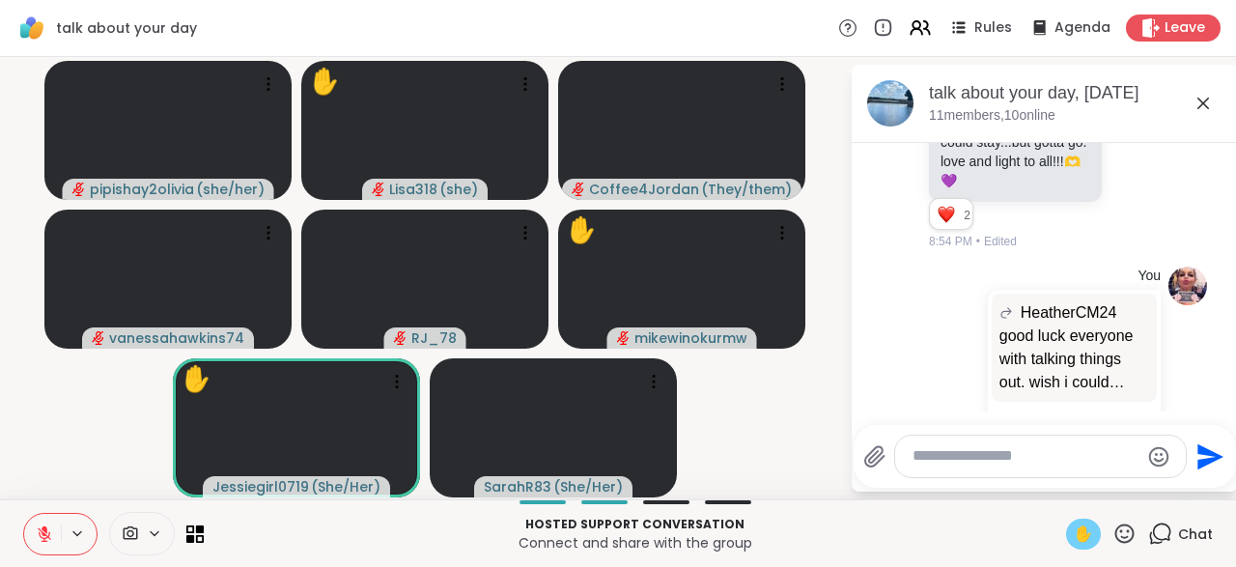
click at [928, 461] on textarea "Type your message" at bounding box center [1025, 456] width 226 height 20
click at [928, 462] on textarea "Type your message" at bounding box center [1025, 456] width 226 height 20
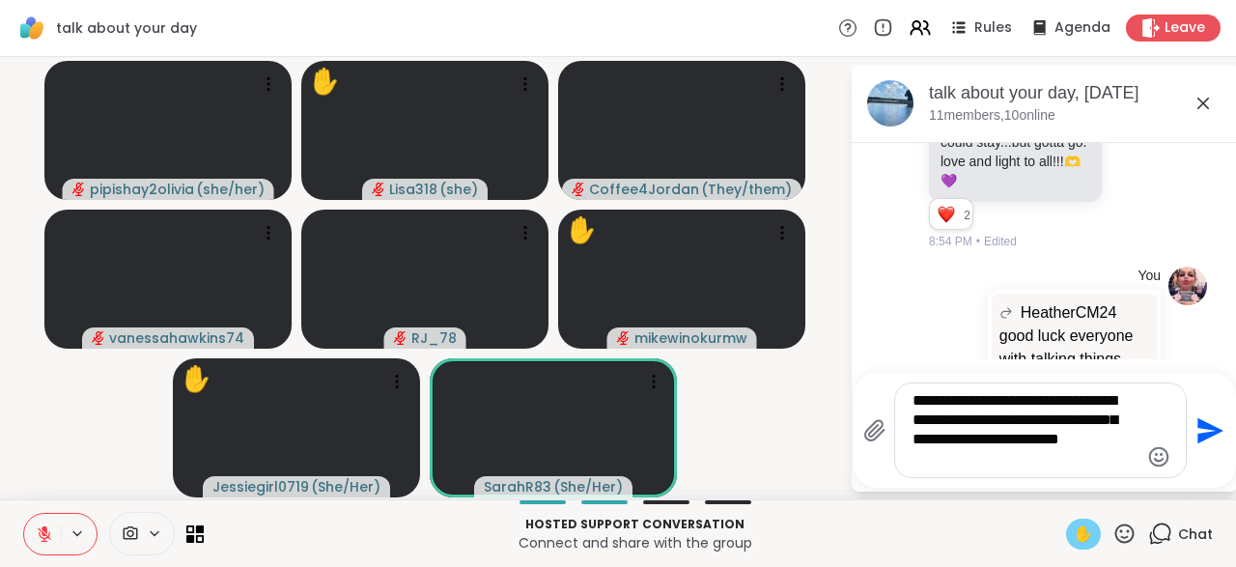
type textarea "**********"
click at [1192, 446] on icon "Send" at bounding box center [1207, 430] width 31 height 31
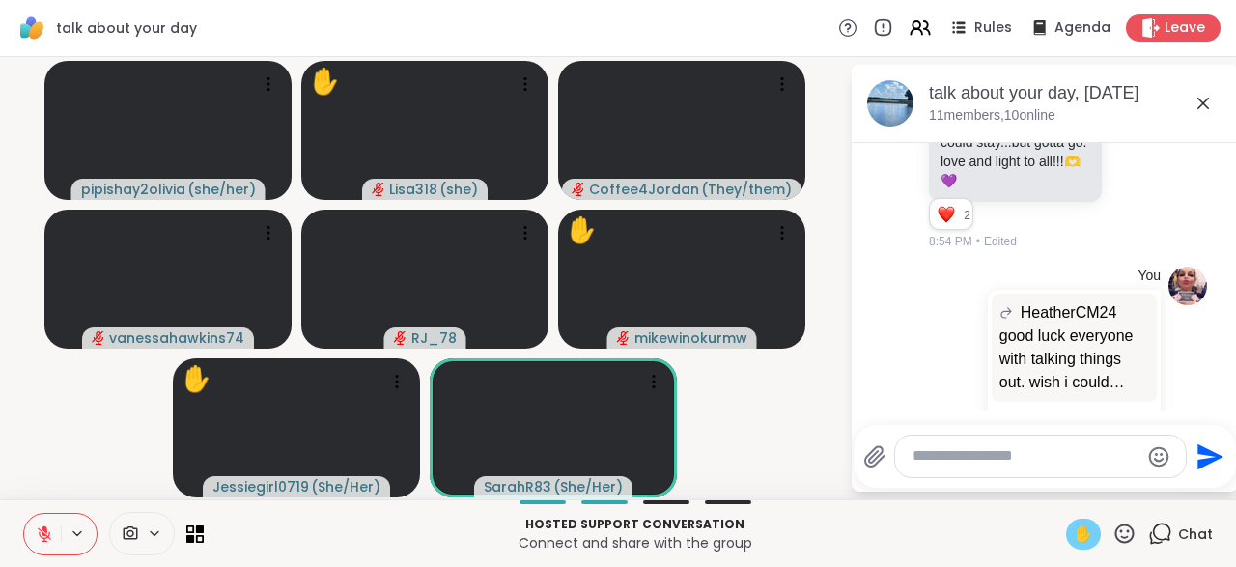
scroll to position [18348, 0]
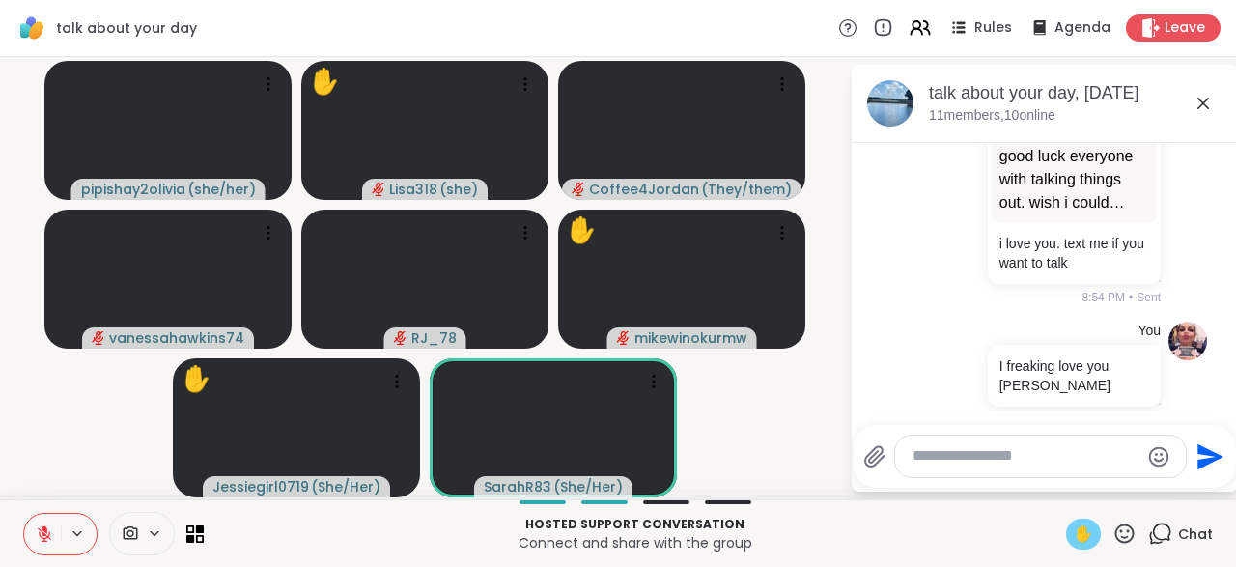
click at [931, 458] on textarea "Type your message" at bounding box center [1025, 456] width 226 height 20
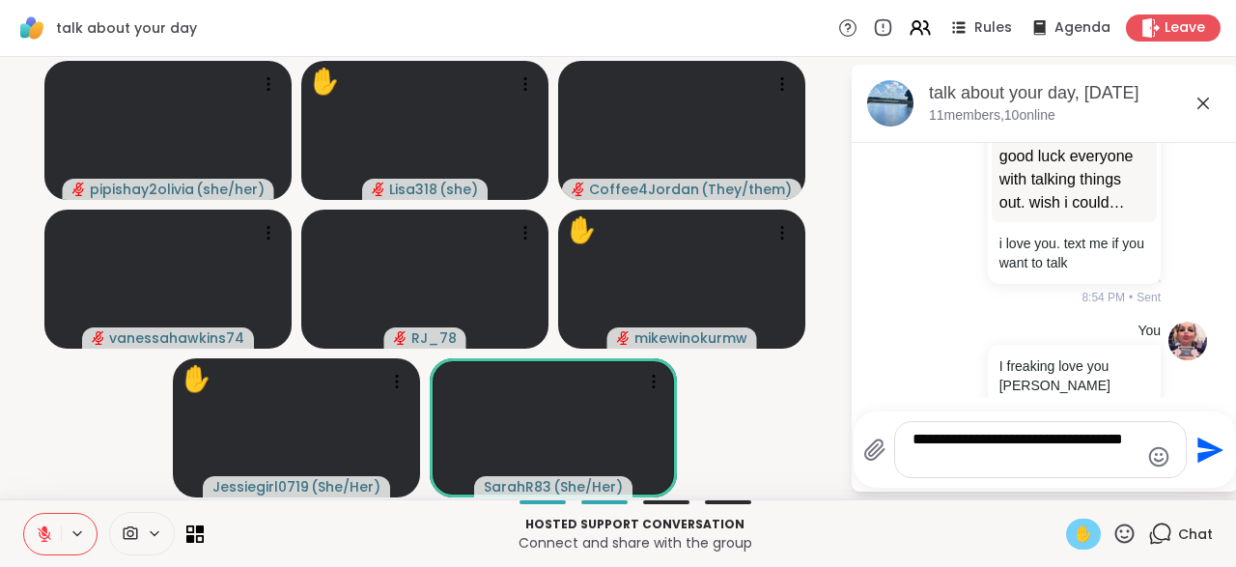
type textarea "**********"
click at [1198, 460] on icon "Send" at bounding box center [1210, 449] width 26 height 26
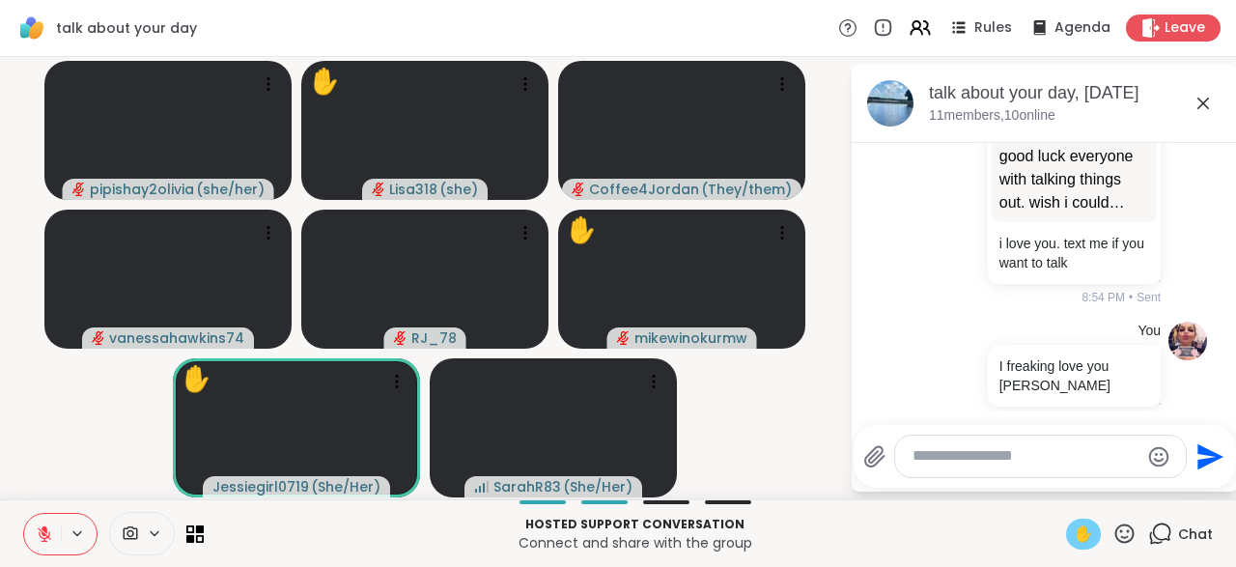
click at [1001, 468] on div at bounding box center [1040, 456] width 291 height 42
click at [945, 453] on textarea "Type your message" at bounding box center [1025, 456] width 226 height 20
type textarea "**********"
click at [1208, 465] on icon "Send" at bounding box center [1207, 456] width 31 height 31
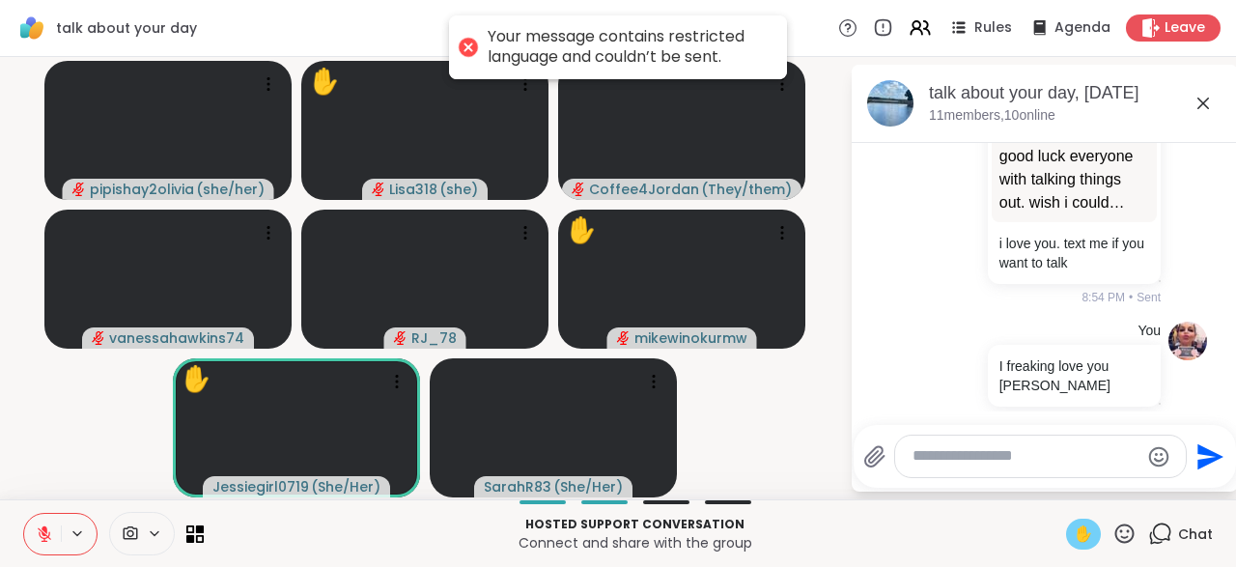
click at [475, 51] on div at bounding box center [468, 47] width 27 height 27
click at [486, 55] on div "Your message contains restricted language and couldn’t be sent." at bounding box center [618, 47] width 338 height 64
click at [472, 53] on div at bounding box center [468, 47] width 27 height 27
click at [466, 51] on div at bounding box center [468, 47] width 27 height 27
click at [717, 48] on div "Your message contains restricted language and couldn’t be sent." at bounding box center [627, 47] width 280 height 41
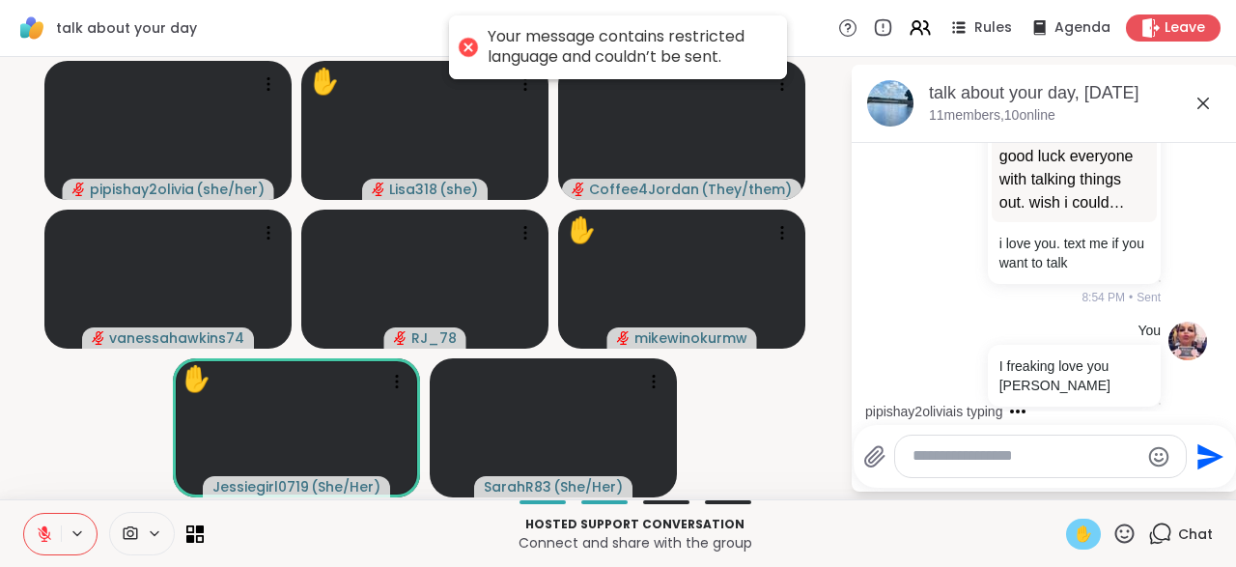
click at [984, 473] on div at bounding box center [1040, 456] width 291 height 42
click at [941, 462] on textarea "Type your message" at bounding box center [1025, 456] width 226 height 20
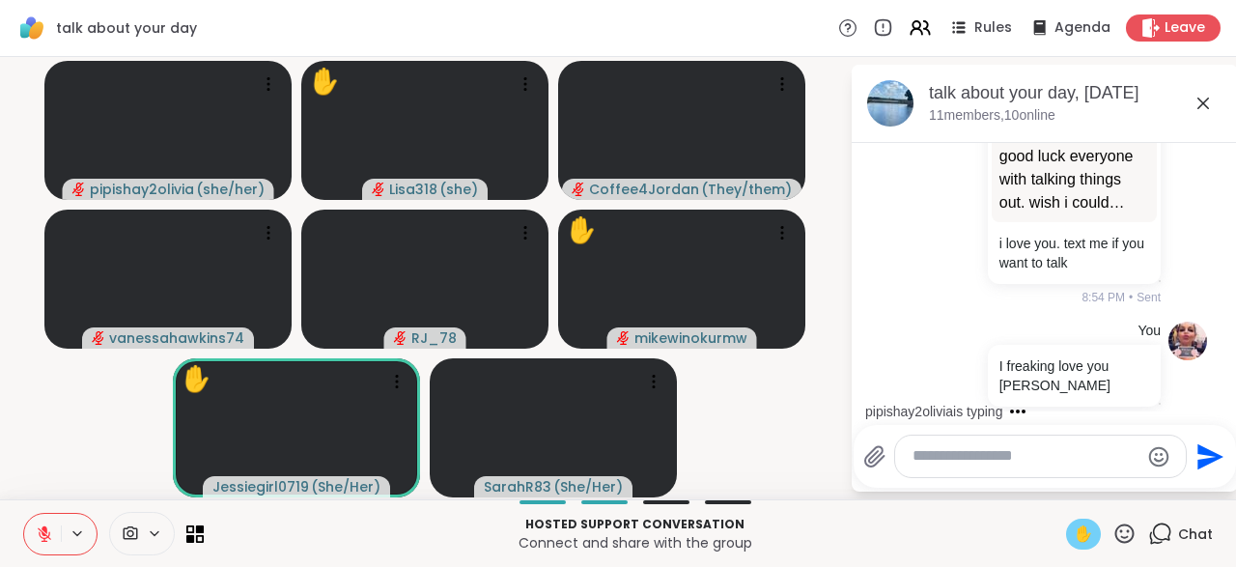
click at [930, 456] on textarea "Type your message" at bounding box center [1025, 456] width 226 height 20
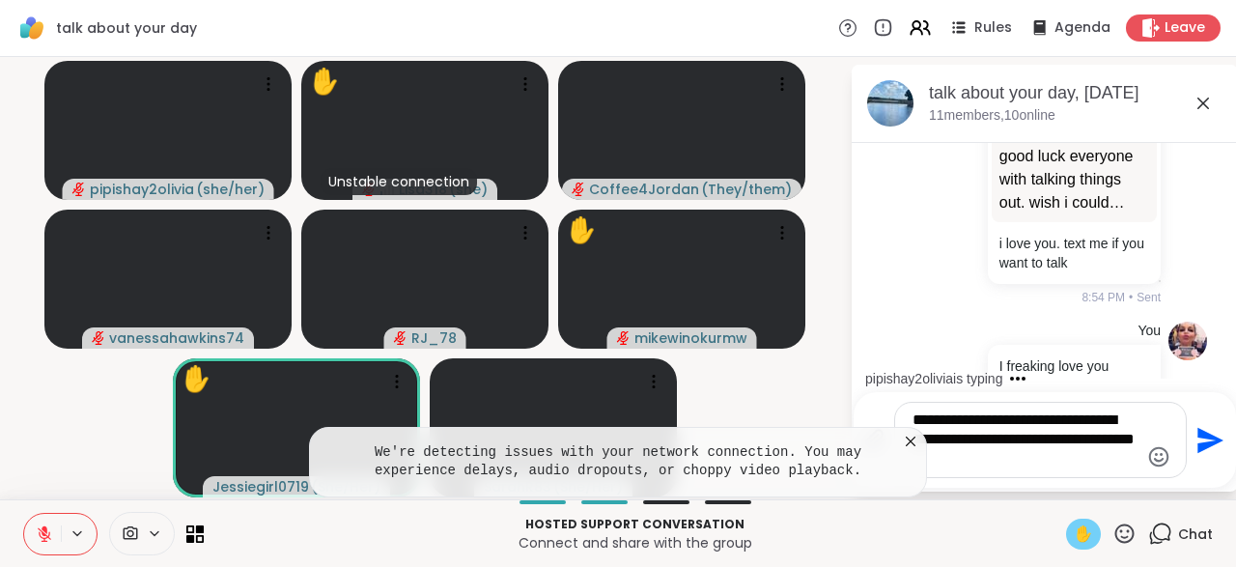
type textarea "**********"
click at [1197, 448] on icon "Send" at bounding box center [1210, 440] width 26 height 26
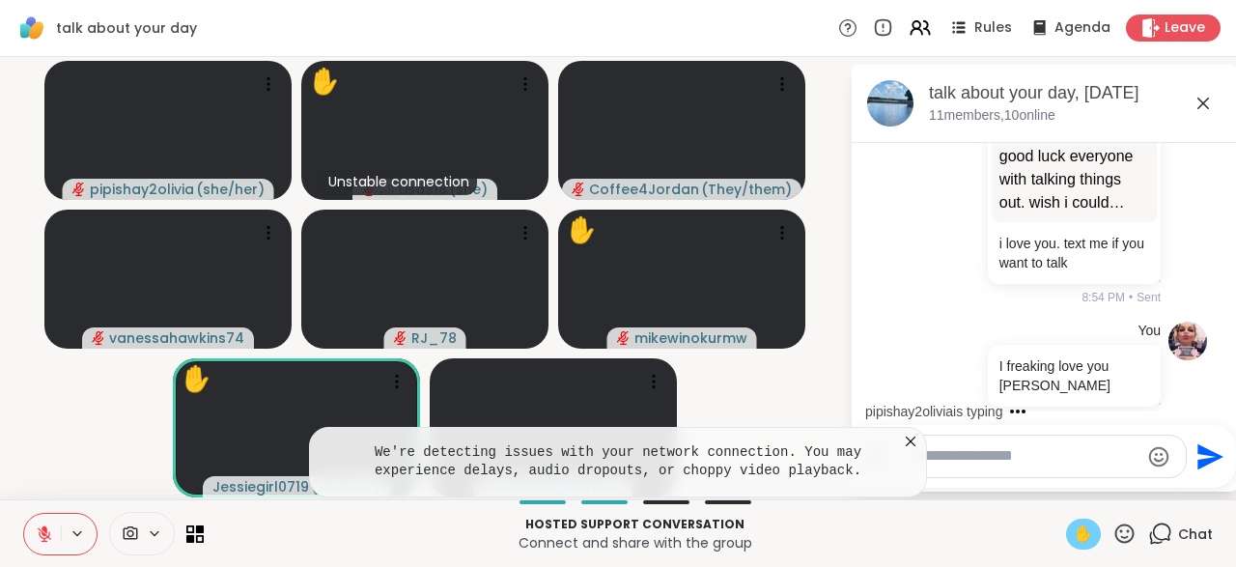
scroll to position [18489, 0]
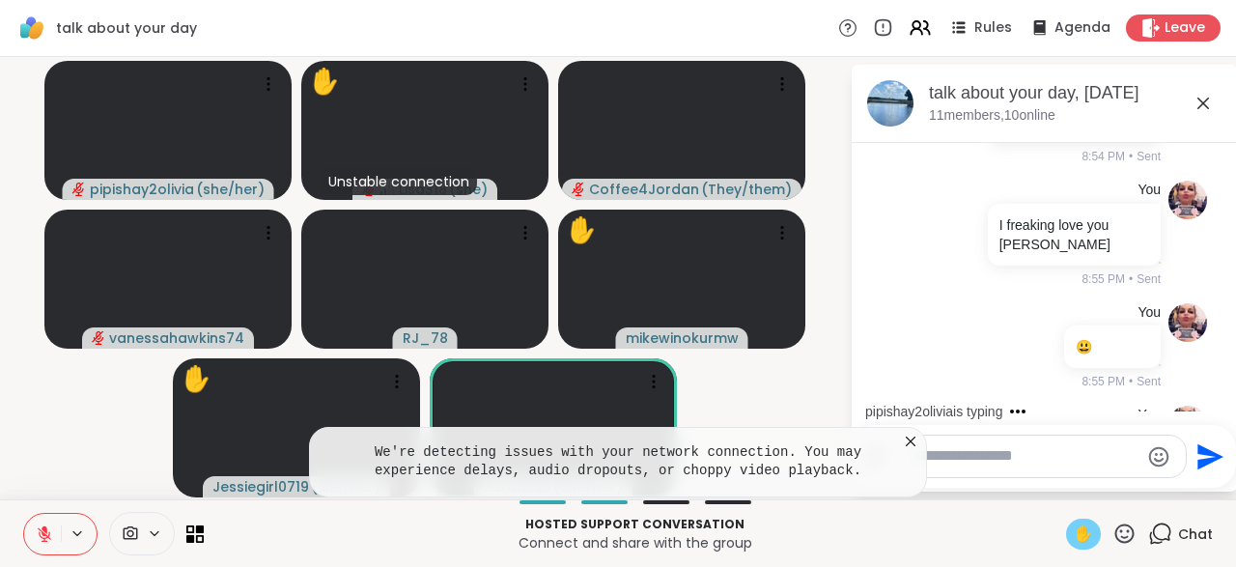
click at [899, 455] on pre "We're detecting issues with your network connection. You may experience delays,…" at bounding box center [617, 462] width 569 height 38
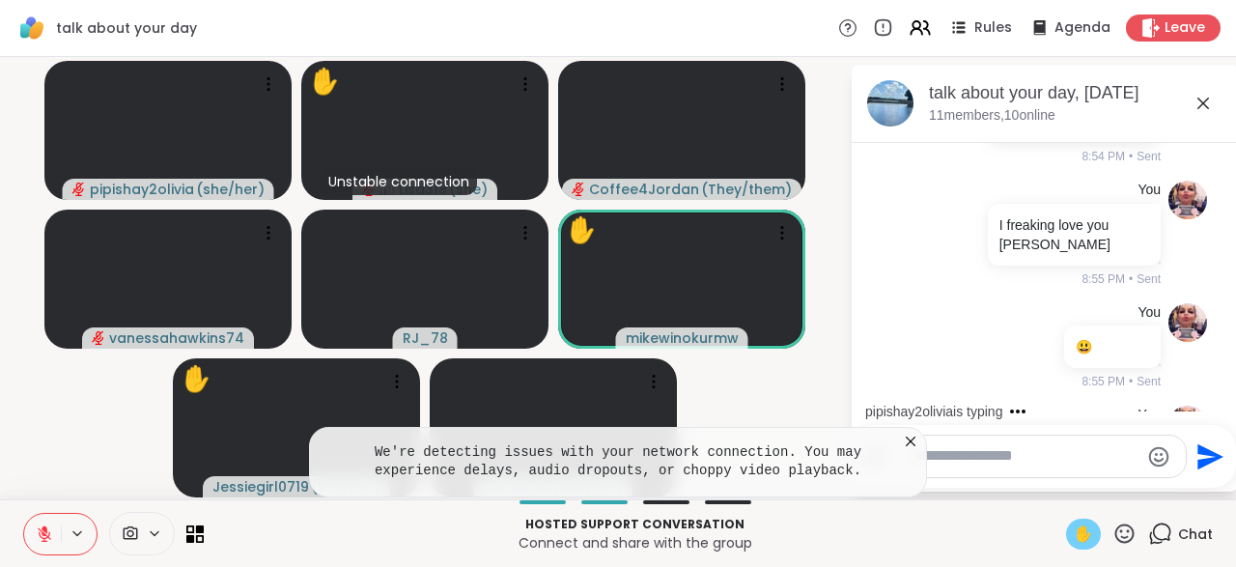
click at [914, 442] on icon at bounding box center [910, 440] width 19 height 19
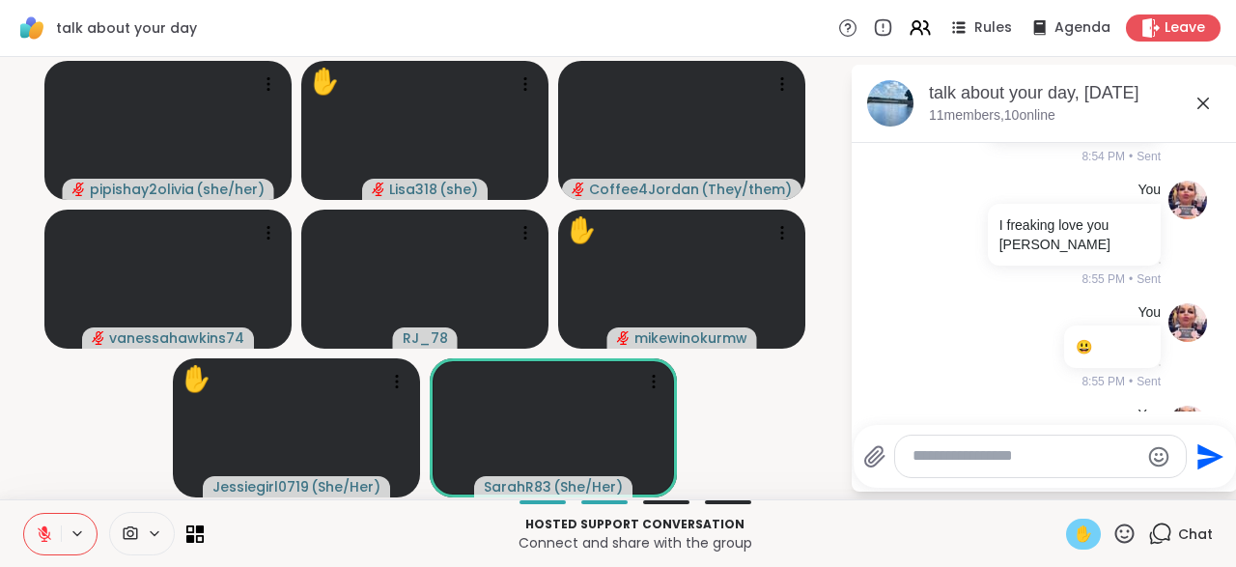
click at [42, 538] on icon at bounding box center [45, 534] width 14 height 14
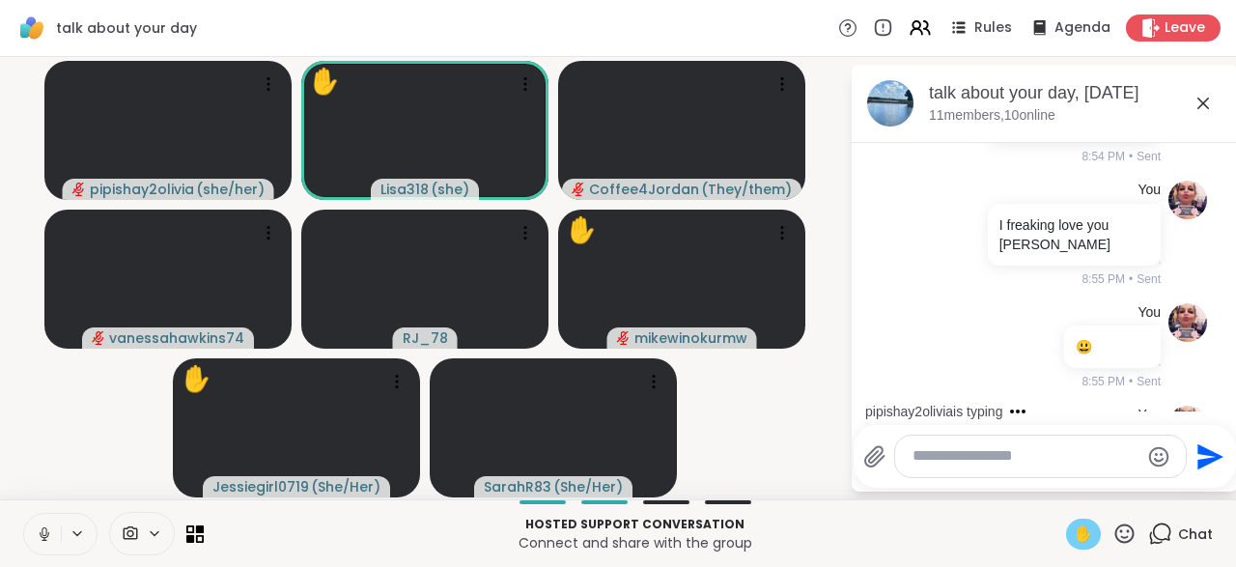
scroll to position [18517, 0]
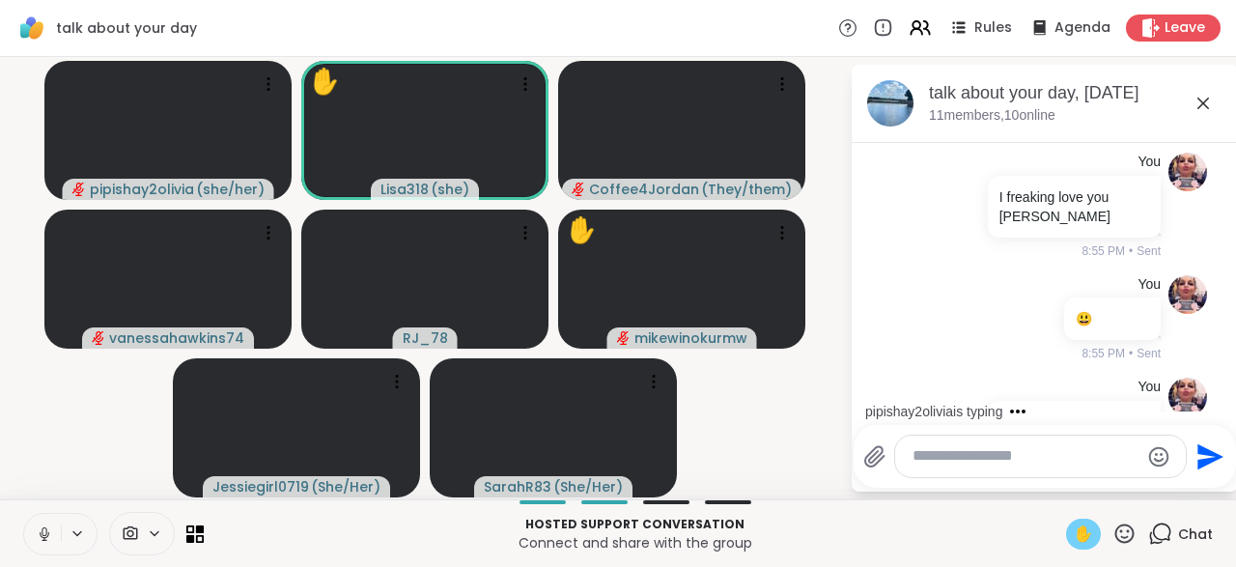
click at [1086, 533] on span "✋" at bounding box center [1082, 533] width 19 height 23
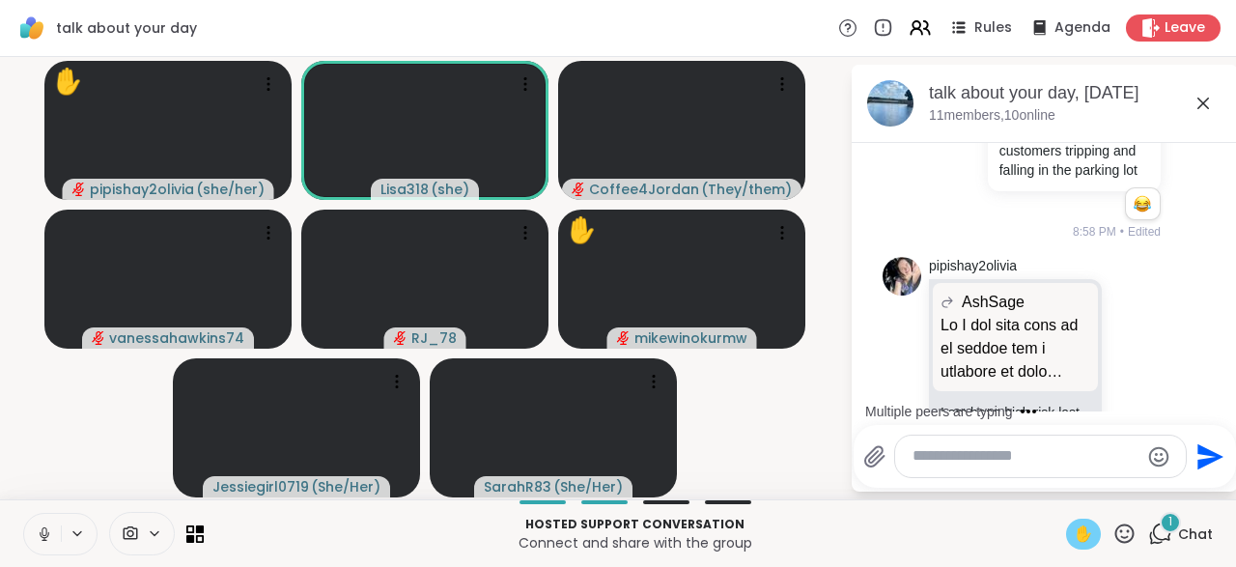
scroll to position [19214, 0]
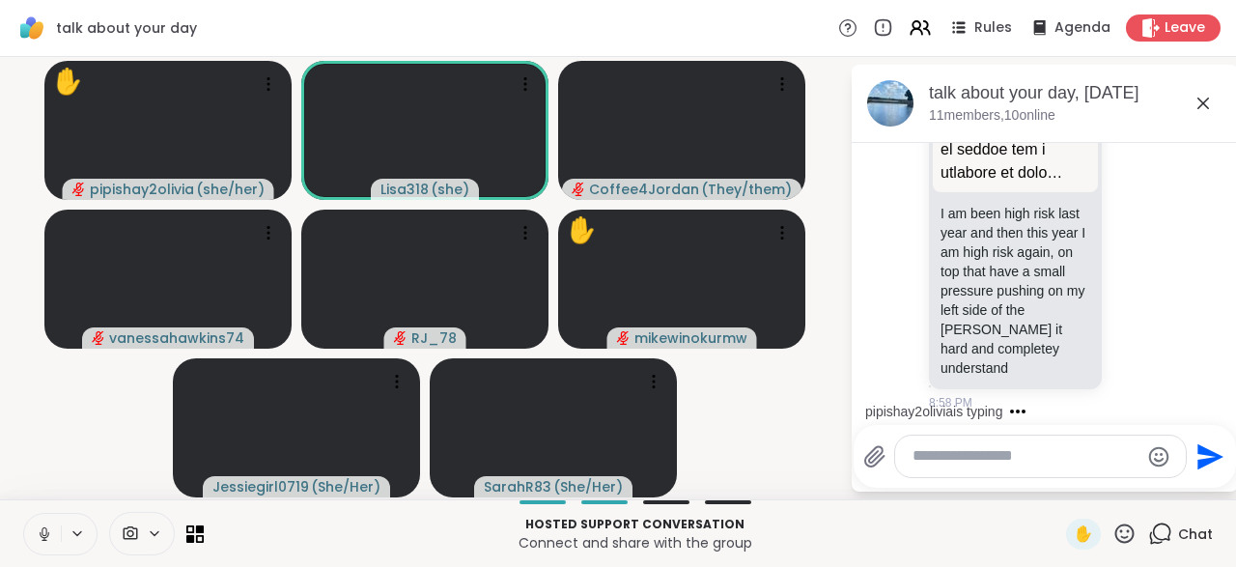
click at [53, 530] on button at bounding box center [42, 534] width 37 height 41
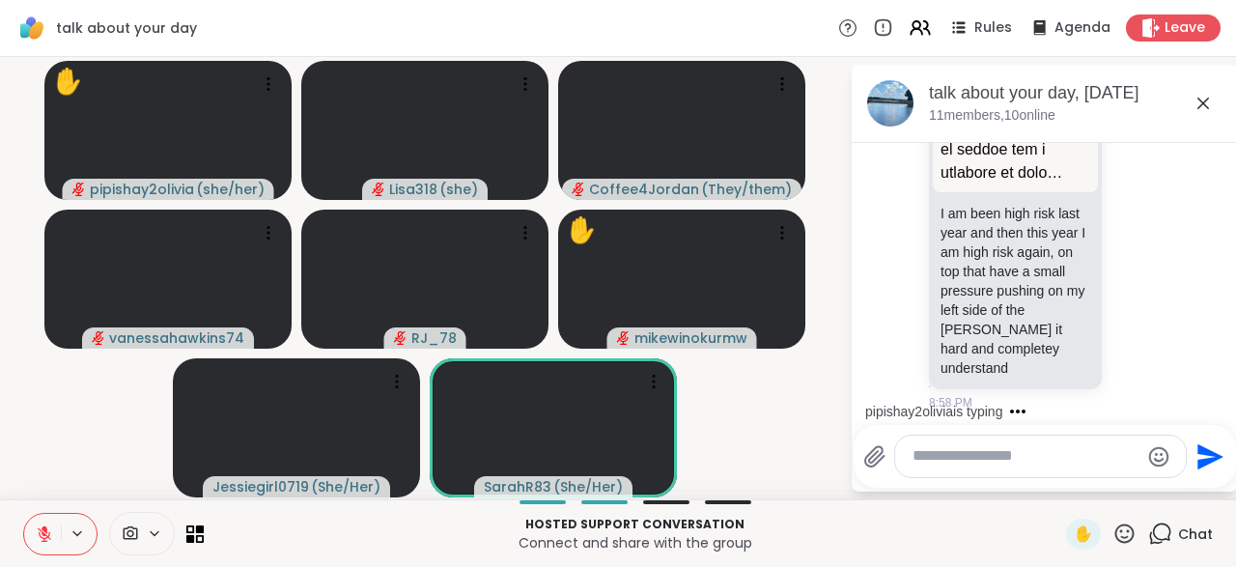
scroll to position [19425, 0]
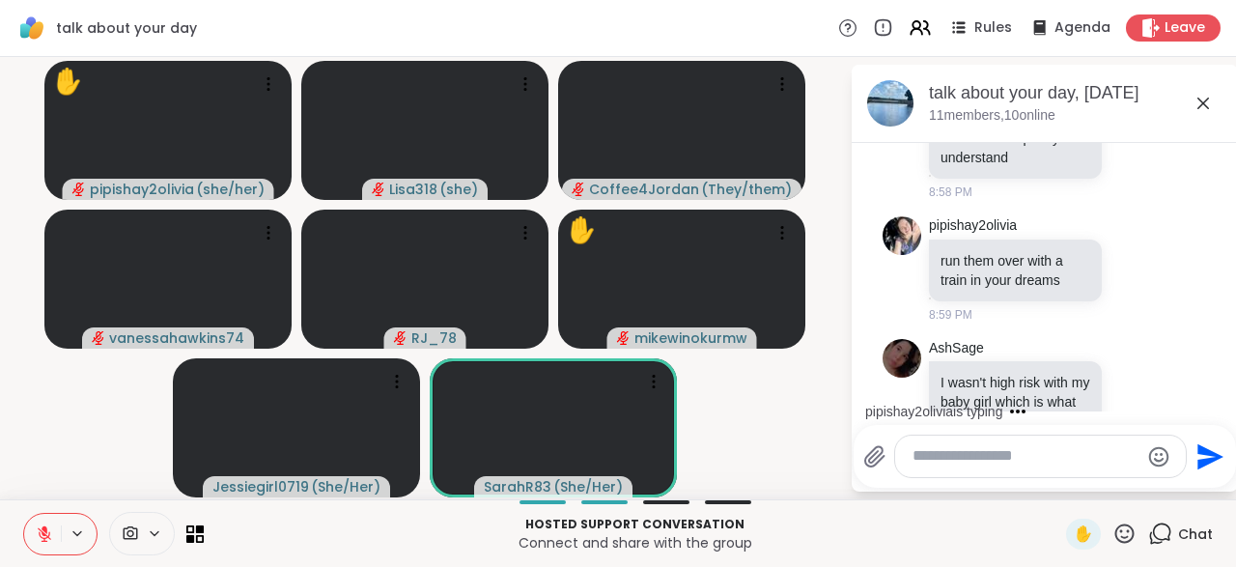
click at [1119, 543] on icon at bounding box center [1124, 533] width 24 height 24
click at [1058, 491] on span "❤️" at bounding box center [1067, 482] width 19 height 23
click at [1123, 537] on icon at bounding box center [1124, 532] width 19 height 19
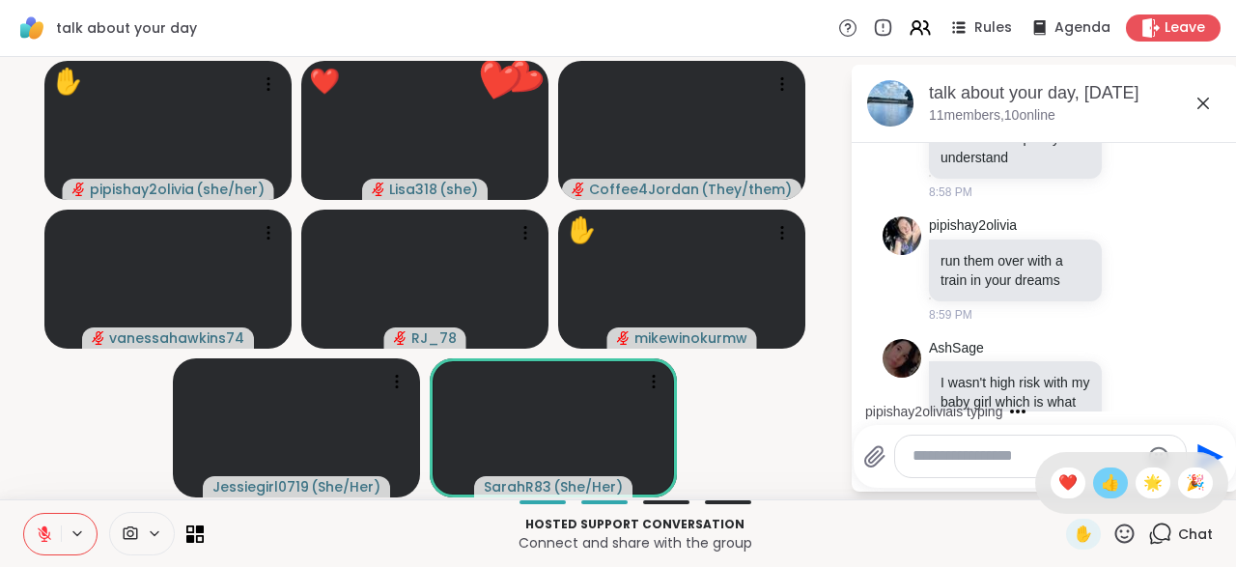
click at [1099, 498] on div "👍" at bounding box center [1110, 482] width 35 height 31
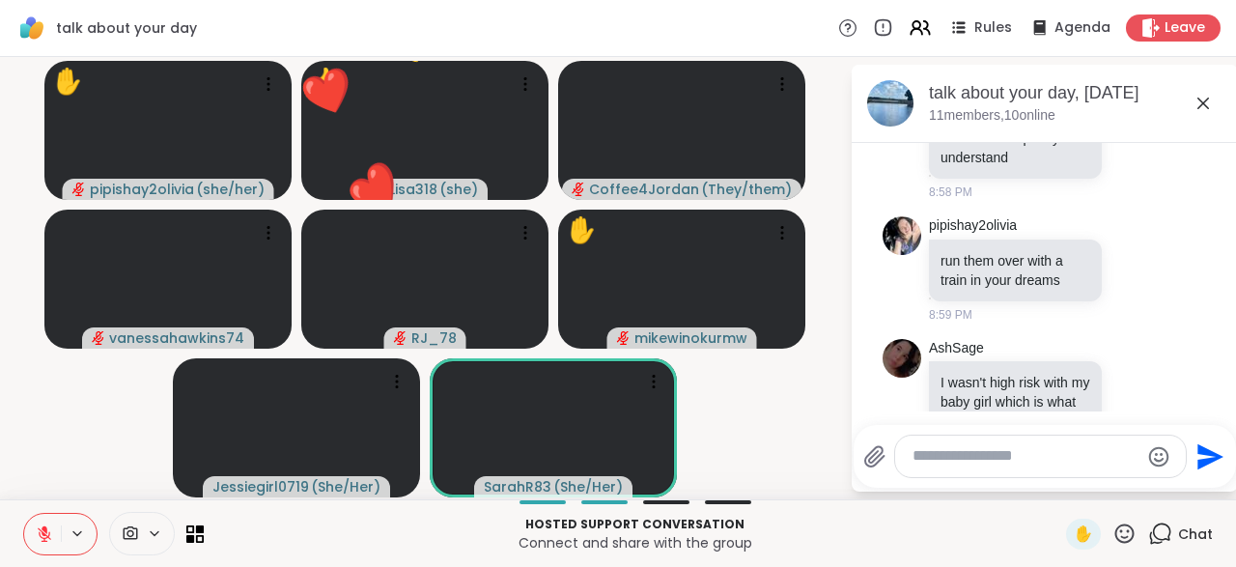
click at [1011, 462] on textarea "Type your message" at bounding box center [1025, 456] width 226 height 20
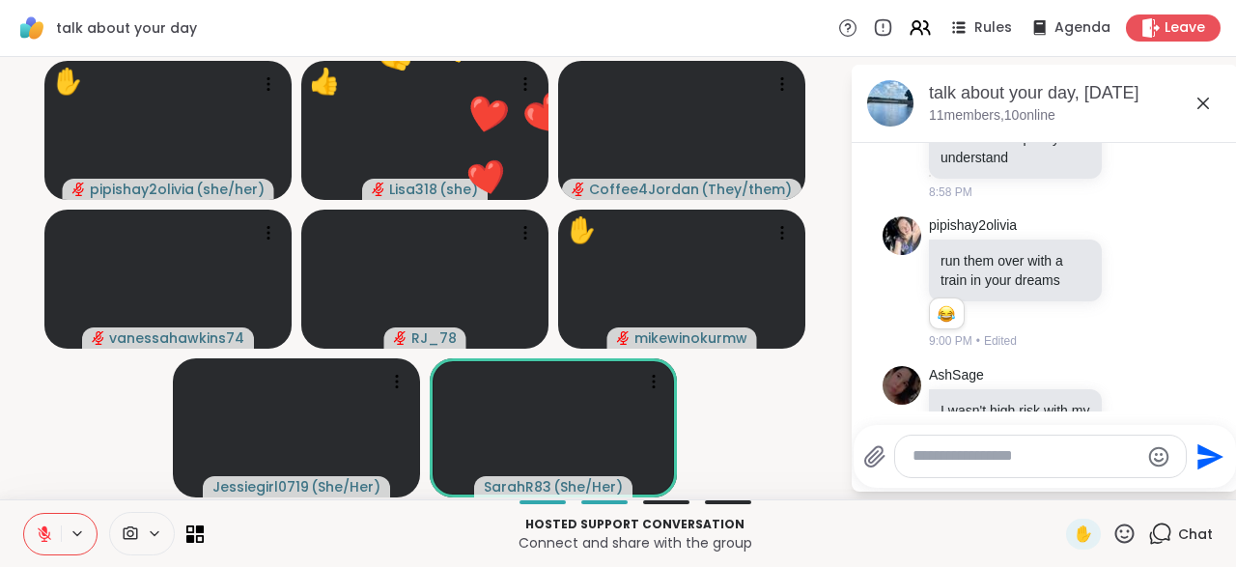
scroll to position [19452, 0]
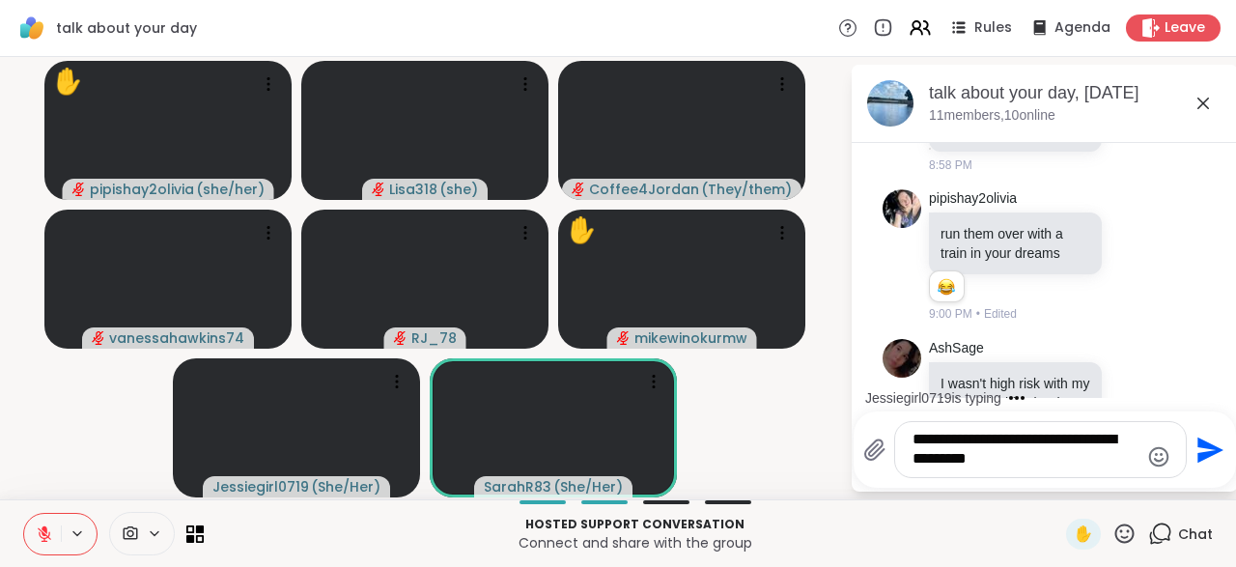
type textarea "**********"
click at [1199, 455] on icon "Send" at bounding box center [1210, 449] width 26 height 26
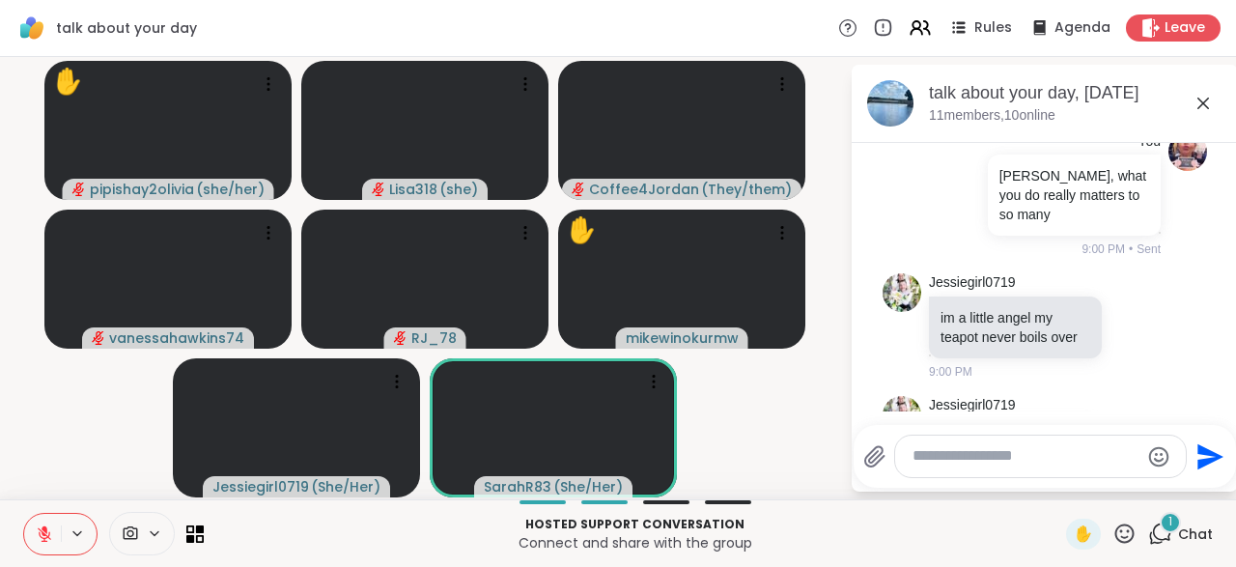
scroll to position [20097, 0]
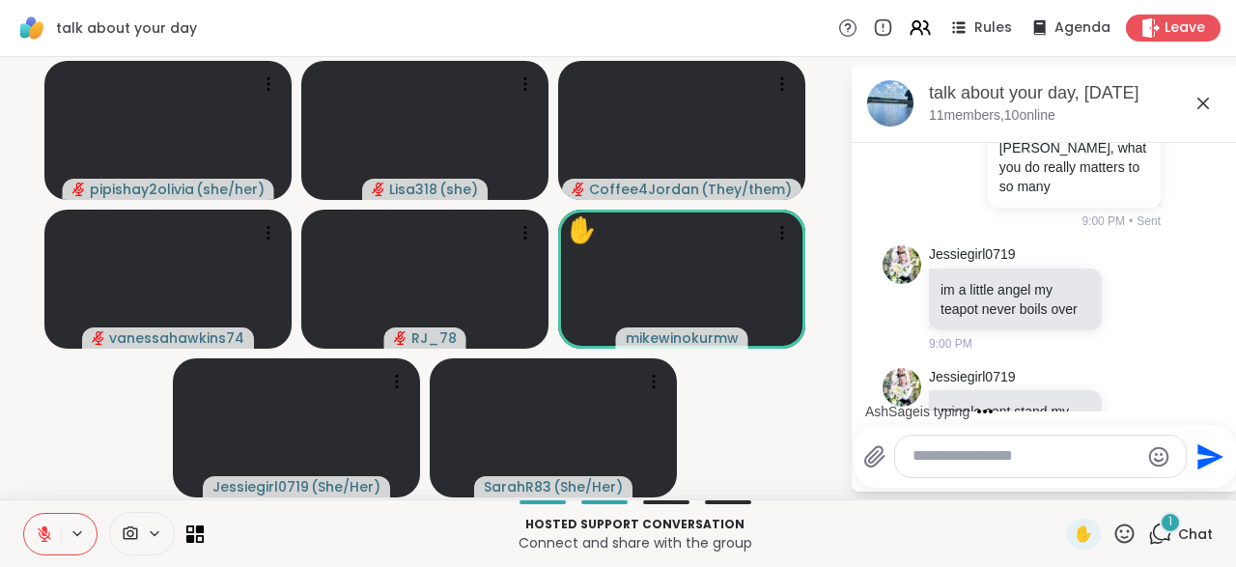
click at [1169, 539] on icon at bounding box center [1160, 533] width 24 height 24
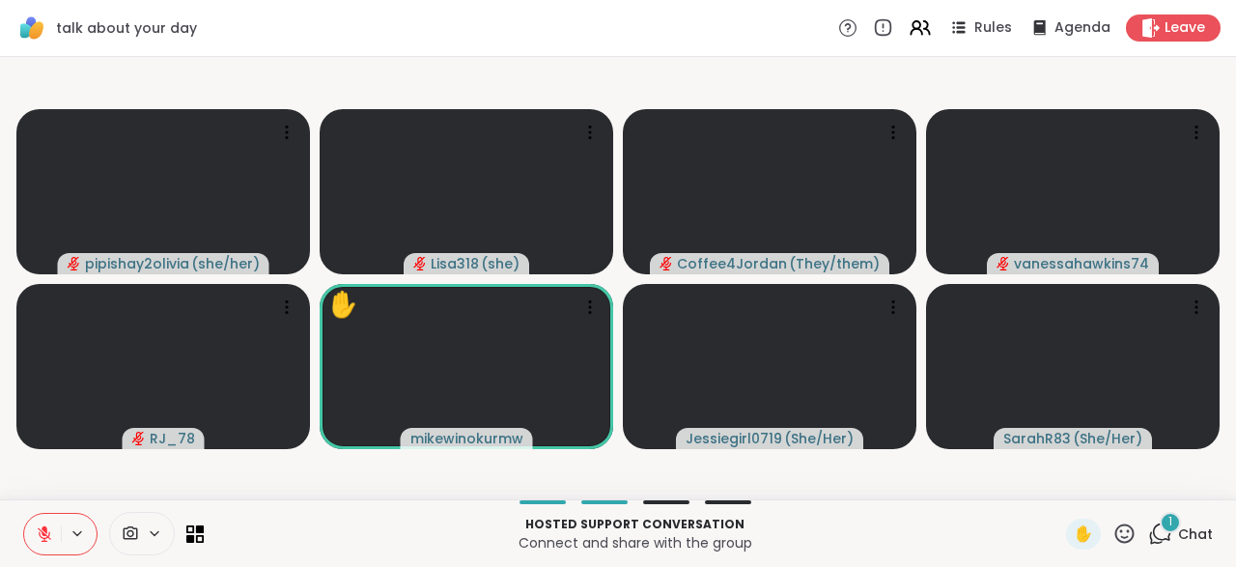
click at [1155, 538] on icon at bounding box center [1160, 533] width 24 height 24
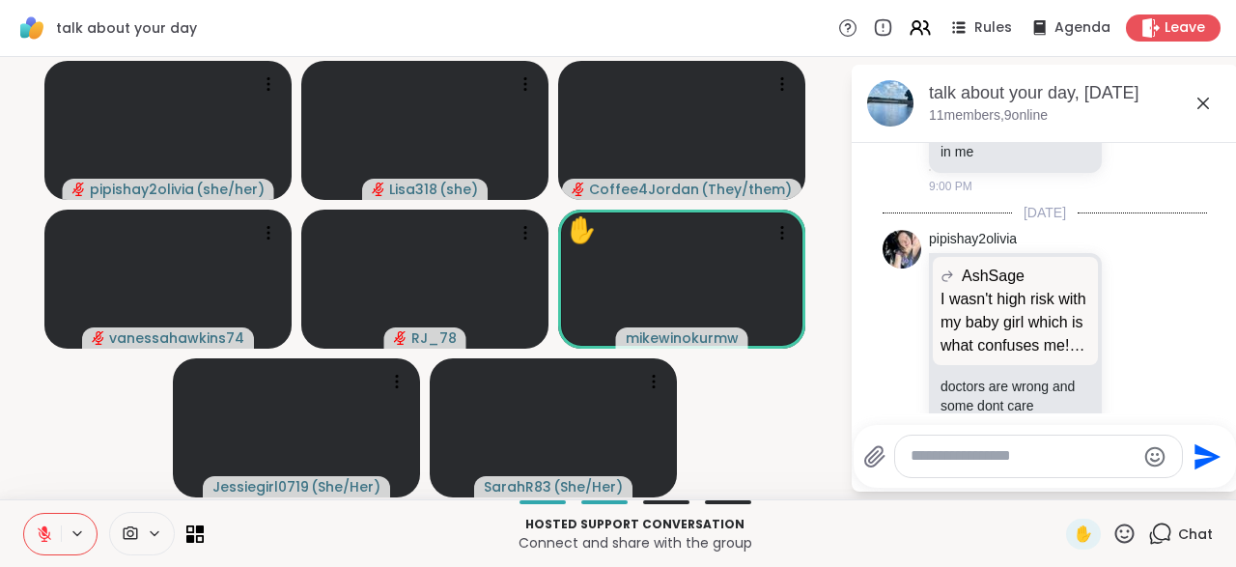
scroll to position [20375, 0]
click at [1125, 565] on div at bounding box center [1135, 576] width 60 height 23
click at [1115, 566] on icon at bounding box center [1114, 576] width 4 height 15
click at [1134, 566] on icon at bounding box center [1134, 576] width 17 height 19
click at [941, 536] on span "Select Reaction: Thumbs up" at bounding box center [938, 545] width 17 height 19
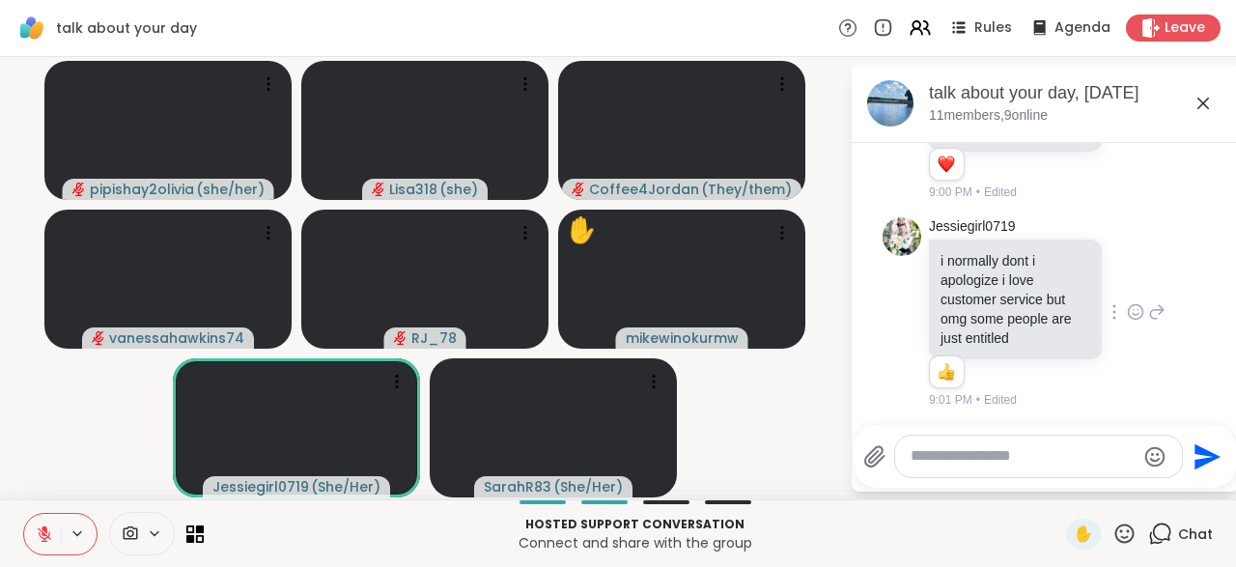
scroll to position [20678, 0]
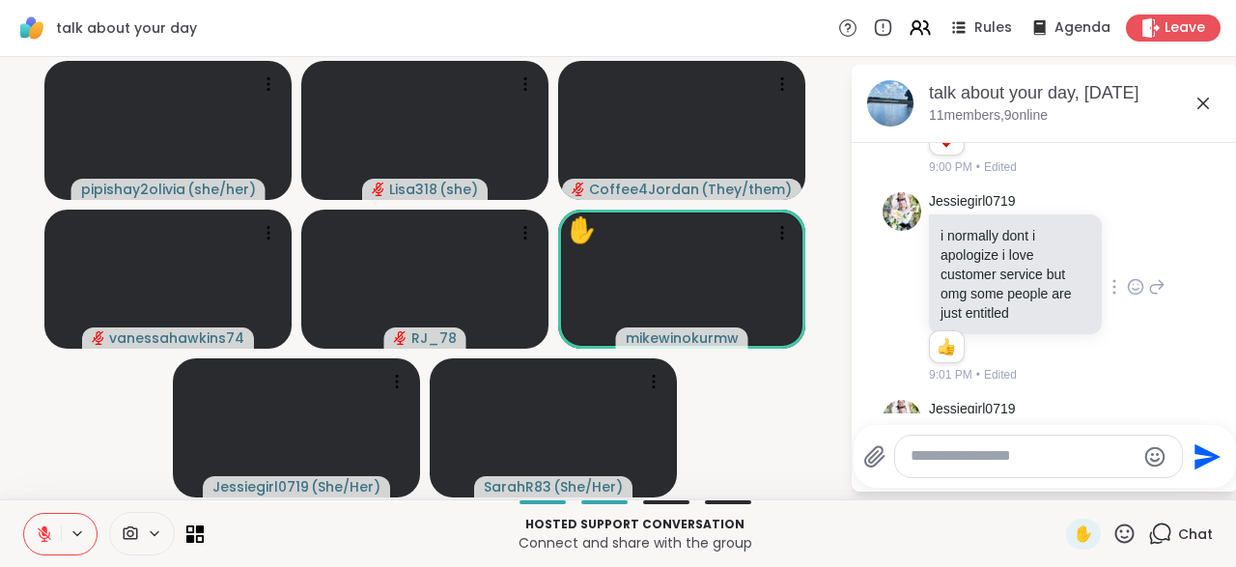
click at [932, 470] on div at bounding box center [1038, 456] width 287 height 42
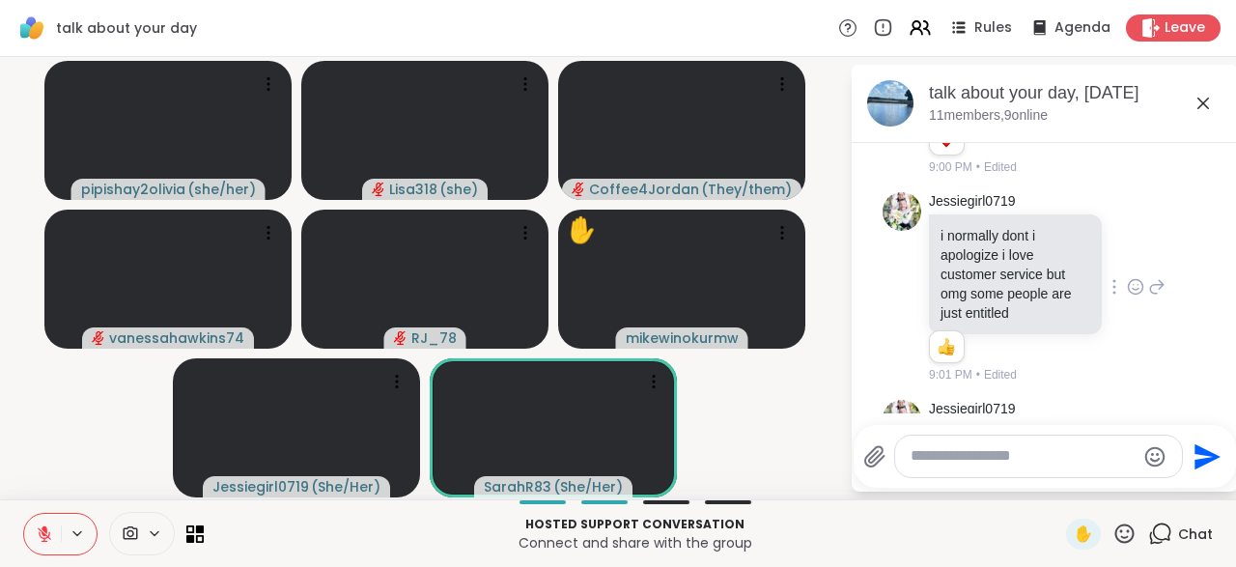
click at [940, 480] on div "Send" at bounding box center [1044, 456] width 382 height 63
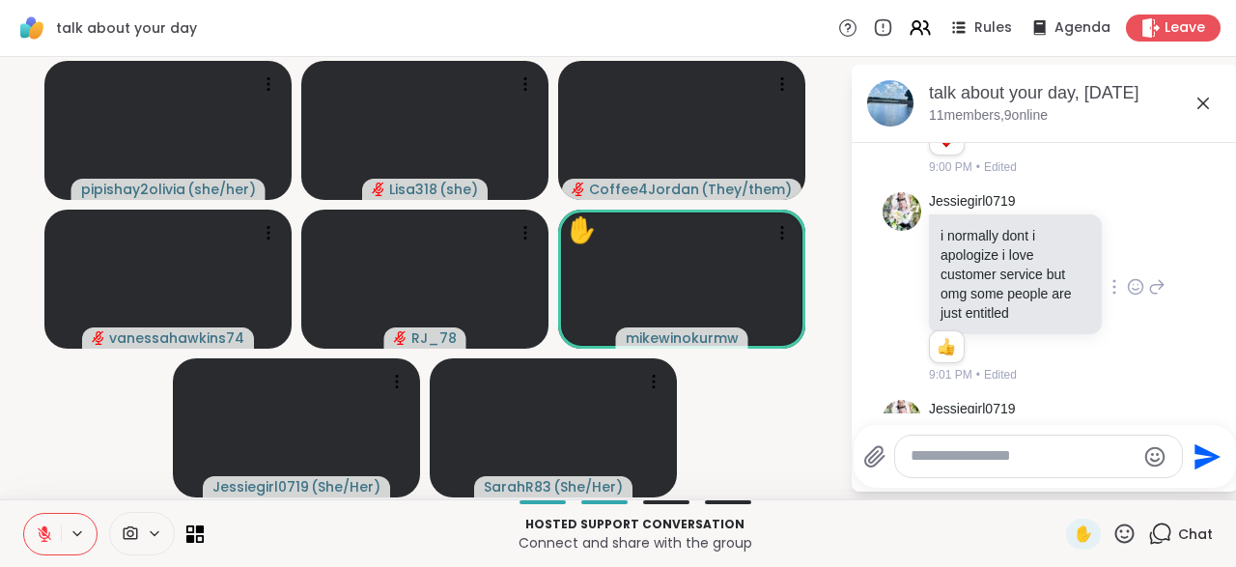
click at [942, 458] on textarea "Type your message" at bounding box center [1022, 456] width 225 height 20
type textarea "**********"
click at [1192, 468] on icon "Send" at bounding box center [1207, 456] width 31 height 31
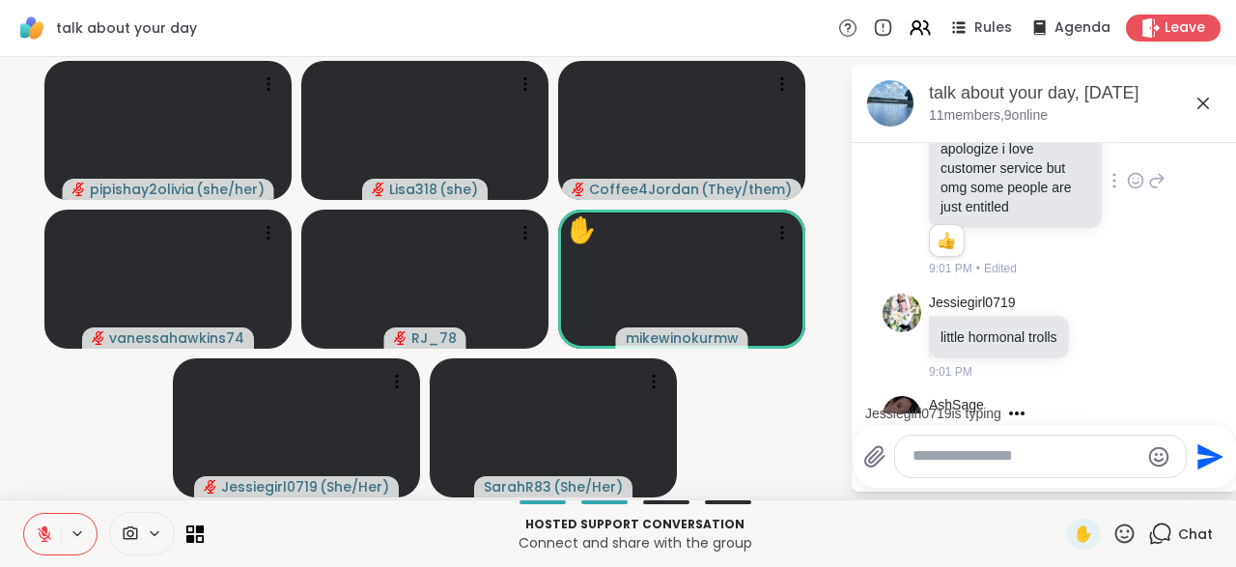
click at [1152, 464] on icon "Emoji picker" at bounding box center [1158, 456] width 23 height 23
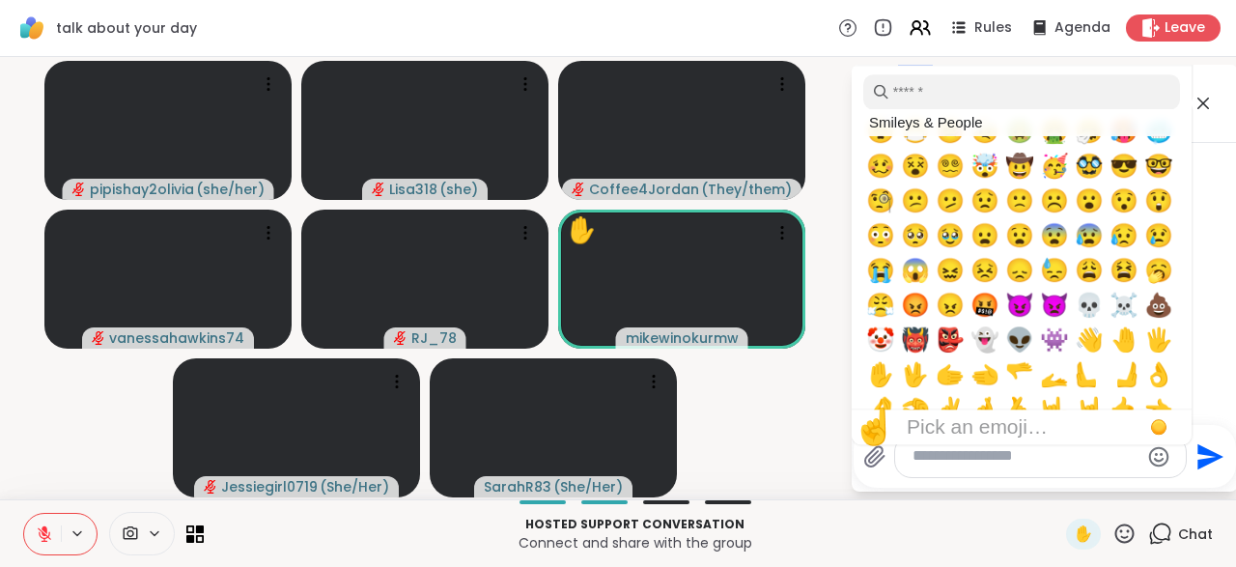
scroll to position [498, 0]
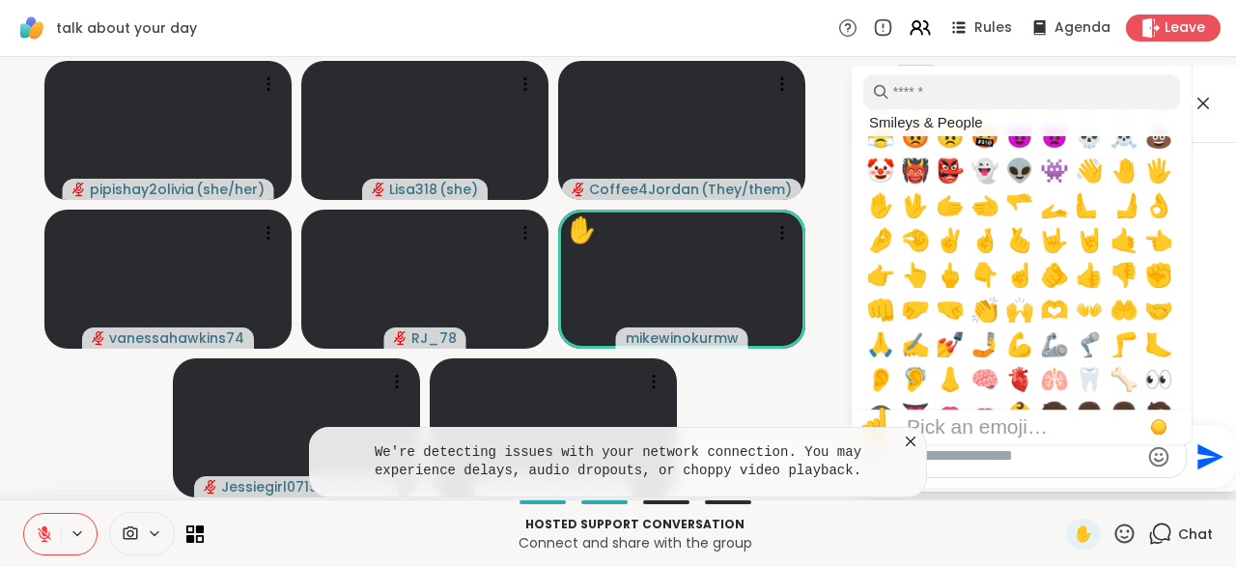
click at [1056, 323] on span "🫶" at bounding box center [1054, 309] width 29 height 27
type textarea "**"
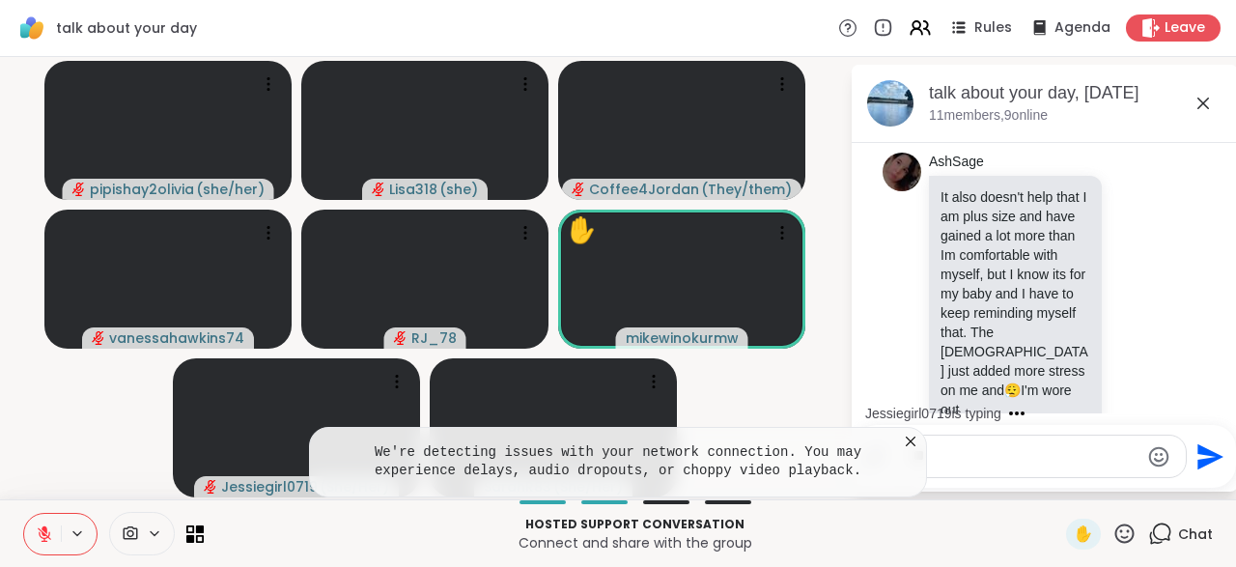
click at [915, 454] on div "We're detecting issues with your network connection. You may experience delays,…" at bounding box center [618, 462] width 618 height 70
click at [913, 454] on div "We're detecting issues with your network connection. You may experience delays,…" at bounding box center [618, 462] width 618 height 70
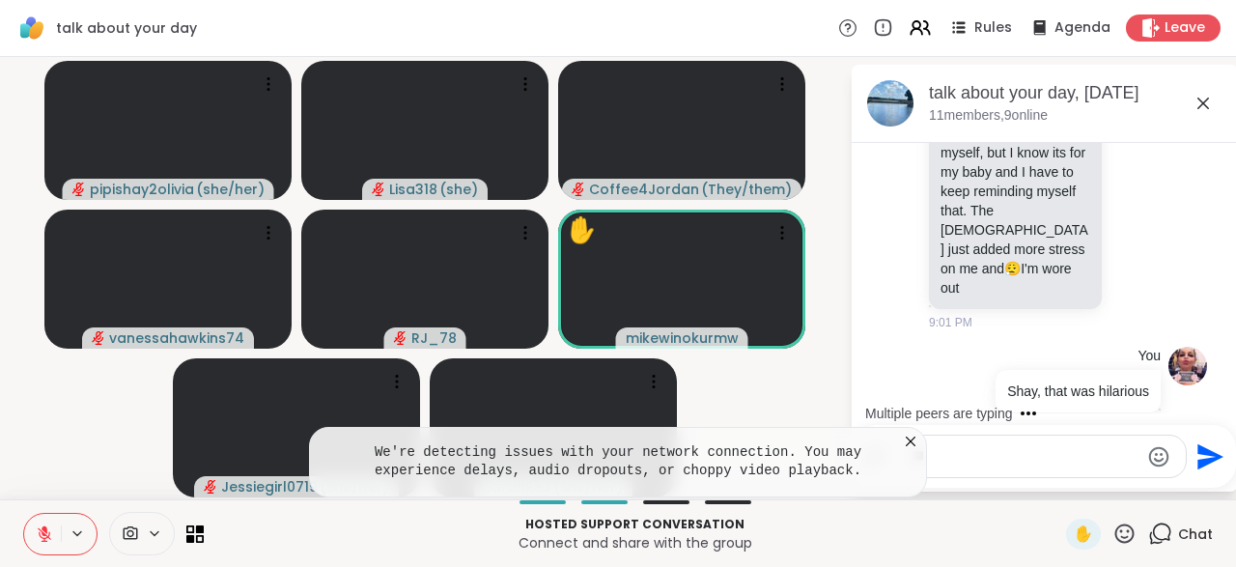
click at [915, 443] on icon at bounding box center [910, 440] width 19 height 19
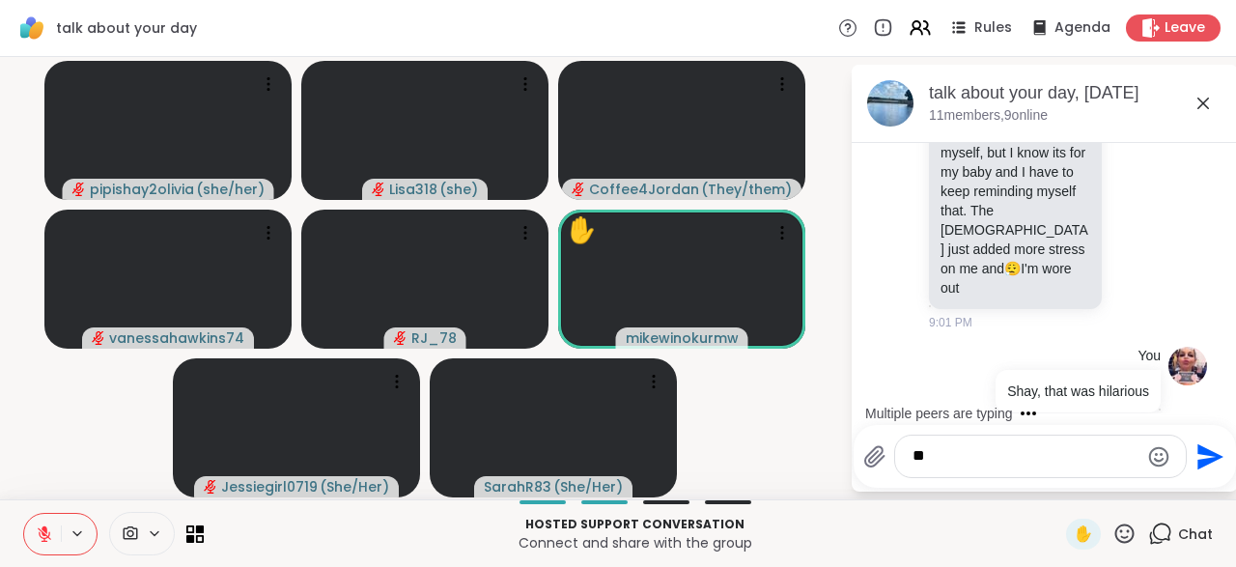
click at [907, 452] on div "**" at bounding box center [1040, 456] width 291 height 42
click at [1197, 464] on icon "Send" at bounding box center [1210, 456] width 26 height 26
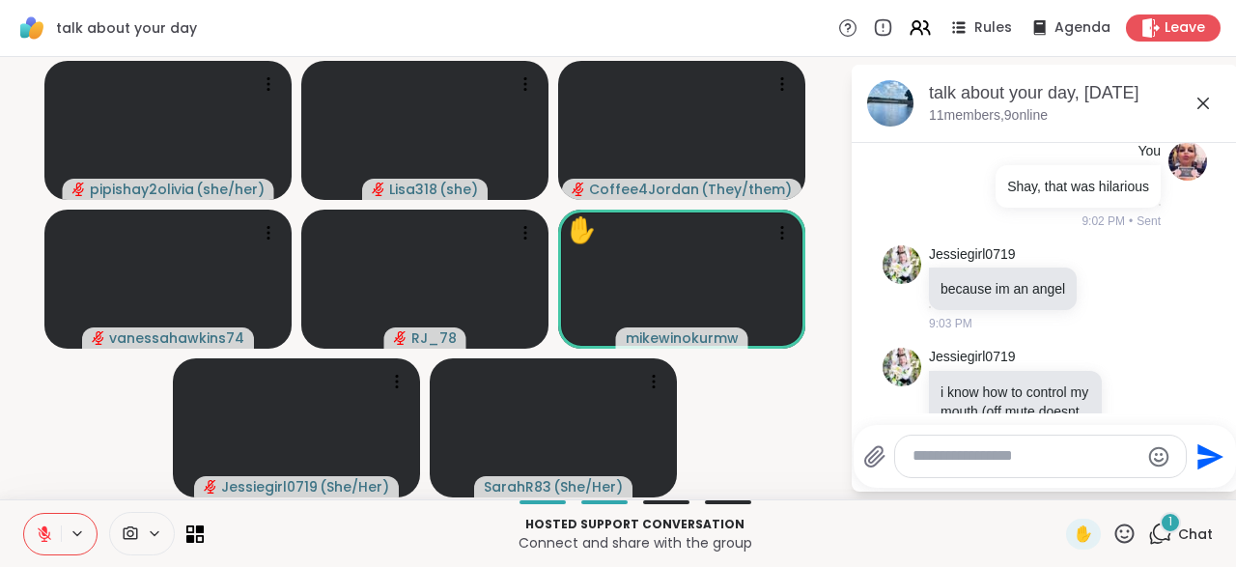
scroll to position [21588, 0]
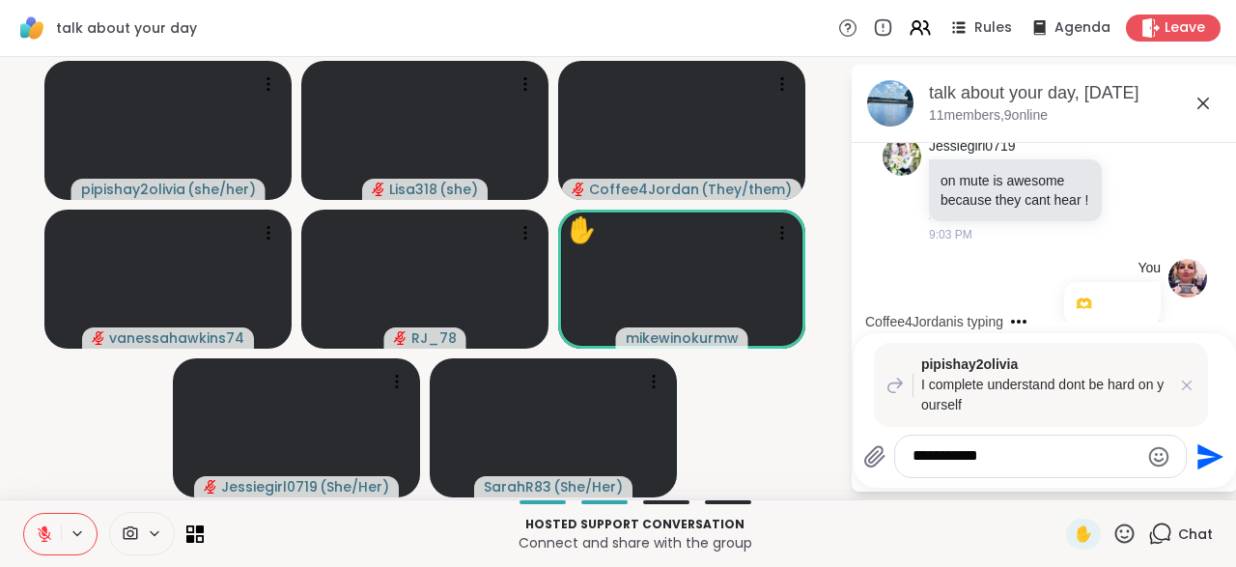
scroll to position [21809, 0]
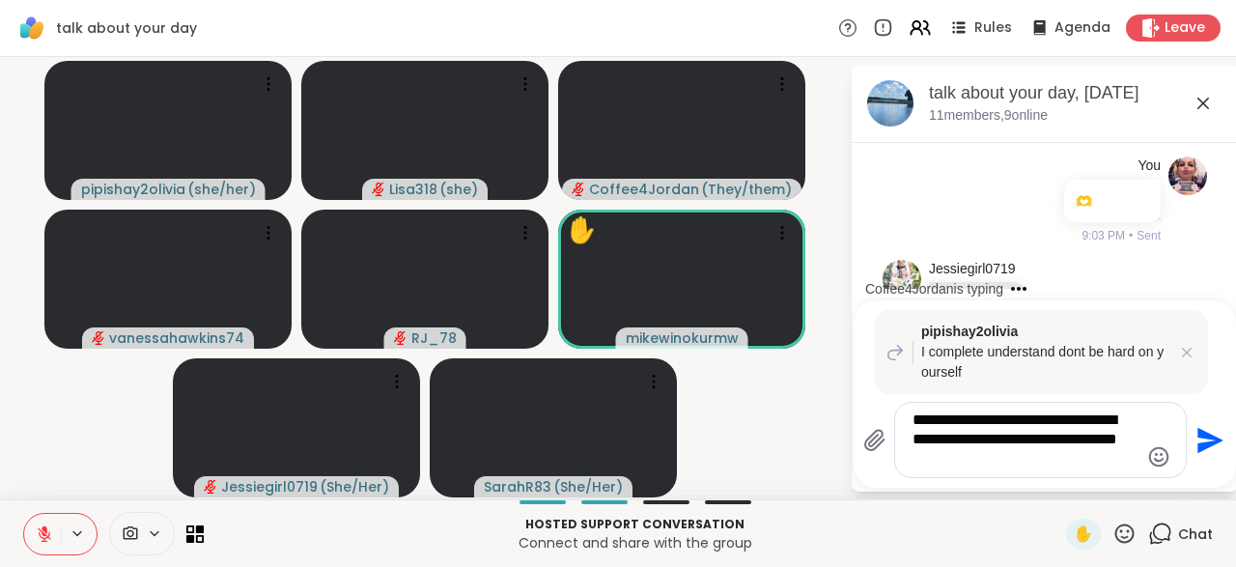
type textarea "**********"
click at [1198, 454] on icon "Send" at bounding box center [1207, 440] width 31 height 31
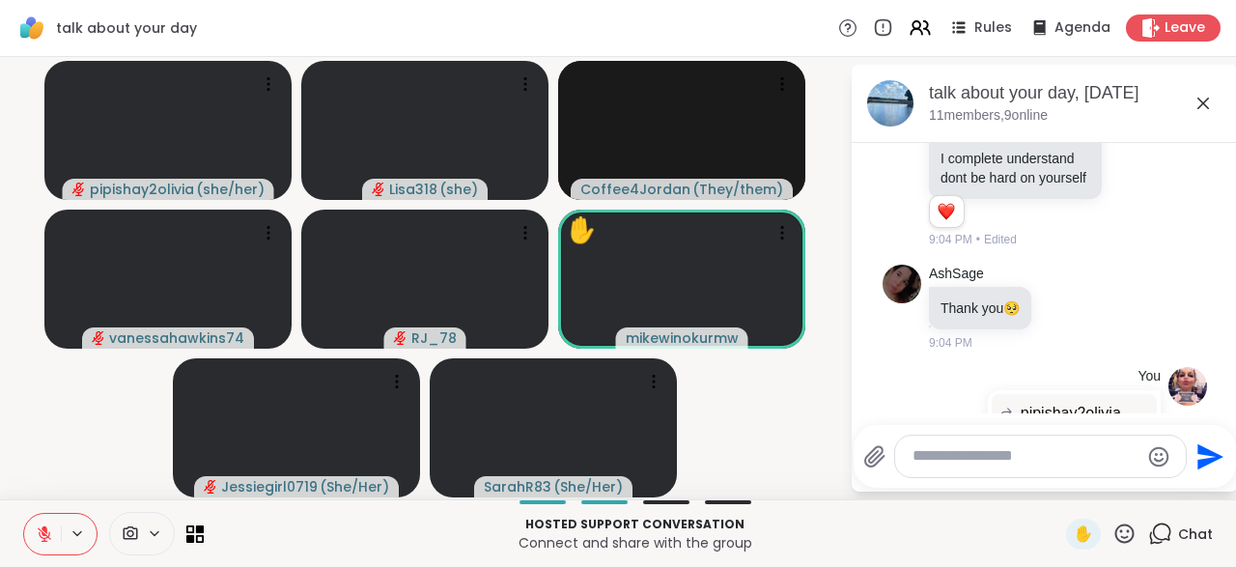
scroll to position [22197, 0]
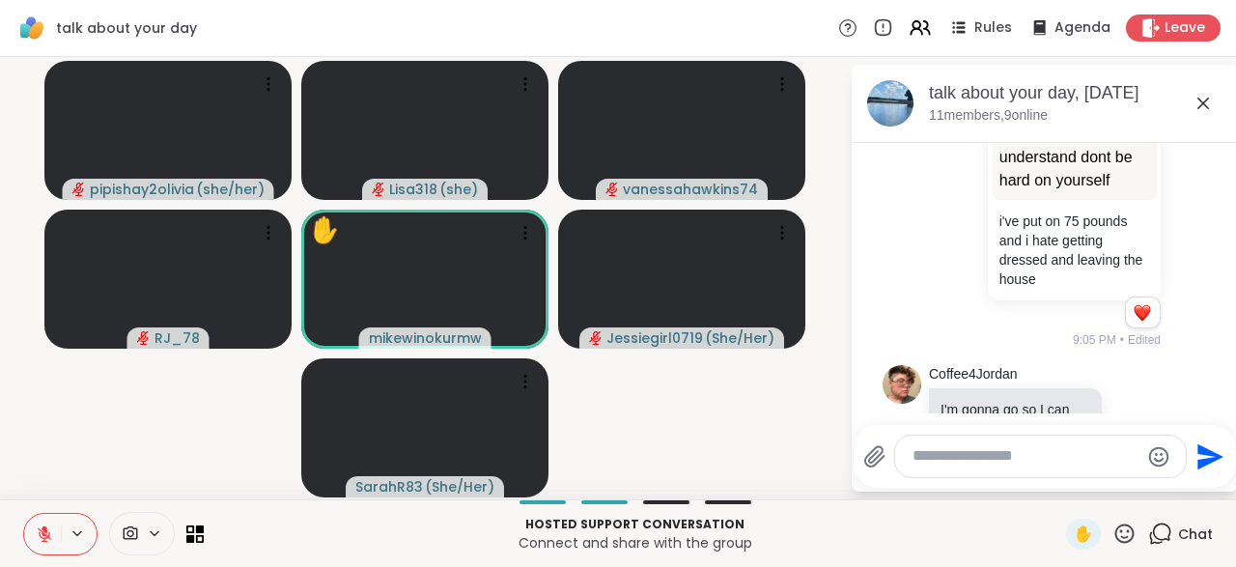
scroll to position [22476, 0]
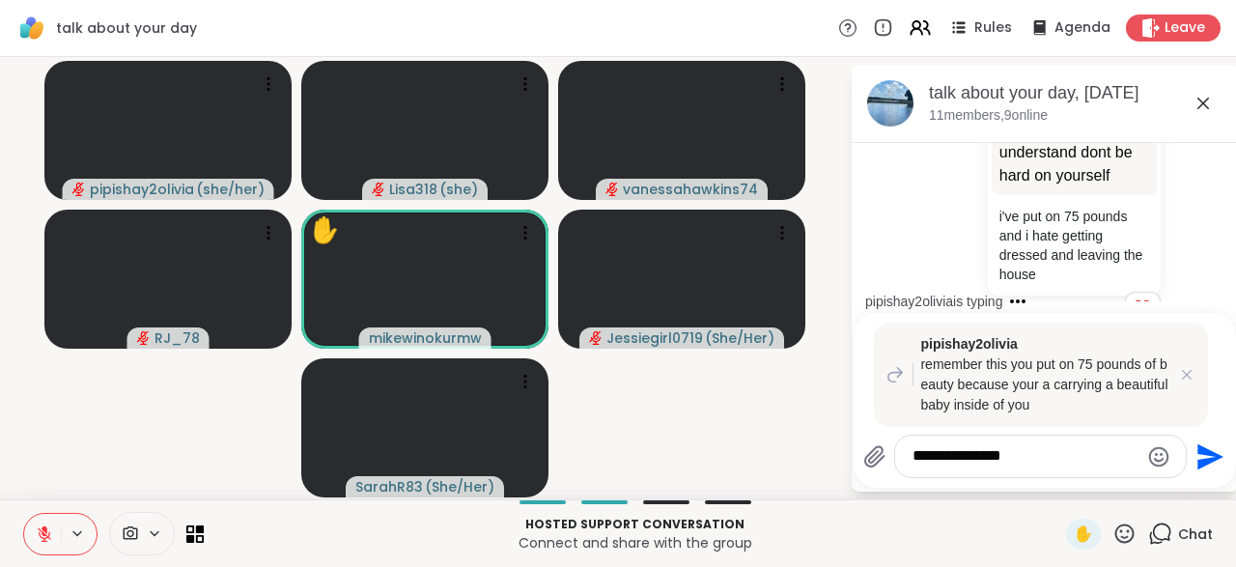
type textarea "**********"
click at [1197, 460] on icon "Send" at bounding box center [1210, 456] width 26 height 26
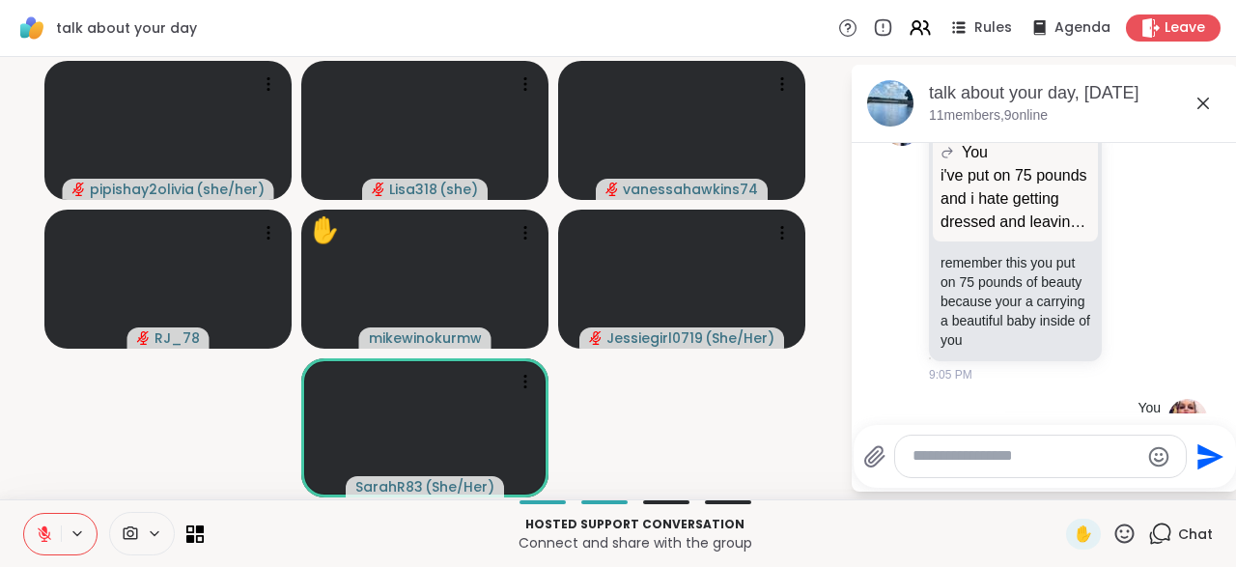
scroll to position [23046, 0]
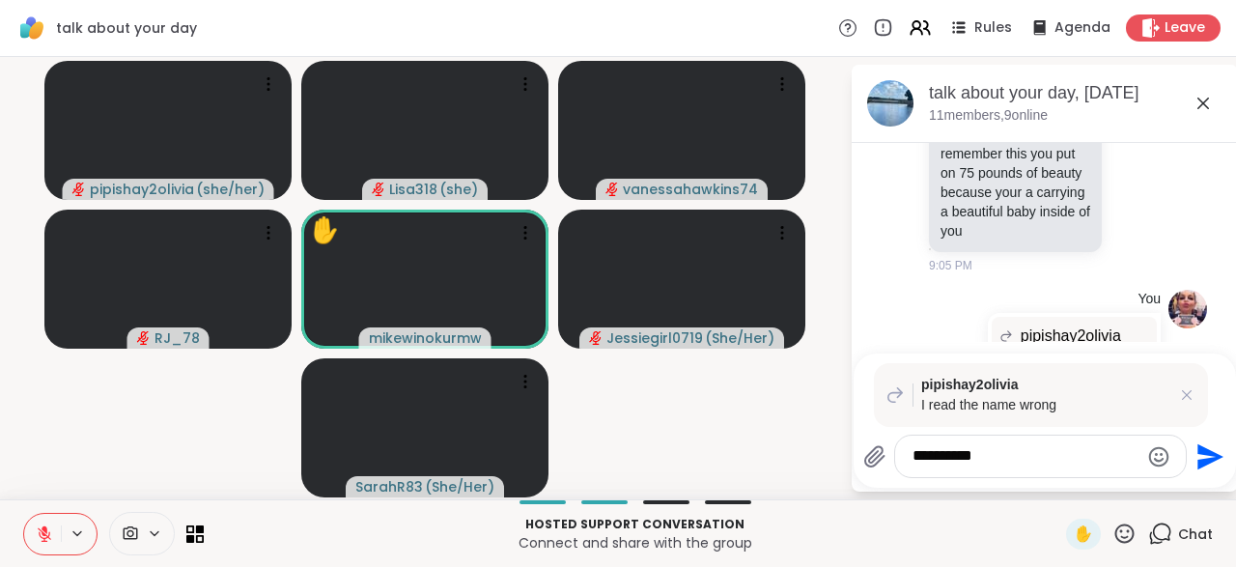
type textarea "**********"
click at [1196, 472] on icon "Send" at bounding box center [1207, 456] width 31 height 31
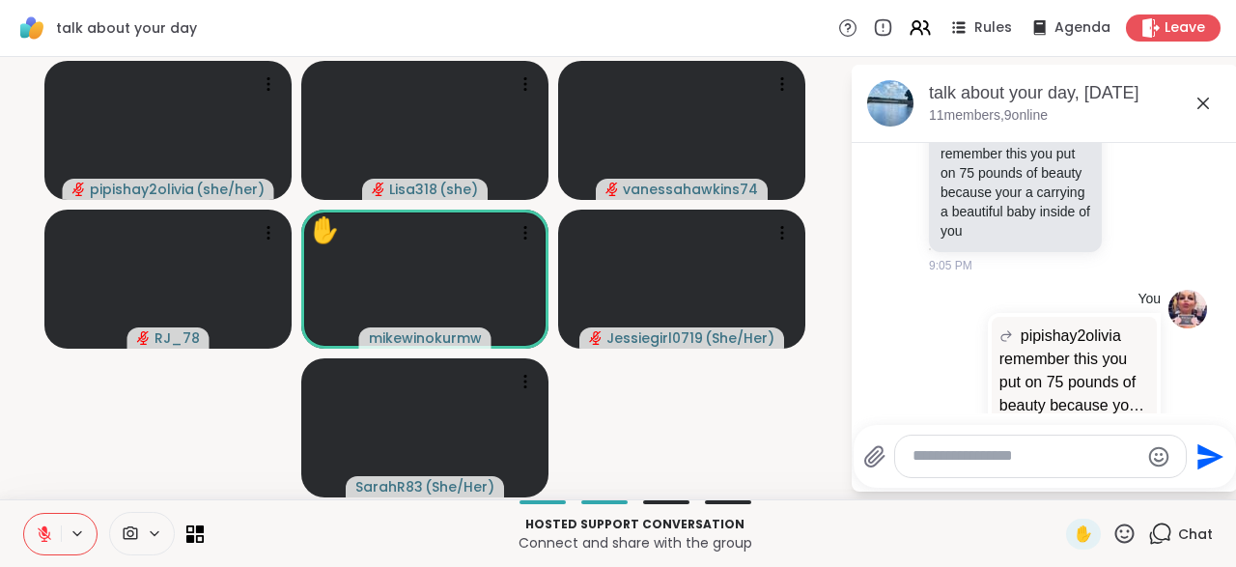
scroll to position [23237, 0]
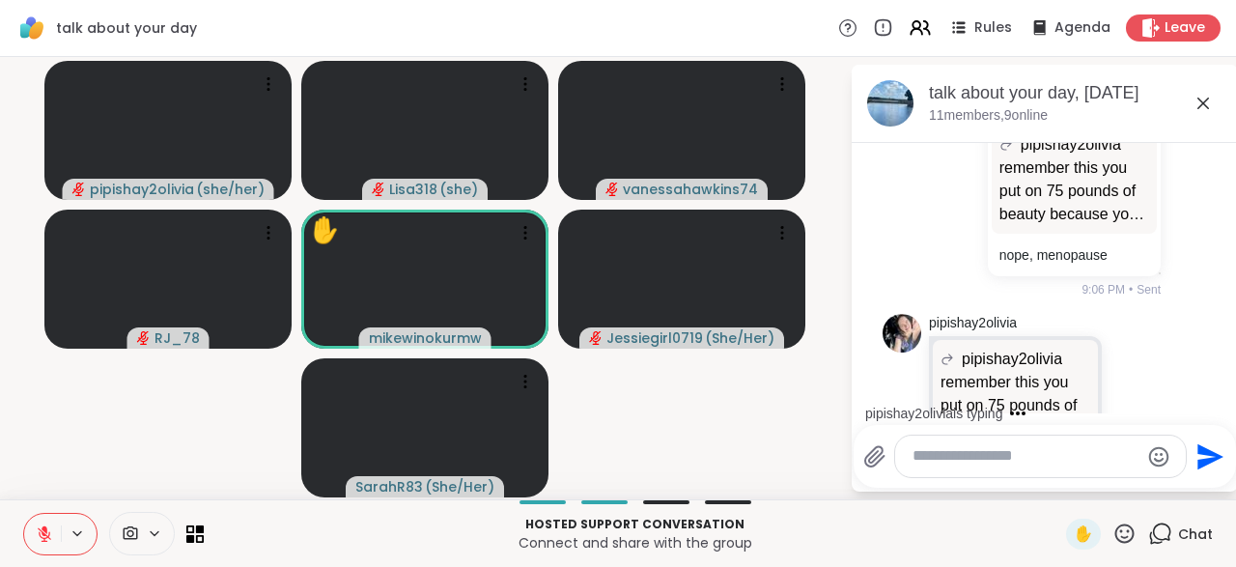
click at [943, 468] on div at bounding box center [1040, 456] width 291 height 42
click at [935, 458] on textarea "Type your message" at bounding box center [1025, 456] width 226 height 20
click at [983, 468] on div "*****" at bounding box center [1040, 456] width 291 height 42
click at [976, 469] on div "*****" at bounding box center [1040, 456] width 291 height 42
click at [966, 457] on textarea "*****" at bounding box center [1025, 456] width 226 height 20
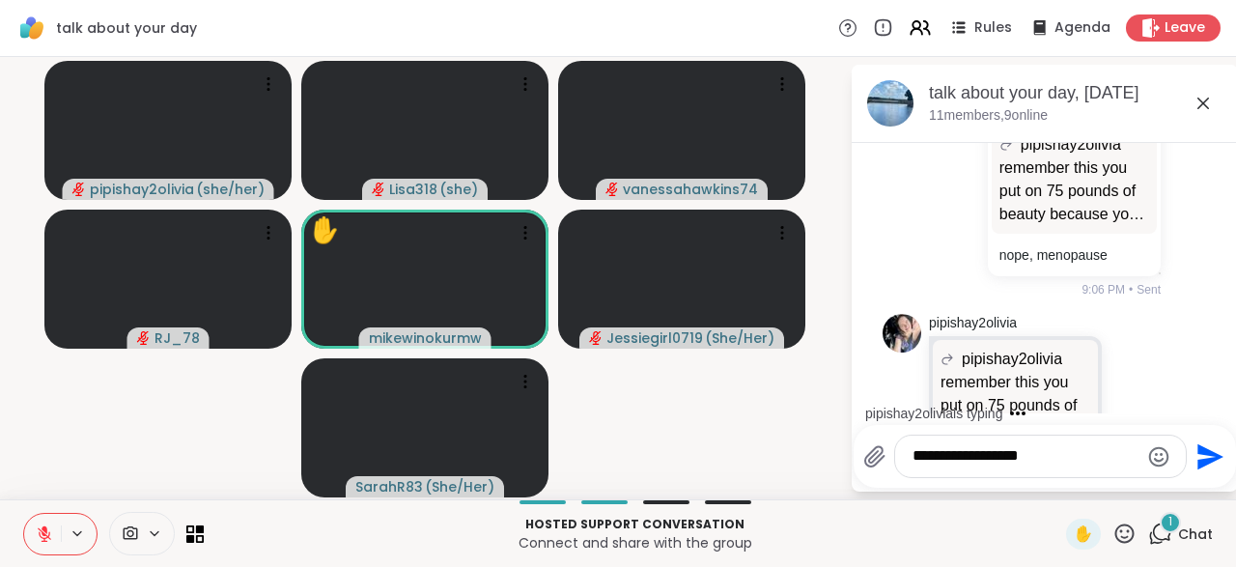
scroll to position [23455, 0]
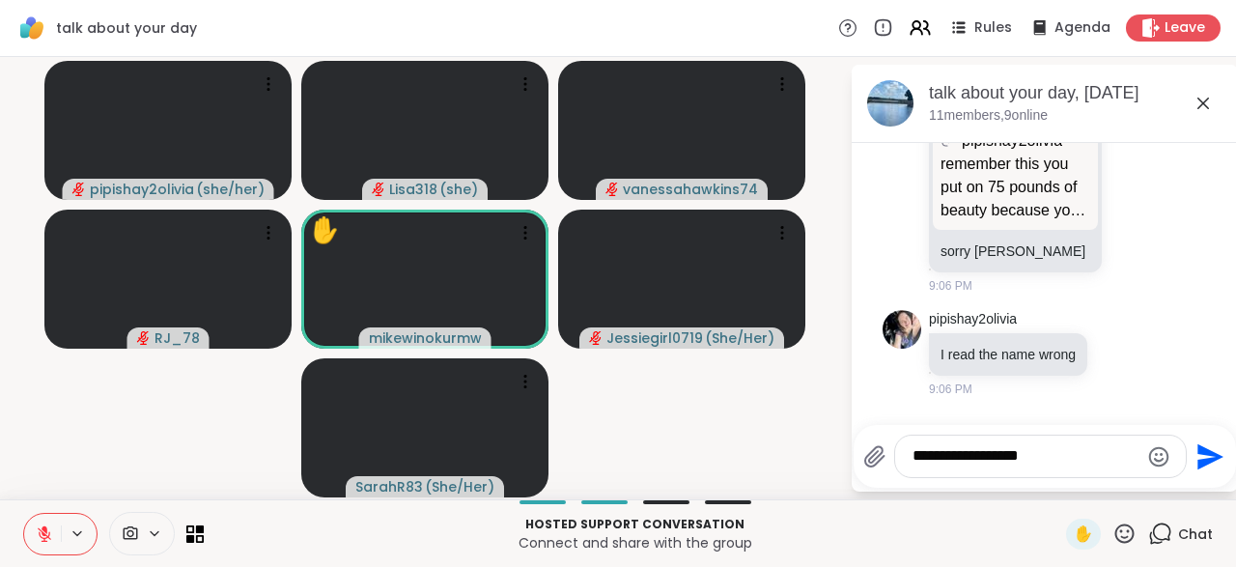
type textarea "**********"
click at [1204, 458] on icon "Send" at bounding box center [1207, 456] width 31 height 31
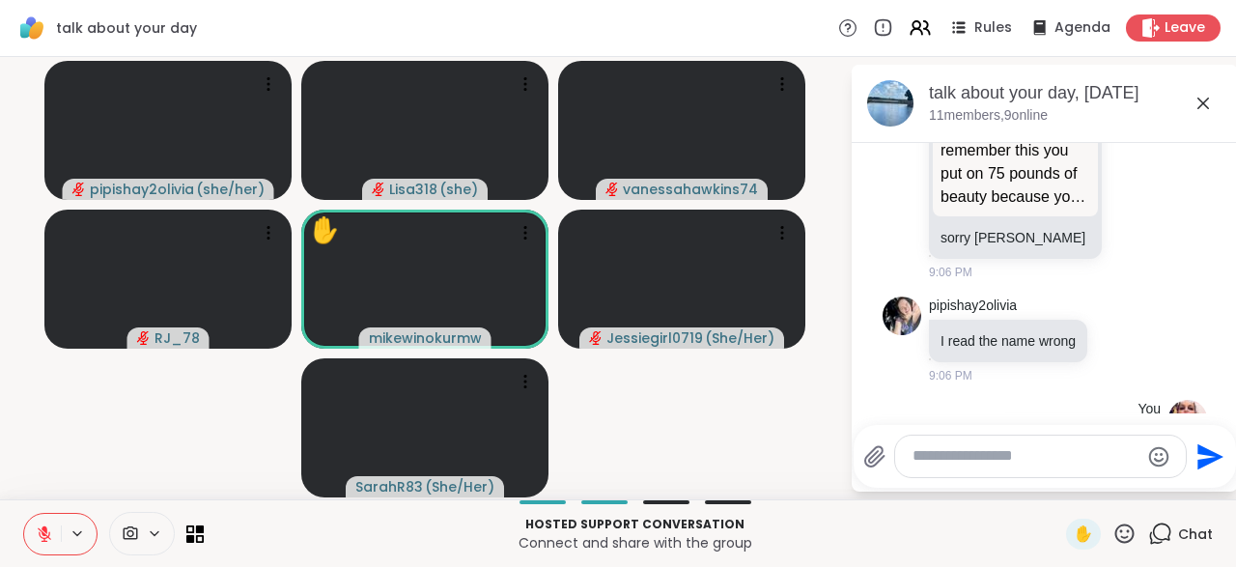
scroll to position [23466, 0]
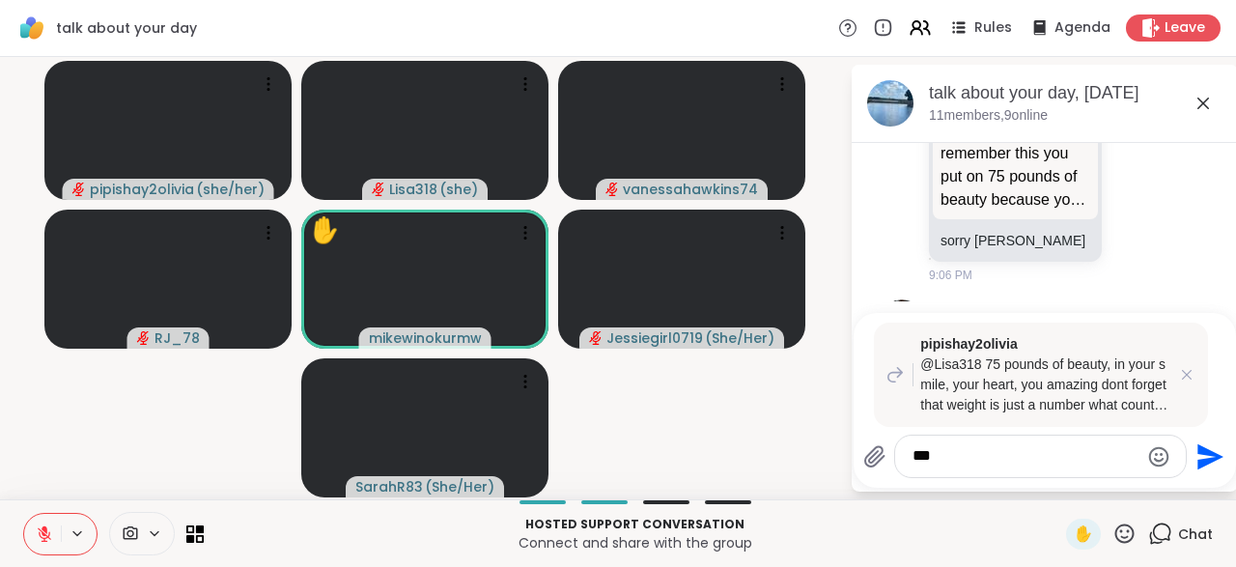
scroll to position [23493, 0]
type textarea "*********"
click at [1203, 461] on icon "Send" at bounding box center [1210, 456] width 26 height 26
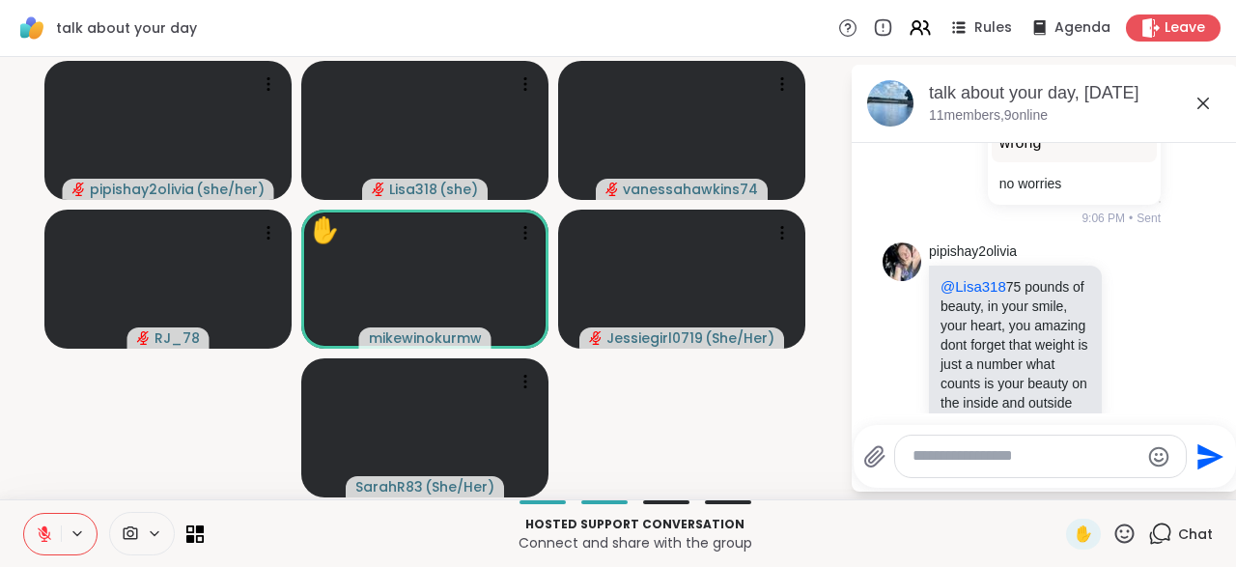
scroll to position [23799, 0]
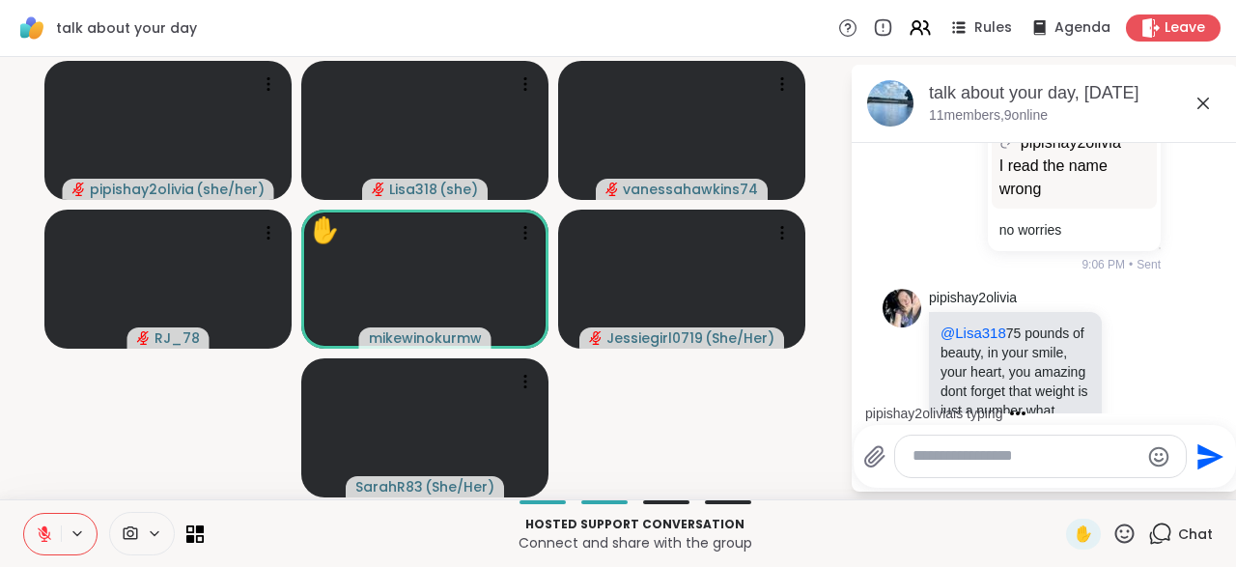
click at [945, 478] on div at bounding box center [1040, 455] width 292 height 43
click at [931, 457] on textarea "Type your message" at bounding box center [1025, 456] width 226 height 20
click at [931, 456] on textarea "Type your message" at bounding box center [1025, 456] width 226 height 20
type textarea "**********"
click at [1202, 465] on icon "Send" at bounding box center [1210, 456] width 26 height 26
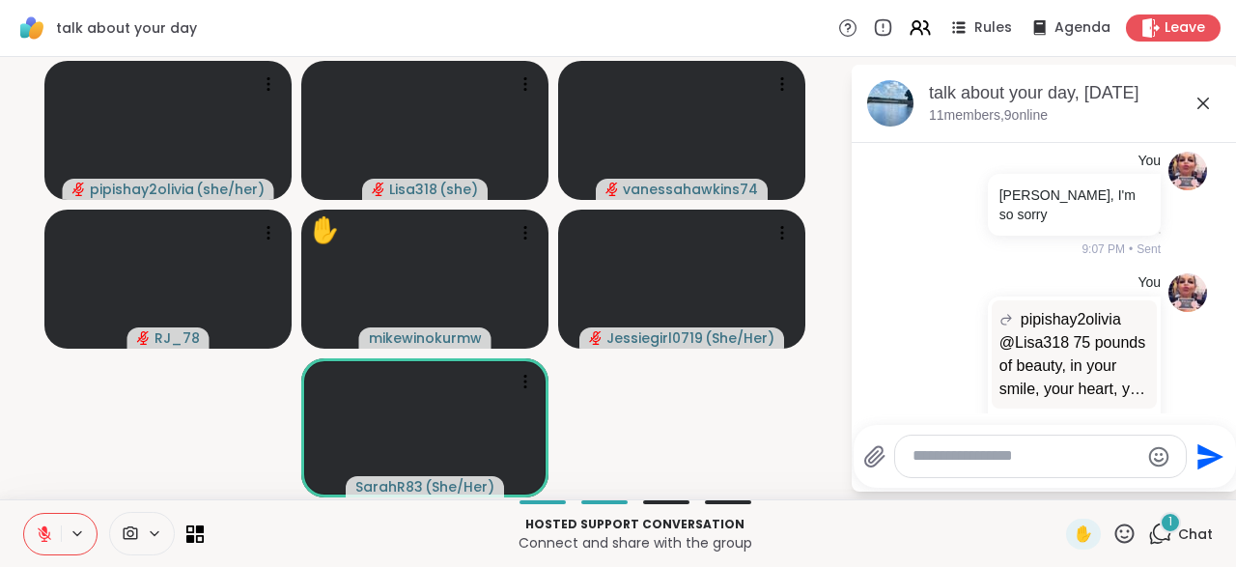
scroll to position [24342, 0]
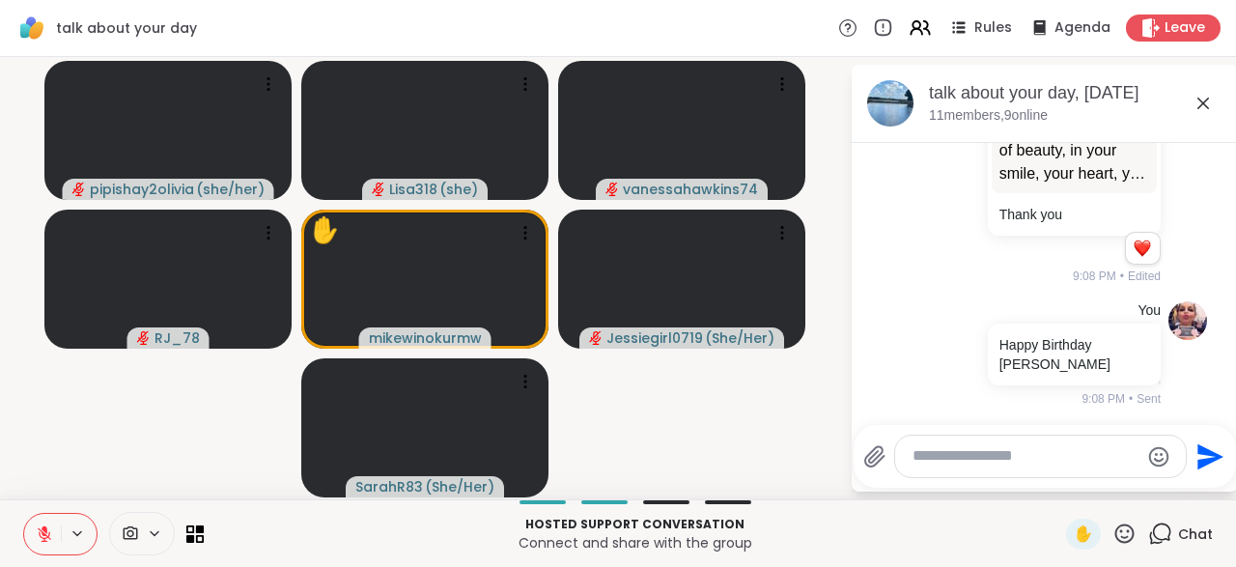
click at [945, 468] on div at bounding box center [1040, 456] width 291 height 42
click at [949, 464] on textarea "Type your message" at bounding box center [1025, 456] width 226 height 20
type textarea "**********"
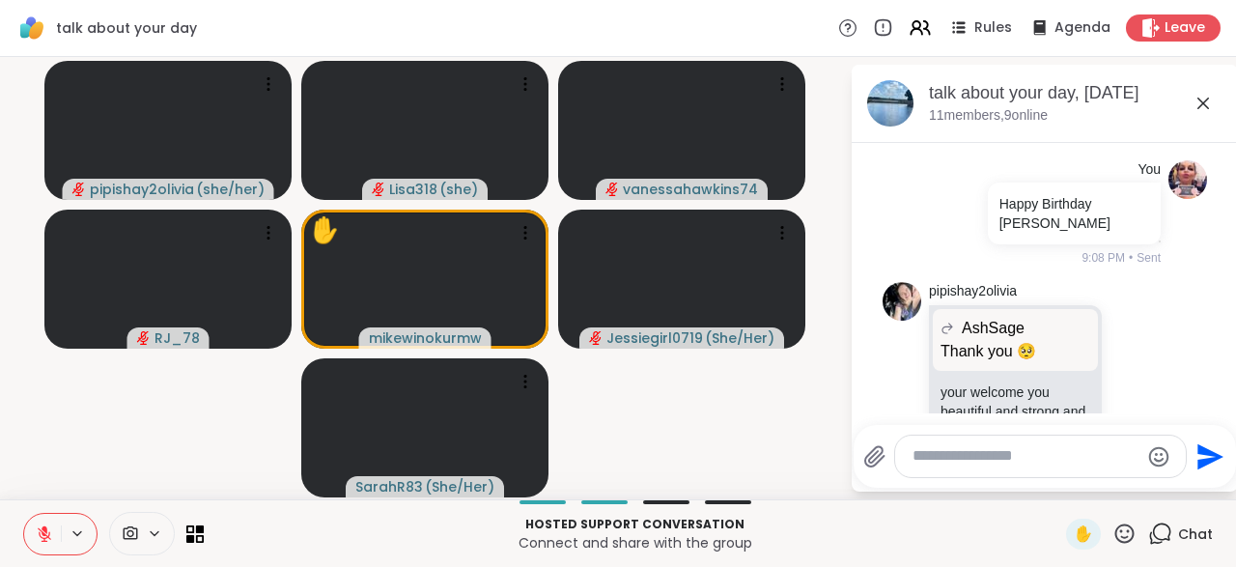
click at [951, 458] on textarea "Type your message" at bounding box center [1025, 456] width 226 height 20
type textarea "***"
click at [1209, 474] on button "Send" at bounding box center [1207, 455] width 43 height 43
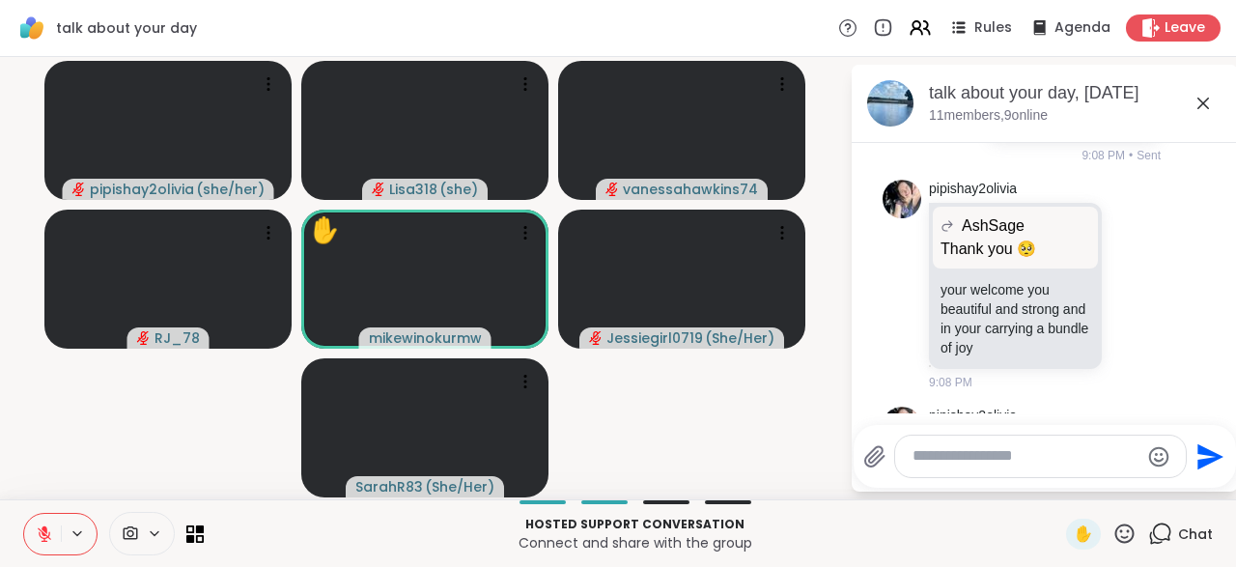
scroll to position [24773, 0]
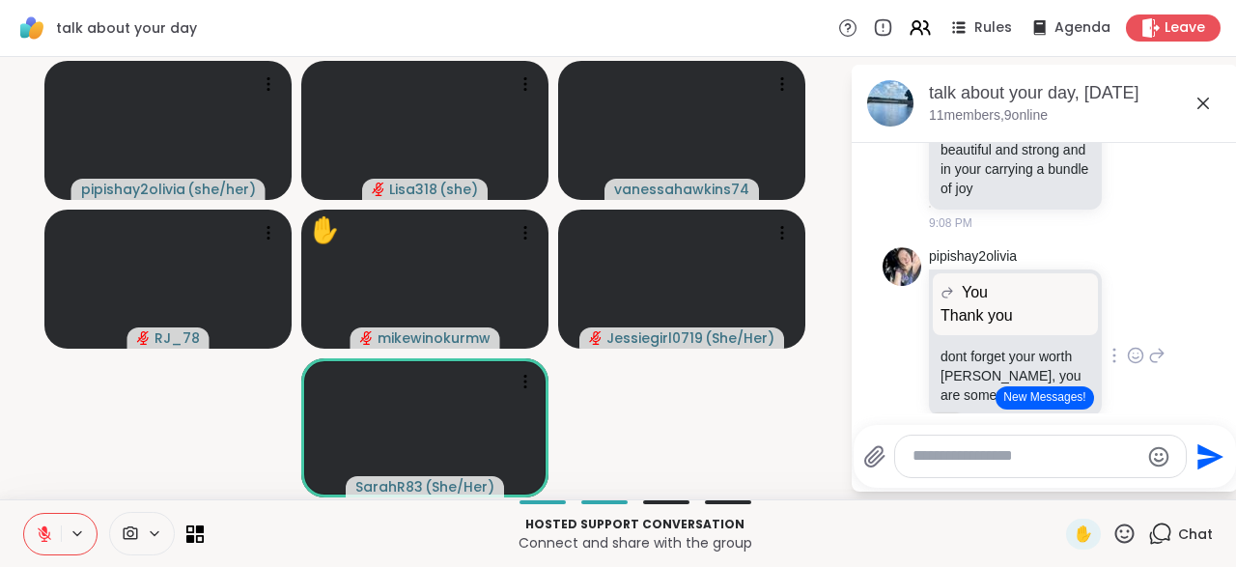
click at [944, 455] on textarea "Type your message" at bounding box center [1025, 456] width 226 height 20
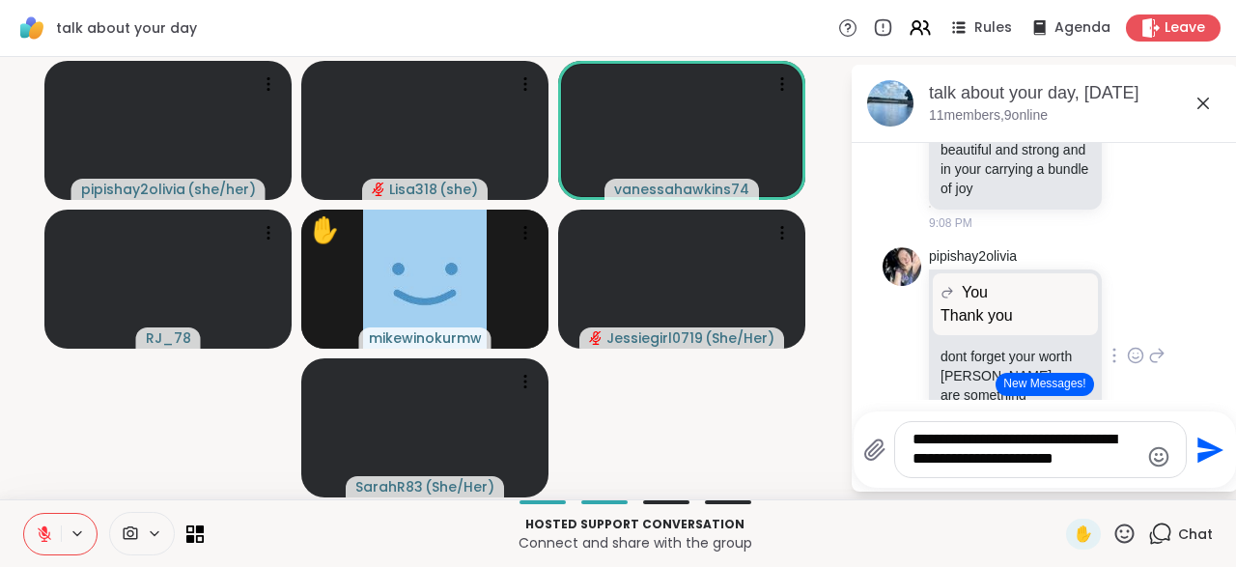
type textarea "**********"
click at [1206, 460] on icon "Send" at bounding box center [1207, 449] width 31 height 31
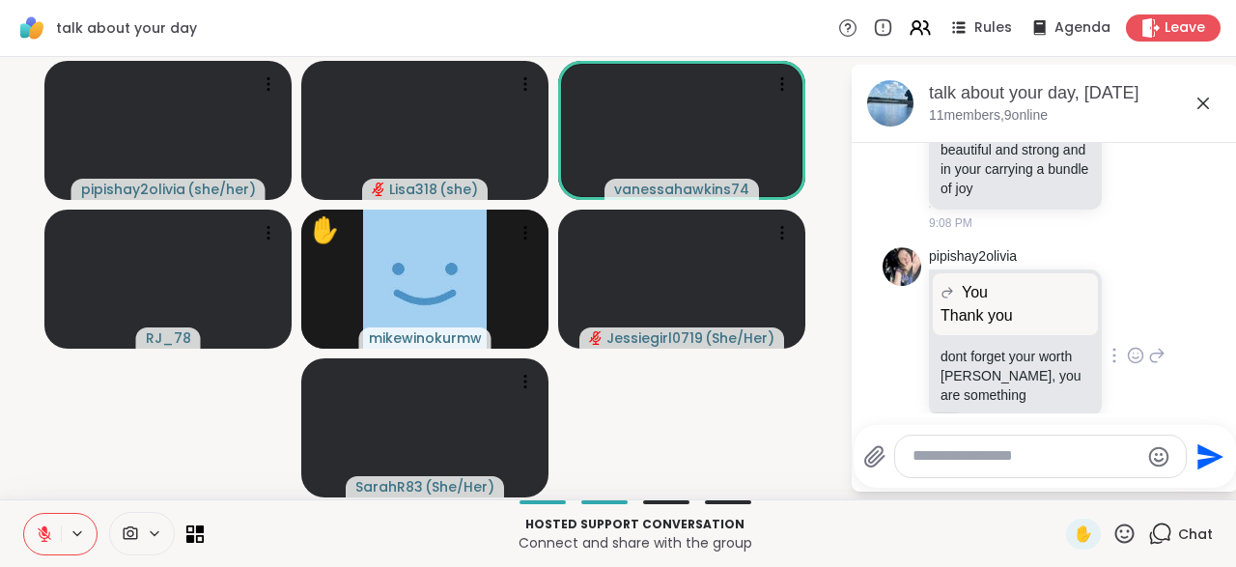
scroll to position [26040, 0]
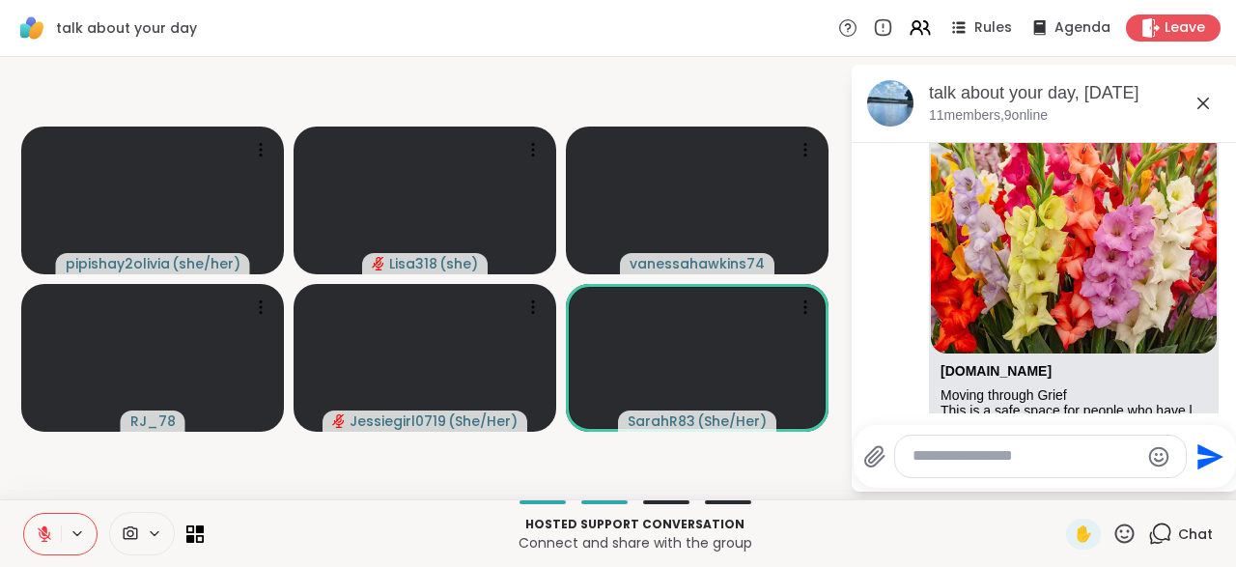
click at [41, 537] on icon at bounding box center [45, 534] width 14 height 14
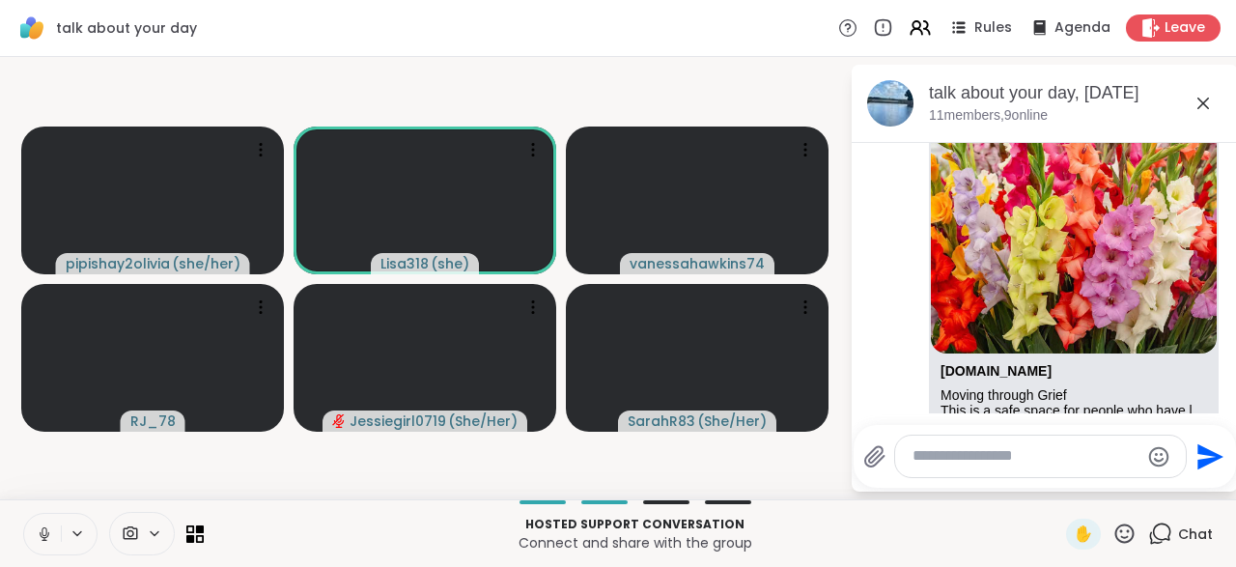
click at [43, 546] on button at bounding box center [42, 534] width 37 height 41
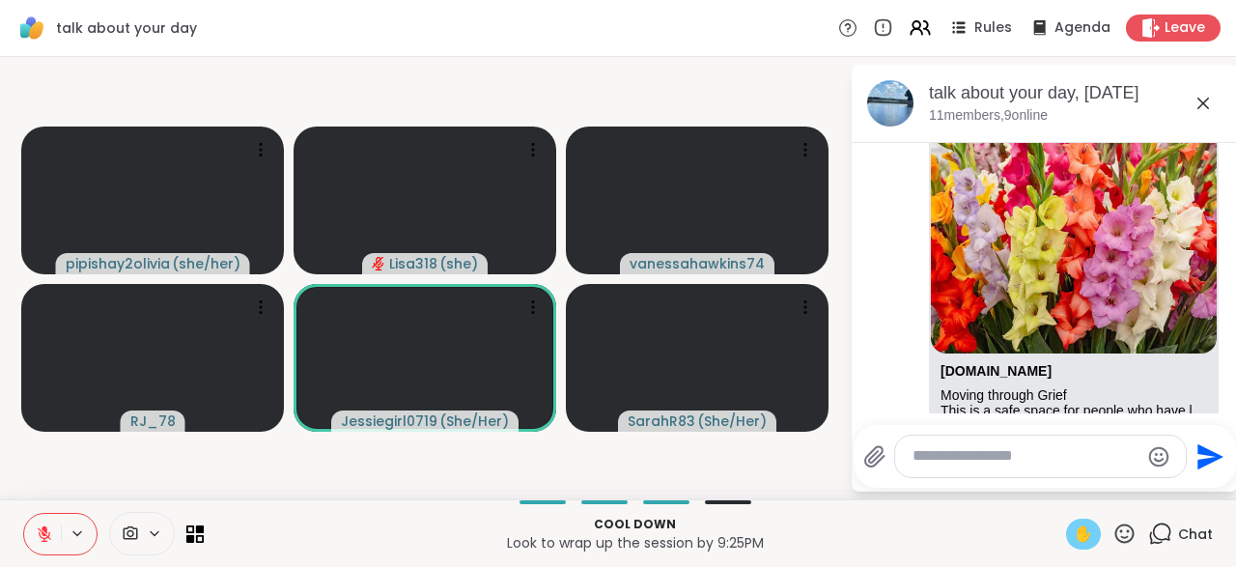
click at [1080, 545] on span "✋" at bounding box center [1082, 533] width 19 height 23
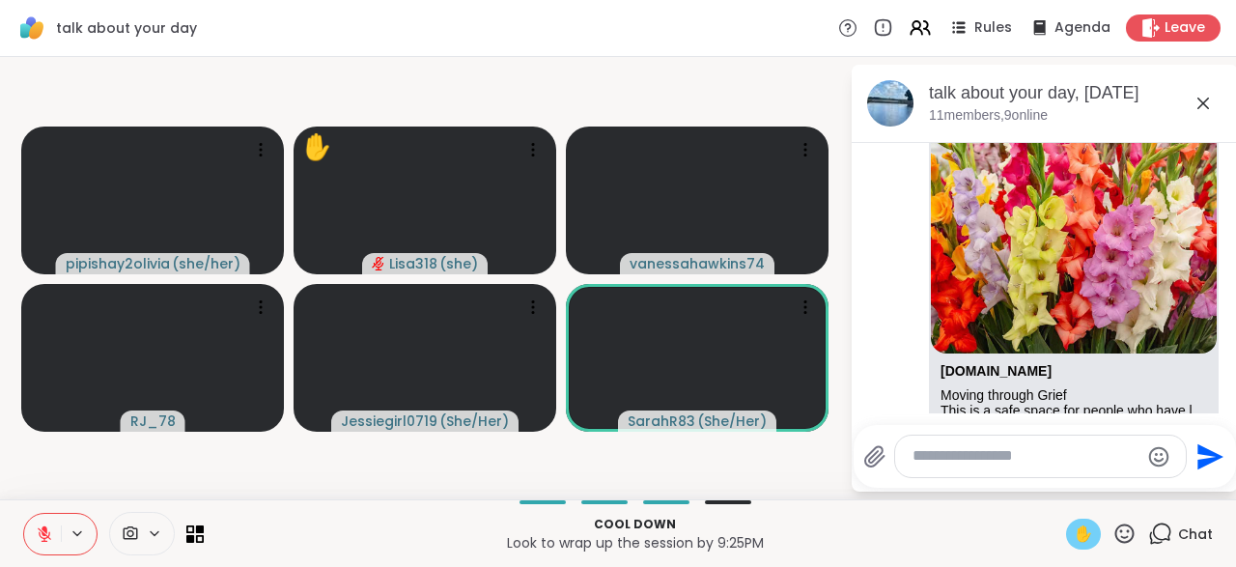
click at [53, 532] on button at bounding box center [42, 534] width 37 height 41
click at [1071, 530] on div "✋" at bounding box center [1083, 533] width 35 height 31
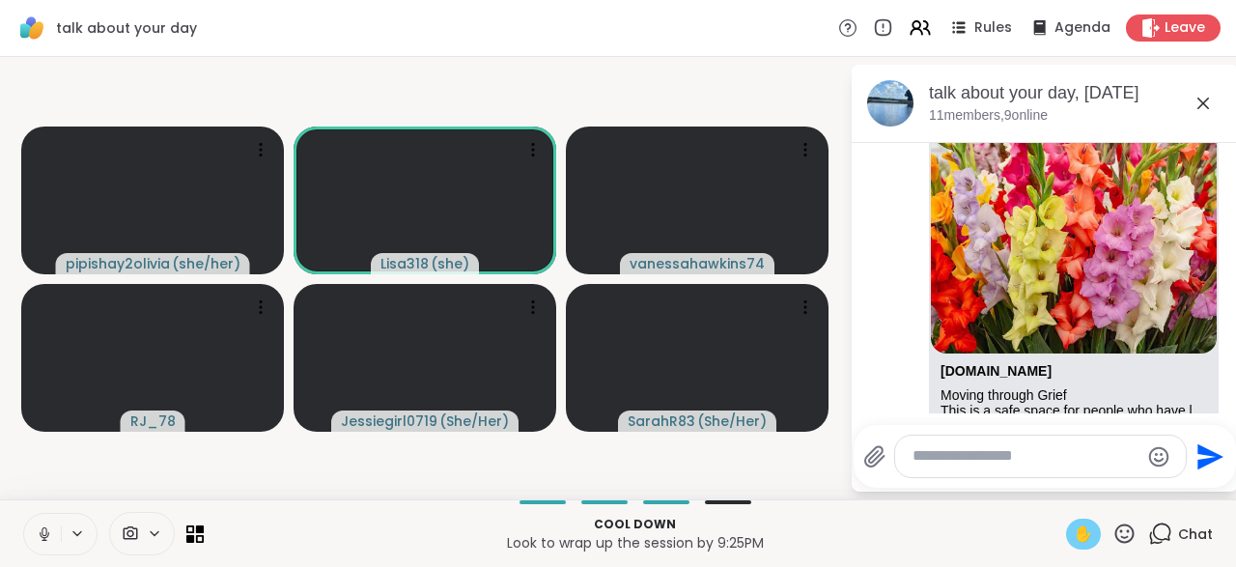
click at [1080, 537] on span "✋" at bounding box center [1082, 533] width 19 height 23
click at [34, 540] on button at bounding box center [42, 534] width 37 height 41
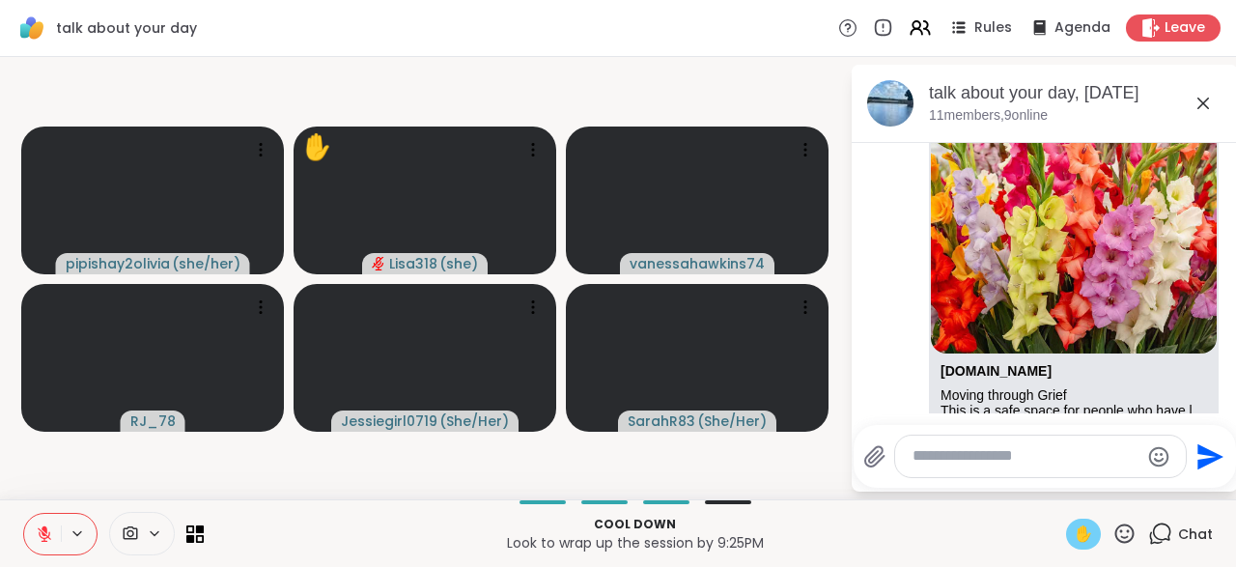
click at [1086, 520] on div "✋" at bounding box center [1083, 533] width 35 height 31
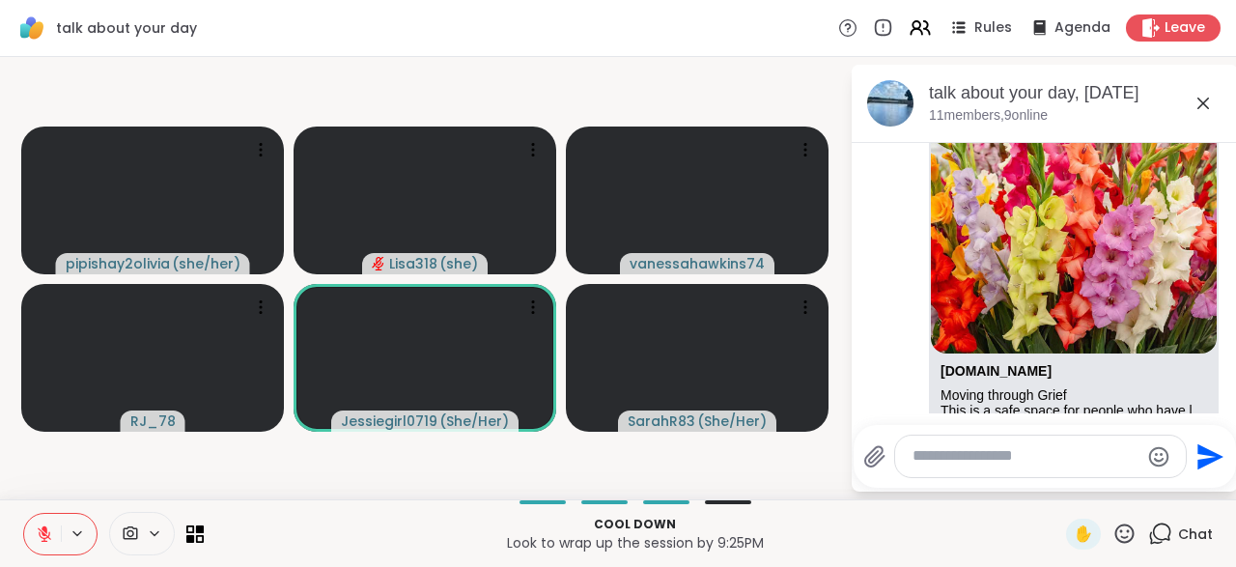
click at [41, 538] on icon at bounding box center [45, 534] width 14 height 14
click at [47, 536] on icon at bounding box center [45, 534] width 10 height 6
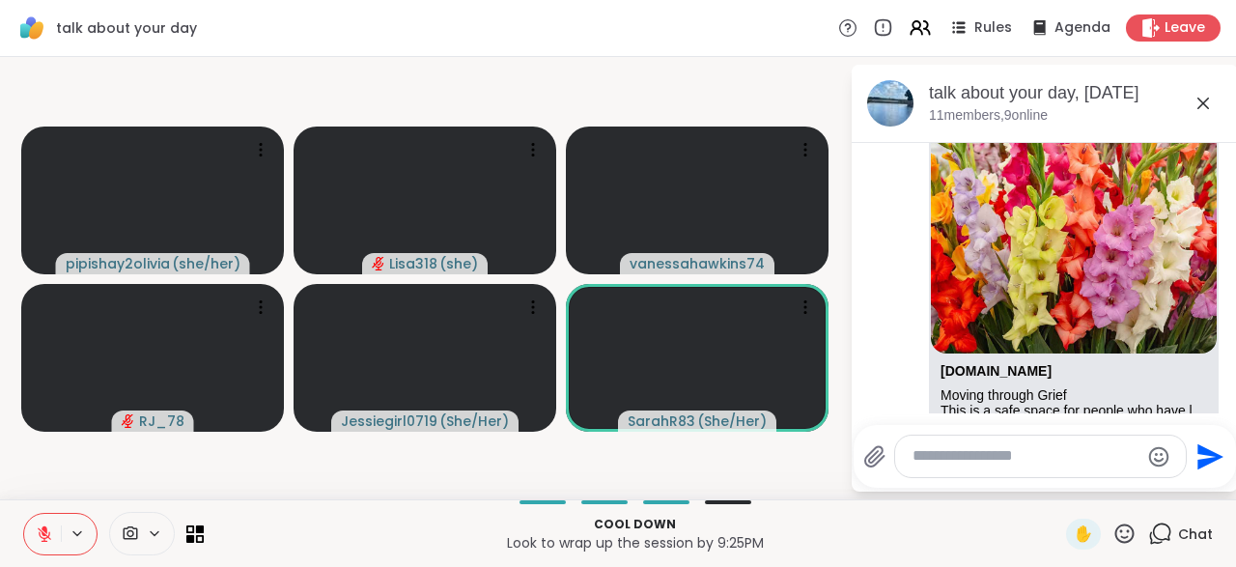
click at [50, 539] on icon at bounding box center [45, 534] width 14 height 14
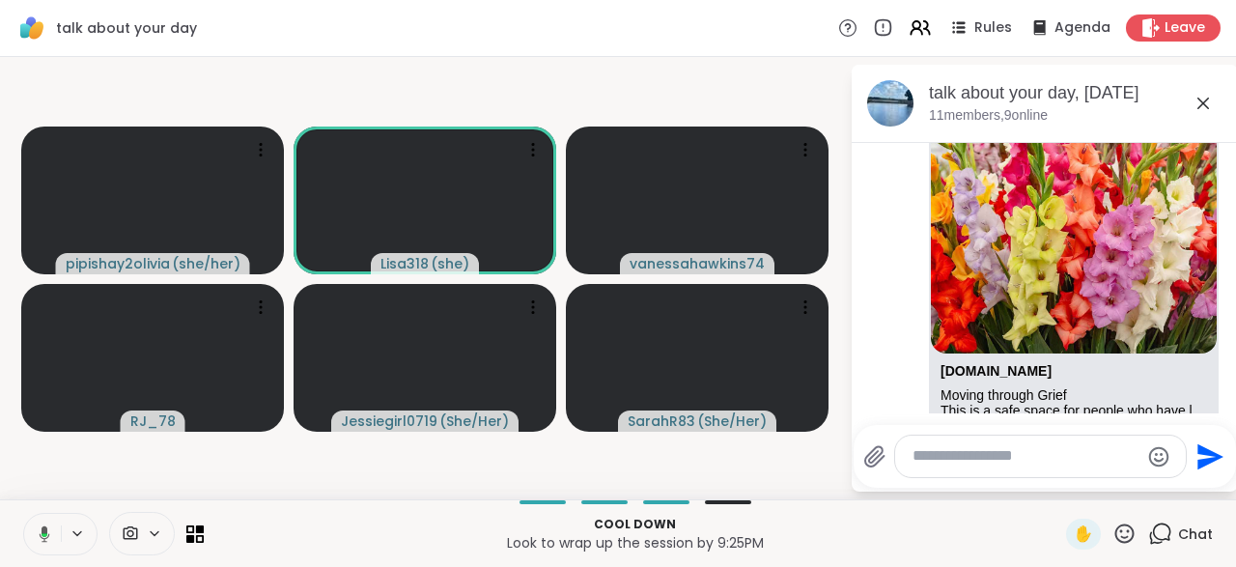
click at [46, 540] on icon at bounding box center [41, 533] width 17 height 17
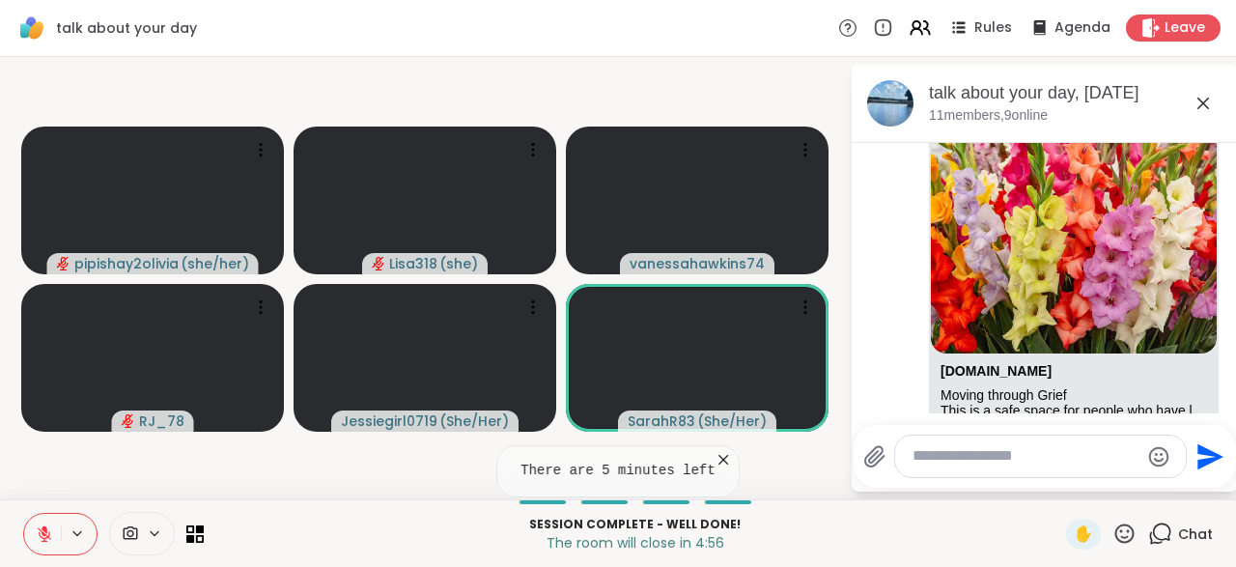
click at [718, 467] on icon at bounding box center [722, 459] width 19 height 19
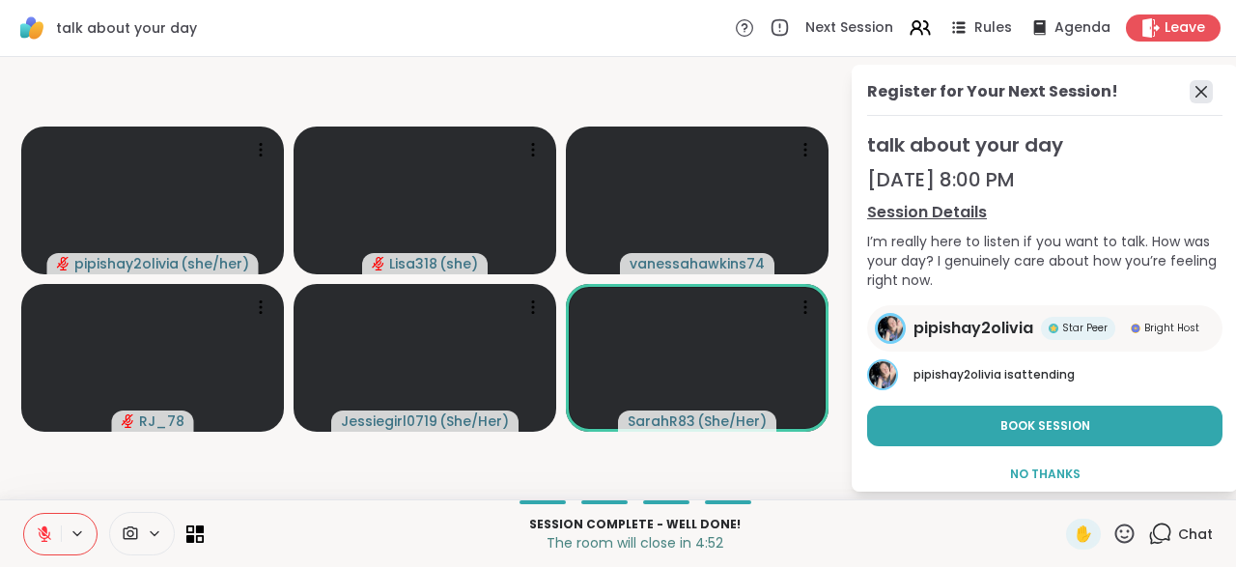
click at [1196, 97] on icon at bounding box center [1200, 91] width 23 height 23
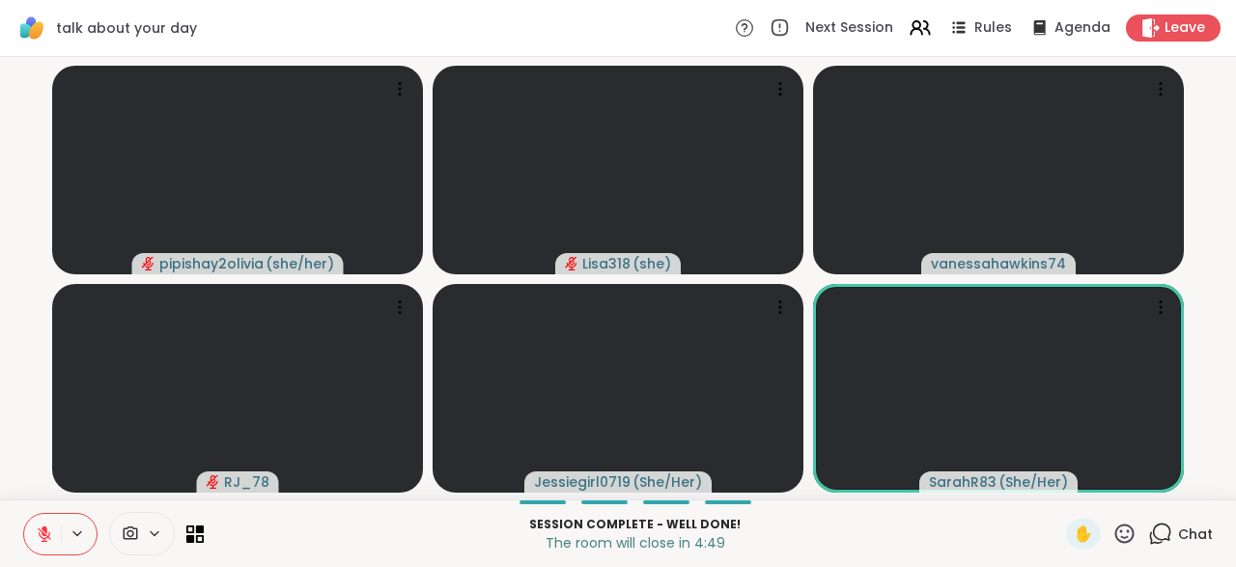
click at [1159, 533] on icon at bounding box center [1160, 533] width 24 height 24
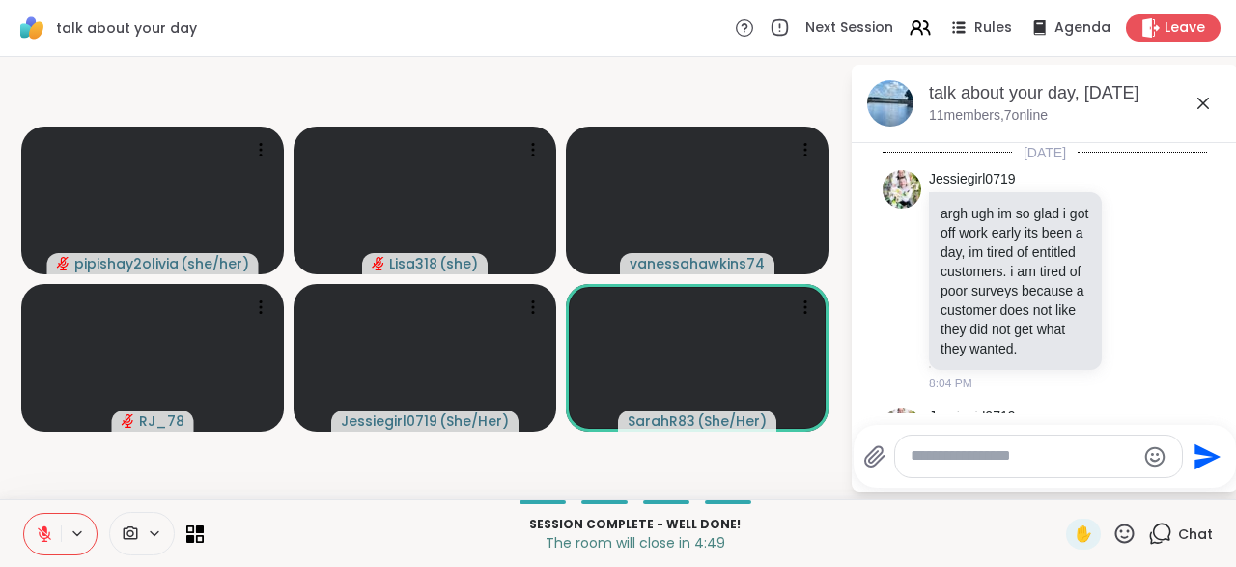
scroll to position [26096, 0]
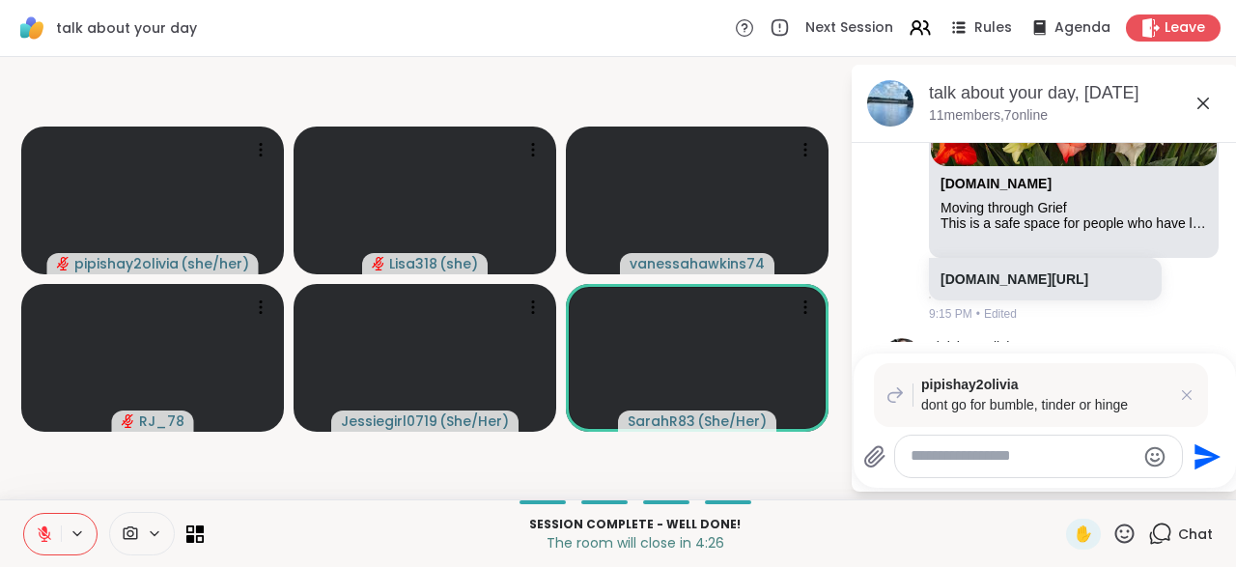
click at [1158, 362] on div "pipishay2olivia dont go for bumble, tinder or hinge Send" at bounding box center [1044, 420] width 382 height 134
click at [937, 476] on div at bounding box center [1038, 456] width 287 height 42
click at [932, 460] on textarea "Type your message" at bounding box center [1022, 456] width 225 height 20
type textarea "******"
click at [1200, 464] on icon "Send" at bounding box center [1210, 456] width 26 height 26
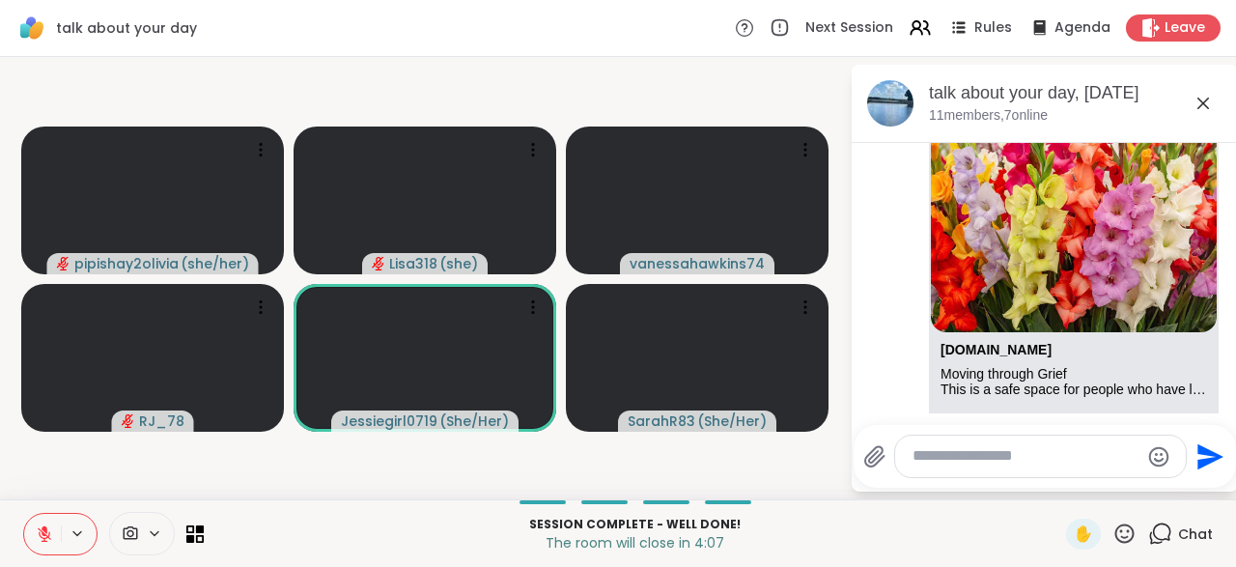
scroll to position [26050, 0]
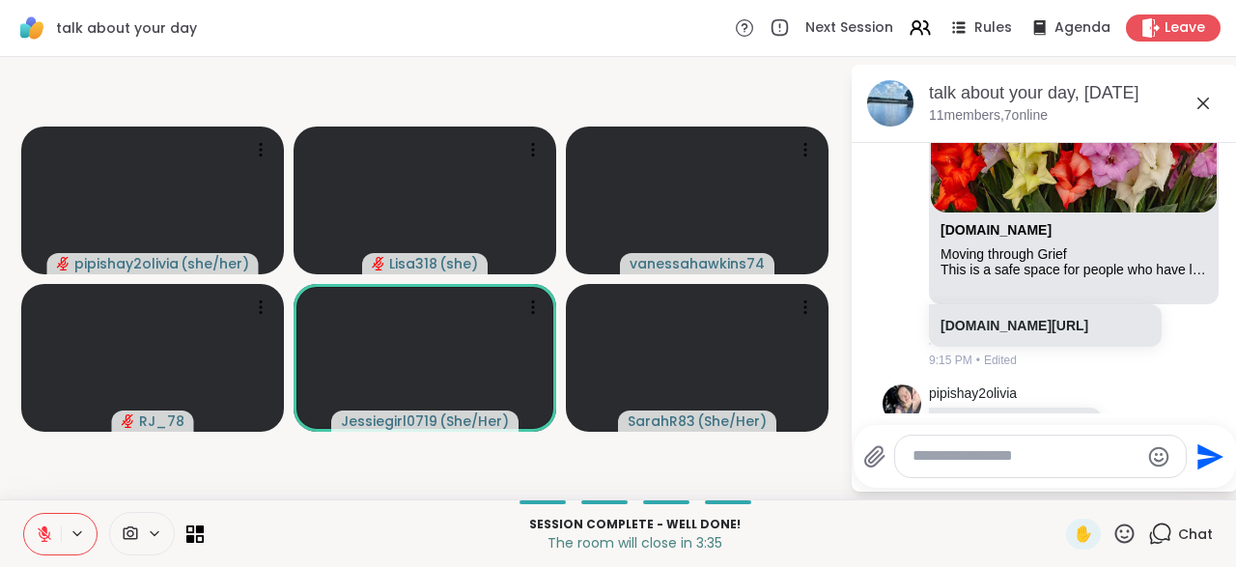
click at [937, 459] on textarea "Type your message" at bounding box center [1025, 456] width 226 height 20
type textarea "***"
click at [1199, 458] on icon "Send" at bounding box center [1207, 456] width 31 height 31
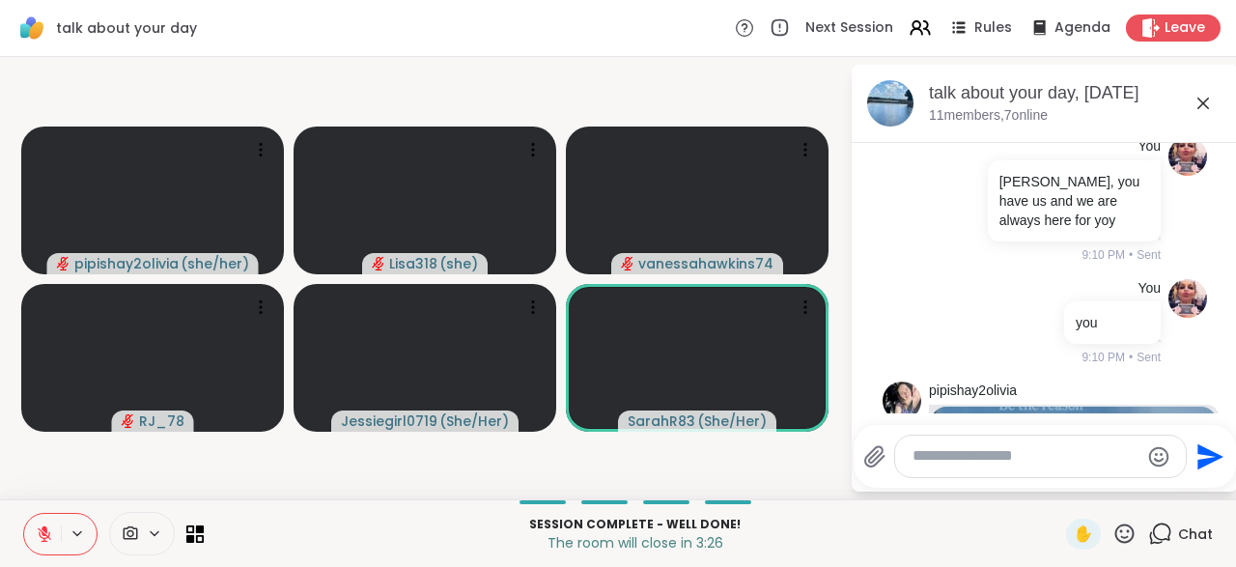
click at [1206, 120] on div "talk about your day, Sep 12 11 members, 7 online" at bounding box center [1075, 102] width 293 height 43
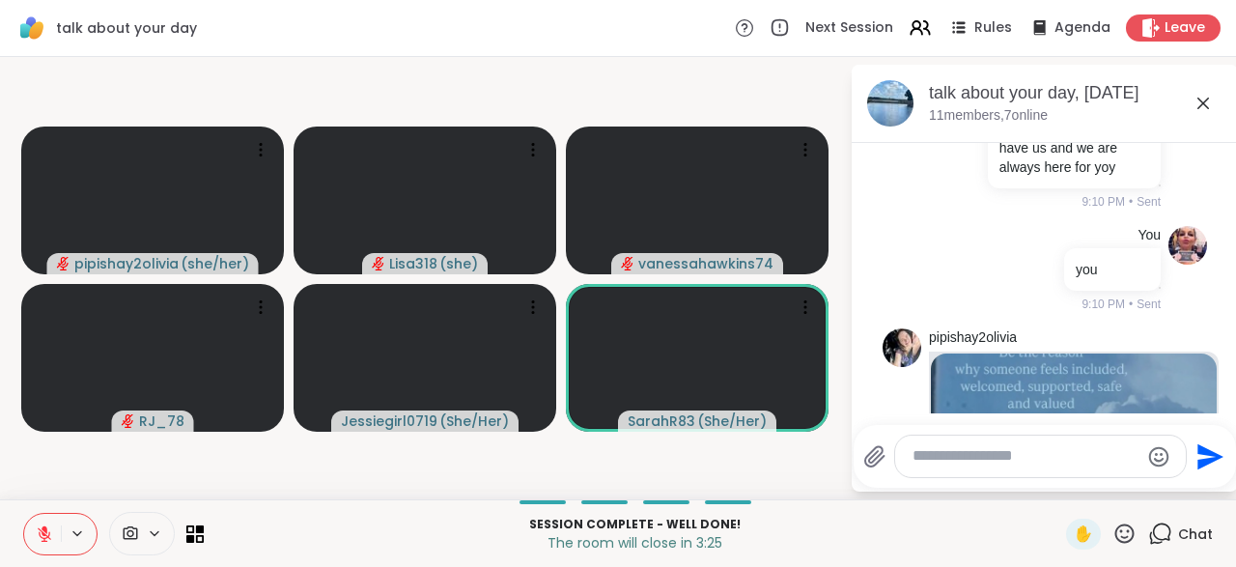
scroll to position [25042, 0]
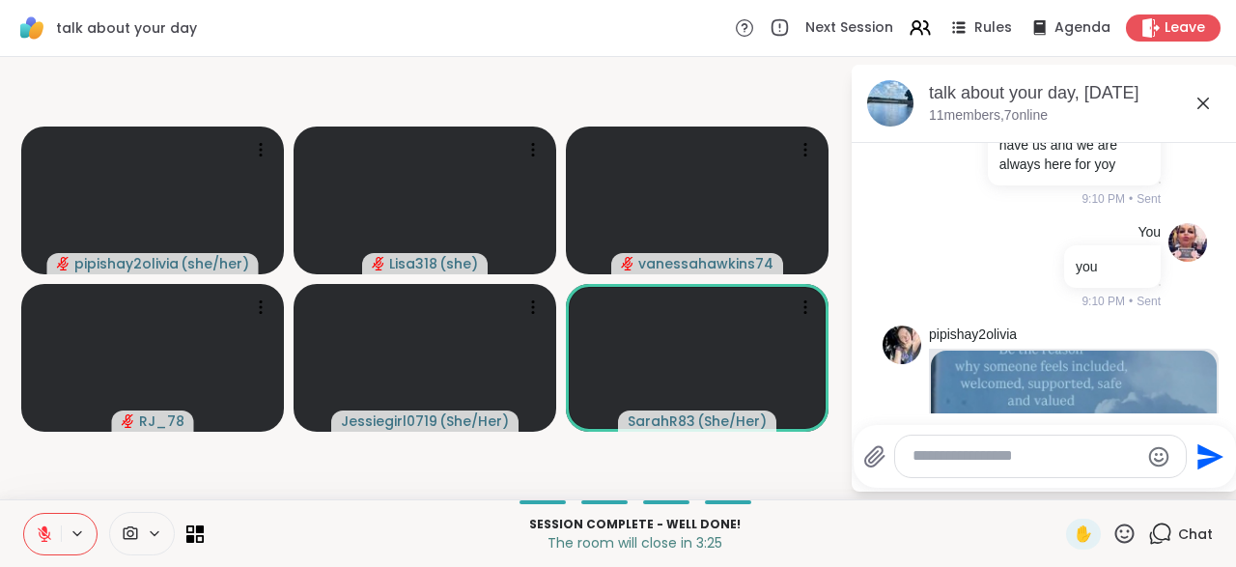
click at [1206, 107] on icon at bounding box center [1203, 103] width 12 height 12
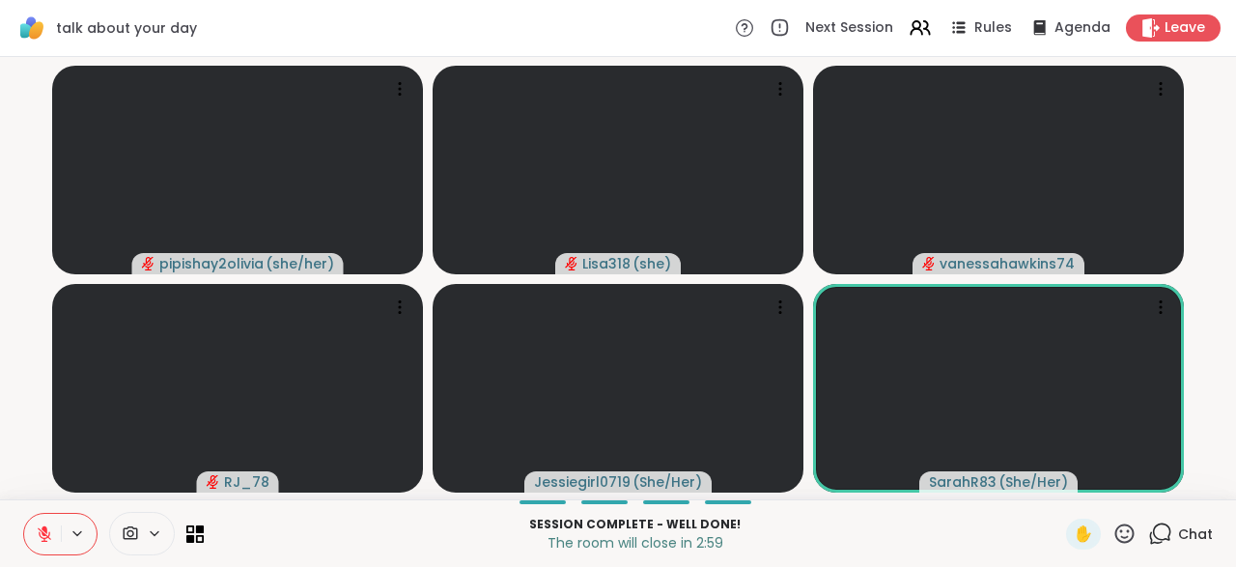
click at [49, 538] on icon at bounding box center [45, 534] width 14 height 14
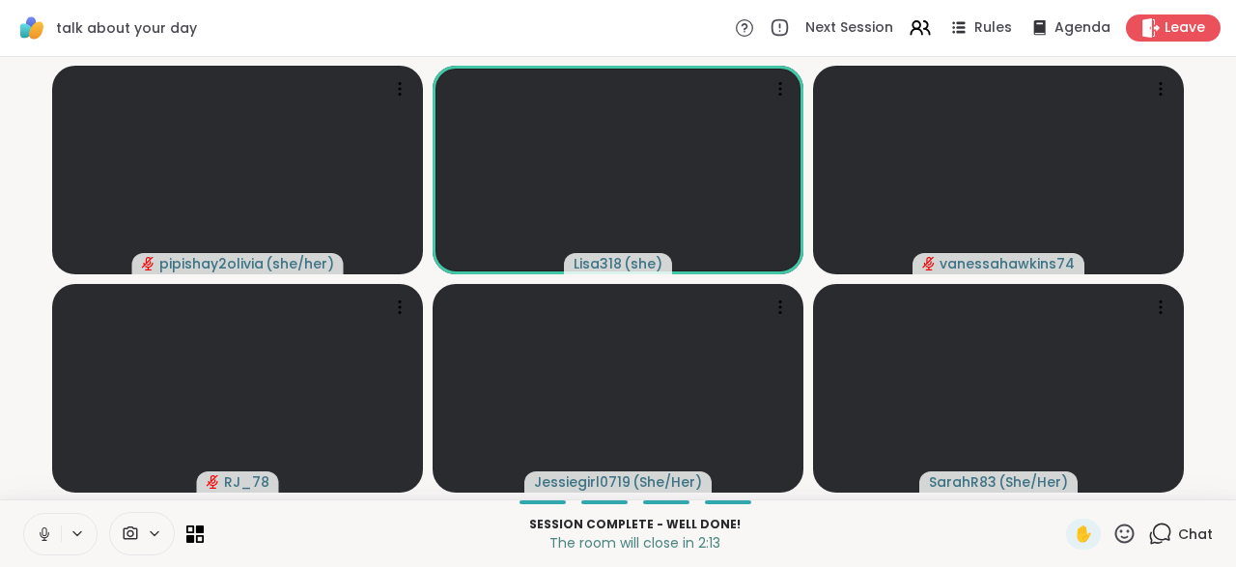
click at [28, 536] on button at bounding box center [42, 534] width 37 height 41
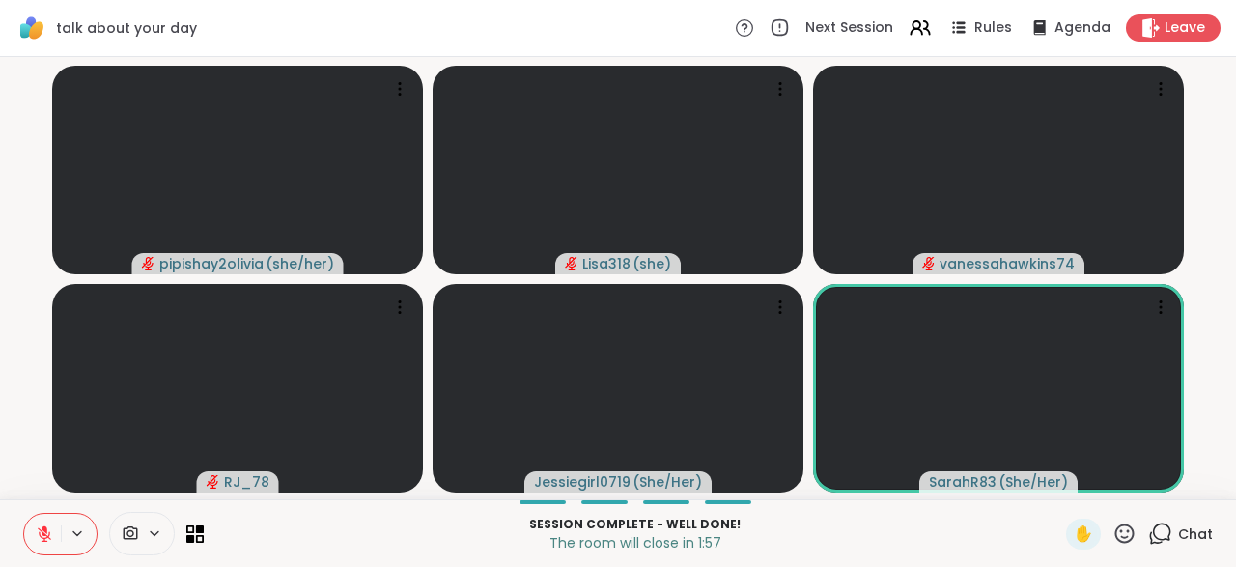
click at [1172, 533] on icon at bounding box center [1160, 533] width 24 height 24
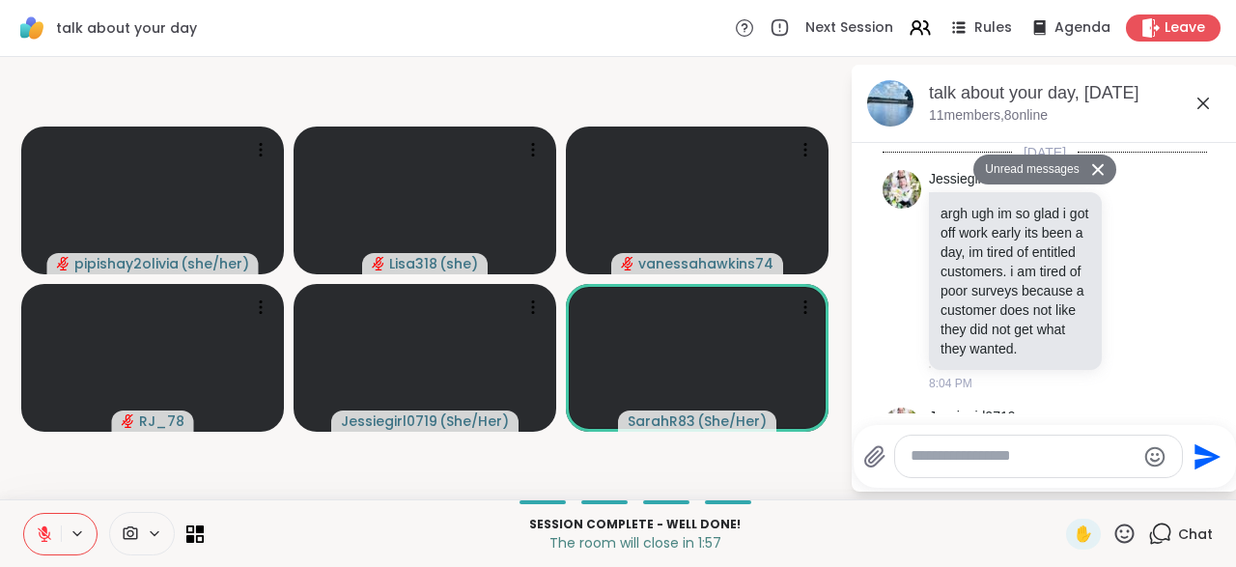
scroll to position [26683, 0]
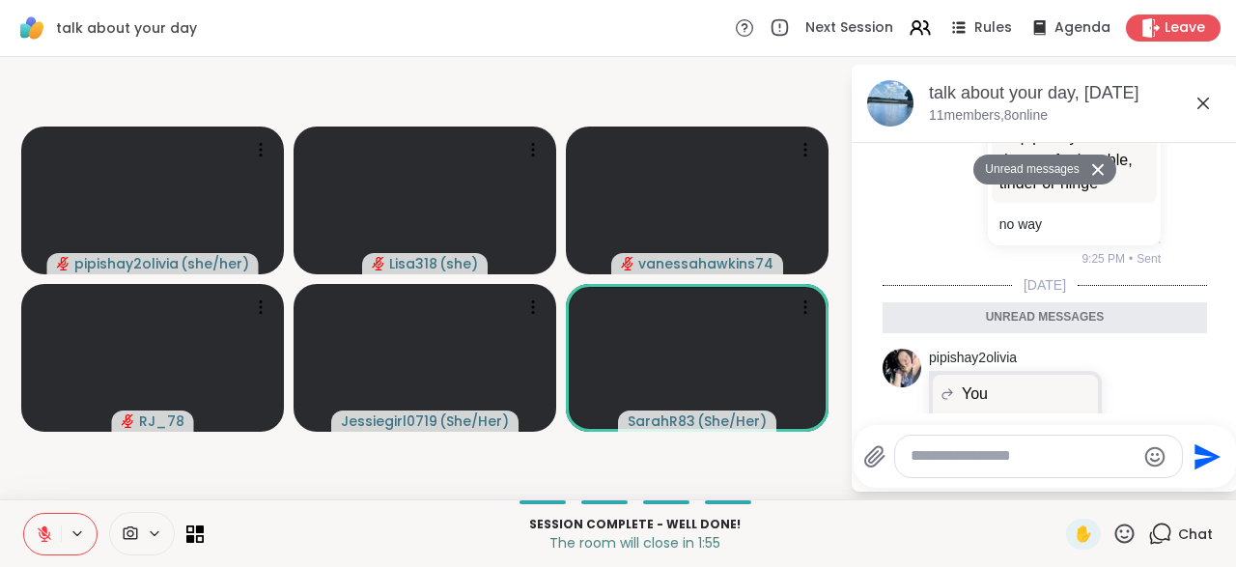
click at [991, 453] on textarea "Type your message" at bounding box center [1022, 456] width 225 height 20
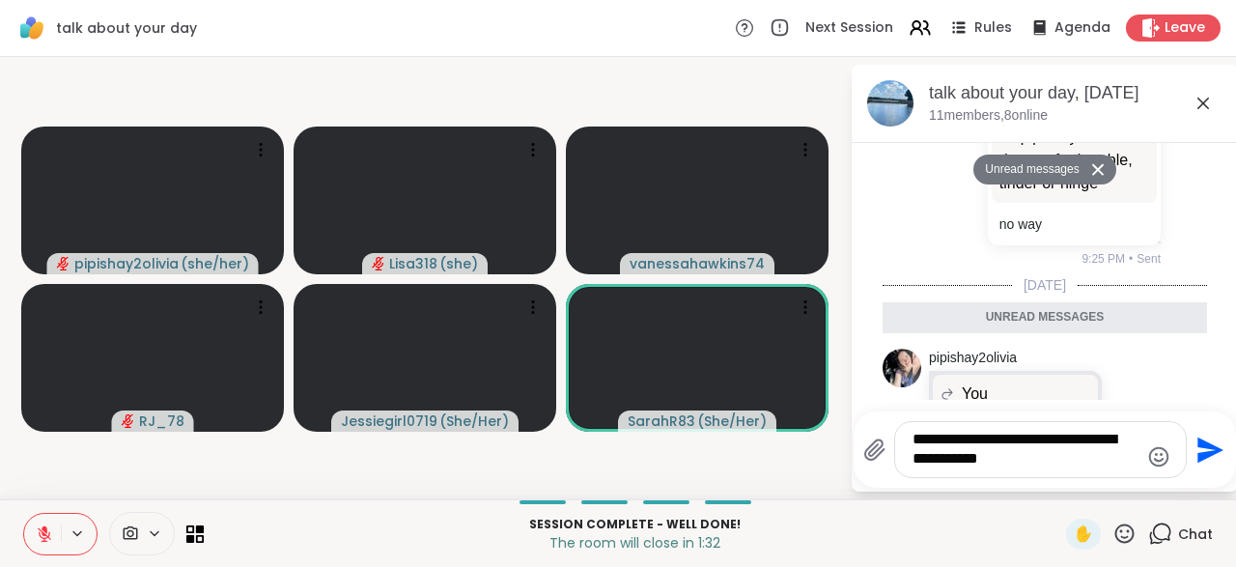
type textarea "**********"
click at [1202, 462] on icon "Send" at bounding box center [1207, 449] width 31 height 31
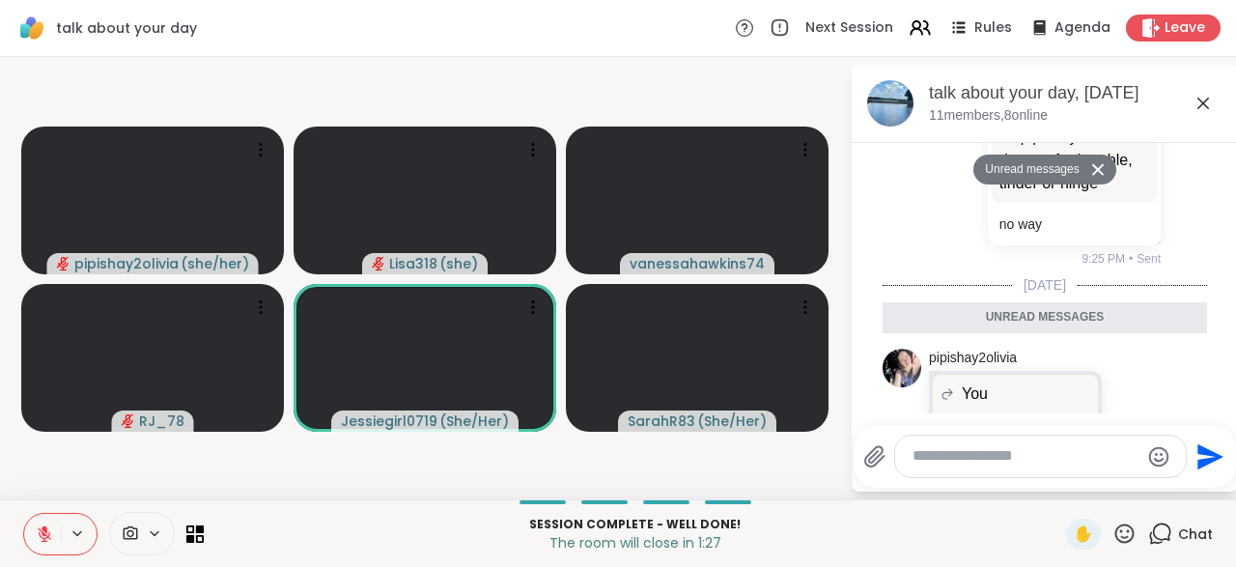
click at [1204, 112] on icon at bounding box center [1202, 103] width 23 height 23
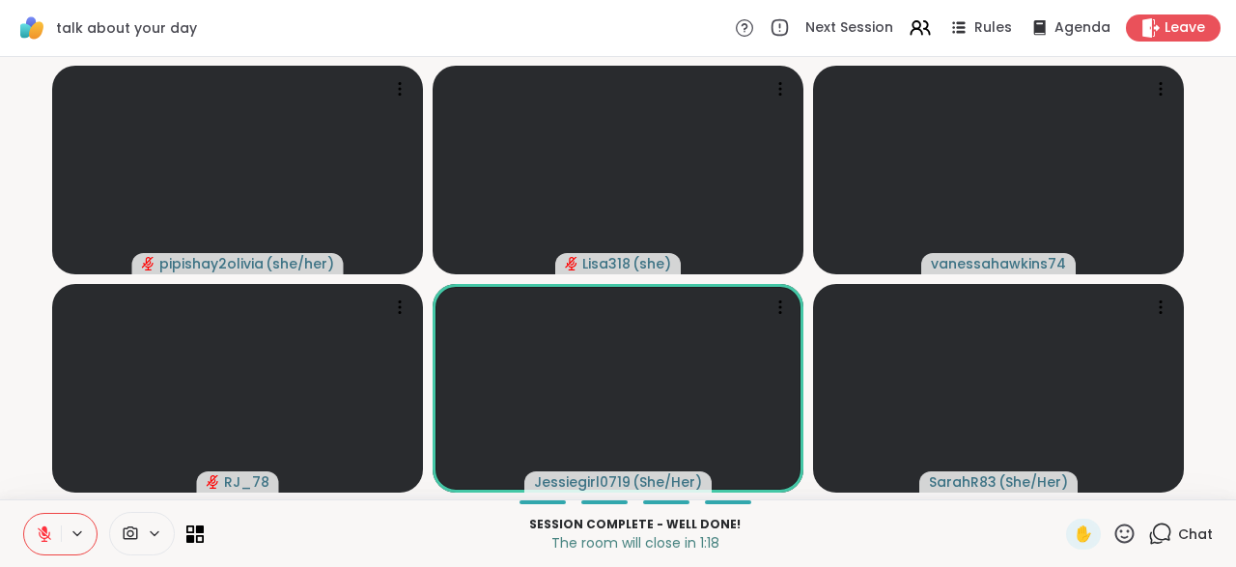
click at [1133, 549] on div "✋" at bounding box center [1101, 533] width 70 height 31
click at [1123, 533] on icon at bounding box center [1124, 532] width 19 height 19
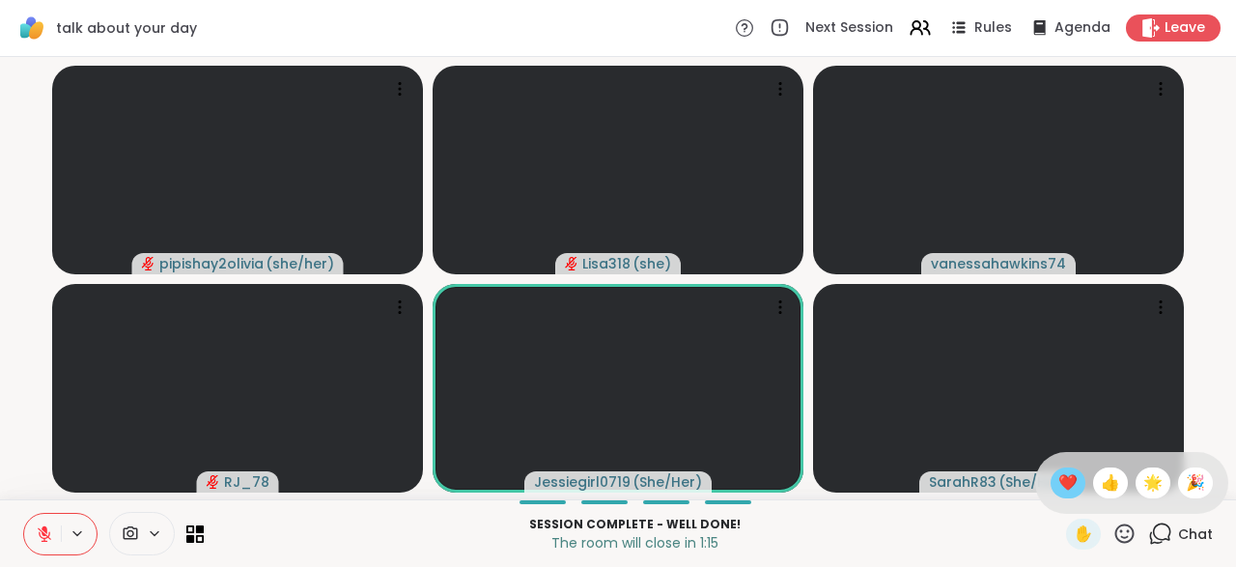
click at [1064, 487] on span "❤️" at bounding box center [1067, 482] width 19 height 23
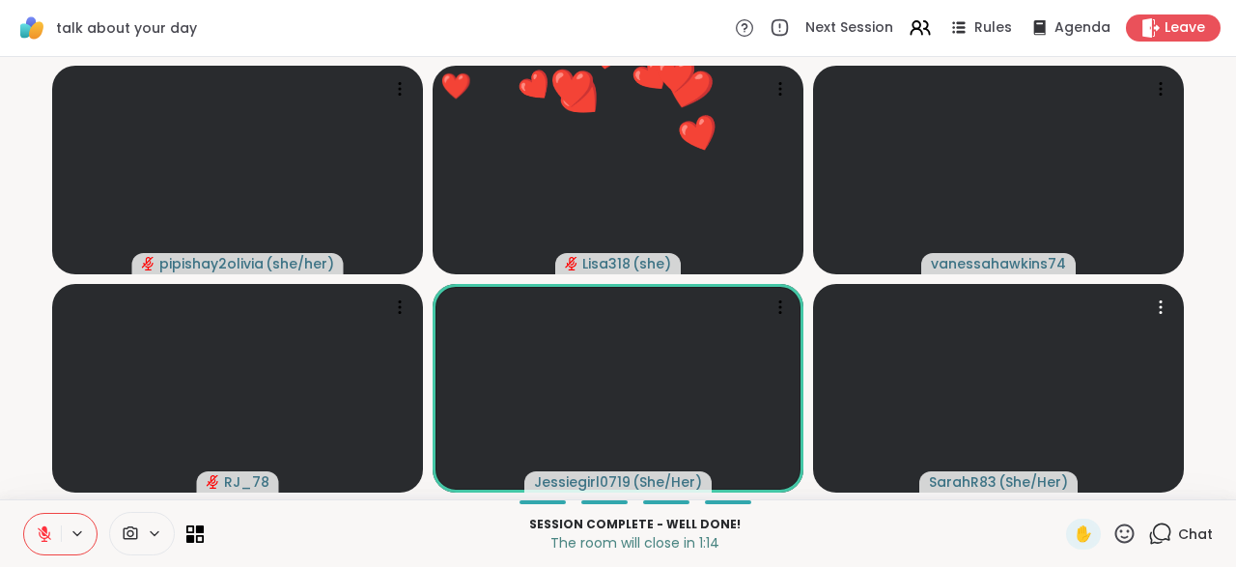
click at [1126, 538] on icon at bounding box center [1124, 532] width 19 height 19
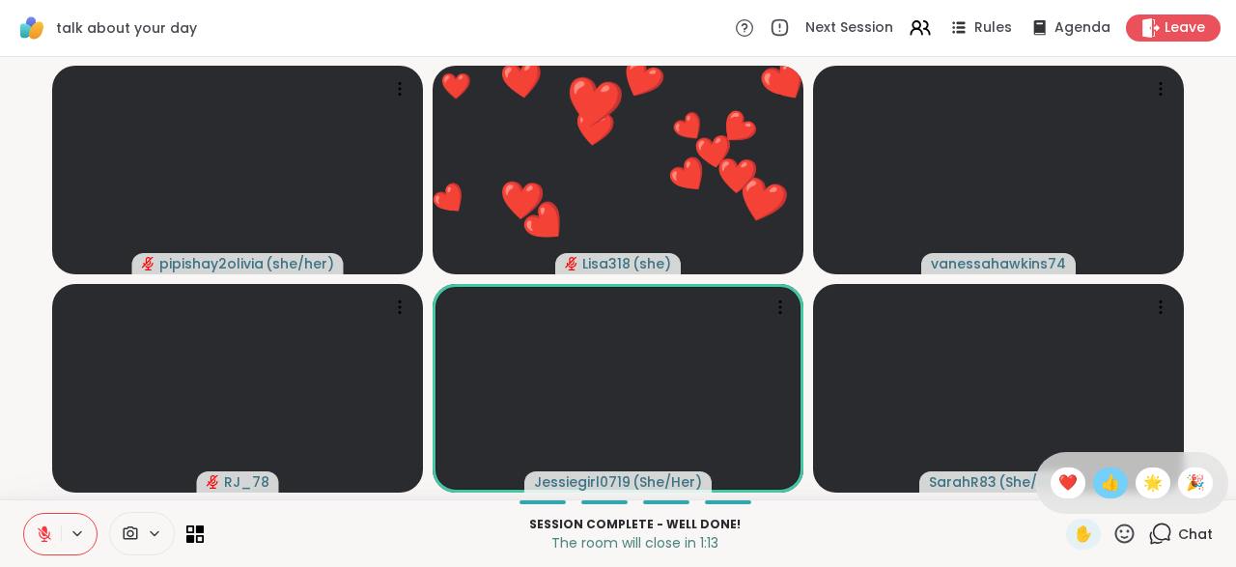
click at [1113, 495] on div "👍" at bounding box center [1110, 482] width 35 height 31
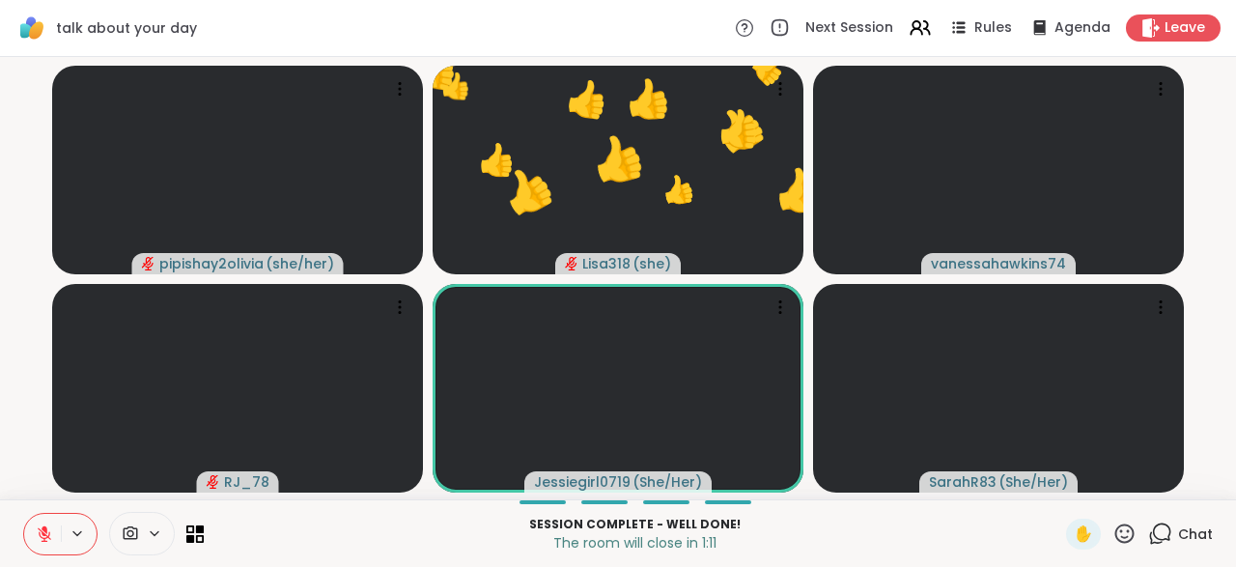
click at [1130, 543] on icon at bounding box center [1124, 533] width 24 height 24
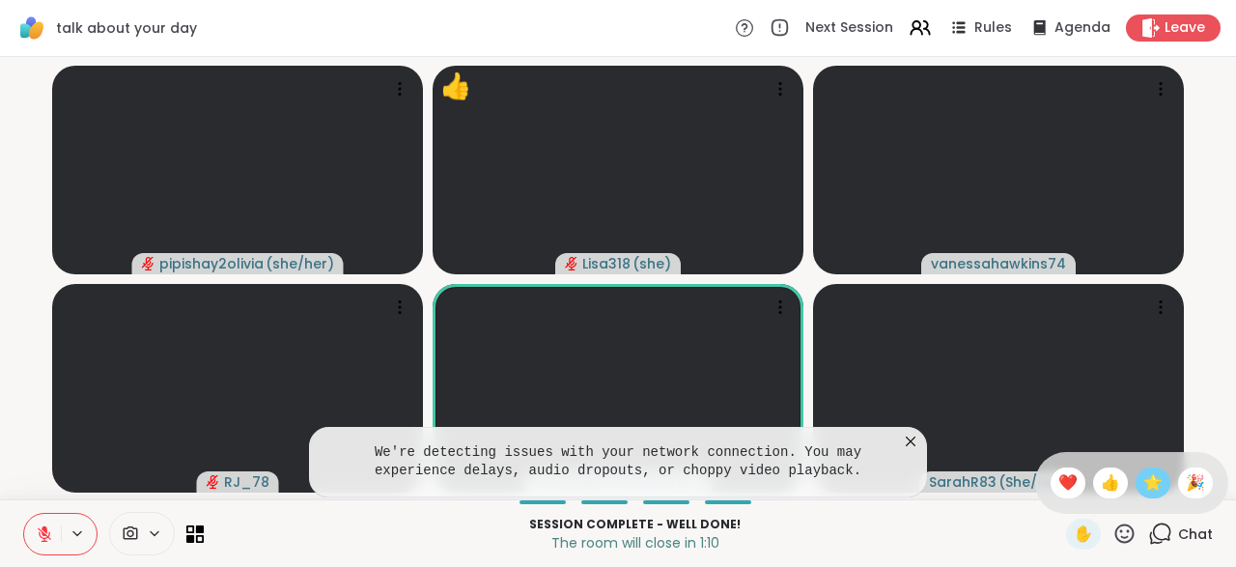
click at [1148, 488] on span "🌟" at bounding box center [1152, 482] width 19 height 23
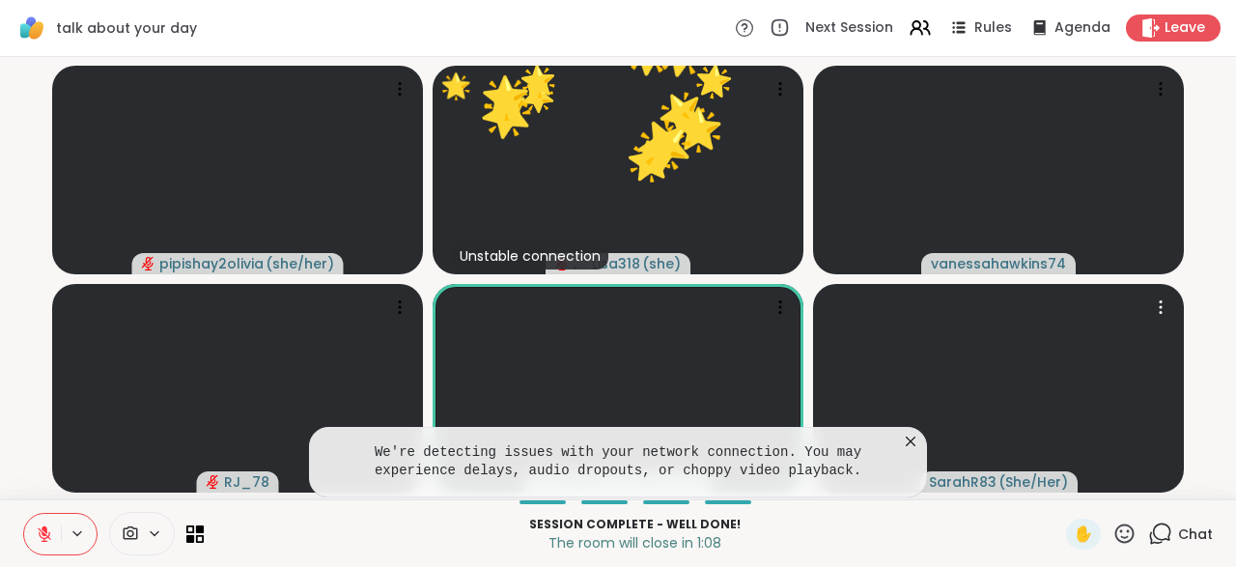
click at [910, 441] on icon at bounding box center [910, 441] width 10 height 10
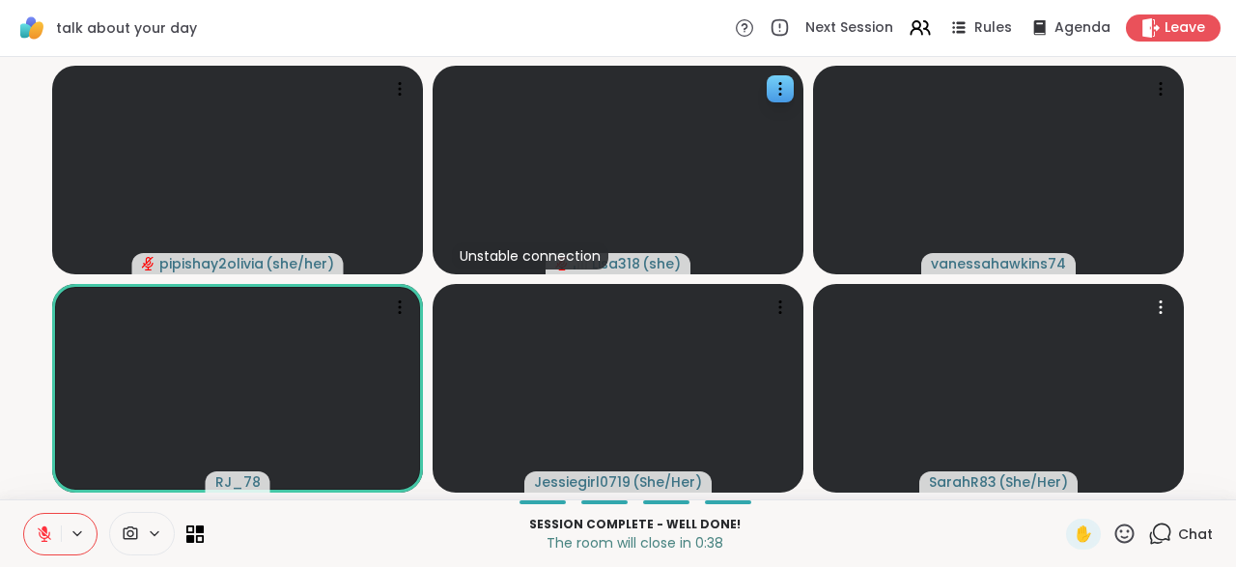
click at [565, 262] on div "Unstable connection" at bounding box center [530, 255] width 156 height 27
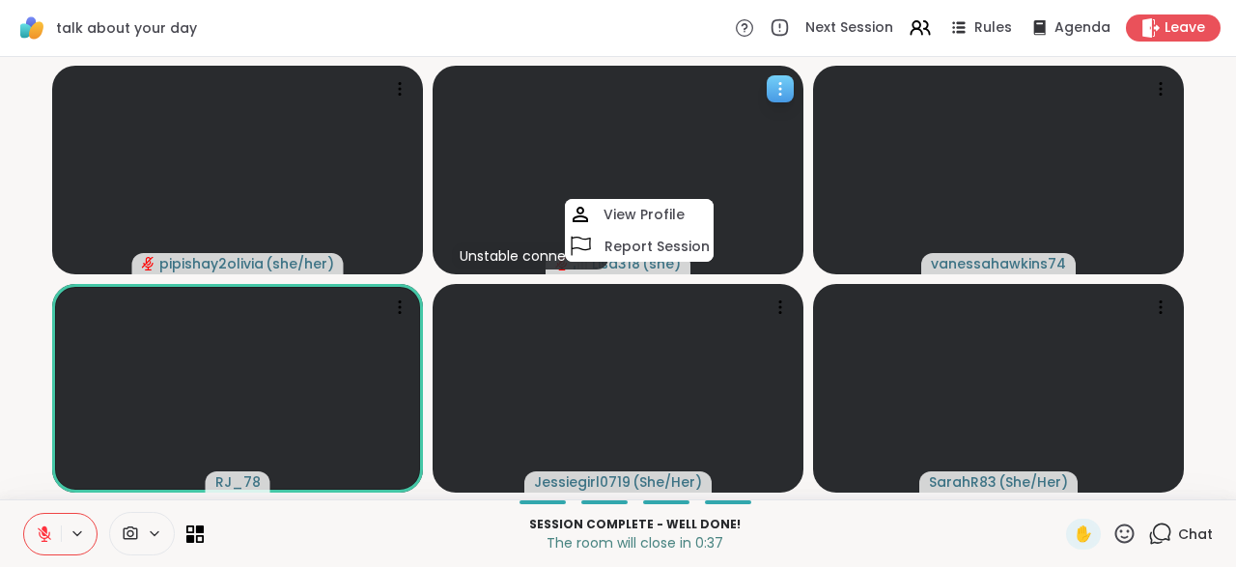
click at [753, 217] on div at bounding box center [617, 170] width 371 height 208
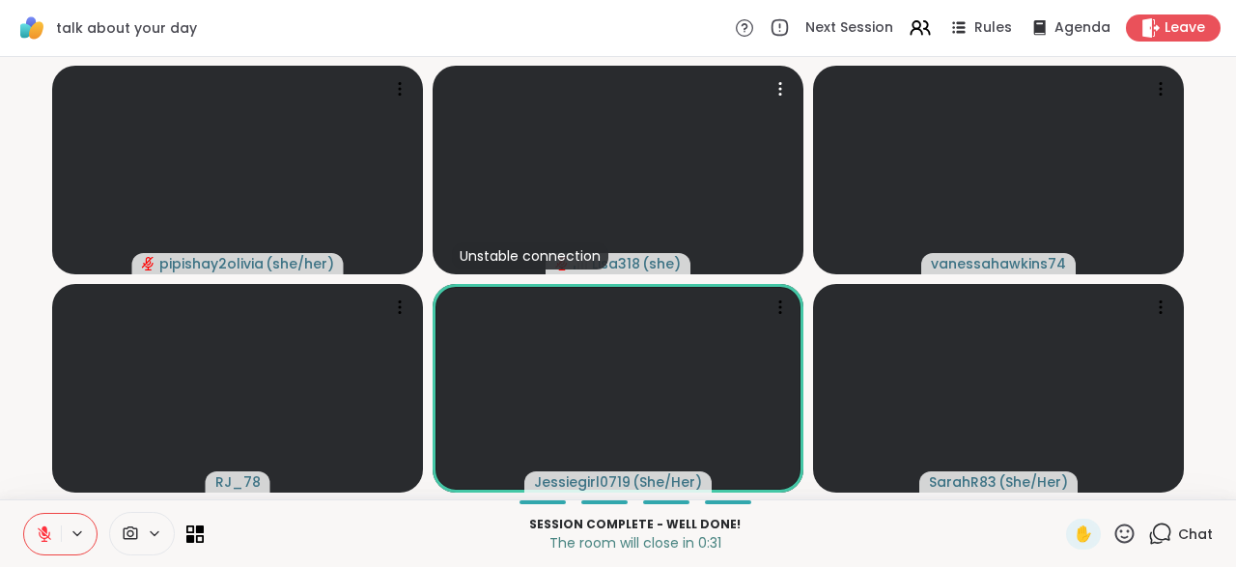
click at [45, 539] on icon at bounding box center [44, 533] width 17 height 17
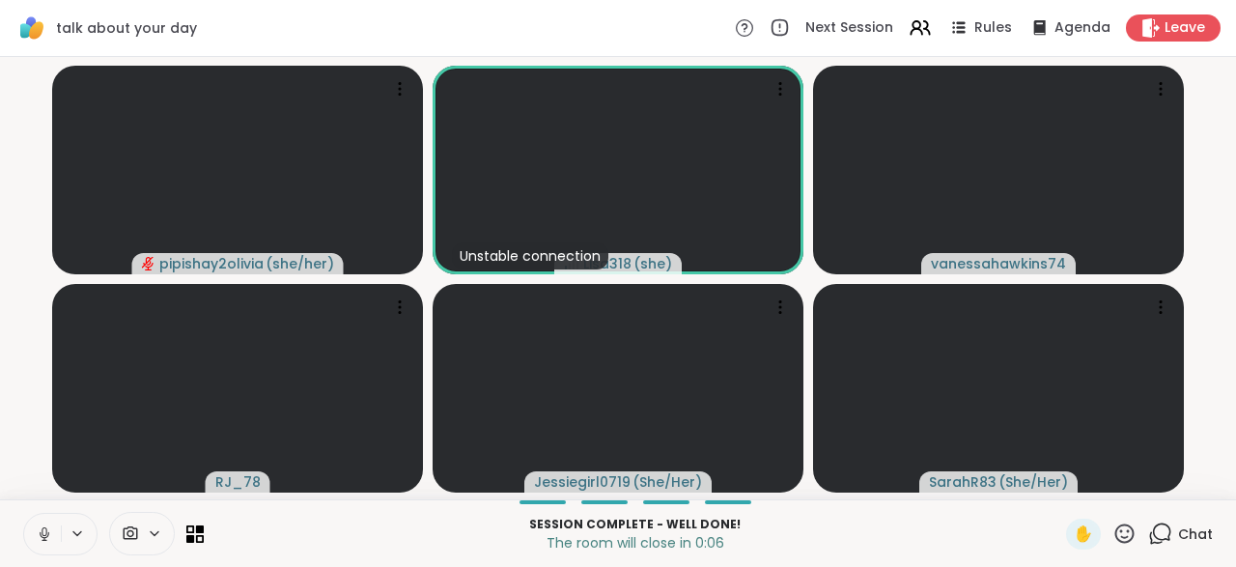
click at [32, 545] on button at bounding box center [42, 534] width 37 height 41
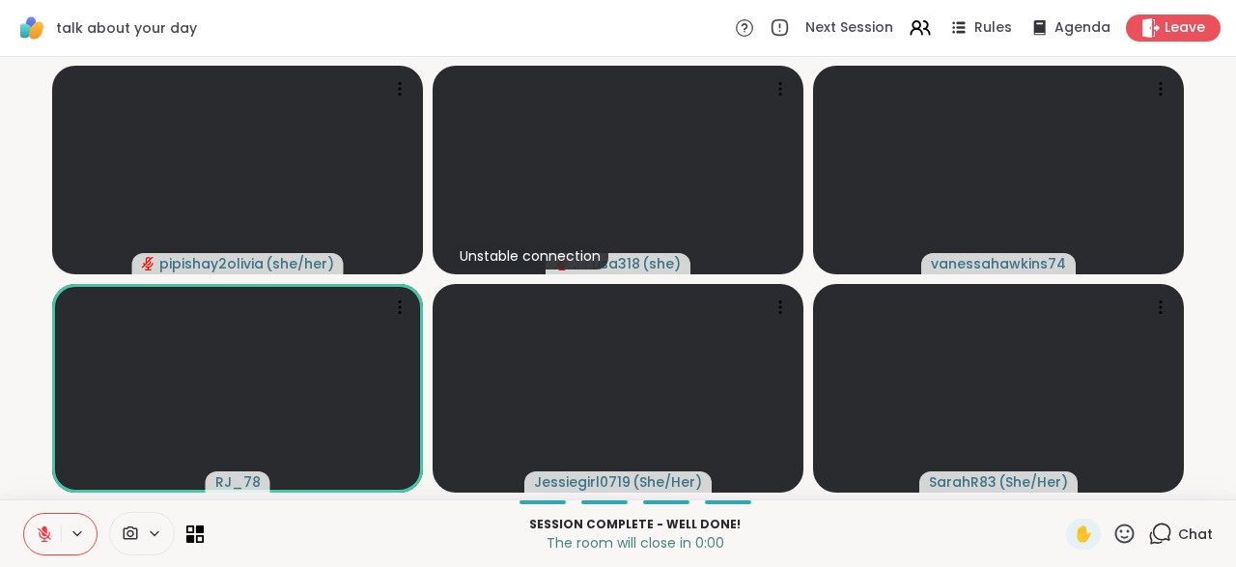
click at [28, 535] on button at bounding box center [42, 534] width 37 height 41
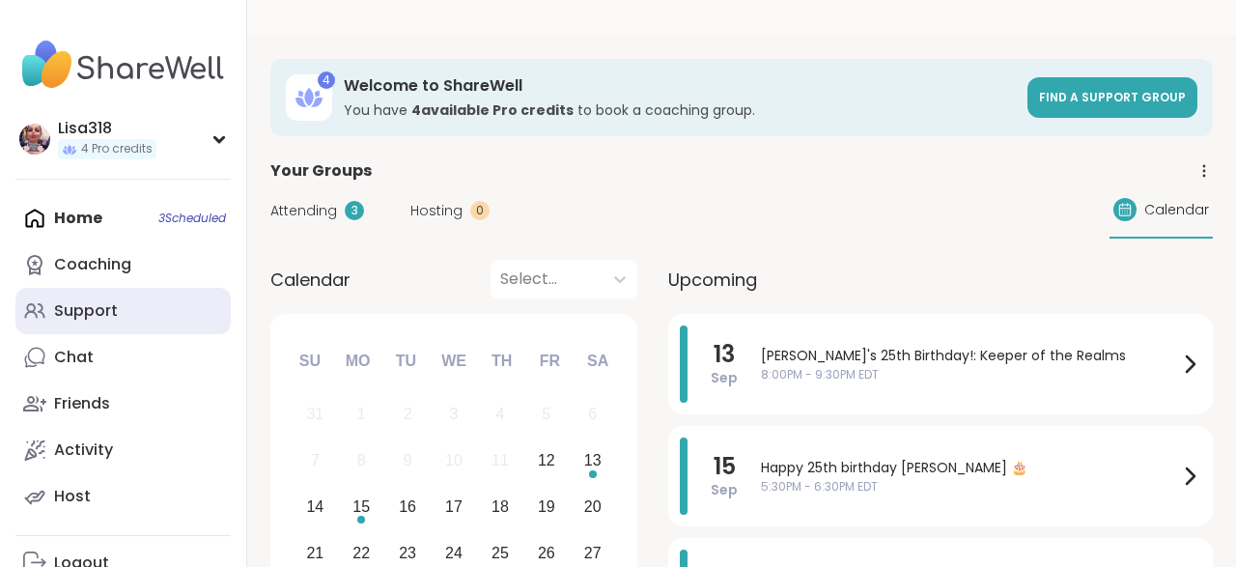
click at [105, 318] on div "Support" at bounding box center [86, 310] width 64 height 21
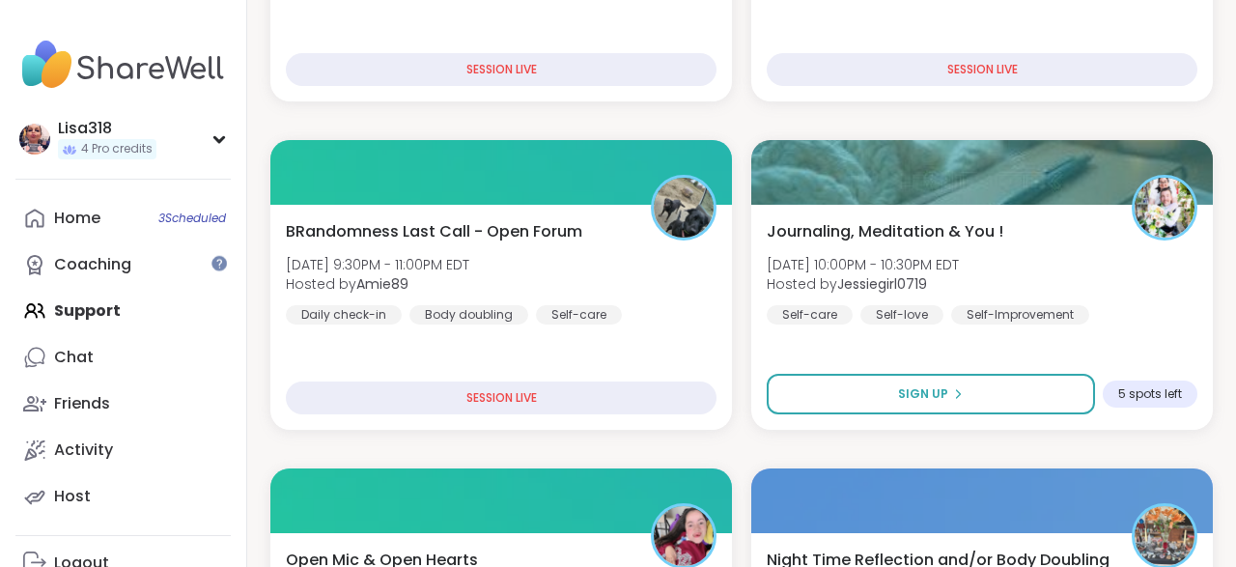
scroll to position [564, 0]
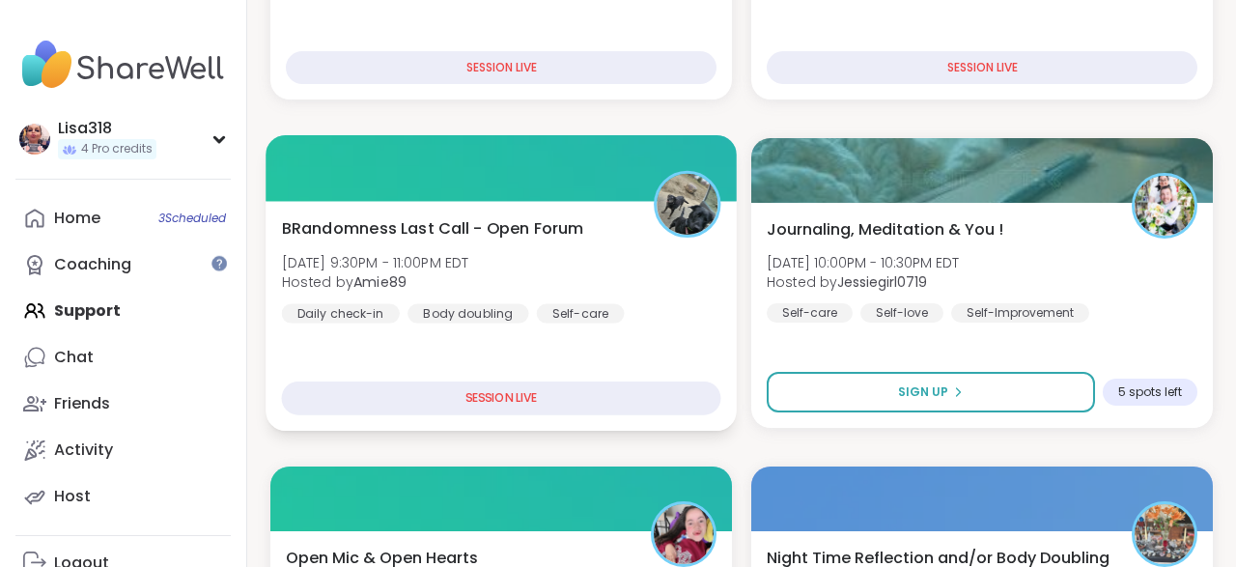
click at [590, 386] on div "SESSION LIVE" at bounding box center [501, 398] width 439 height 34
click at [662, 308] on div "BRandomness Last Call - Open Forum Fri, Sep 12 | 9:30PM - 11:00PM EDT Hosted by…" at bounding box center [501, 269] width 439 height 106
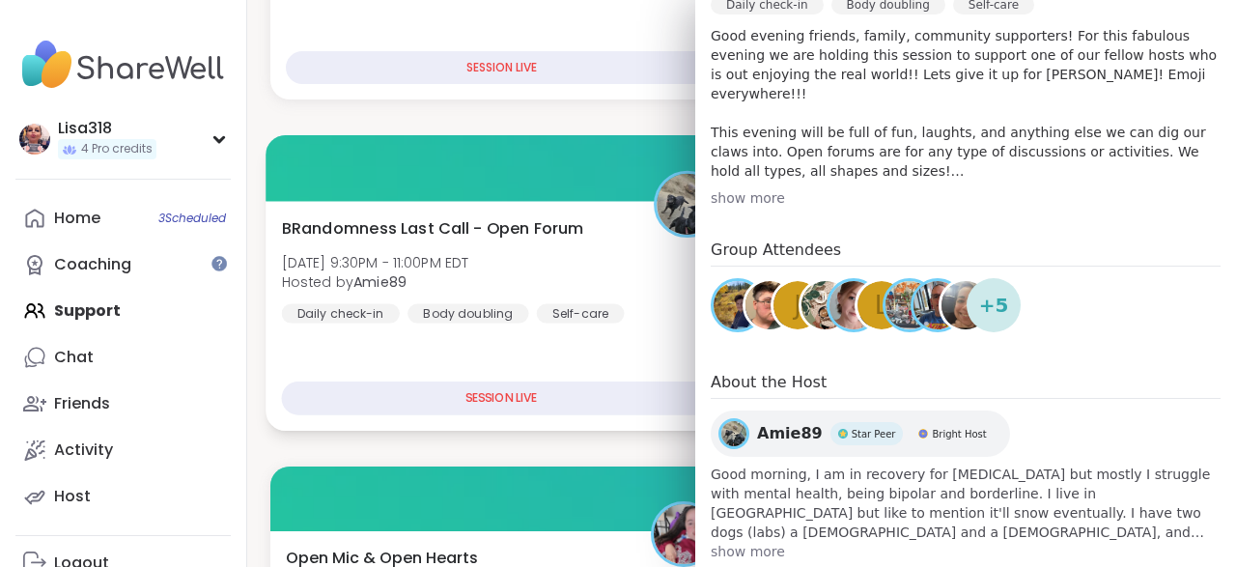
scroll to position [490, 0]
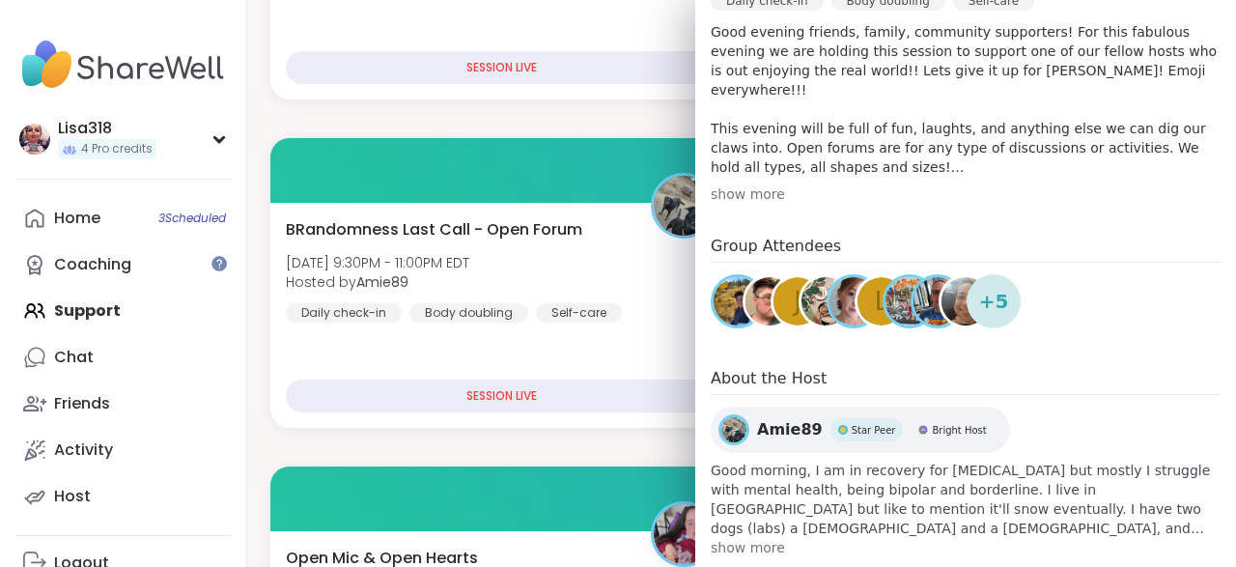
click at [1092, 271] on div "Group Attendees J L + 5" at bounding box center [965, 285] width 510 height 101
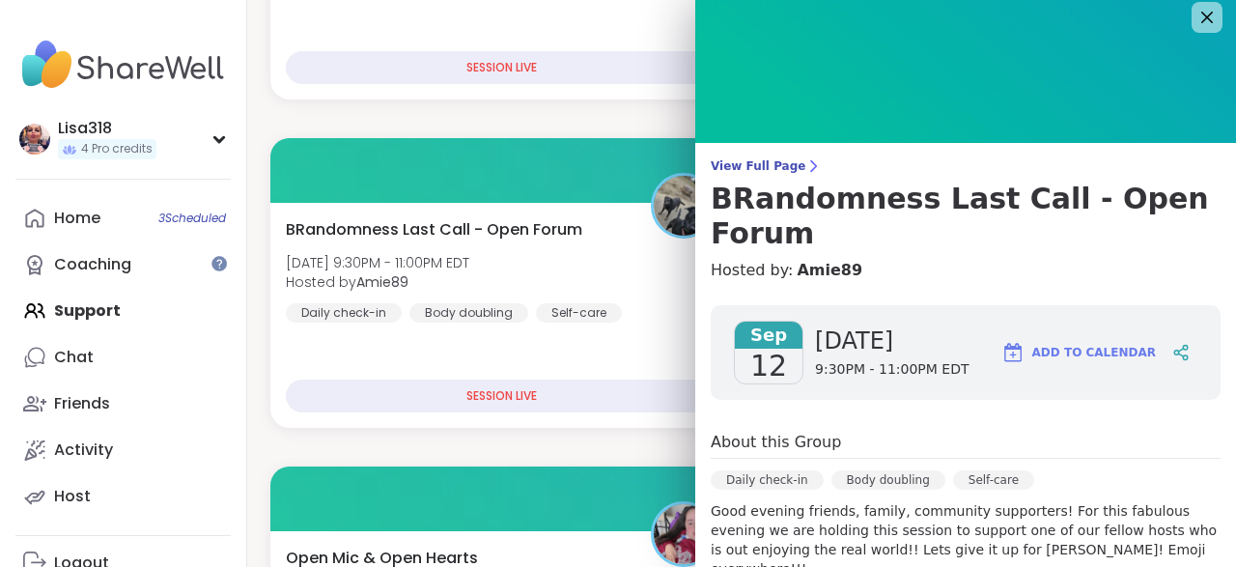
scroll to position [0, 0]
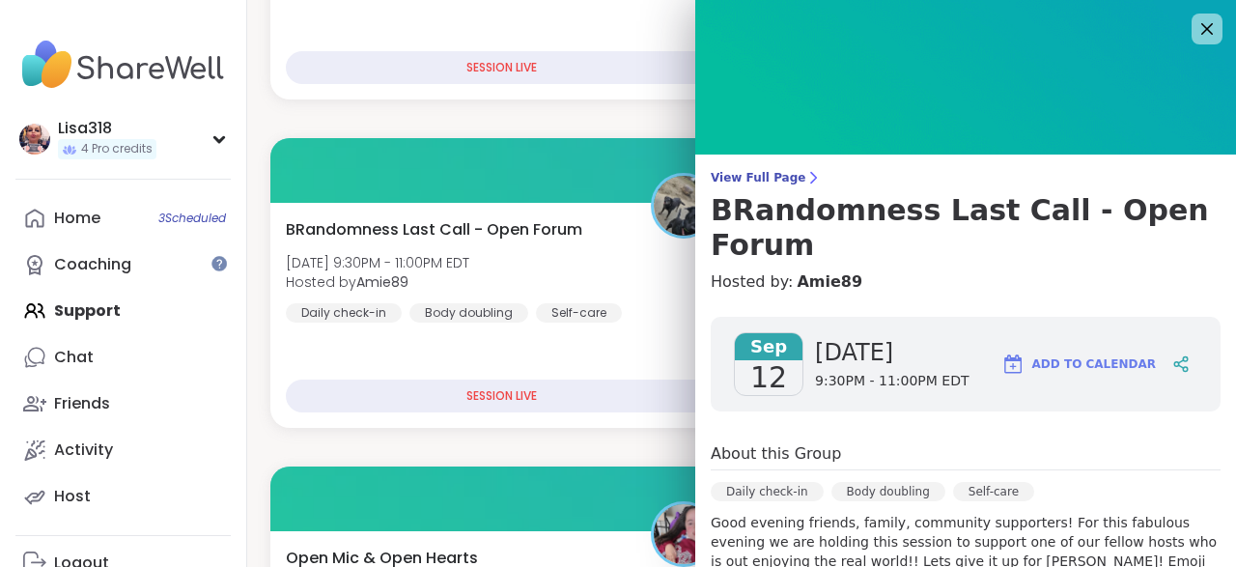
click at [1200, 53] on img at bounding box center [965, 77] width 541 height 154
click at [1202, 36] on icon at bounding box center [1206, 28] width 24 height 24
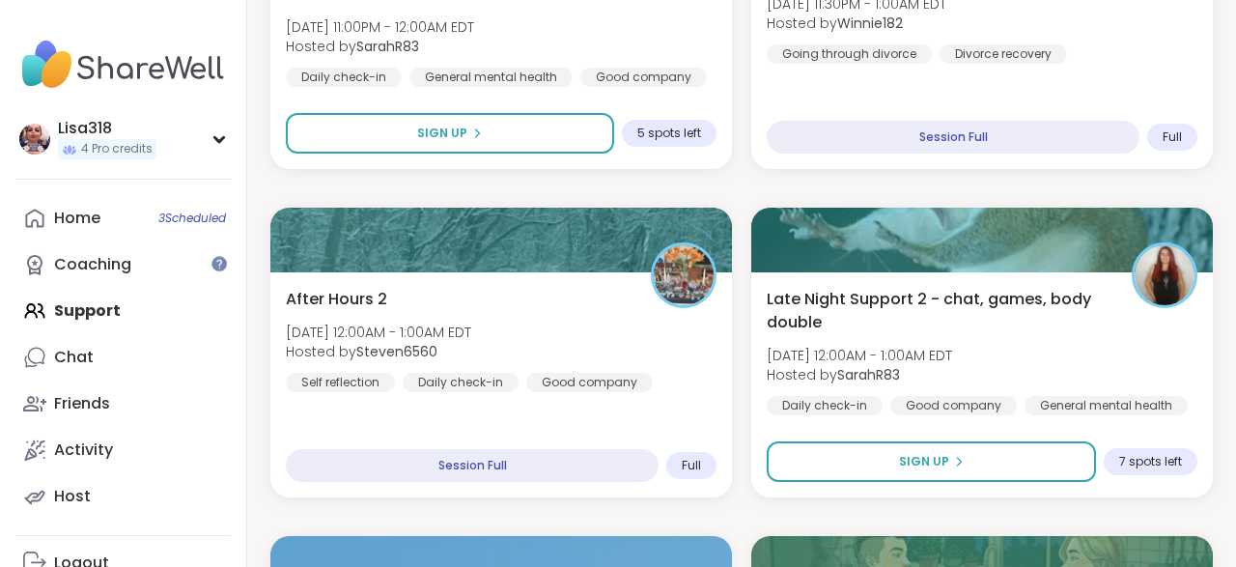
scroll to position [1479, 0]
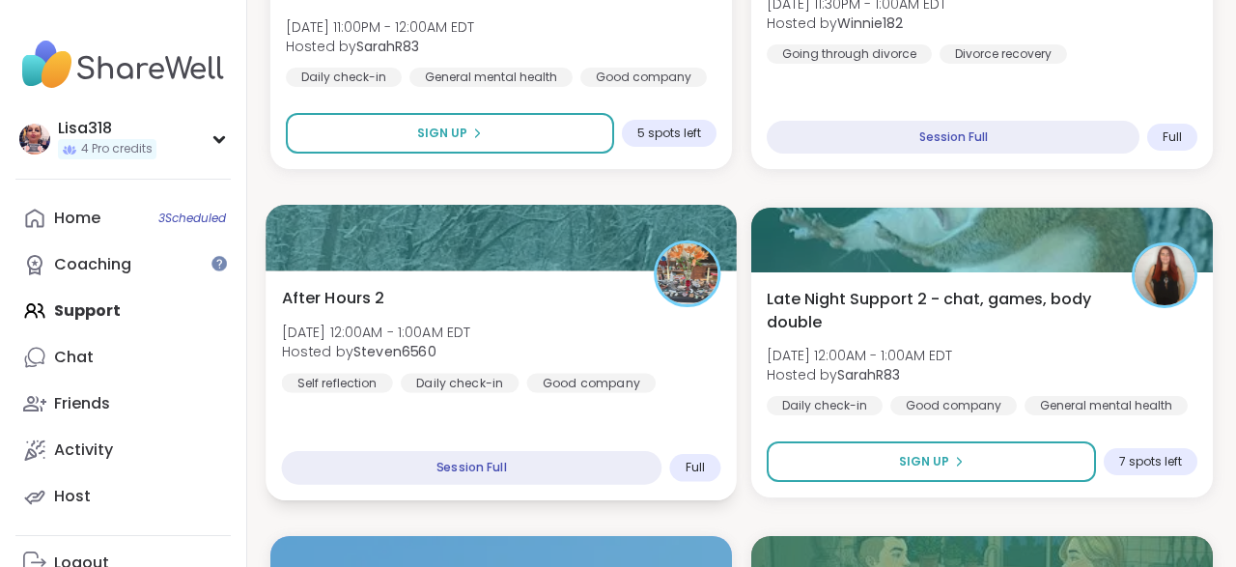
click at [693, 362] on div "After Hours 2 Sat, Sep 13 | 12:00AM - 1:00AM EDT Hosted by Steven6560 Self refl…" at bounding box center [501, 339] width 439 height 106
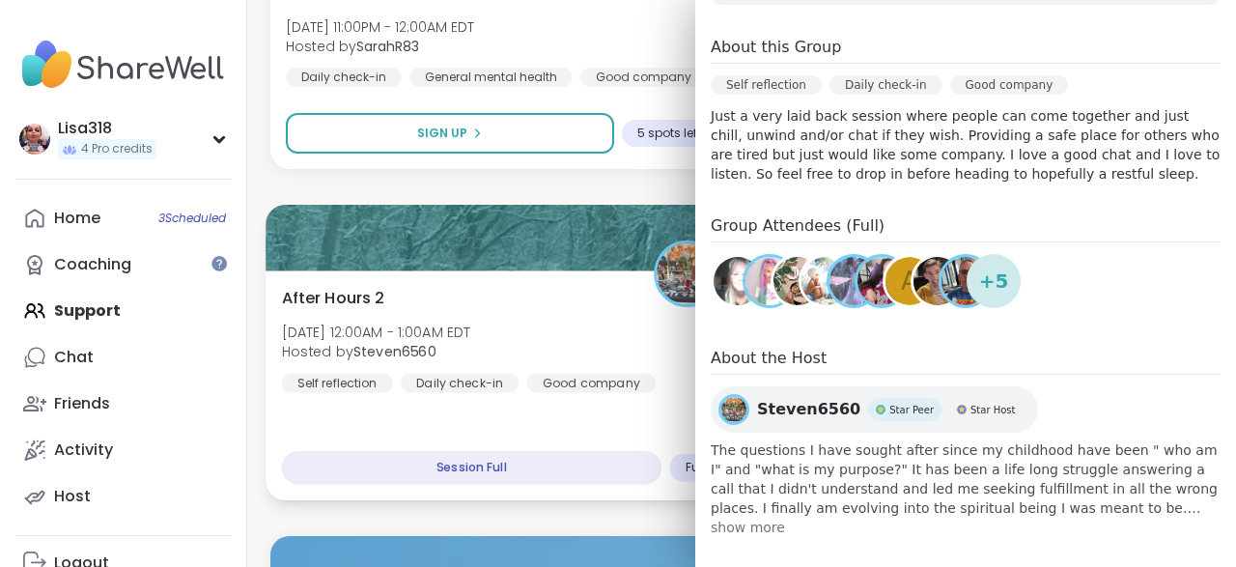
scroll to position [386, 0]
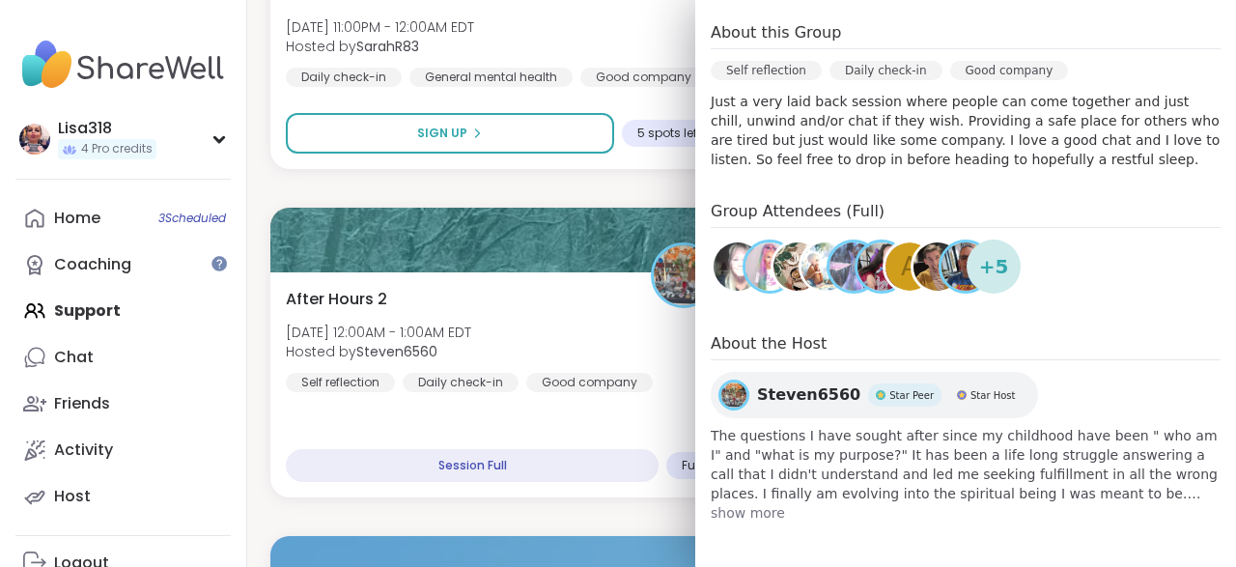
click at [1009, 352] on h4 "About the Host" at bounding box center [965, 346] width 510 height 28
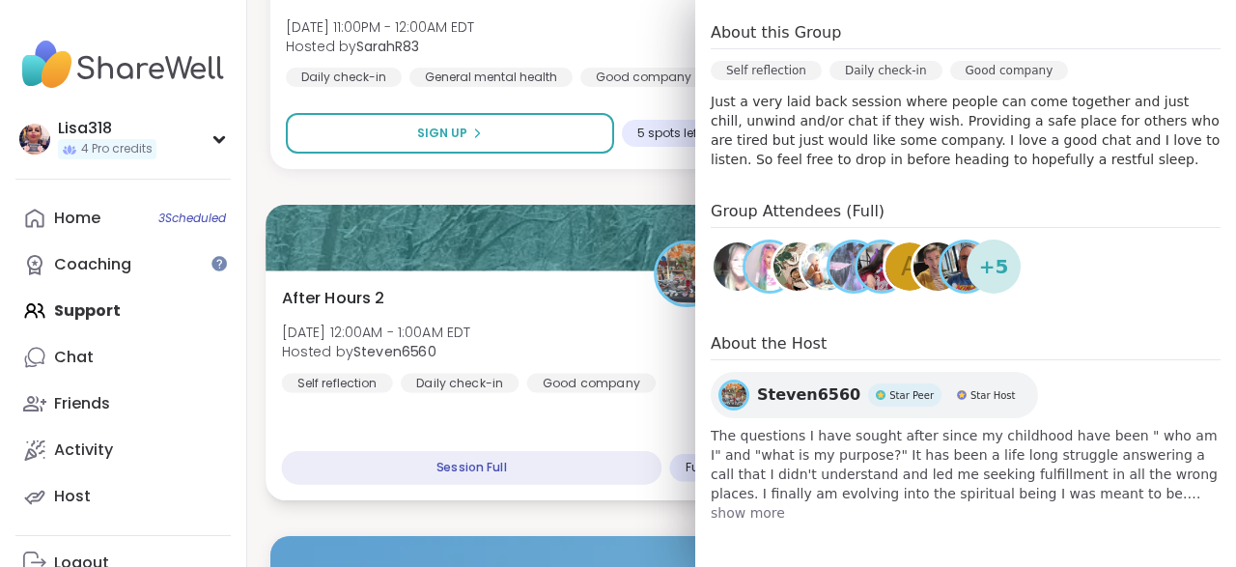
click at [602, 343] on div "After Hours 2 Sat, Sep 13 | 12:00AM - 1:00AM EDT Hosted by Steven6560 Self refl…" at bounding box center [501, 339] width 439 height 106
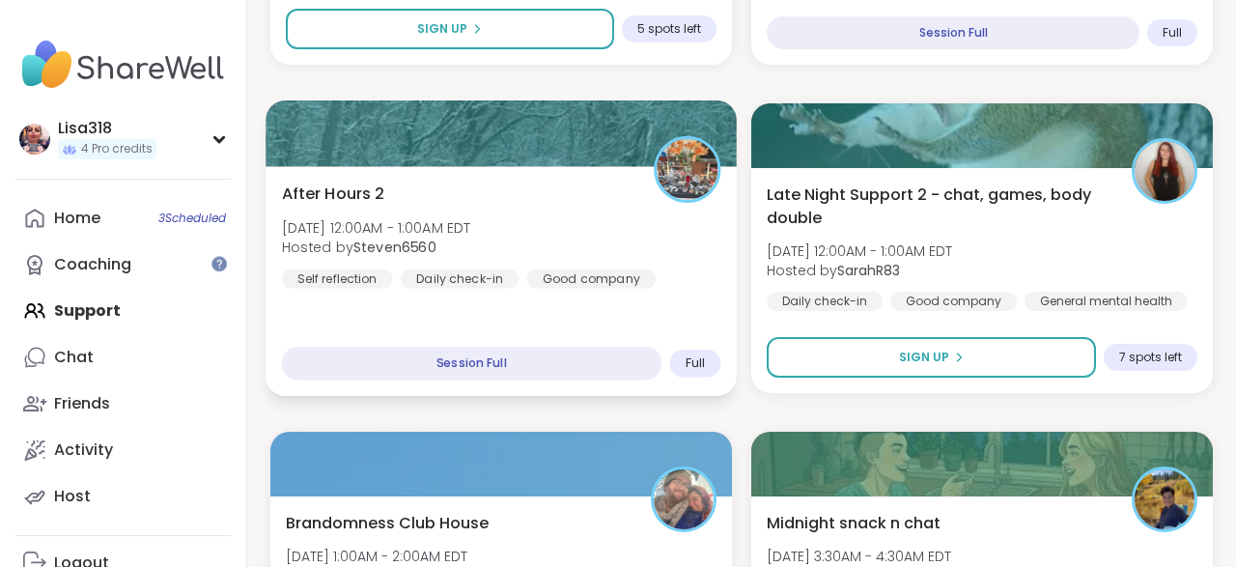
scroll to position [1584, 0]
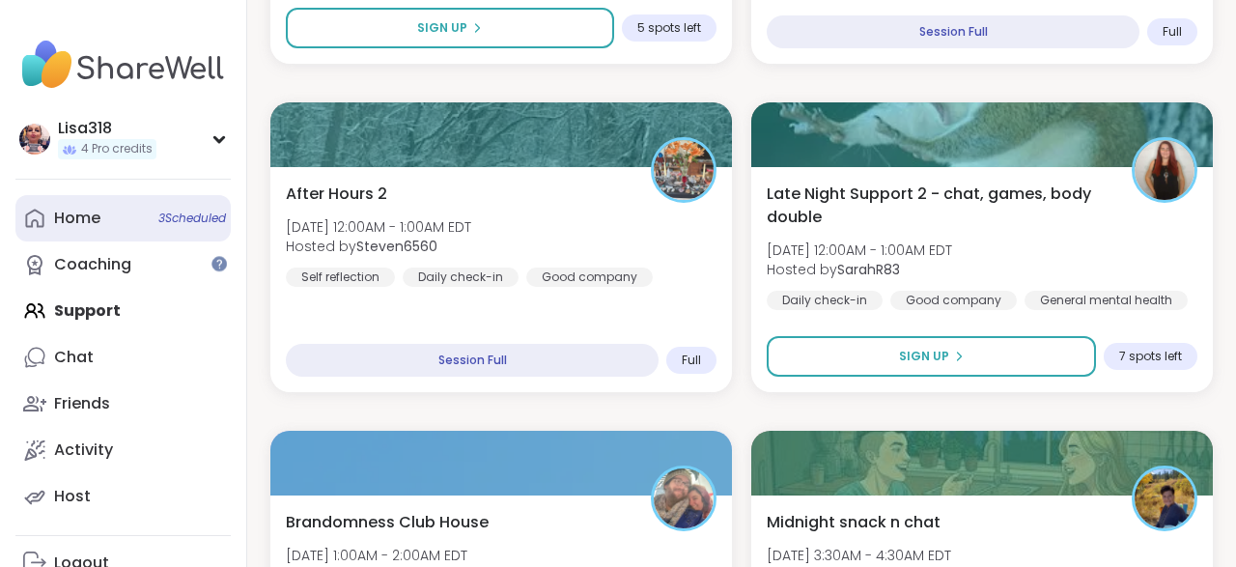
click at [204, 222] on span "3 Scheduled" at bounding box center [192, 217] width 68 height 15
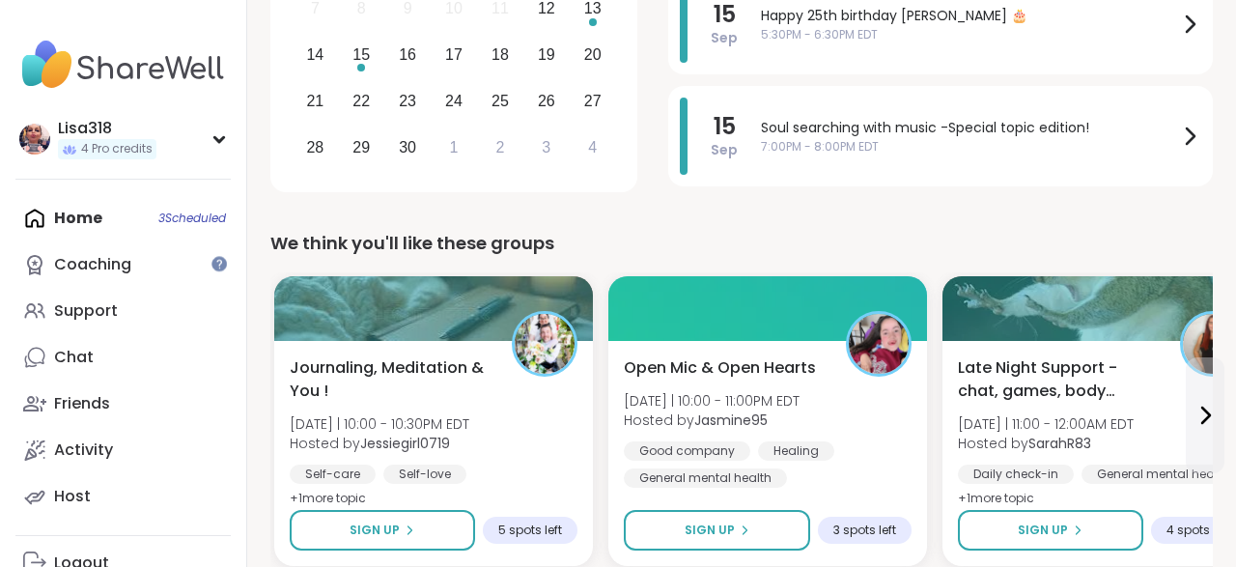
scroll to position [452, 0]
click at [893, 144] on span "7:00PM - 8:00PM EDT" at bounding box center [969, 146] width 417 height 17
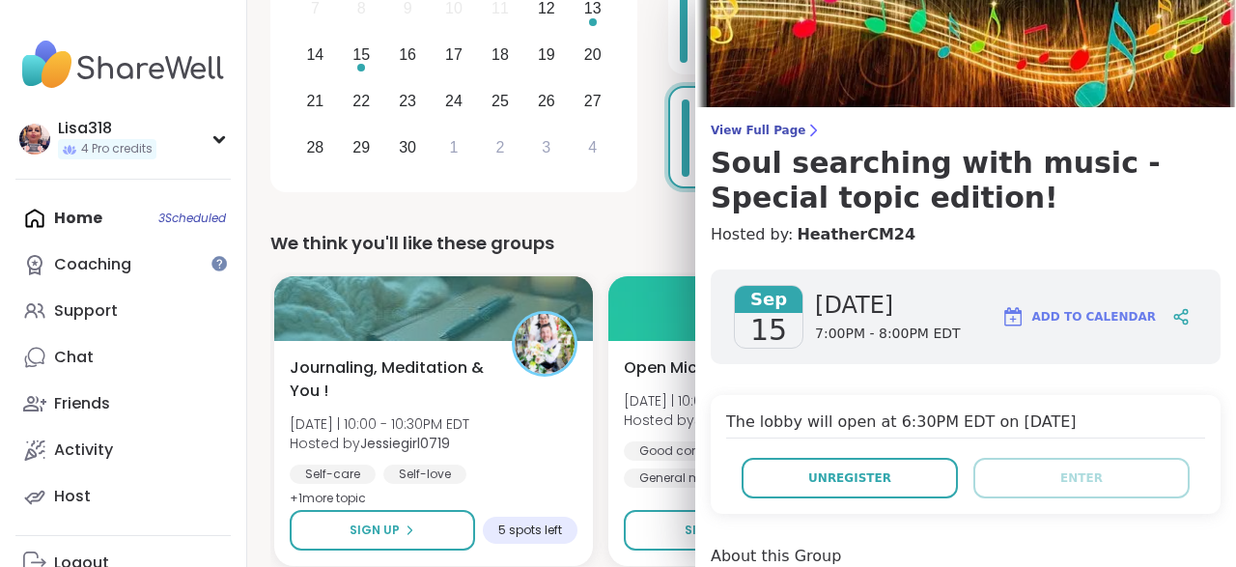
scroll to position [44, 0]
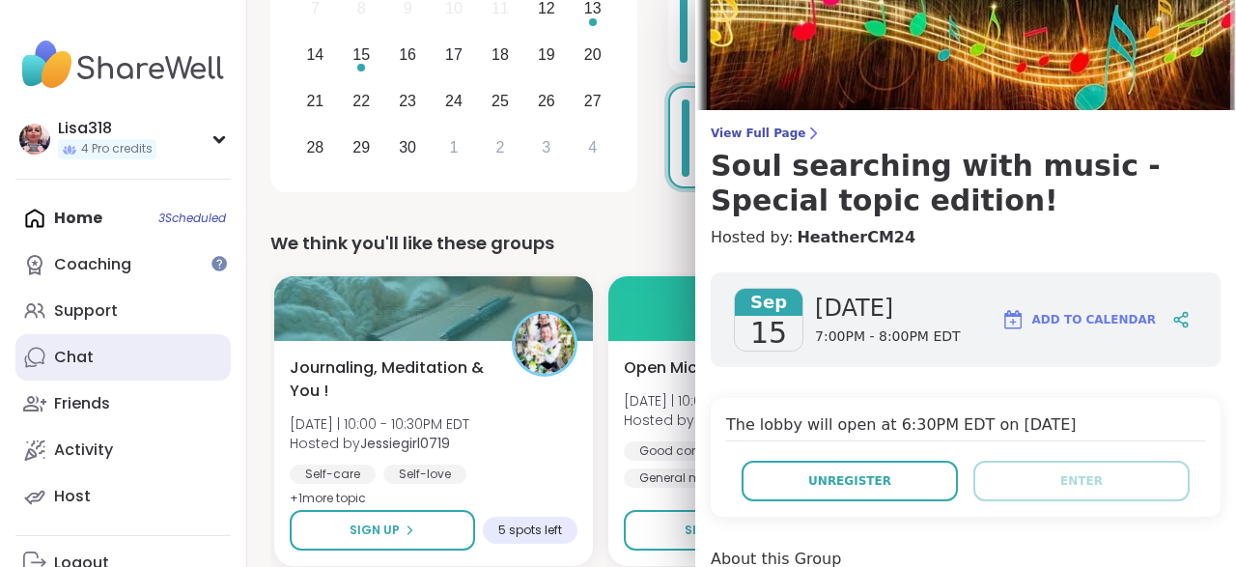
click at [80, 361] on div "Chat" at bounding box center [74, 357] width 40 height 21
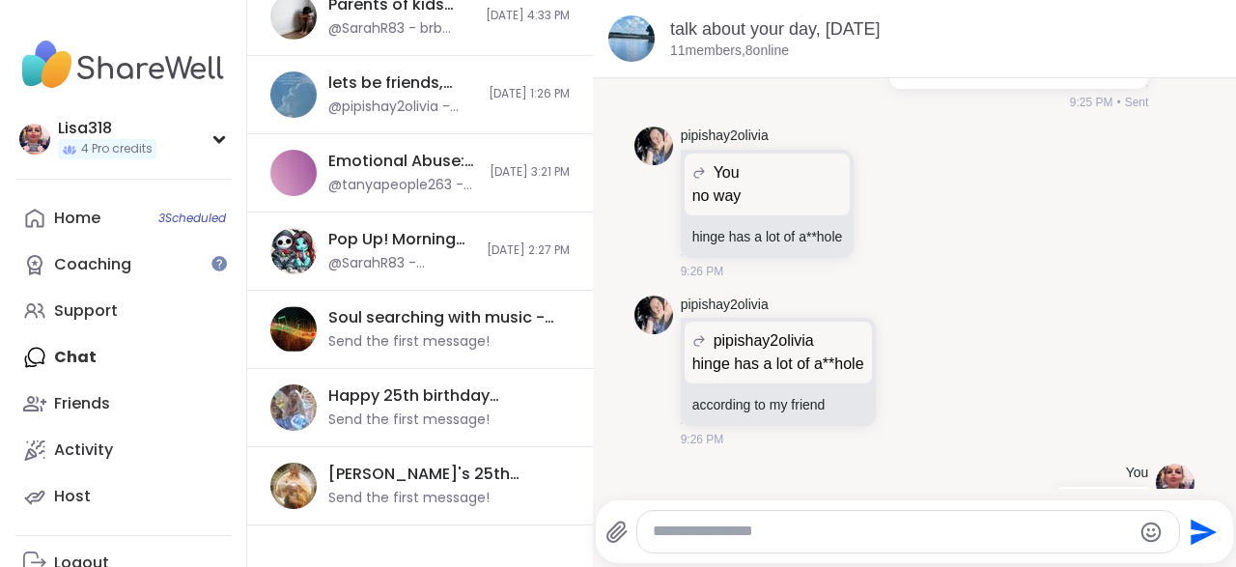
scroll to position [704, 0]
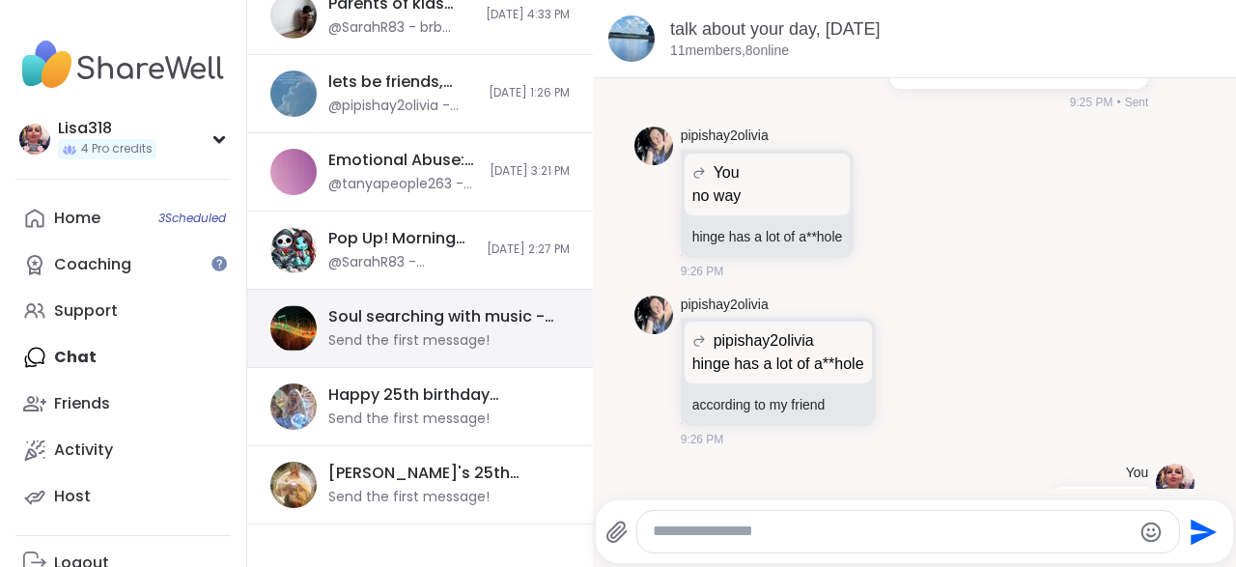
click at [466, 331] on div "Send the first message!" at bounding box center [408, 340] width 161 height 19
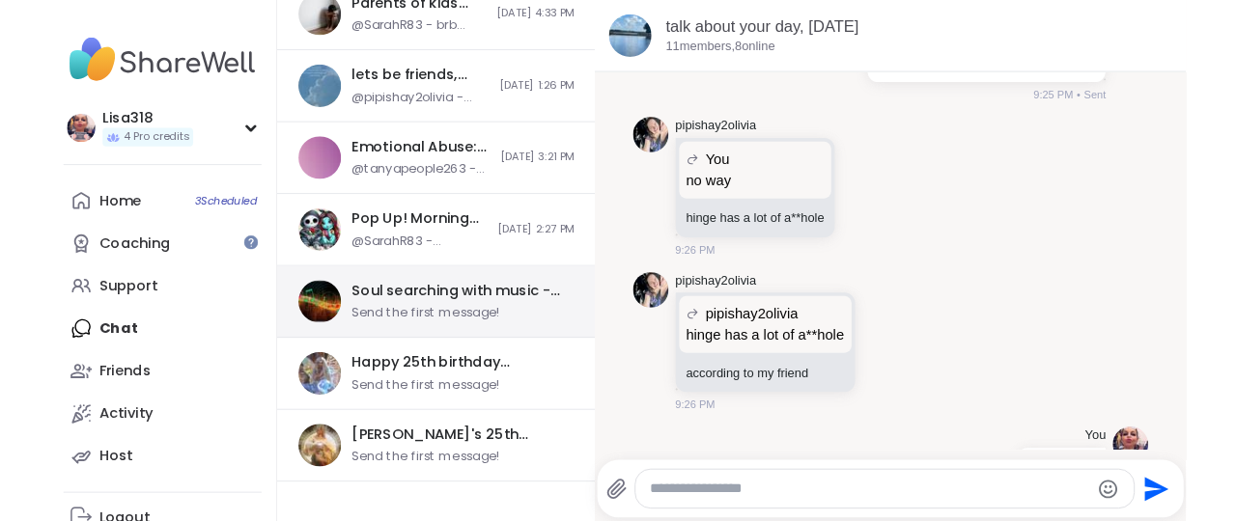
scroll to position [655, 0]
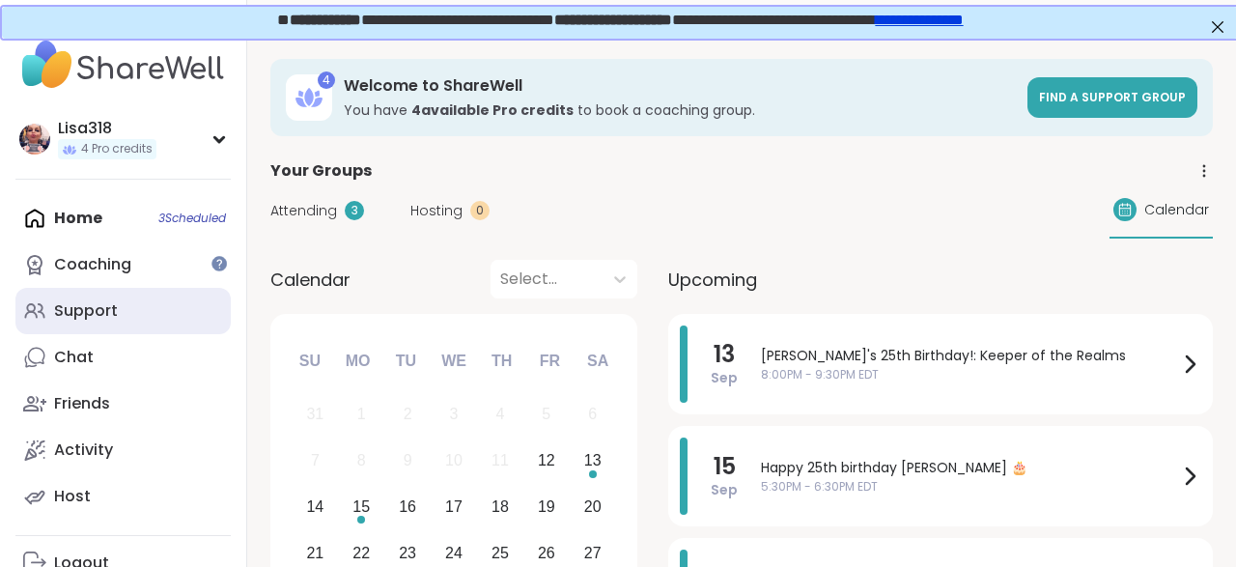
click at [118, 323] on link "Support" at bounding box center [122, 311] width 215 height 46
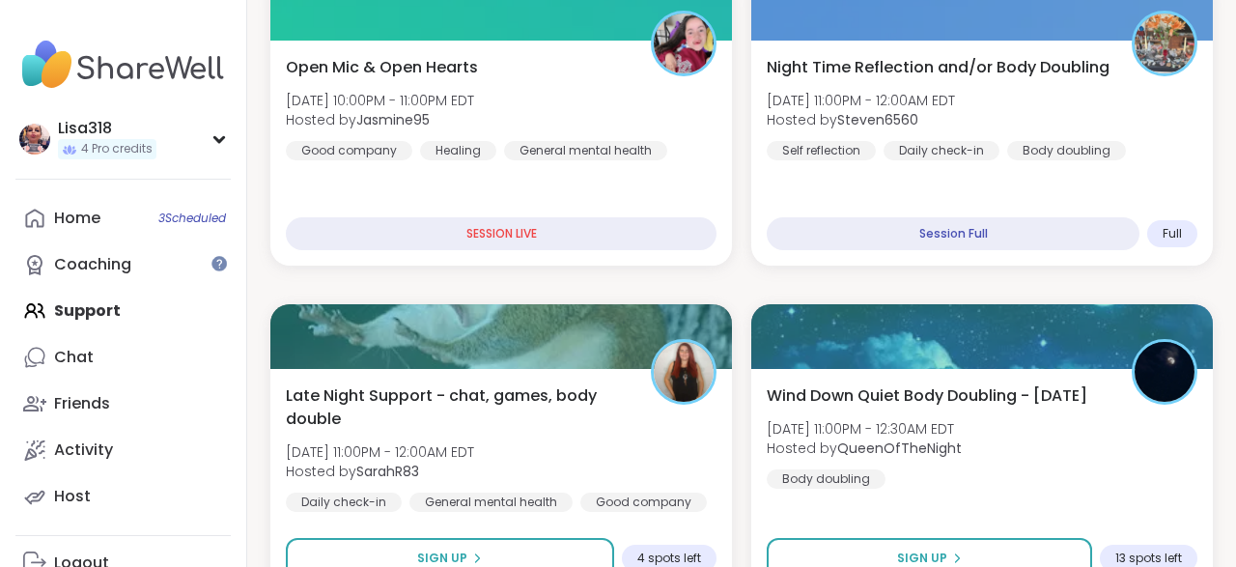
scroll to position [1050, 0]
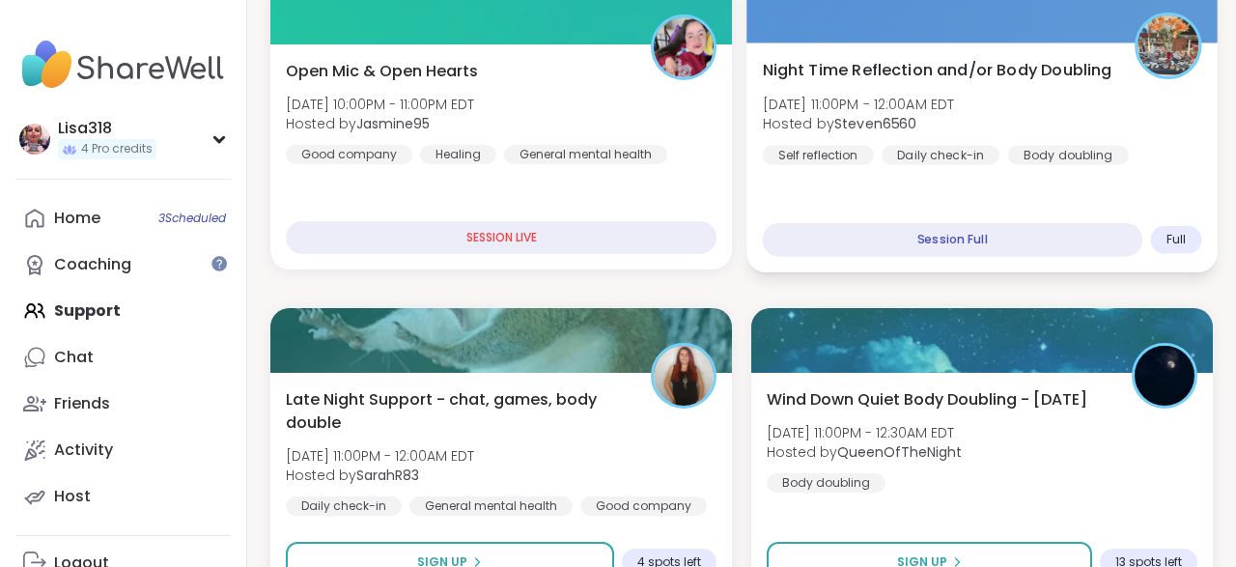
click at [1138, 136] on div "Night Time Reflection and/or Body Doubling [DATE] 11:00PM - 12:00AM EDT Hosted …" at bounding box center [982, 111] width 439 height 106
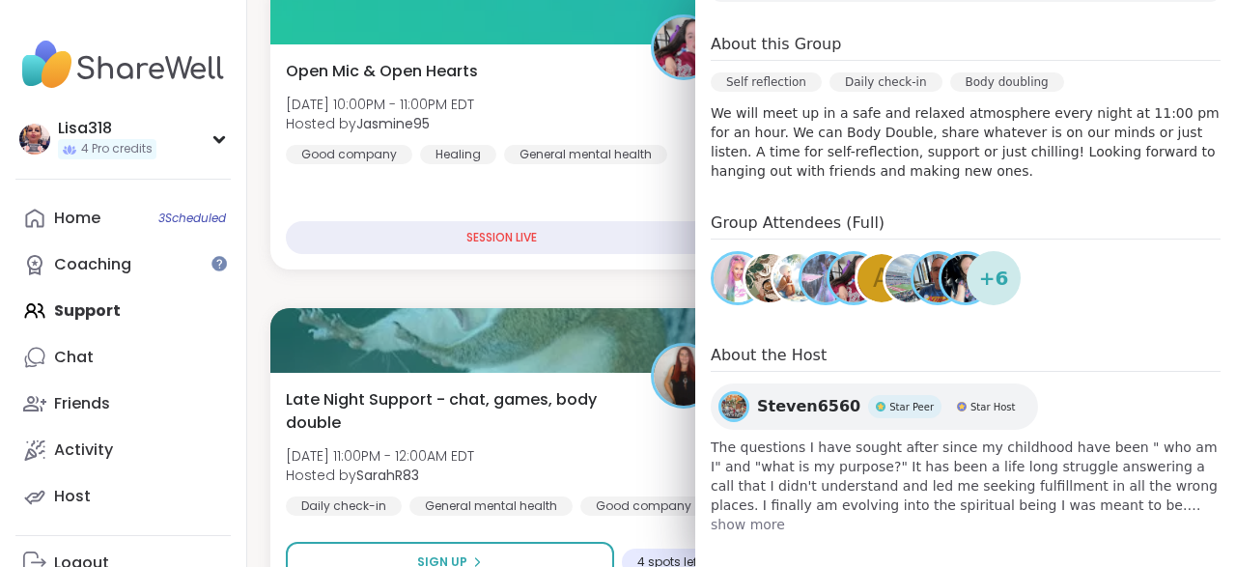
scroll to position [421, 0]
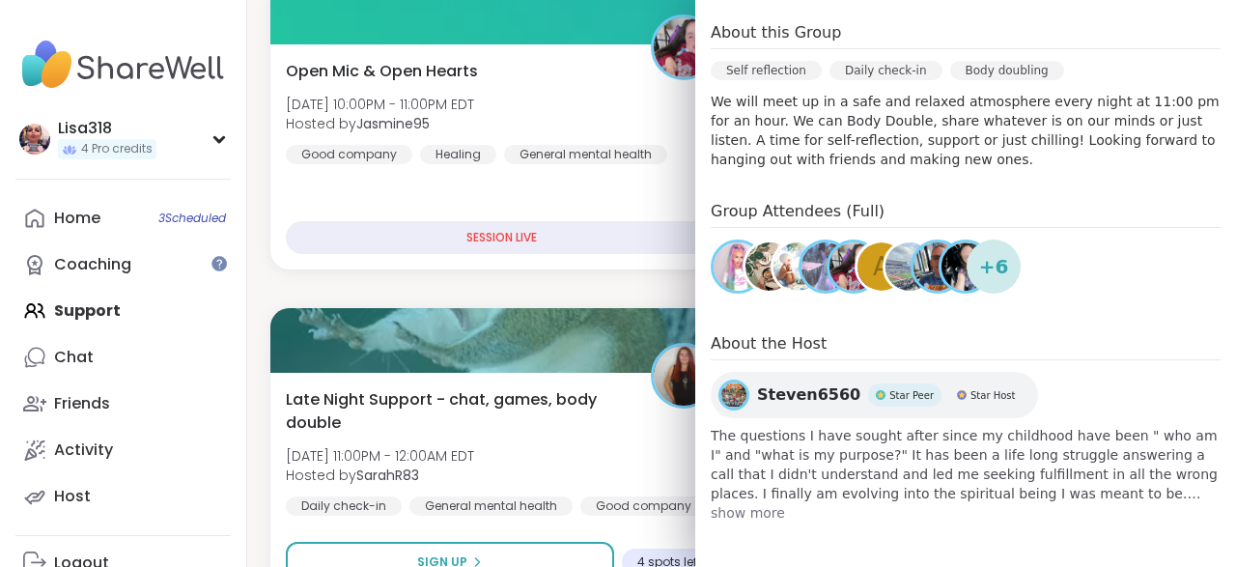
click at [1040, 279] on div "Group Attendees (Full) A + 6" at bounding box center [965, 250] width 510 height 101
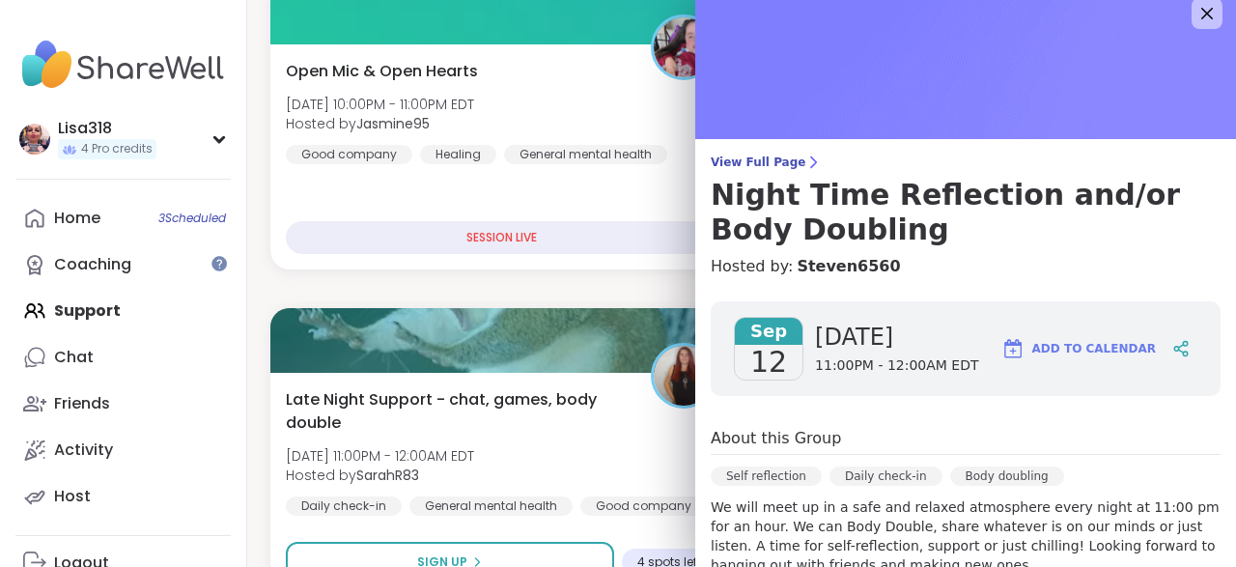
scroll to position [0, 0]
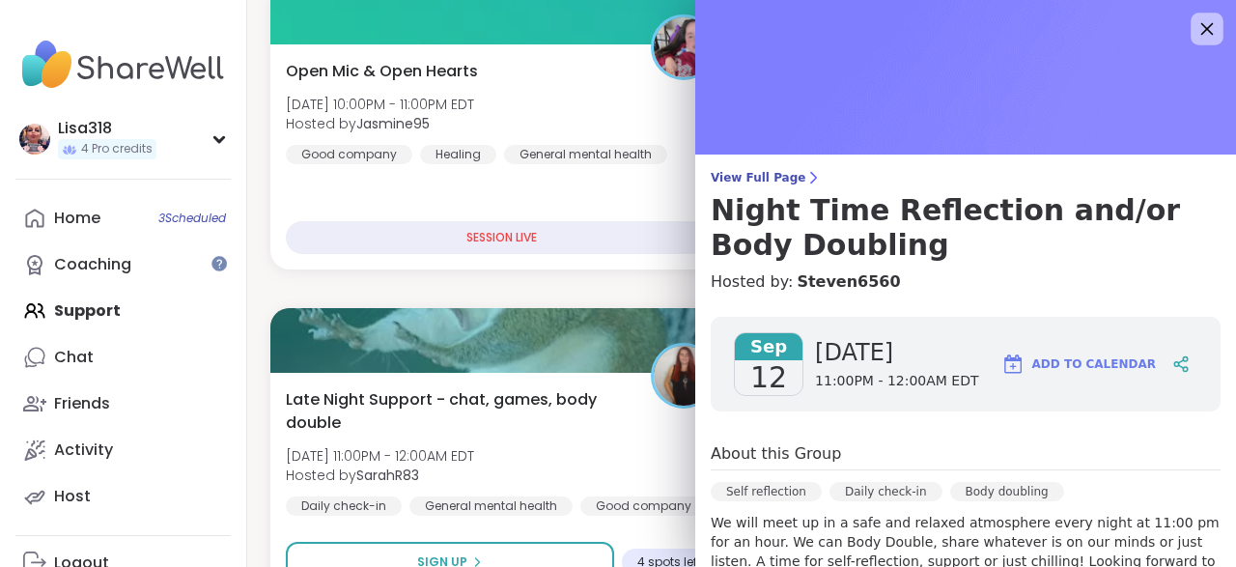
click at [1206, 43] on div at bounding box center [1206, 29] width 33 height 33
click at [1203, 47] on img at bounding box center [965, 77] width 541 height 154
click at [1208, 33] on icon at bounding box center [1206, 28] width 24 height 24
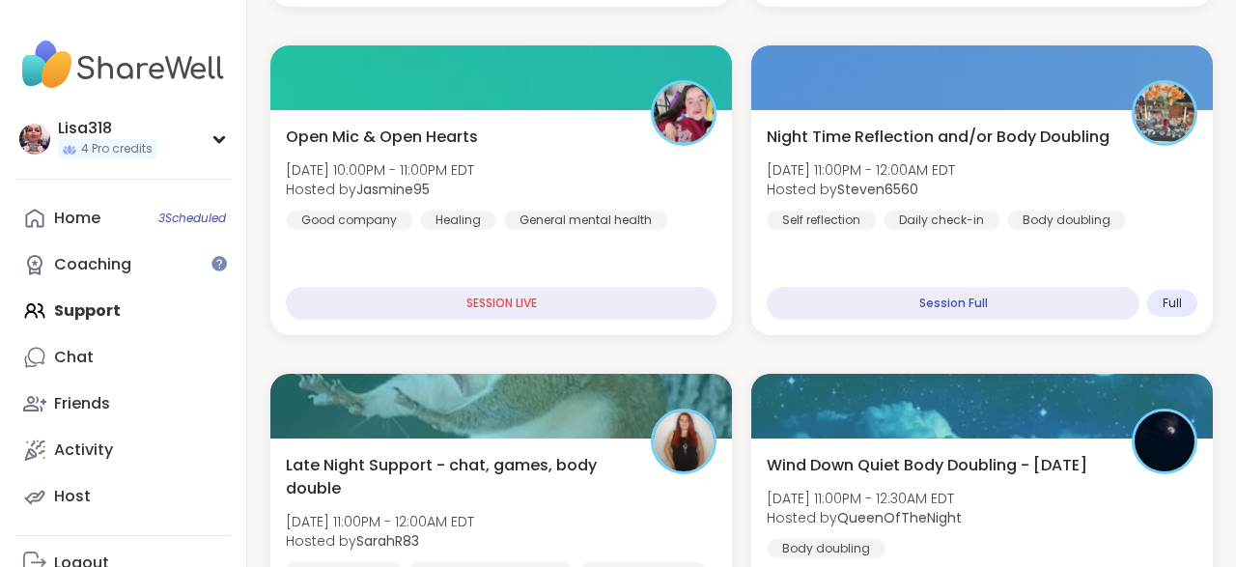
scroll to position [985, 0]
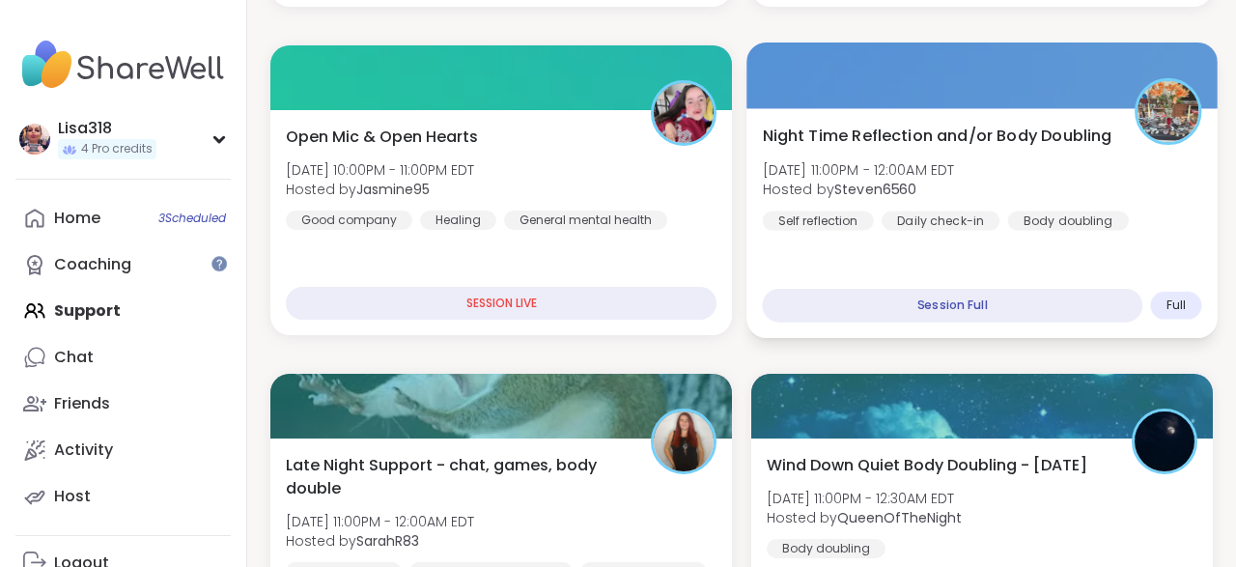
click at [1158, 252] on div "Night Time Reflection and/or Body Doubling [DATE] 11:00PM - 12:00AM EDT Hosted …" at bounding box center [981, 223] width 471 height 230
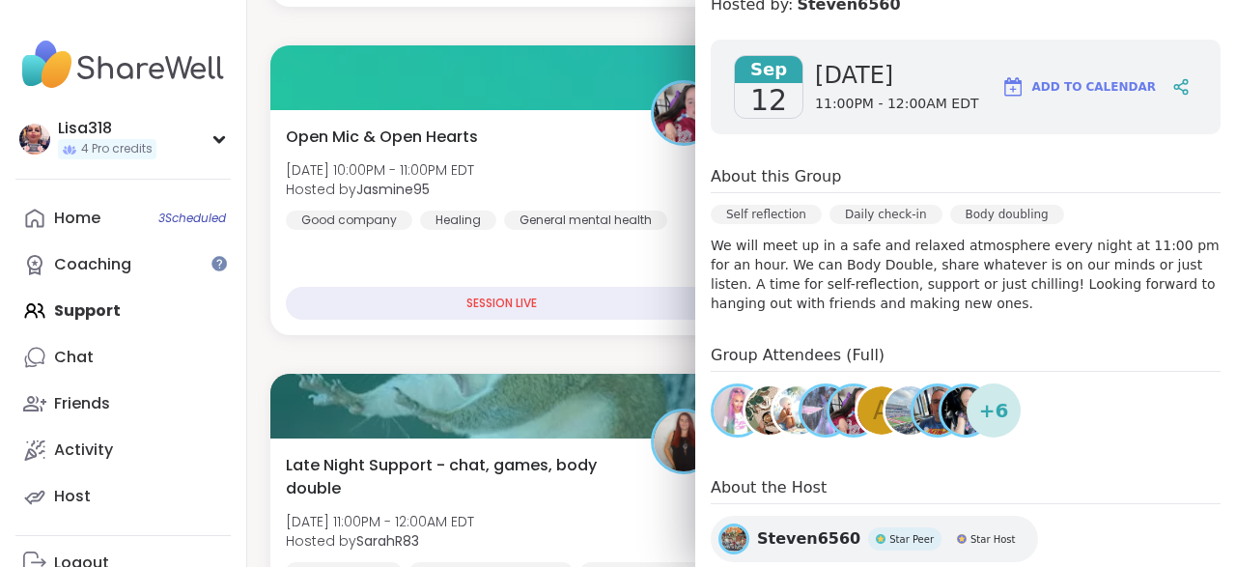
scroll to position [317, 0]
